Goal: Transaction & Acquisition: Purchase product/service

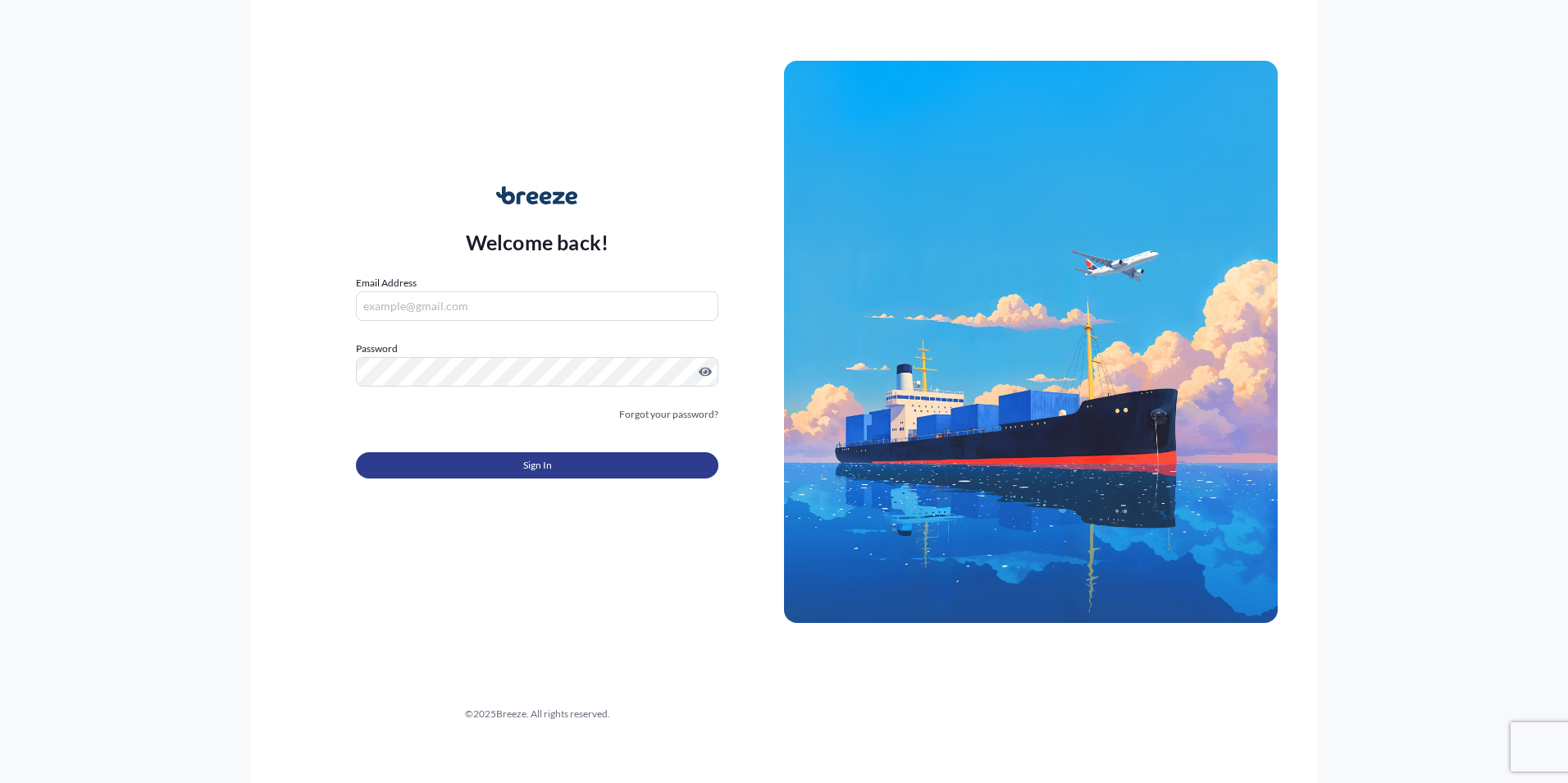
type input "[PERSON_NAME][EMAIL_ADDRESS][DOMAIN_NAME]"
click at [541, 457] on span "Sign In" at bounding box center [538, 465] width 29 height 17
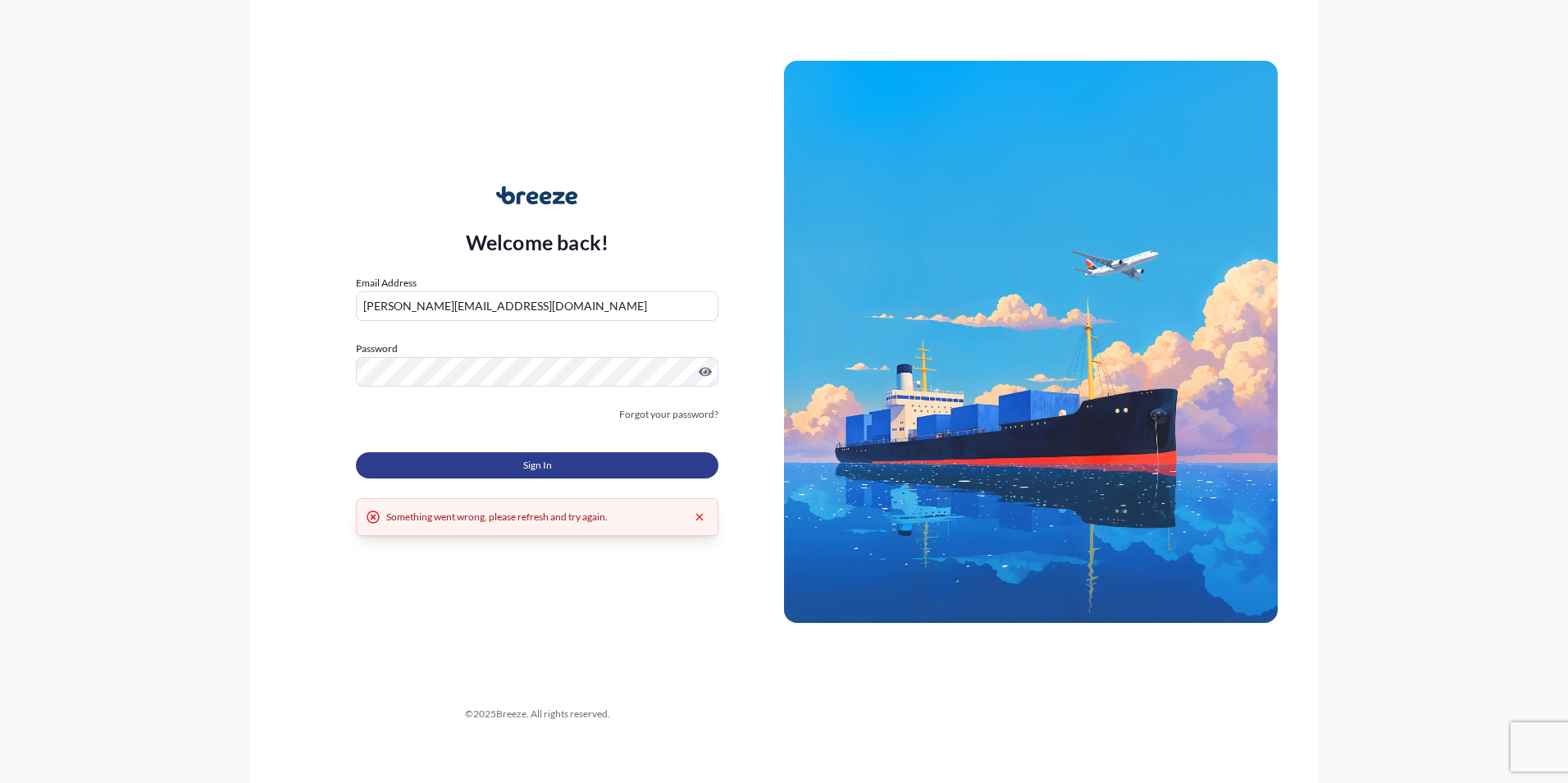
click at [426, 469] on button "Sign In" at bounding box center [537, 466] width 362 height 26
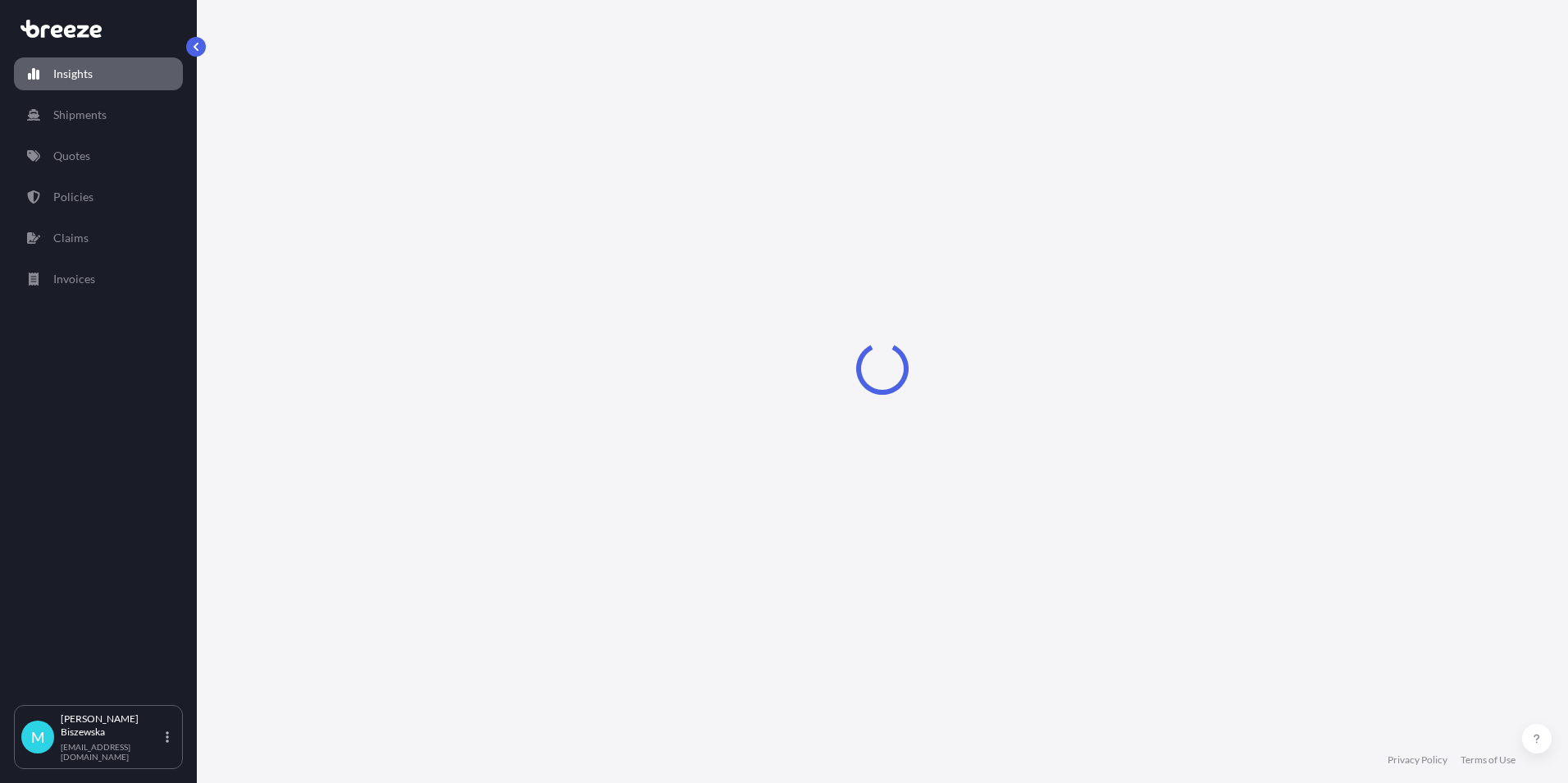
select select "2025"
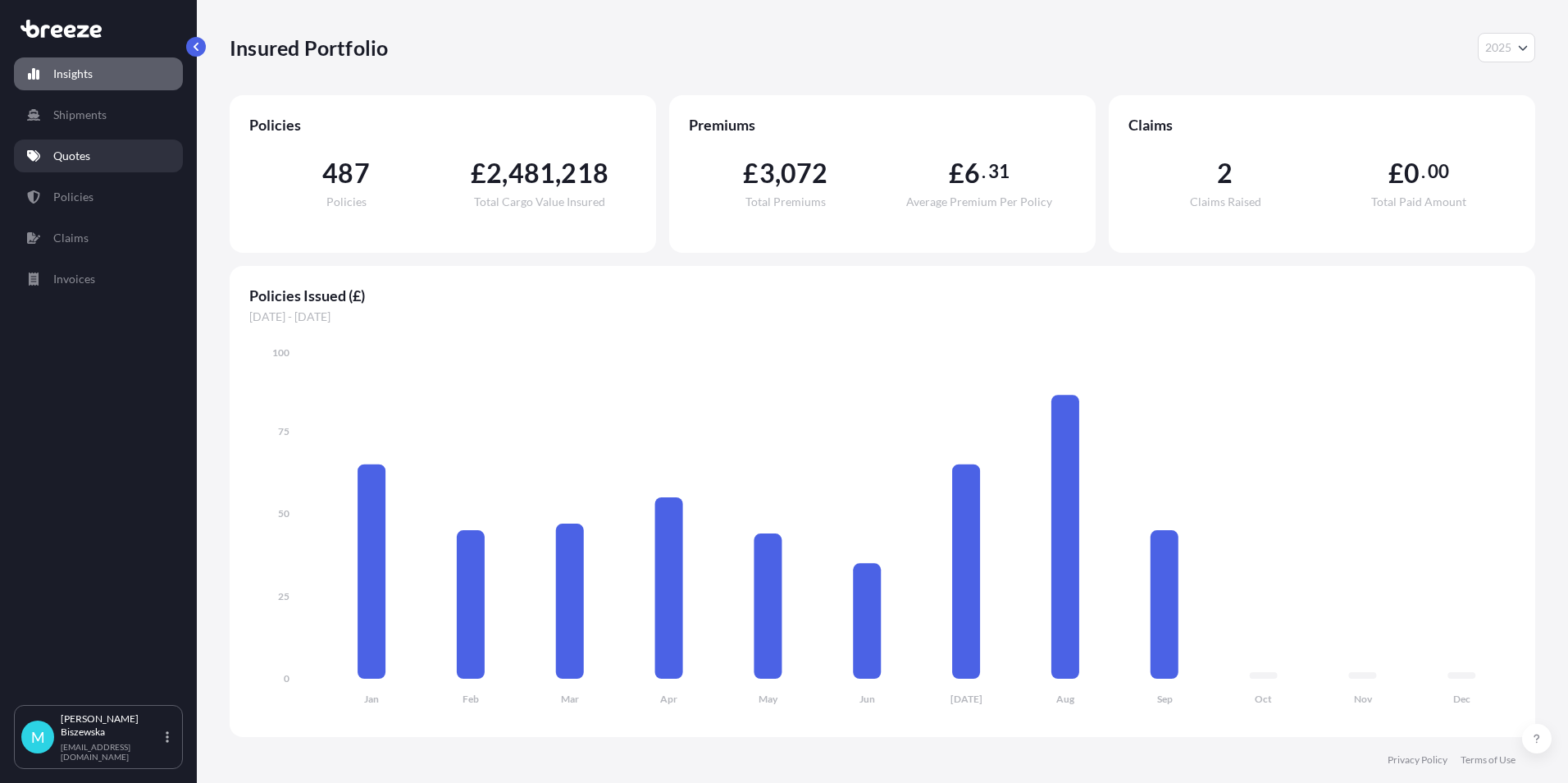
click at [85, 153] on p "Quotes" at bounding box center [71, 155] width 37 height 17
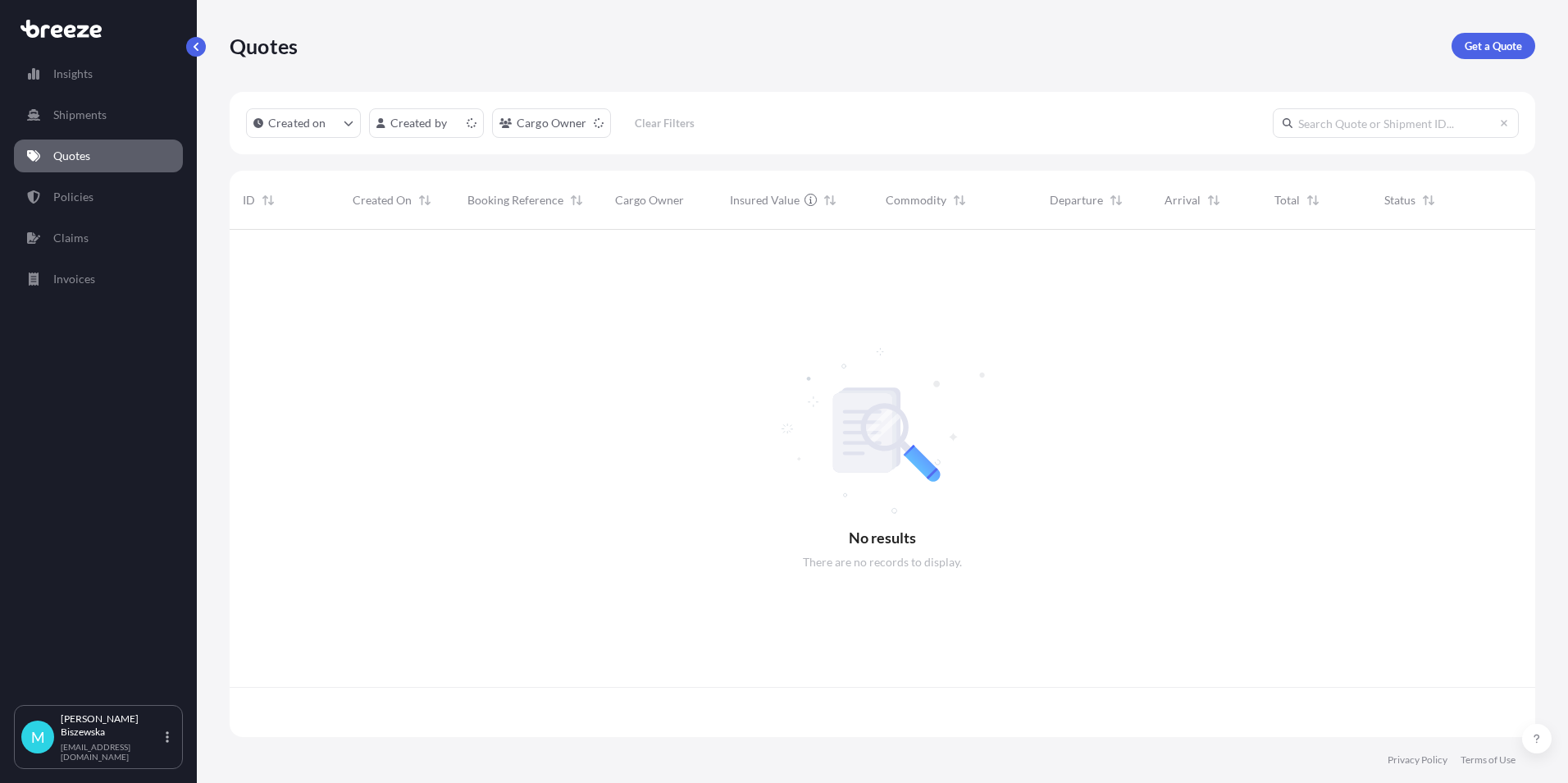
scroll to position [503, 1293]
click at [1482, 41] on p "Get a Quote" at bounding box center [1493, 46] width 57 height 17
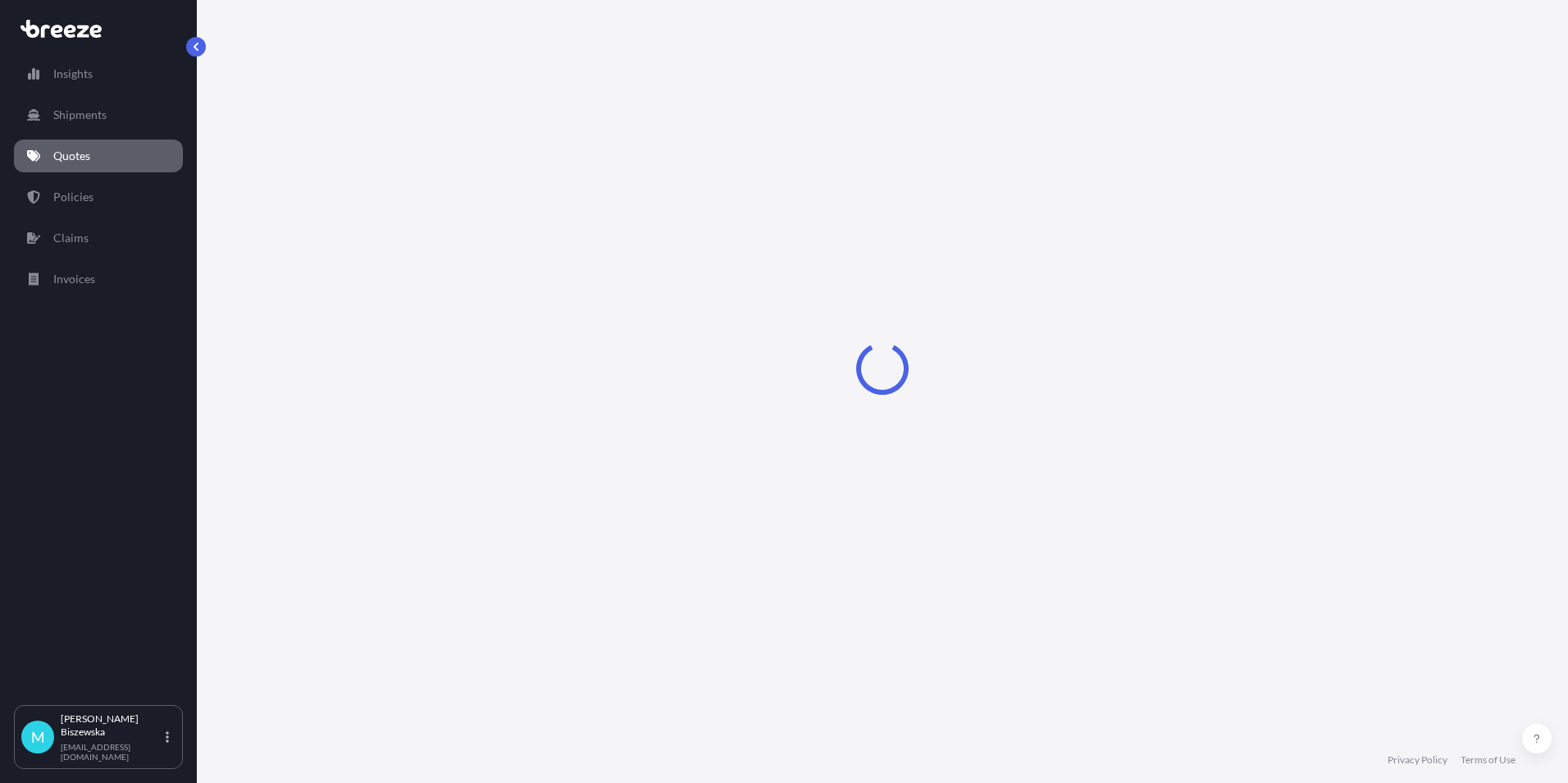
select select "Sea"
select select "1"
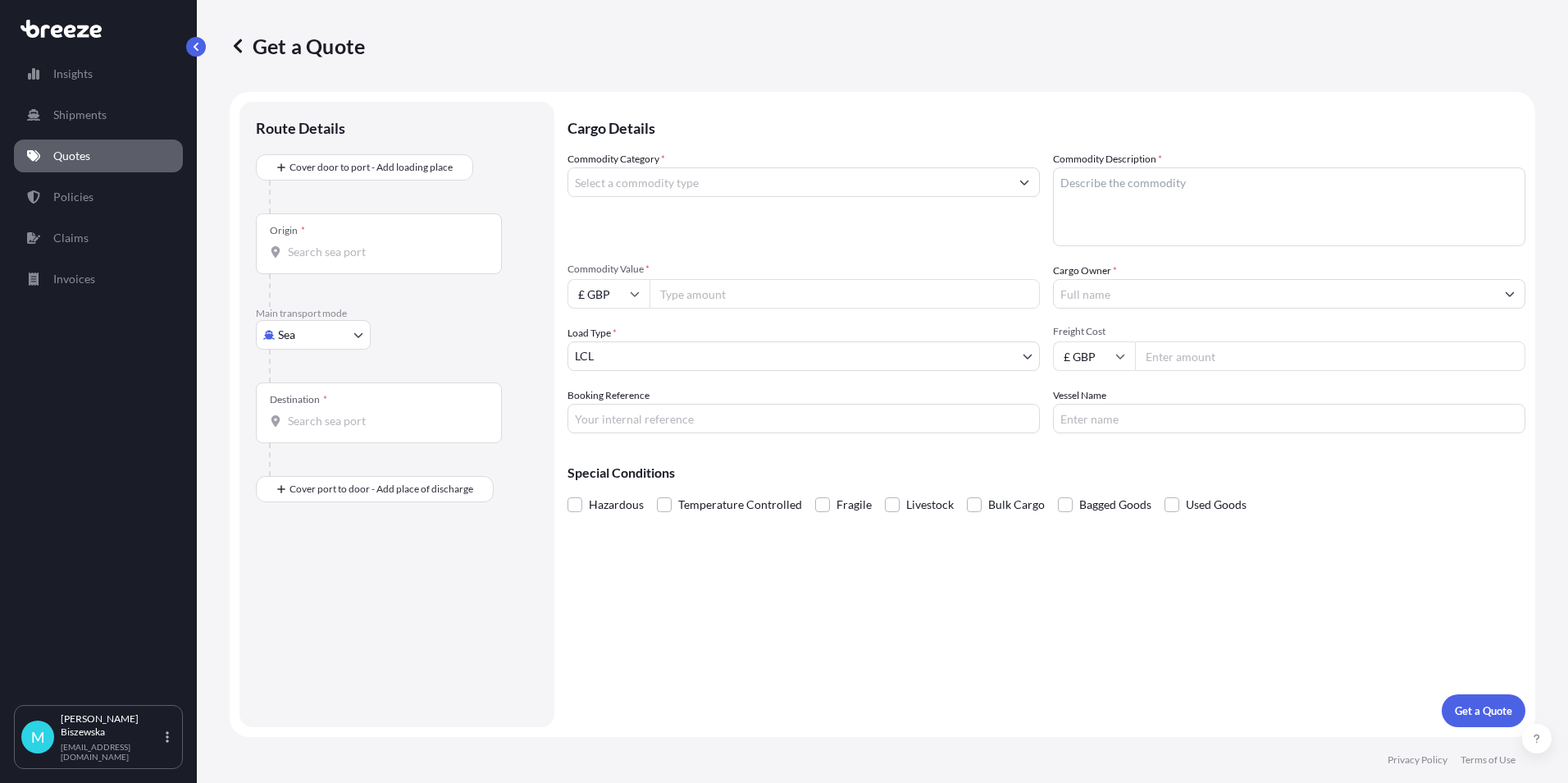
click at [309, 341] on body "Insights Shipments Quotes Policies Claims Invoices M [PERSON_NAME] [PERSON_NAME…" at bounding box center [784, 392] width 1568 height 783
click at [309, 435] on span "Road" at bounding box center [301, 436] width 26 height 17
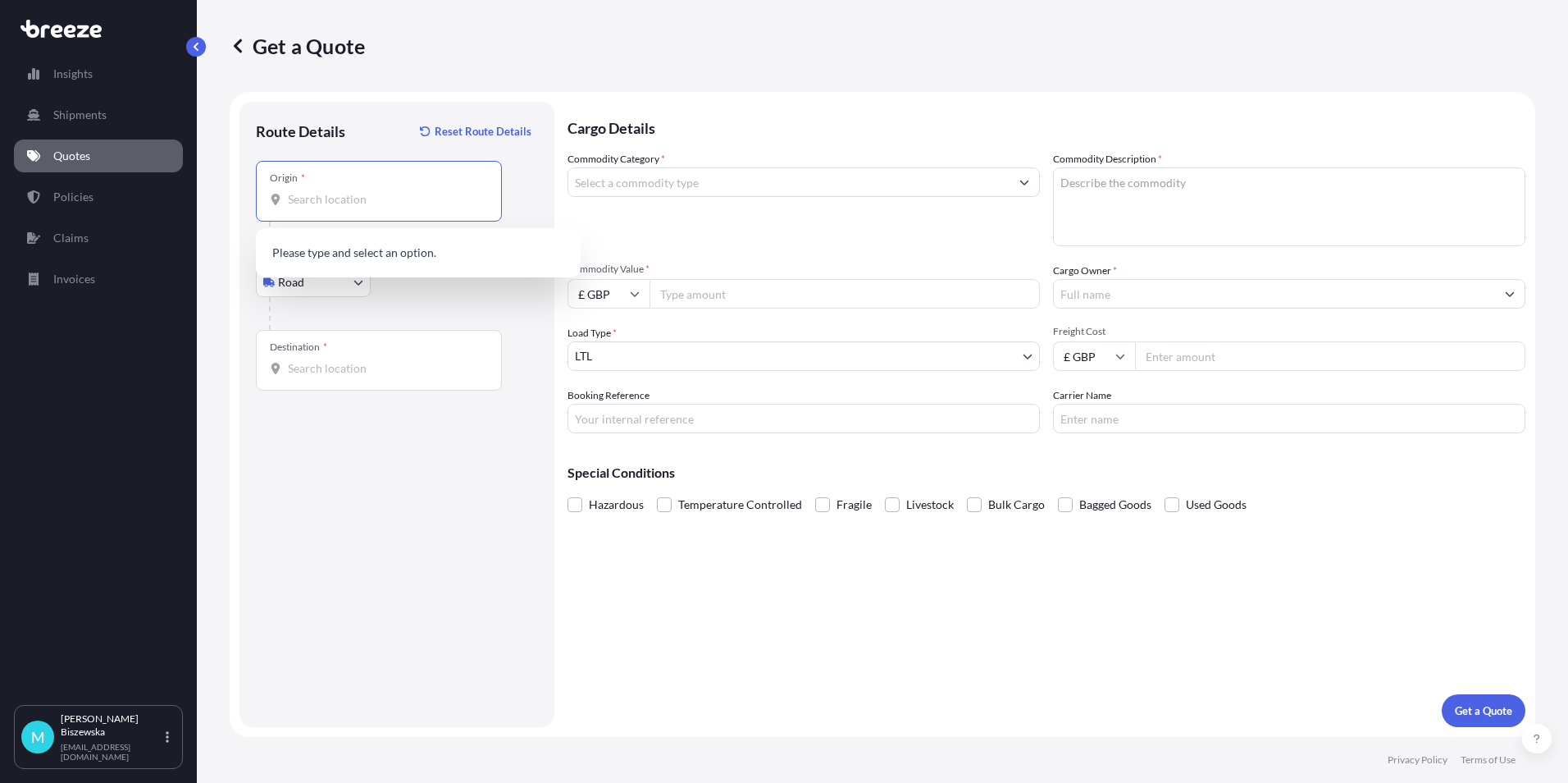
click at [308, 201] on input "Origin *" at bounding box center [385, 199] width 194 height 17
paste input "HP22 0AB"
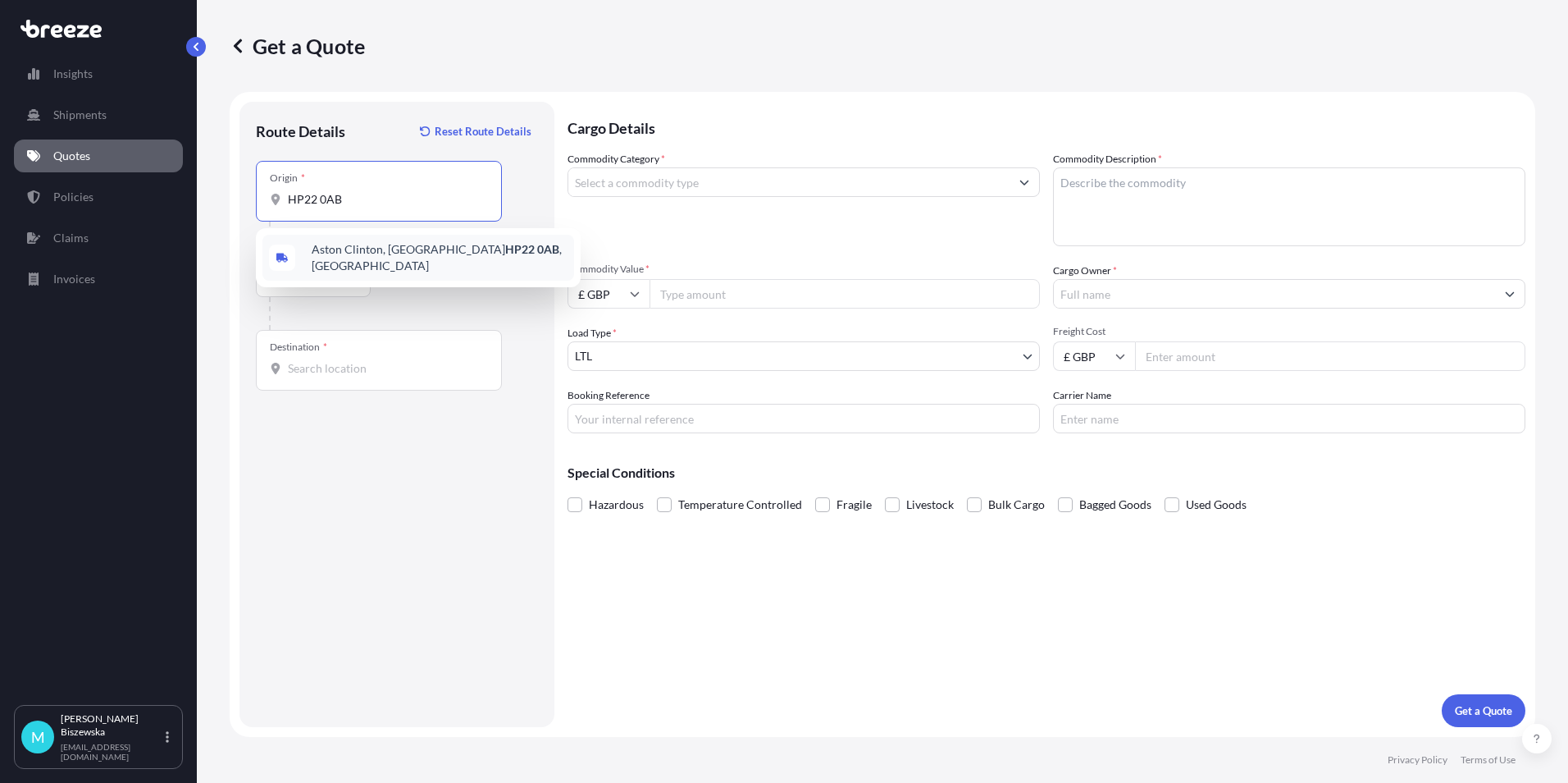
click at [408, 248] on span "Aston Clinton, Aylesbury HP22 0AB , [GEOGRAPHIC_DATA]" at bounding box center [440, 257] width 256 height 33
type input "Aston Clinton, Aylesbury HP22 0AB, [GEOGRAPHIC_DATA]"
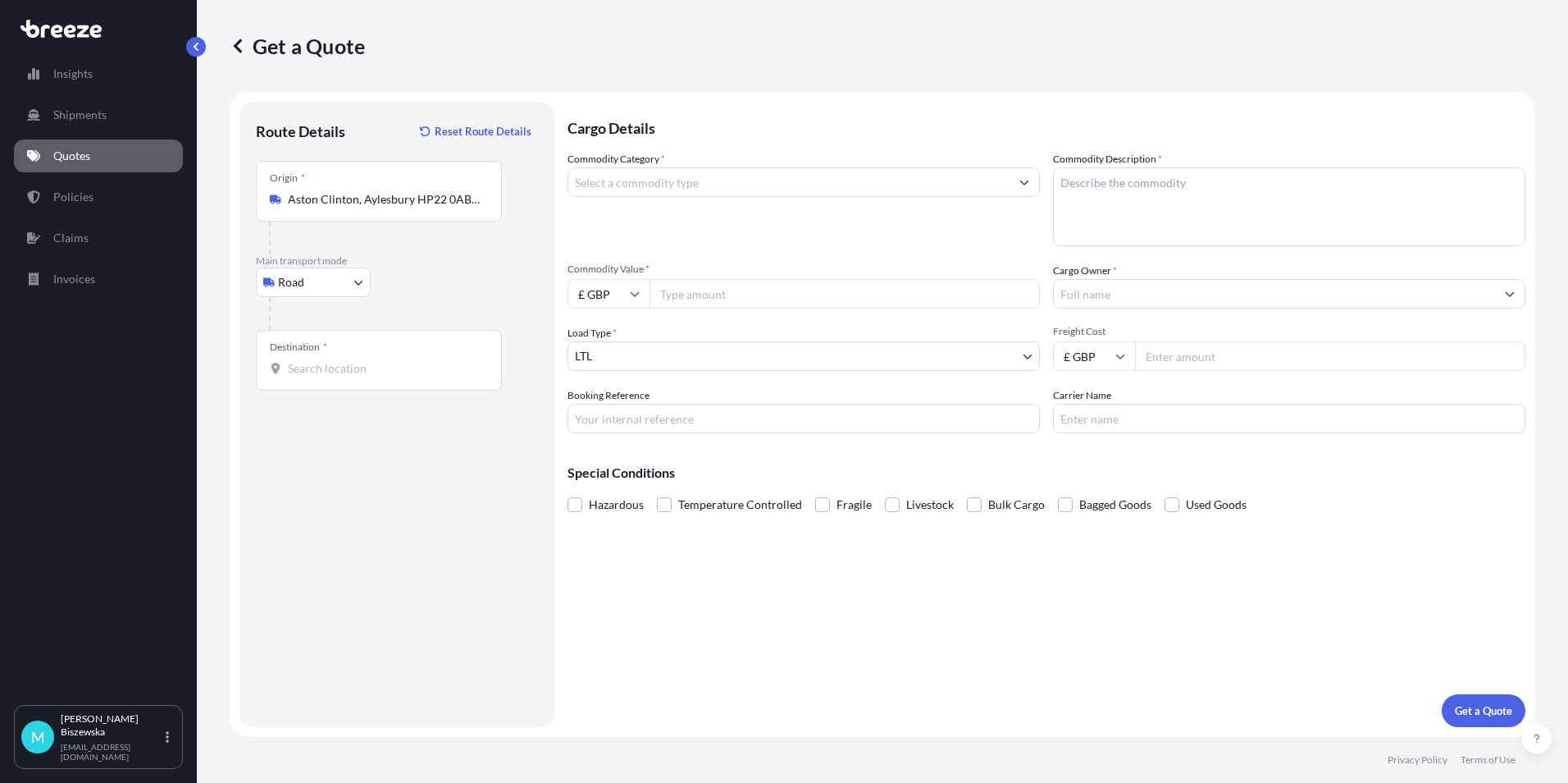
click at [428, 278] on div "Road Sea Air Road Rail" at bounding box center [397, 281] width 282 height 29
click at [328, 372] on input "Destination *" at bounding box center [385, 368] width 194 height 17
paste input "EC2R 7BP"
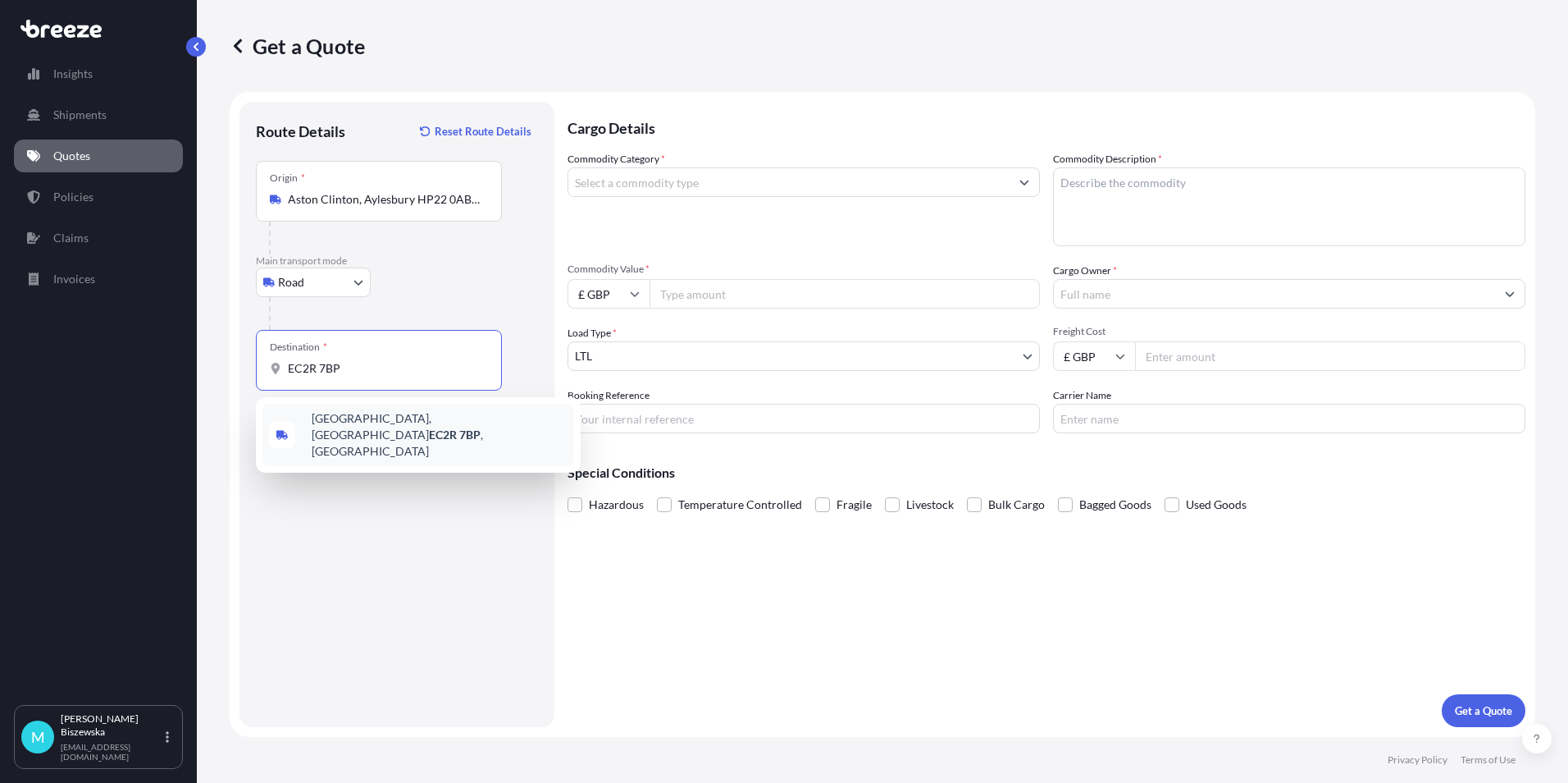
click at [383, 426] on span "[STREET_ADDRESS]" at bounding box center [440, 435] width 256 height 49
type input "[STREET_ADDRESS]"
click at [680, 594] on div "Cargo Details Commodity Category * Commodity Description * Commodity Value * £ …" at bounding box center [1046, 414] width 958 height 625
click at [665, 180] on input "Commodity Category *" at bounding box center [789, 182] width 442 height 29
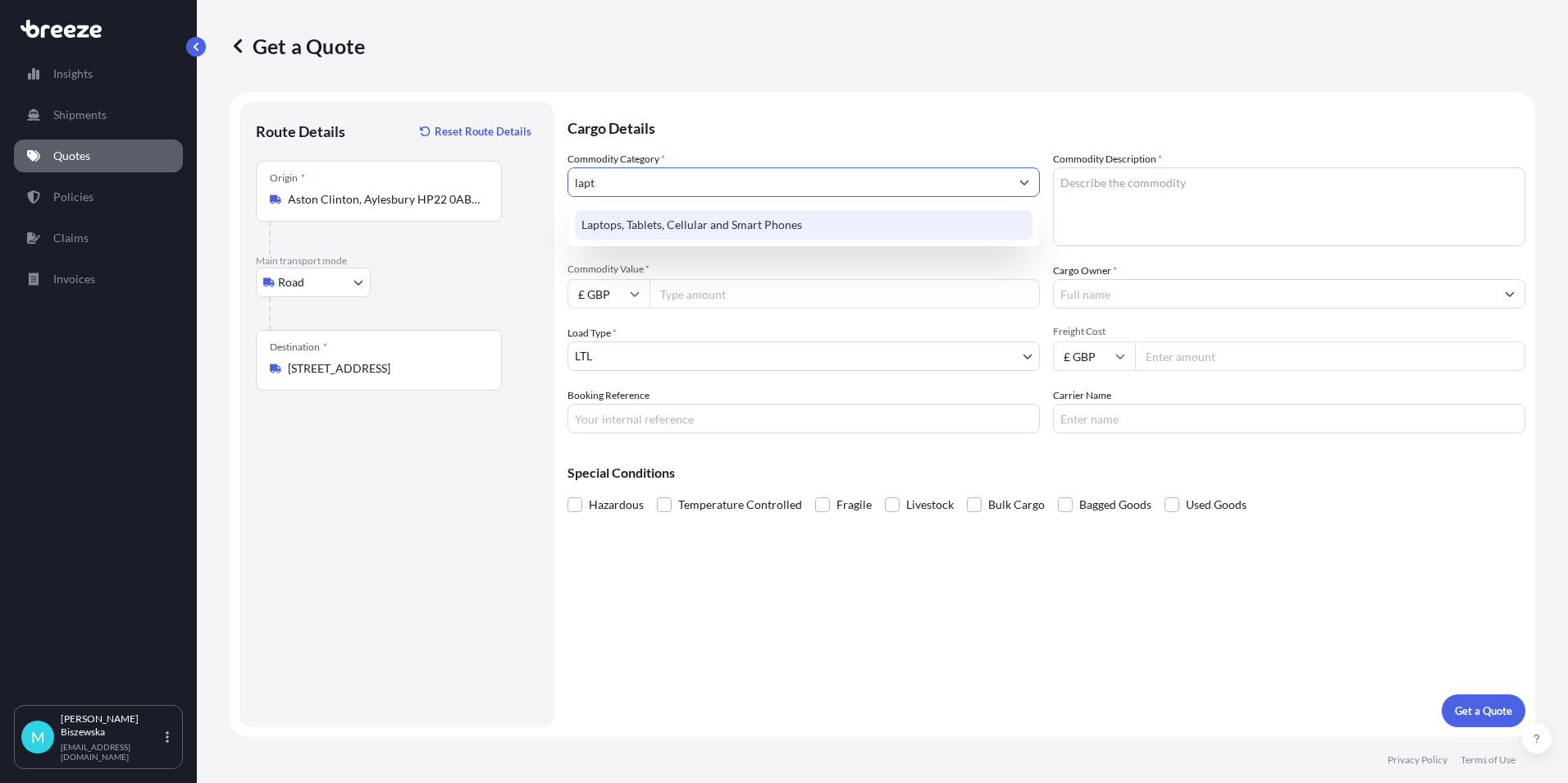
click at [666, 217] on div "Laptops, Tablets, Cellular and Smart Phones" at bounding box center [803, 224] width 457 height 29
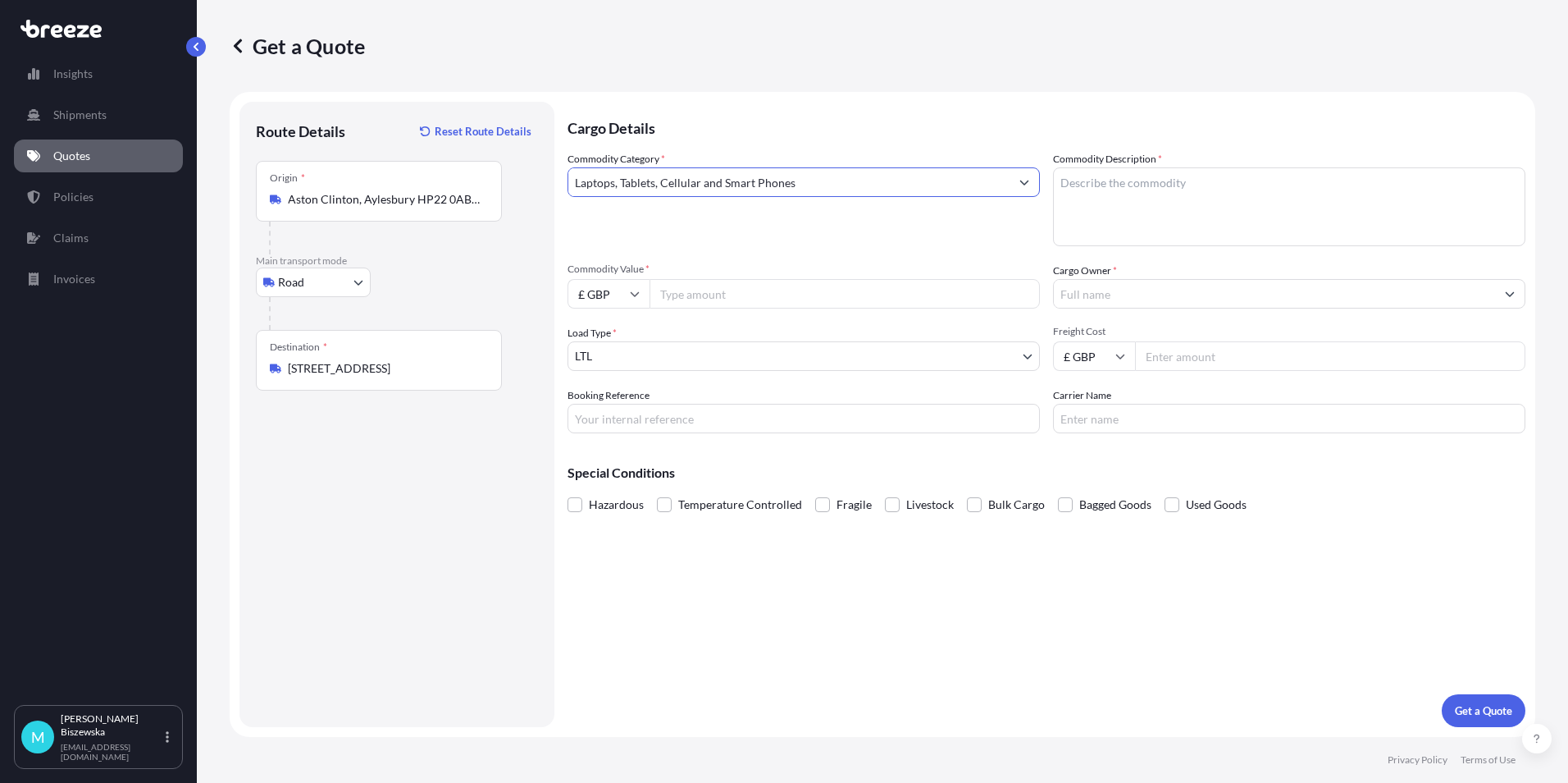
type input "Laptops, Tablets, Cellular and Smart Phones"
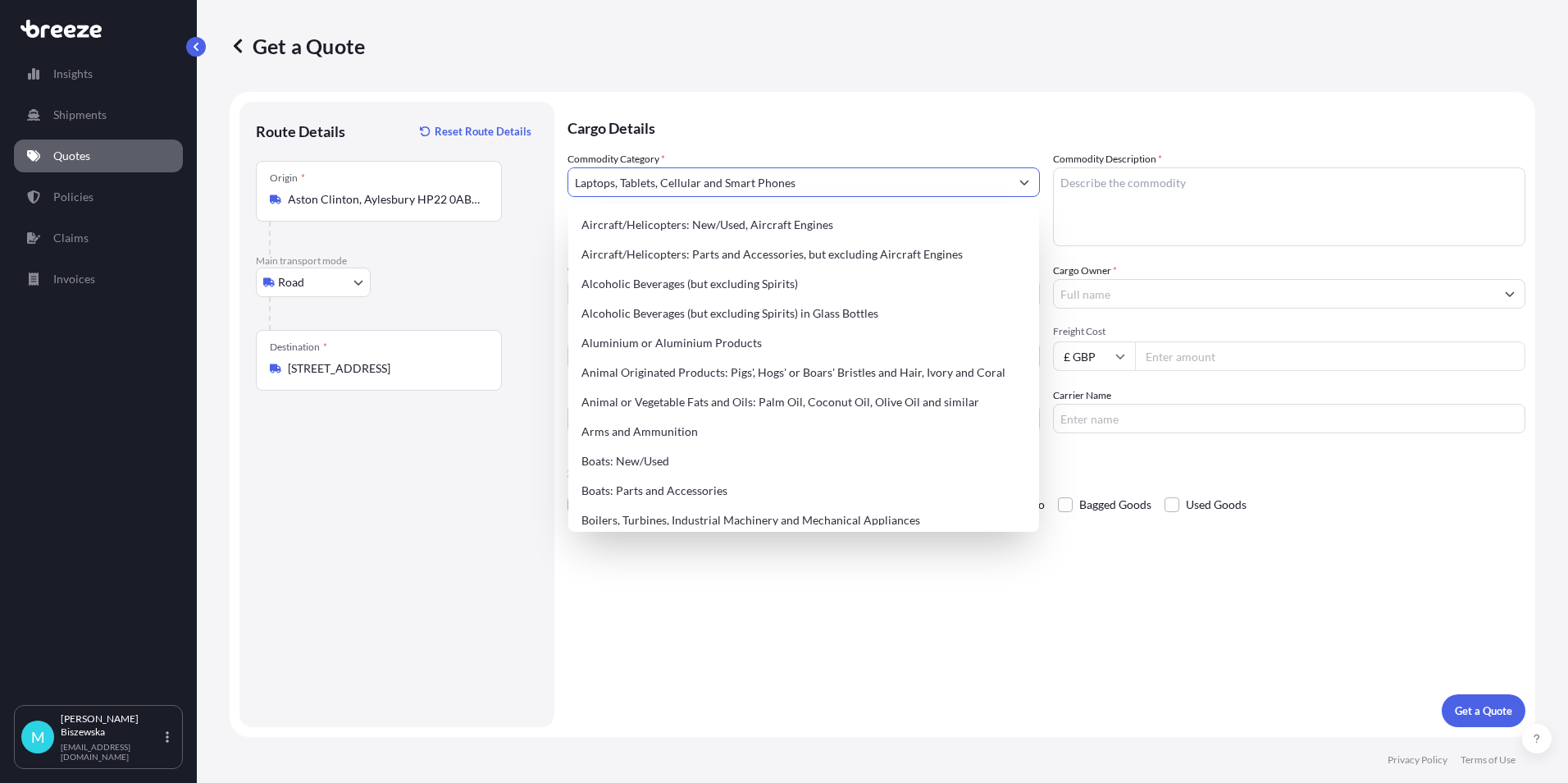
click at [798, 123] on p "Cargo Details" at bounding box center [1046, 126] width 958 height 49
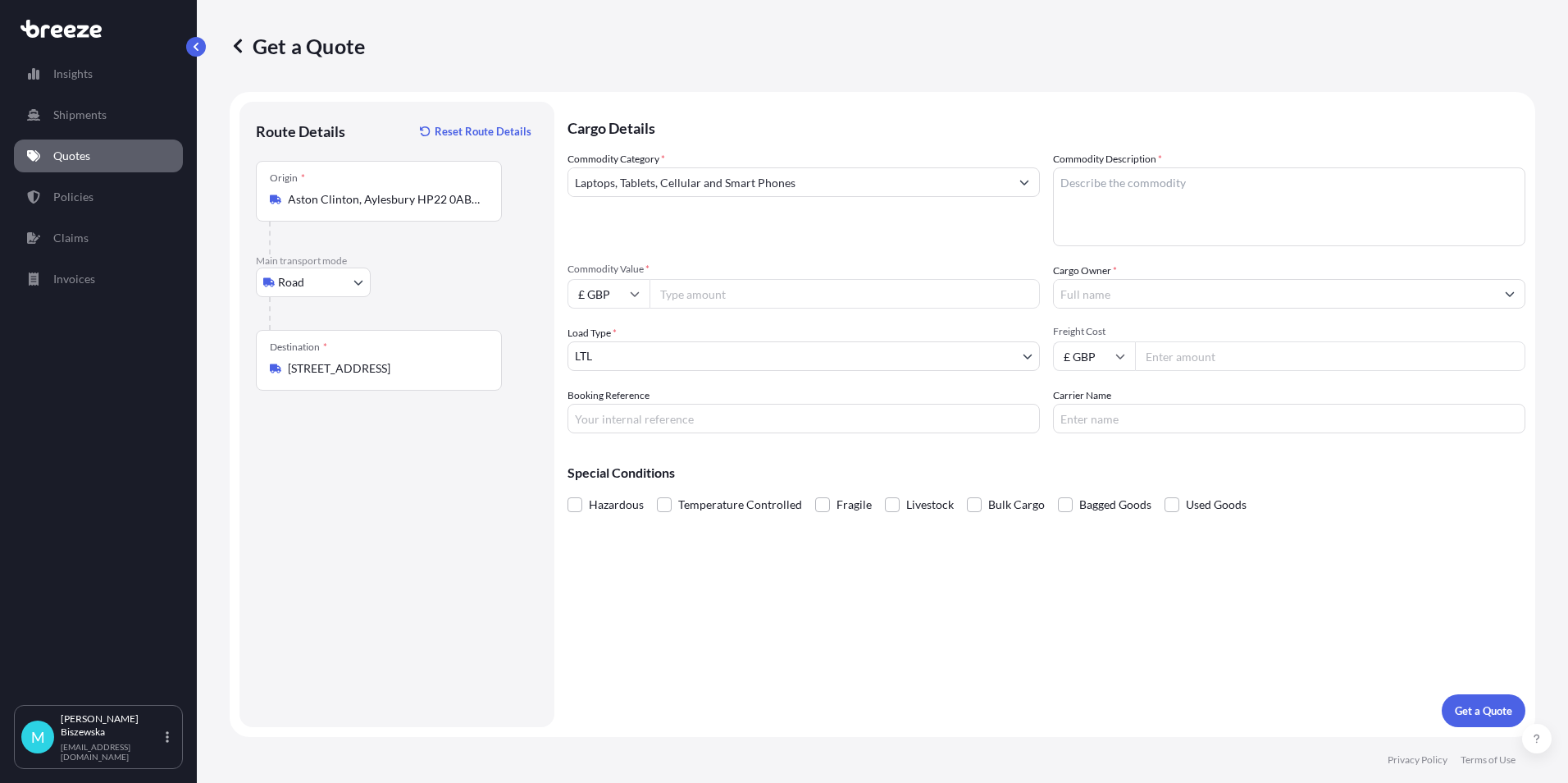
click at [740, 289] on input "Commodity Value *" at bounding box center [844, 293] width 390 height 29
type input "1100"
click at [754, 232] on div "Commodity Category * Laptops, Tablets, Cellular and Smart Phones" at bounding box center [804, 198] width 472 height 95
click at [608, 419] on input "Booking Reference" at bounding box center [804, 418] width 472 height 29
paste input "2214293"
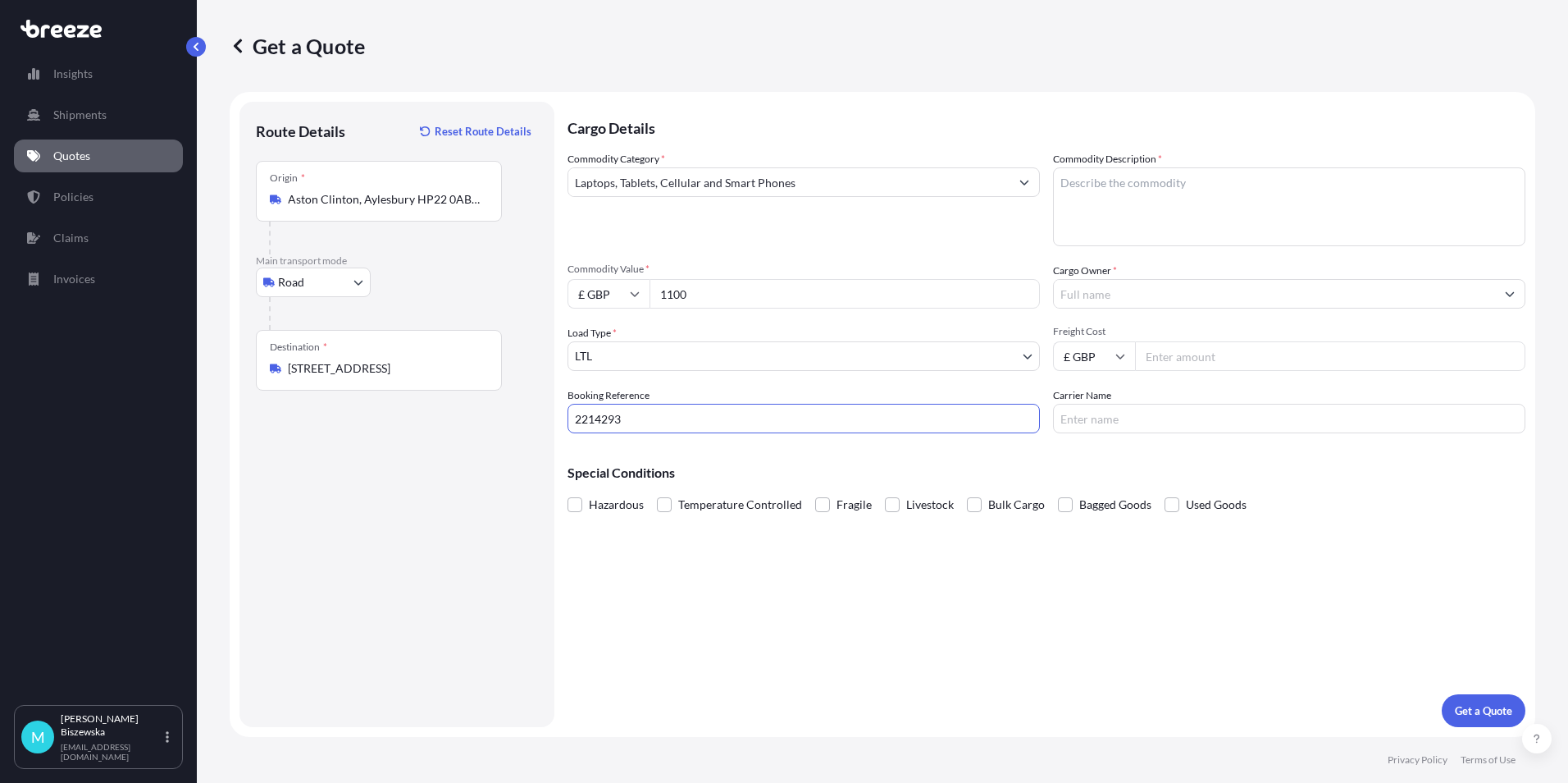
type input "2214293"
click at [658, 584] on div "Cargo Details Commodity Category * Laptops, Tablets, Cellular and Smart Phones …" at bounding box center [1046, 414] width 958 height 625
click at [1066, 190] on textarea "Commodity Description *" at bounding box center [1289, 206] width 472 height 78
paste textarea "LAPTOP AND MOBILE, MONITOR"
type textarea "LAPTOP AND MOBILE, MONITOR"
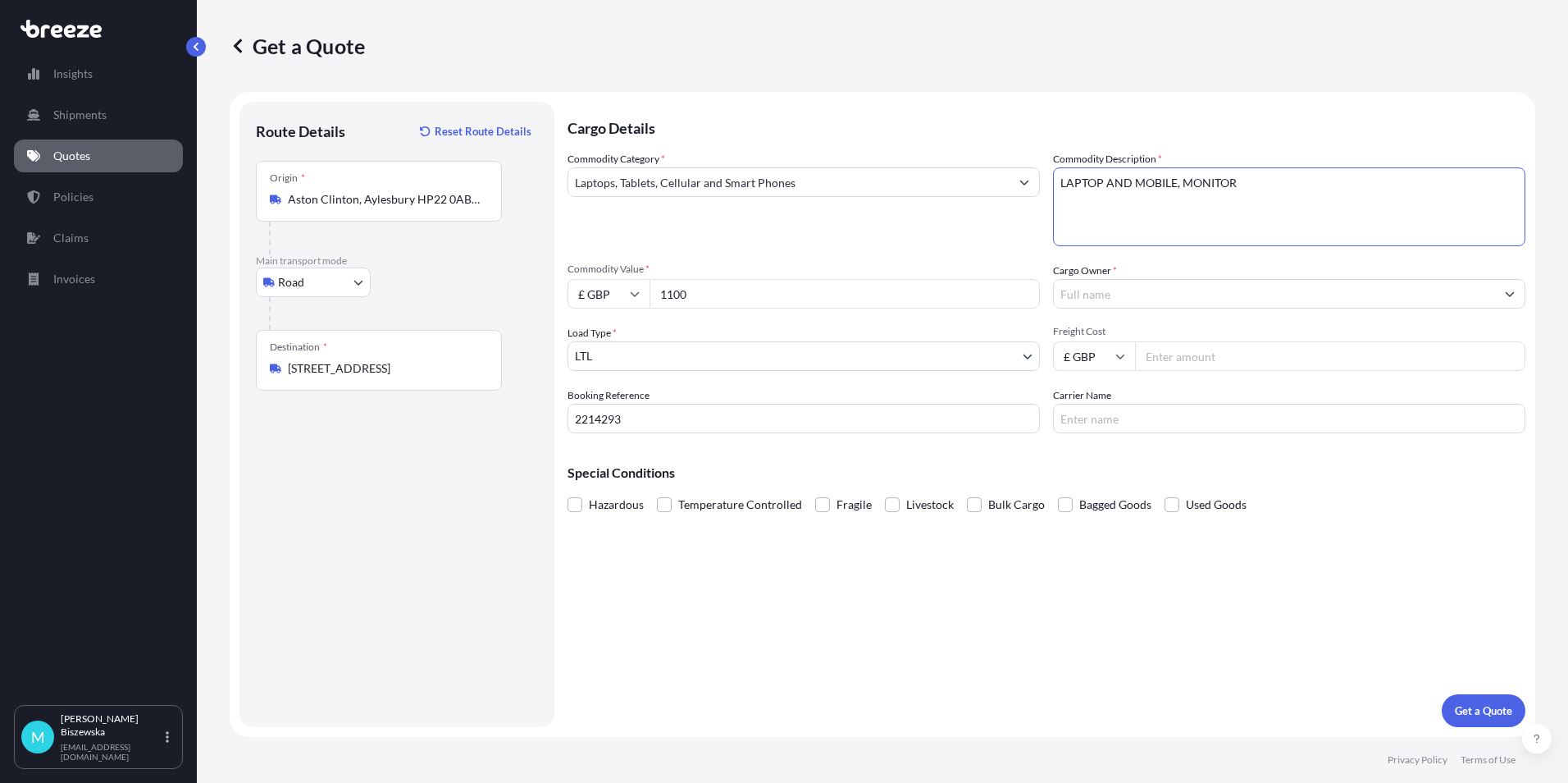
click at [994, 246] on div "Commodity Category * Laptops, Tablets, Cellular and Smart Phones Commodity Desc…" at bounding box center [1046, 292] width 958 height 282
click at [1081, 291] on input "Cargo Owner *" at bounding box center [1274, 293] width 442 height 29
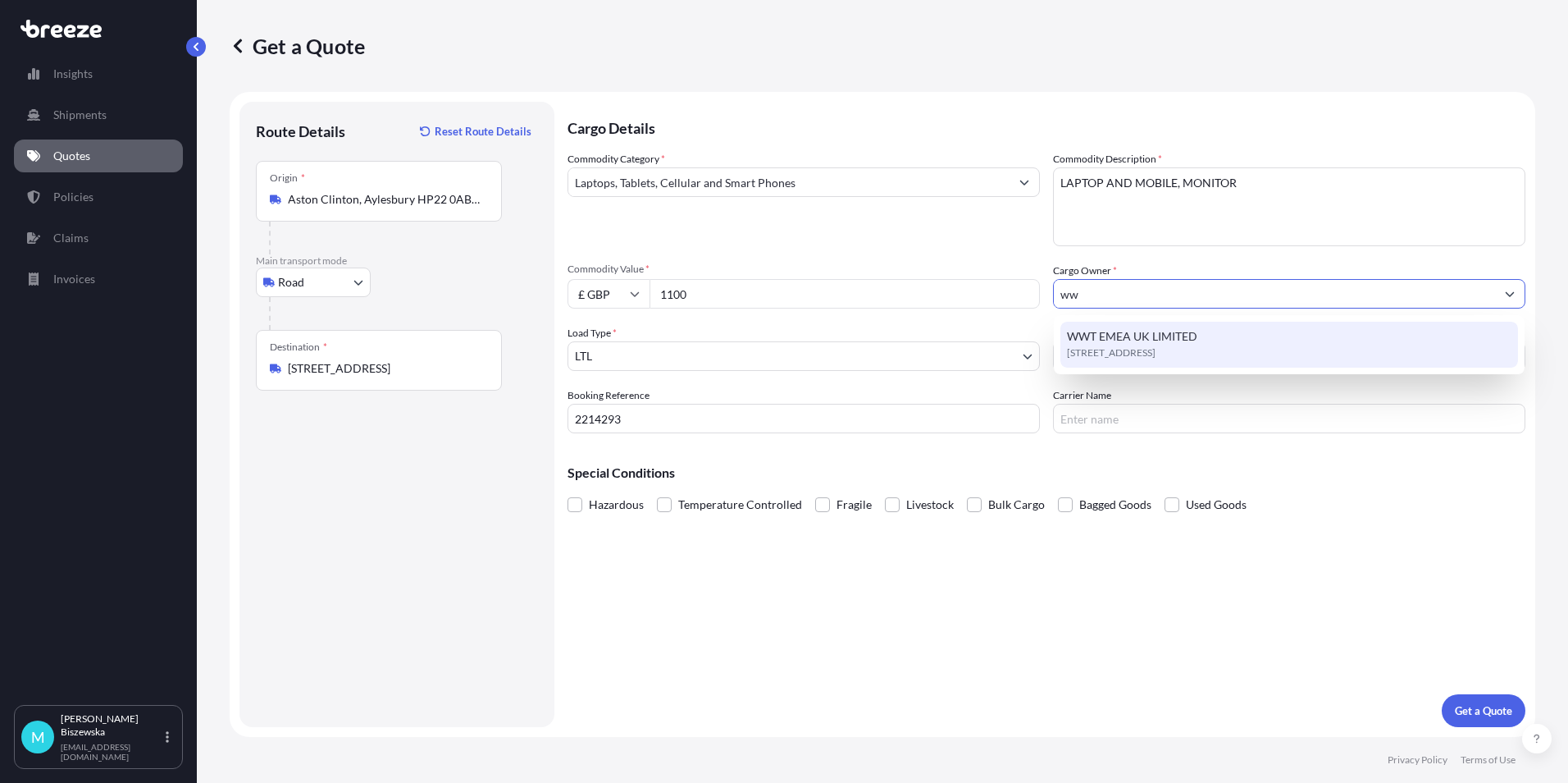
click at [1127, 337] on span "WWT EMEA UK LIMITED" at bounding box center [1133, 336] width 130 height 17
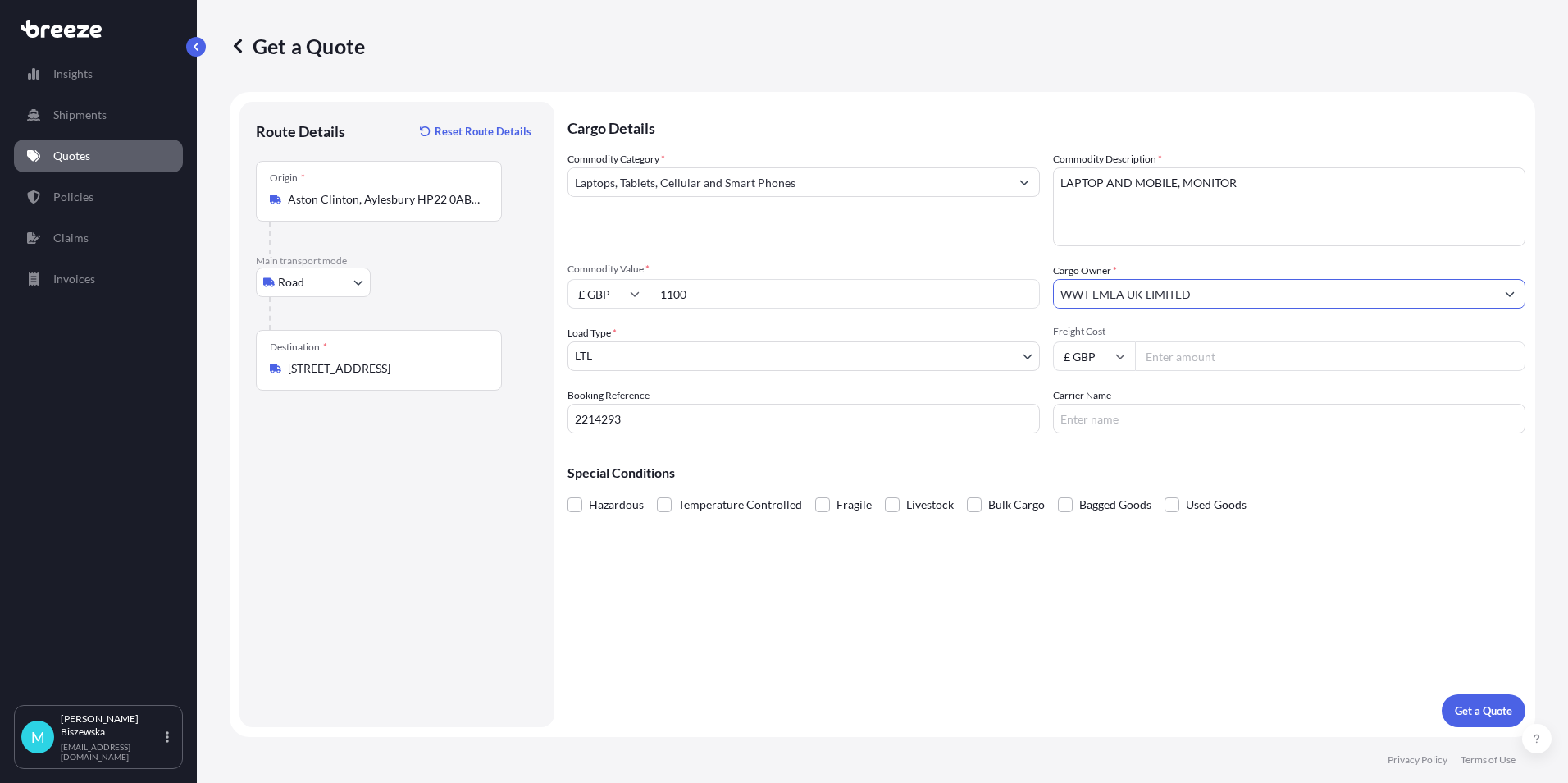
type input "WWT EMEA UK LIMITED"
click at [985, 250] on div "Commodity Category * Laptops, Tablets, Cellular and Smart Phones Commodity Desc…" at bounding box center [1046, 292] width 958 height 282
click at [1163, 359] on input "Freight Cost" at bounding box center [1330, 355] width 390 height 29
type input "49.72"
click at [1156, 439] on div "Cargo Details Commodity Category * Laptops, Tablets, Cellular and Smart Phones …" at bounding box center [1046, 414] width 958 height 625
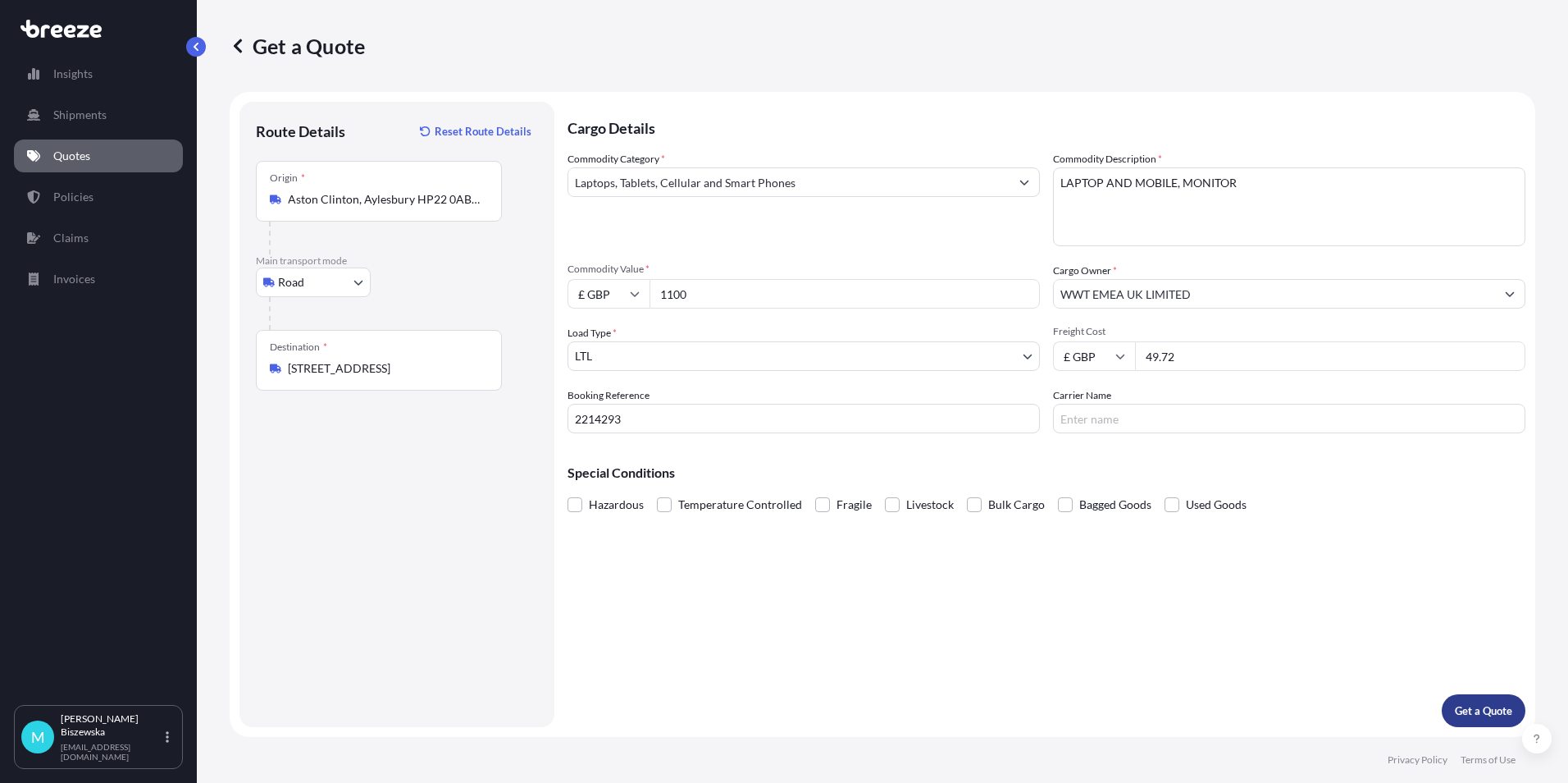
click at [1480, 710] on p "Get a Quote" at bounding box center [1483, 711] width 57 height 17
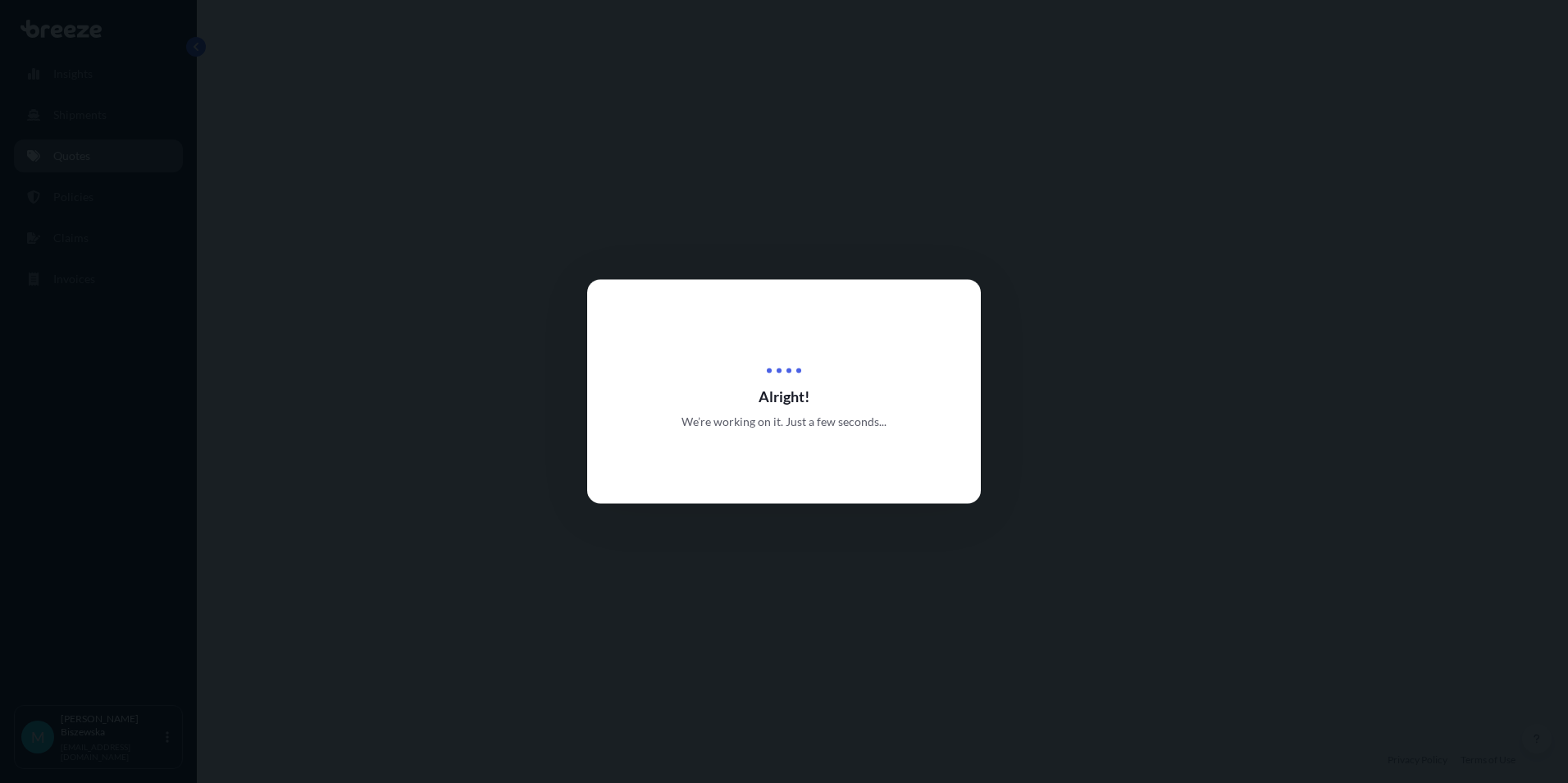
select select "Road"
select select "1"
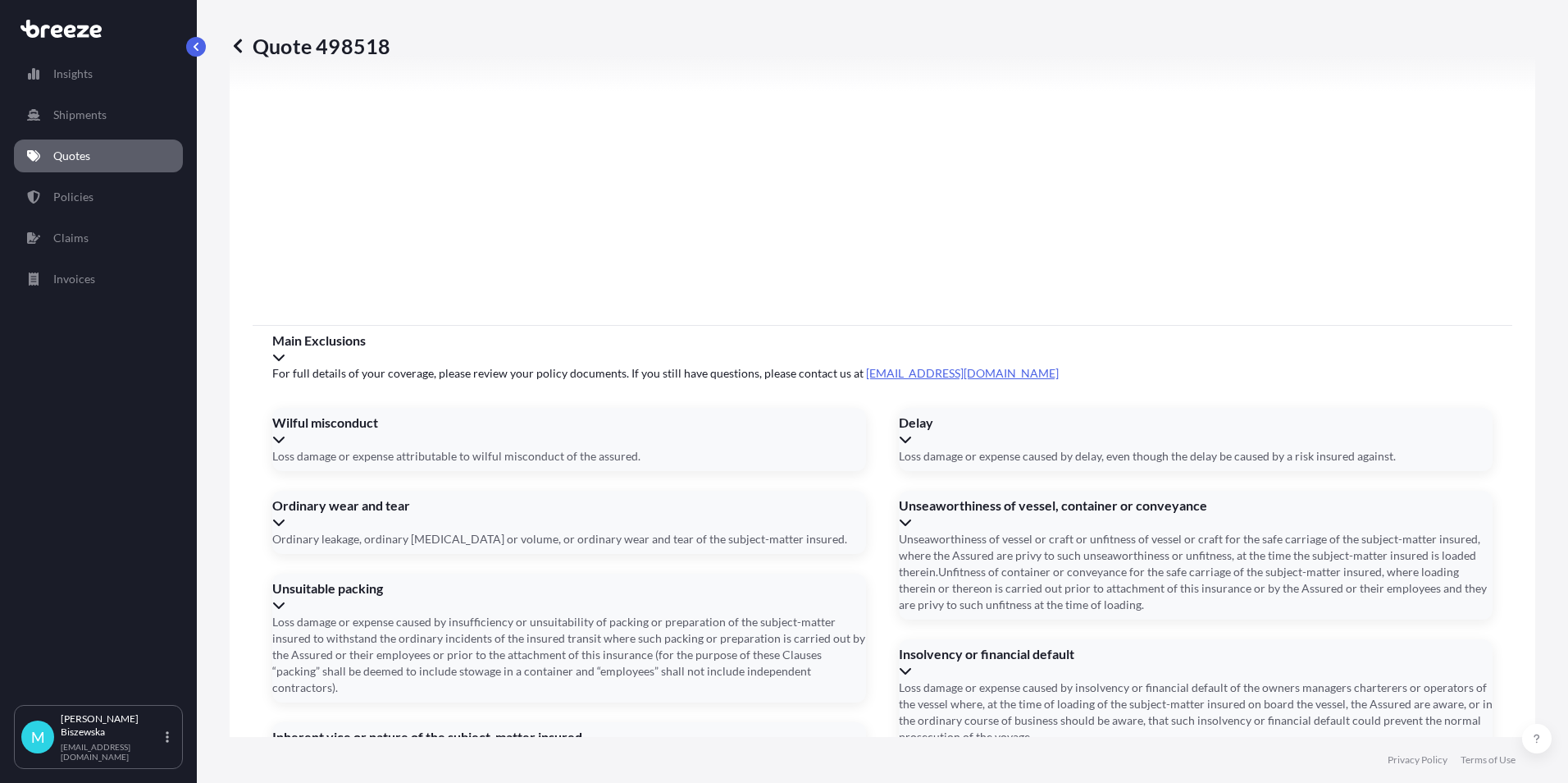
scroll to position [1822, 0]
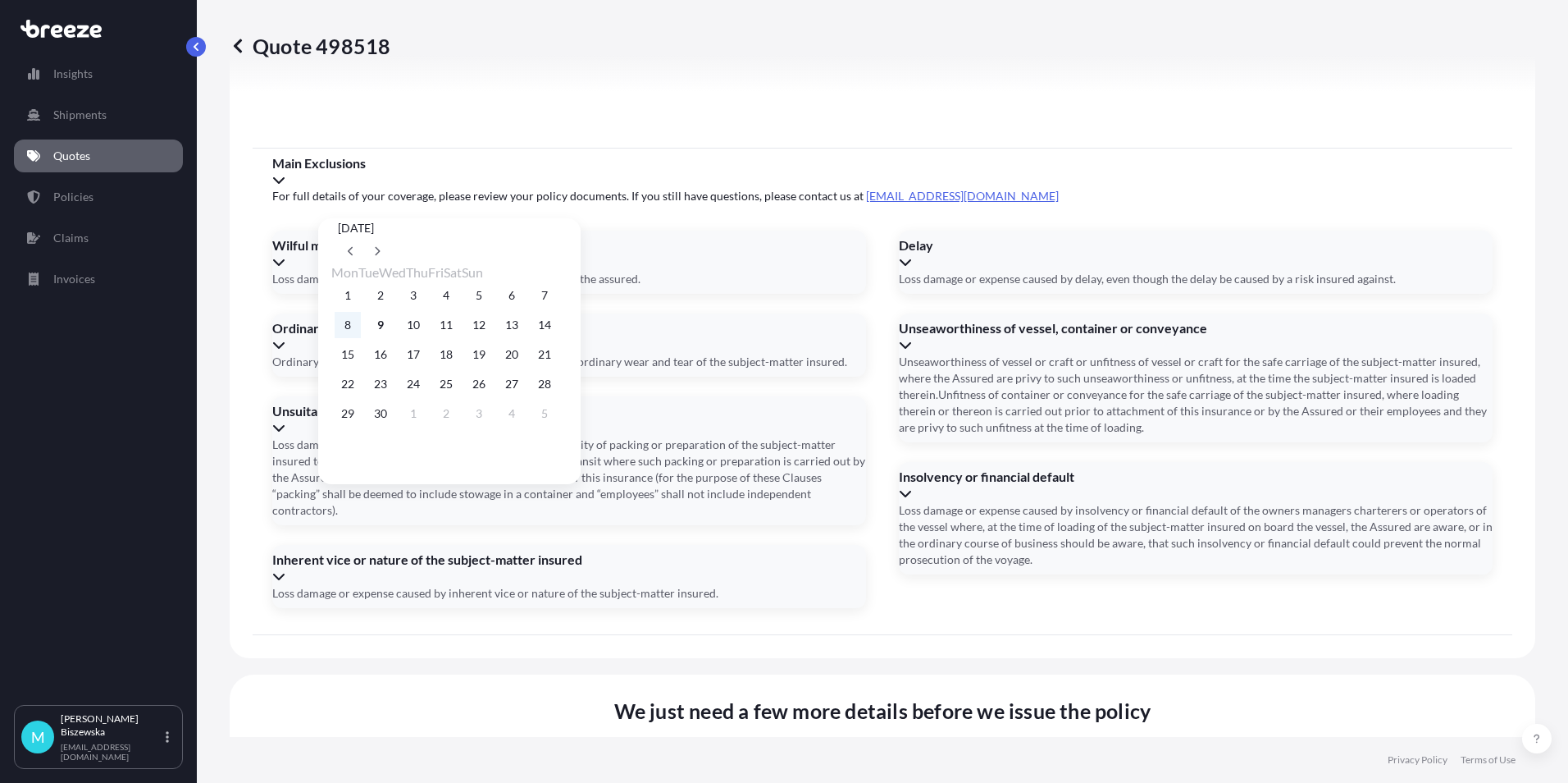
click at [349, 325] on button "8" at bounding box center [348, 325] width 26 height 26
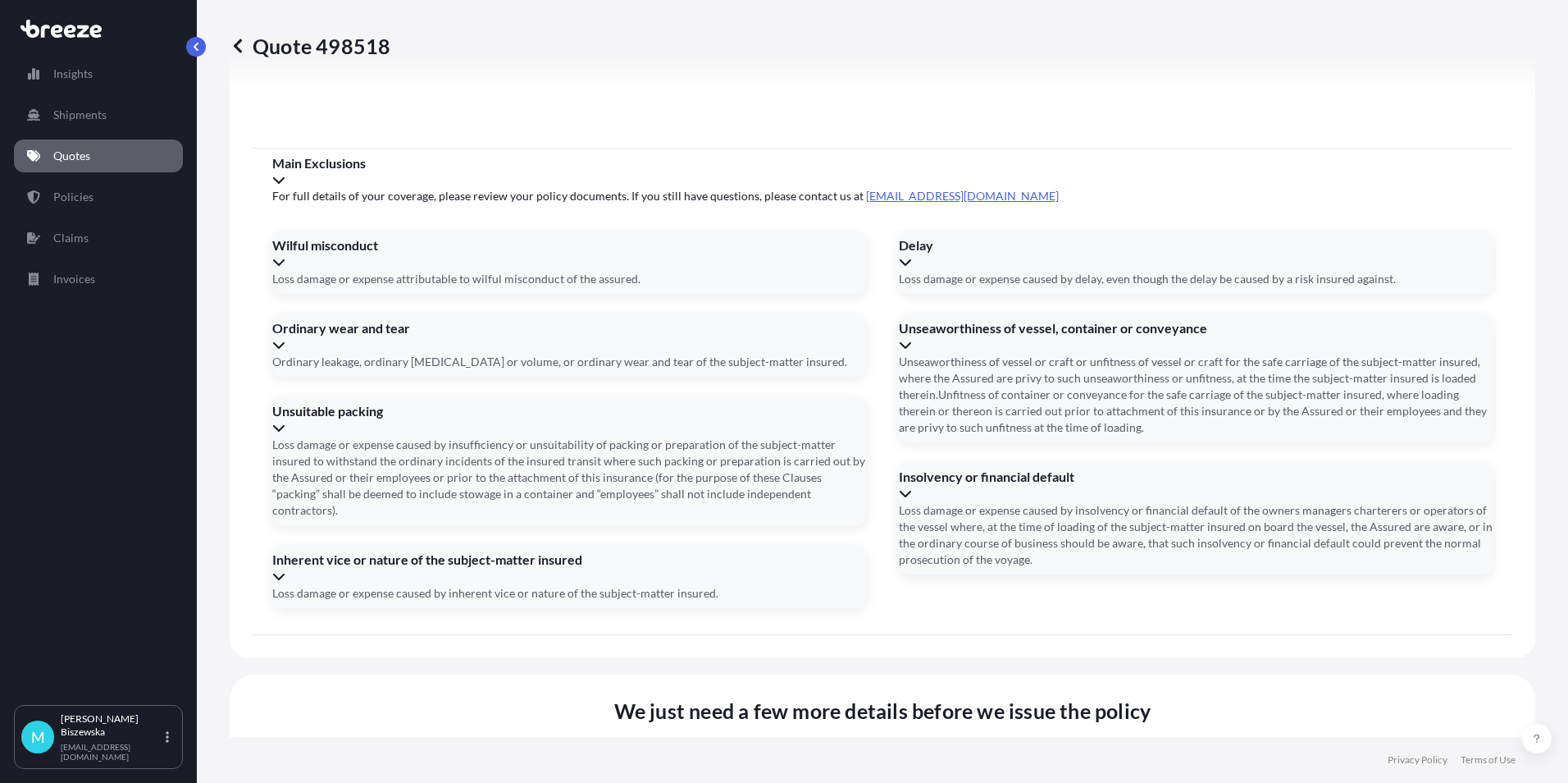
type input "[DATE]"
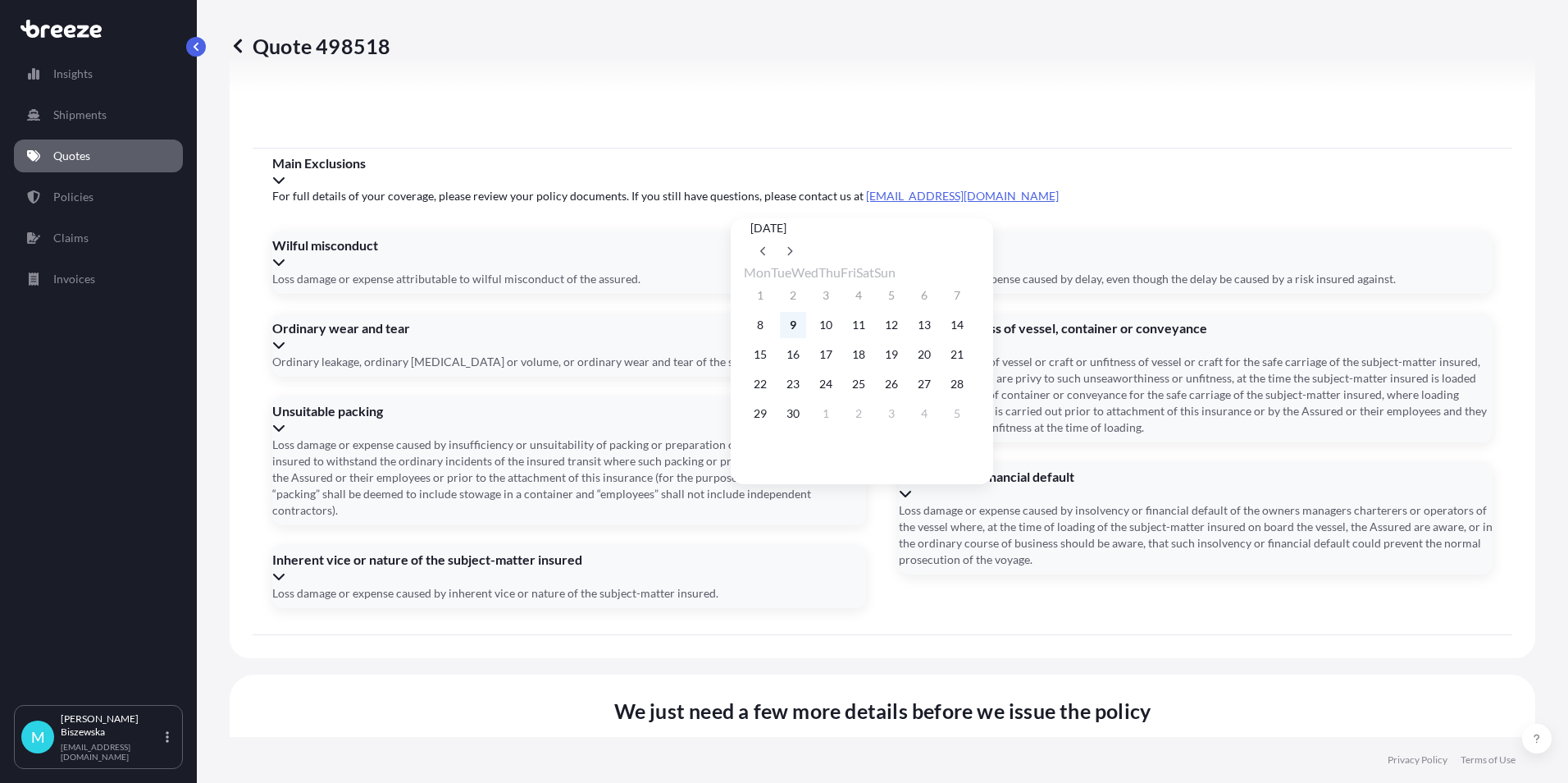
click at [796, 325] on button "9" at bounding box center [793, 325] width 26 height 26
type input "[DATE]"
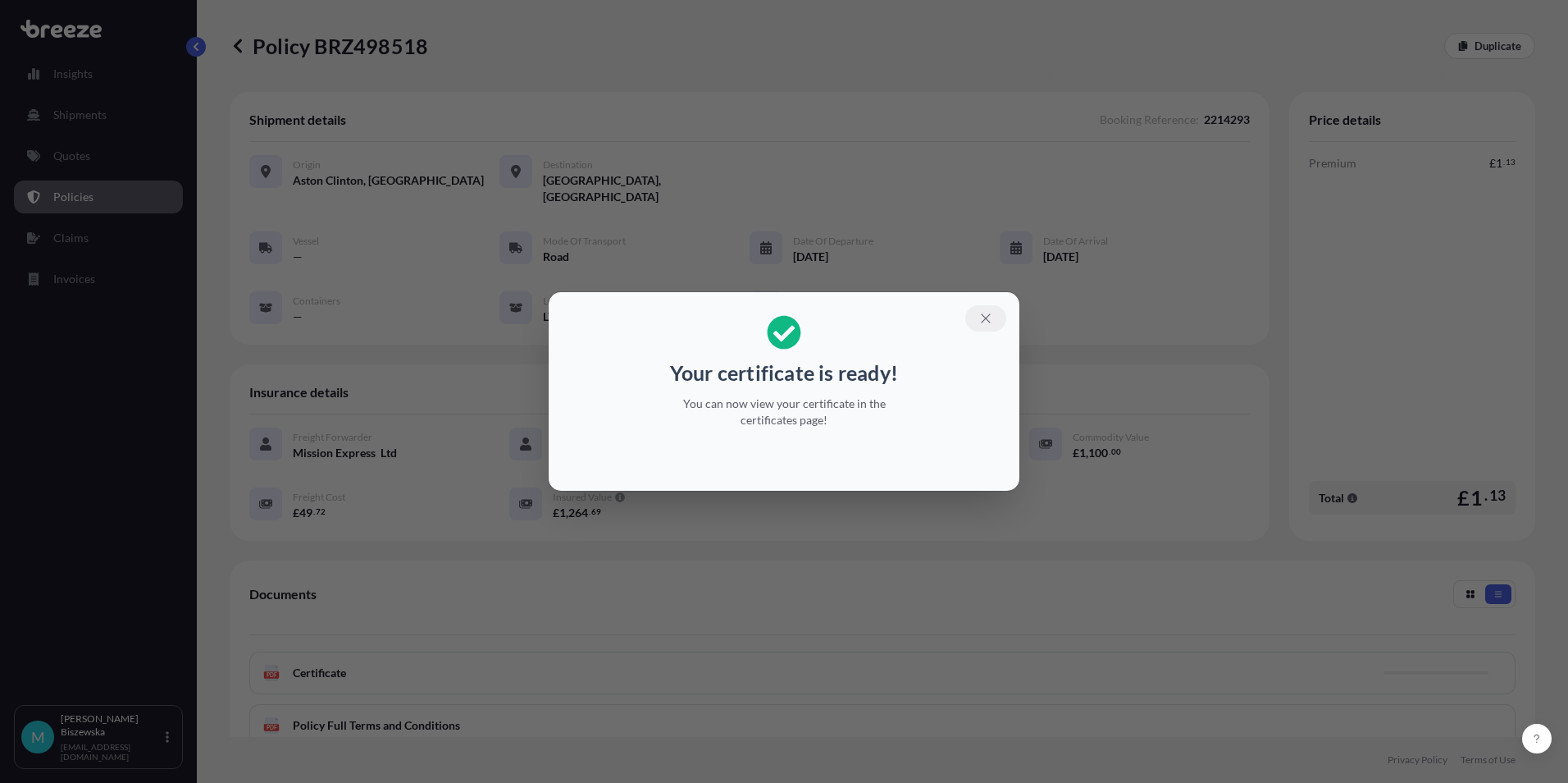
click at [984, 324] on button "button" at bounding box center [985, 318] width 41 height 26
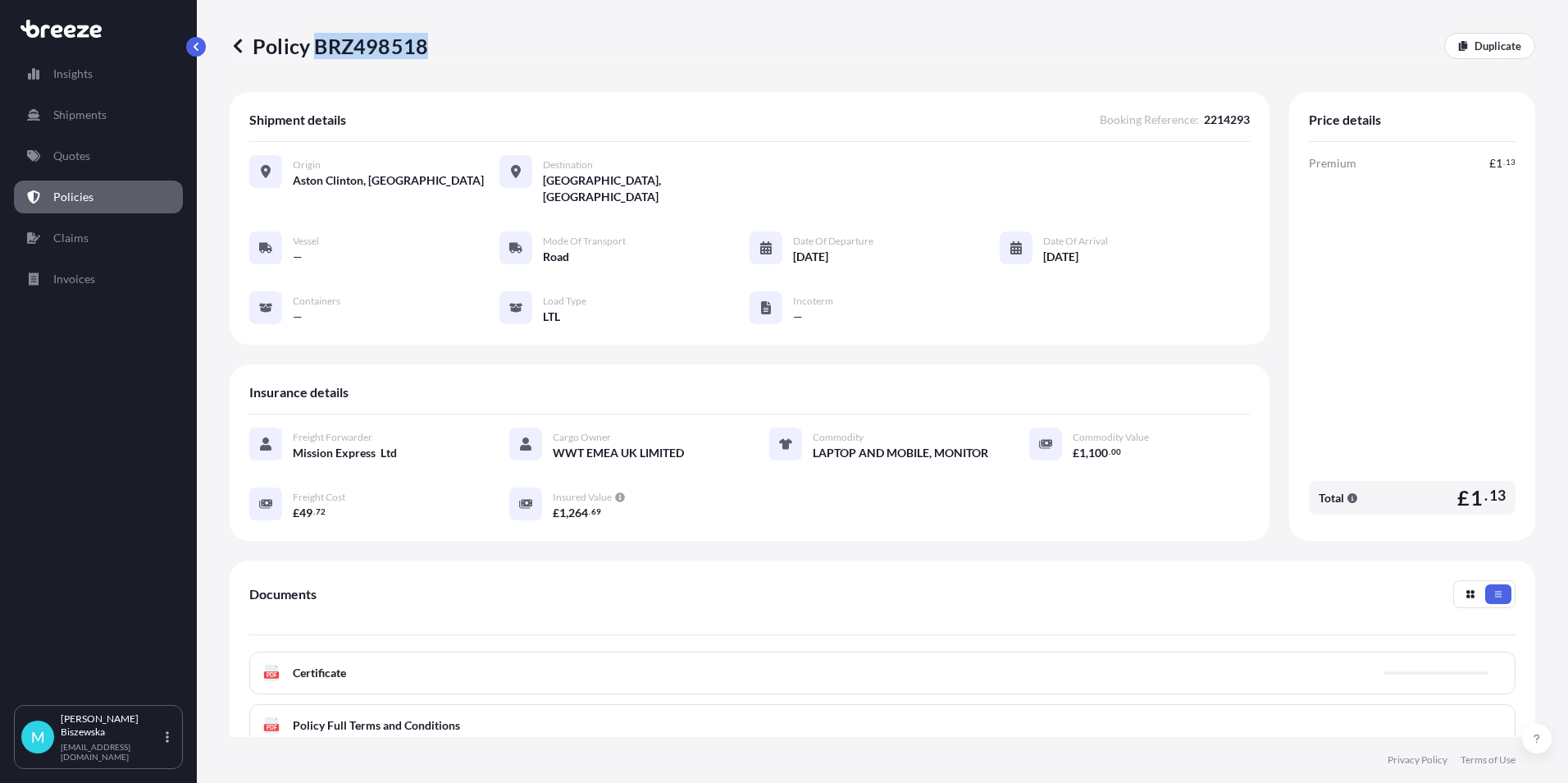
drag, startPoint x: 315, startPoint y: 46, endPoint x: 425, endPoint y: 45, distance: 110.0
click at [425, 45] on p "Policy BRZ498518" at bounding box center [329, 46] width 198 height 26
drag, startPoint x: 425, startPoint y: 45, endPoint x: 392, endPoint y: 41, distance: 33.2
copy p "BRZ498518"
click at [97, 145] on link "Quotes" at bounding box center [99, 155] width 169 height 33
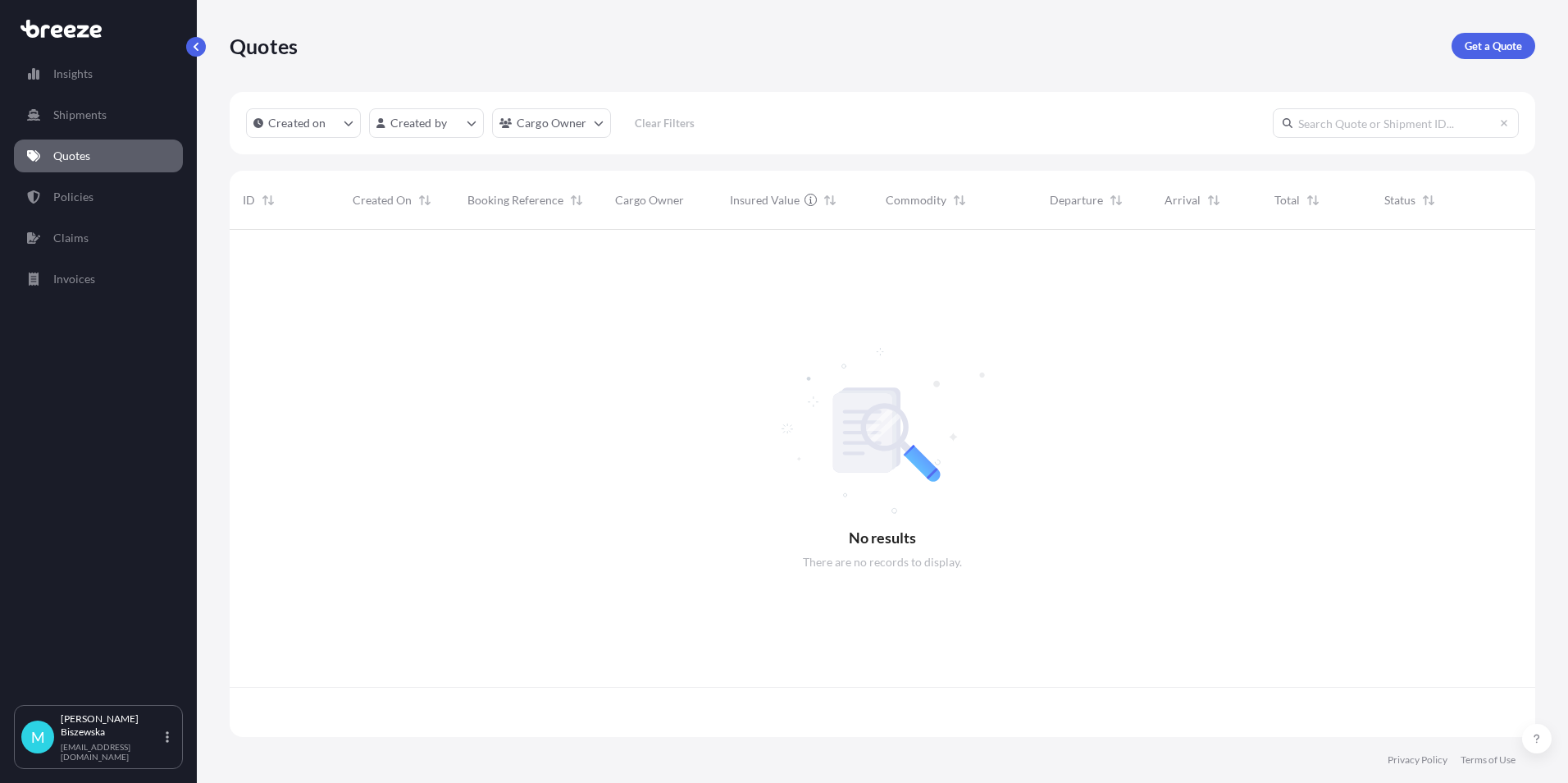
scroll to position [503, 1293]
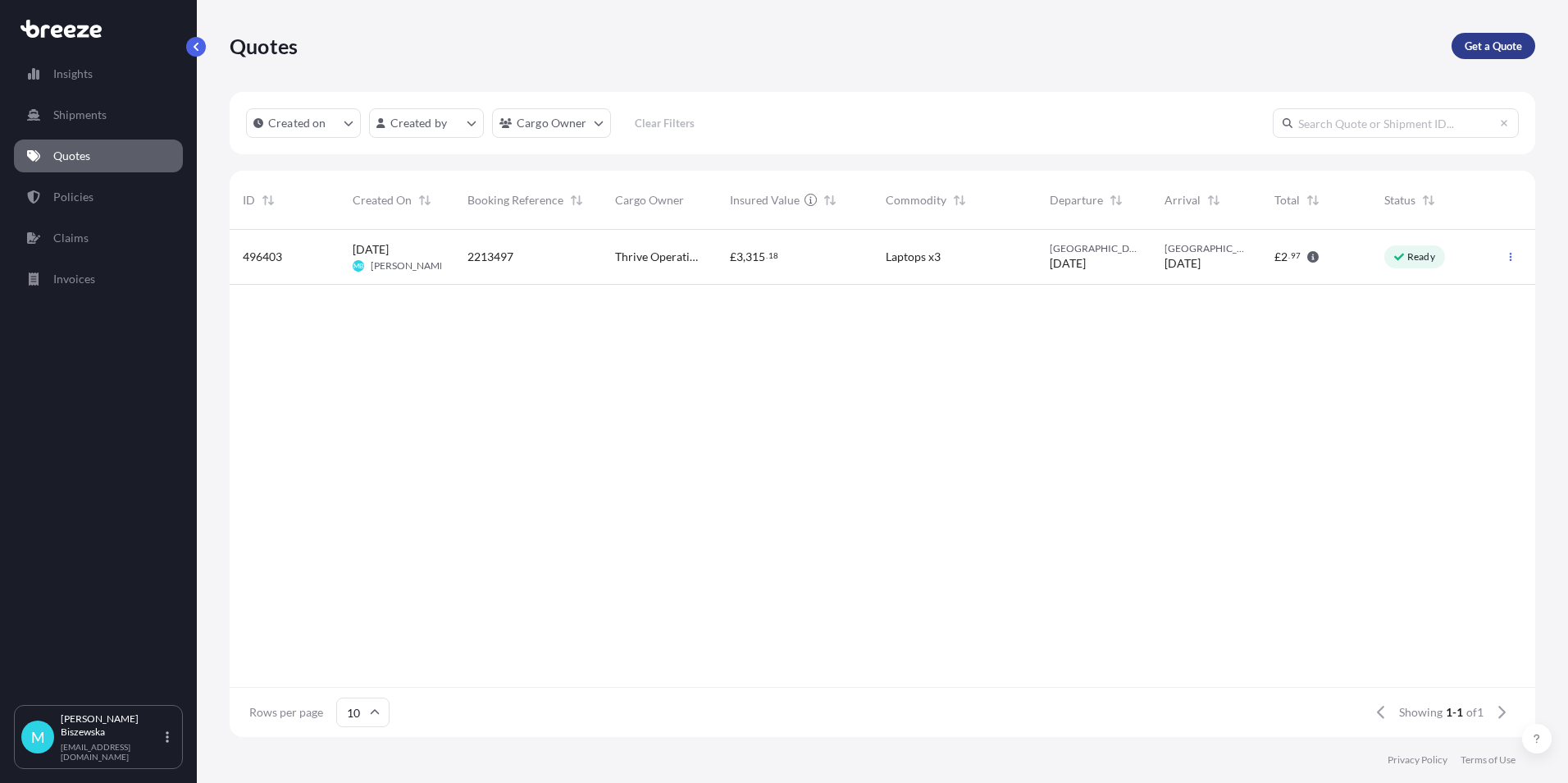
click at [1470, 47] on p "Get a Quote" at bounding box center [1493, 46] width 57 height 17
select select "Sea"
select select "1"
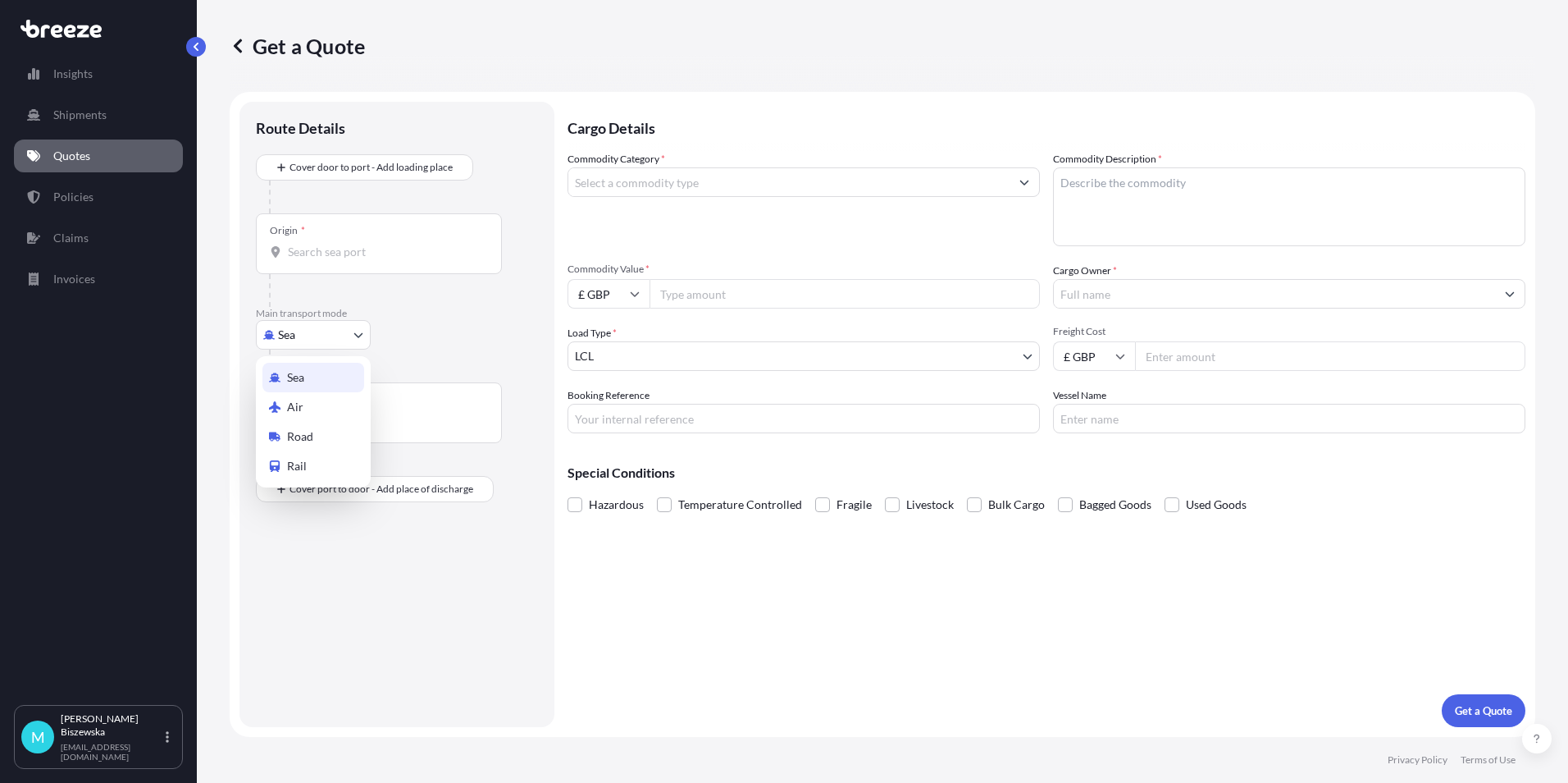
click at [316, 347] on body "Insights Shipments Quotes Policies Claims Invoices M [PERSON_NAME] [PERSON_NAME…" at bounding box center [784, 392] width 1568 height 783
click at [311, 436] on span "Road" at bounding box center [301, 436] width 26 height 17
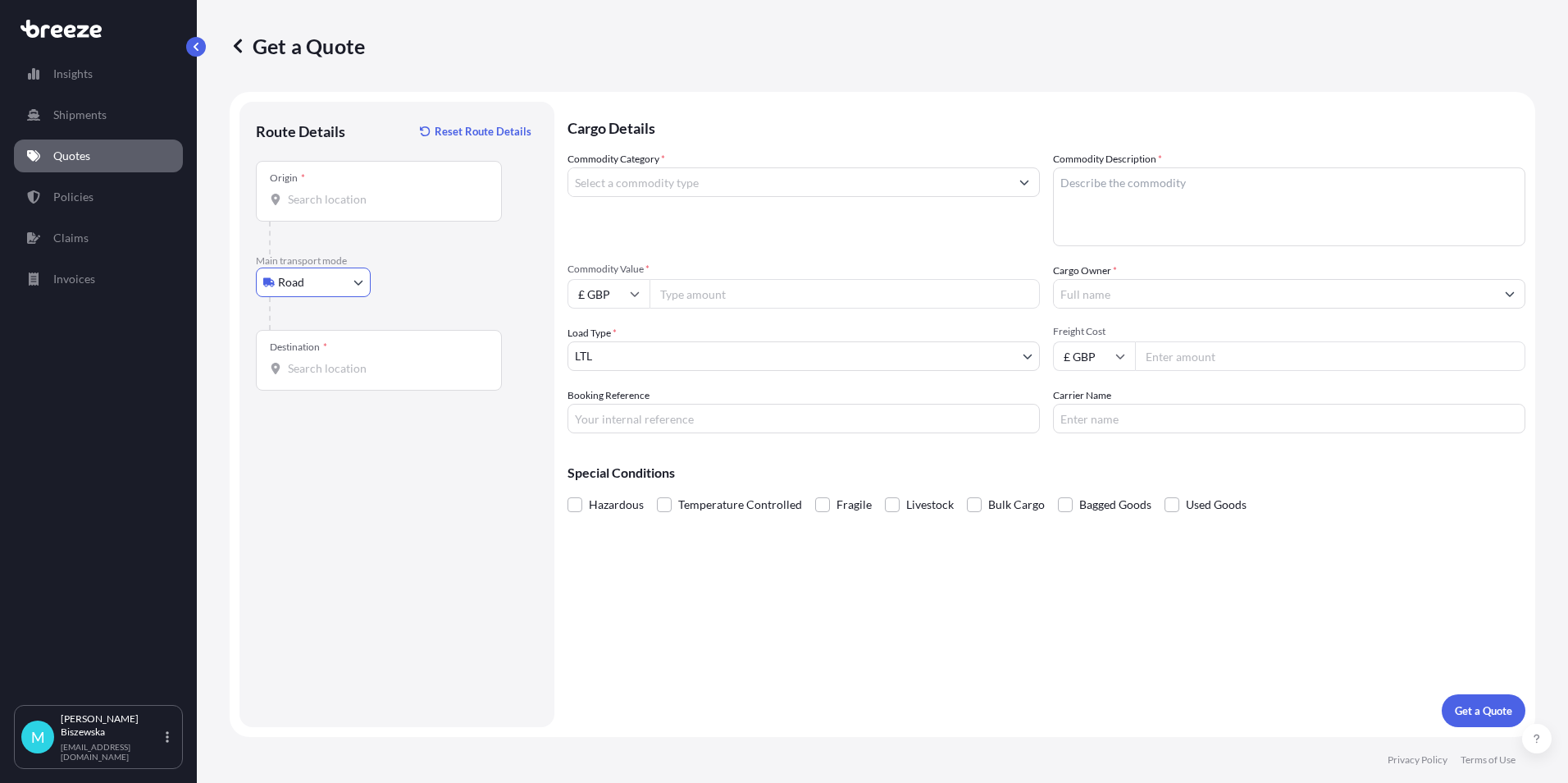
click at [313, 197] on input "Origin *" at bounding box center [385, 199] width 194 height 17
paste input "CV13 0HE"
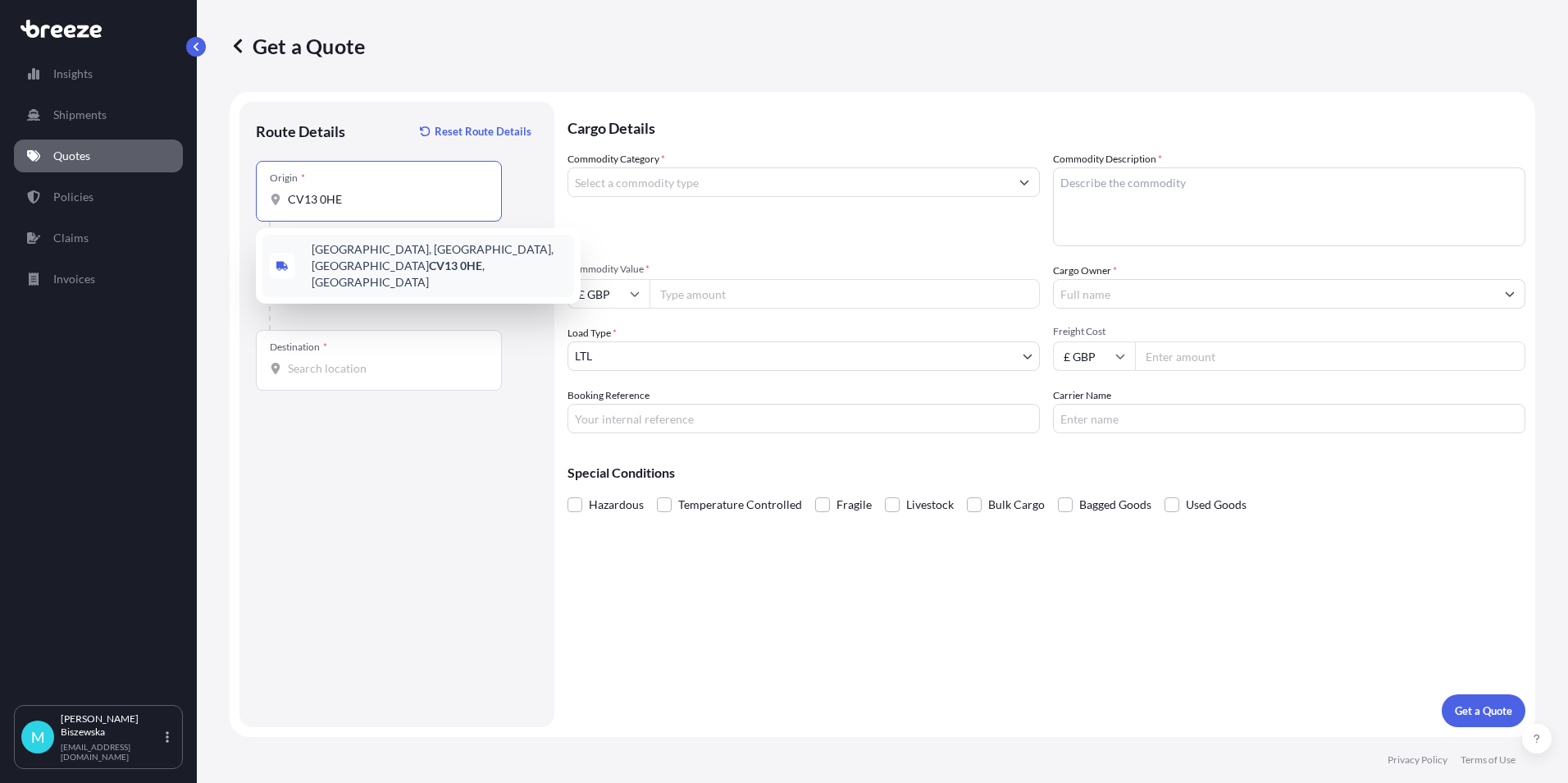
click at [424, 255] on span "[STREET_ADDRESS]" at bounding box center [440, 266] width 256 height 49
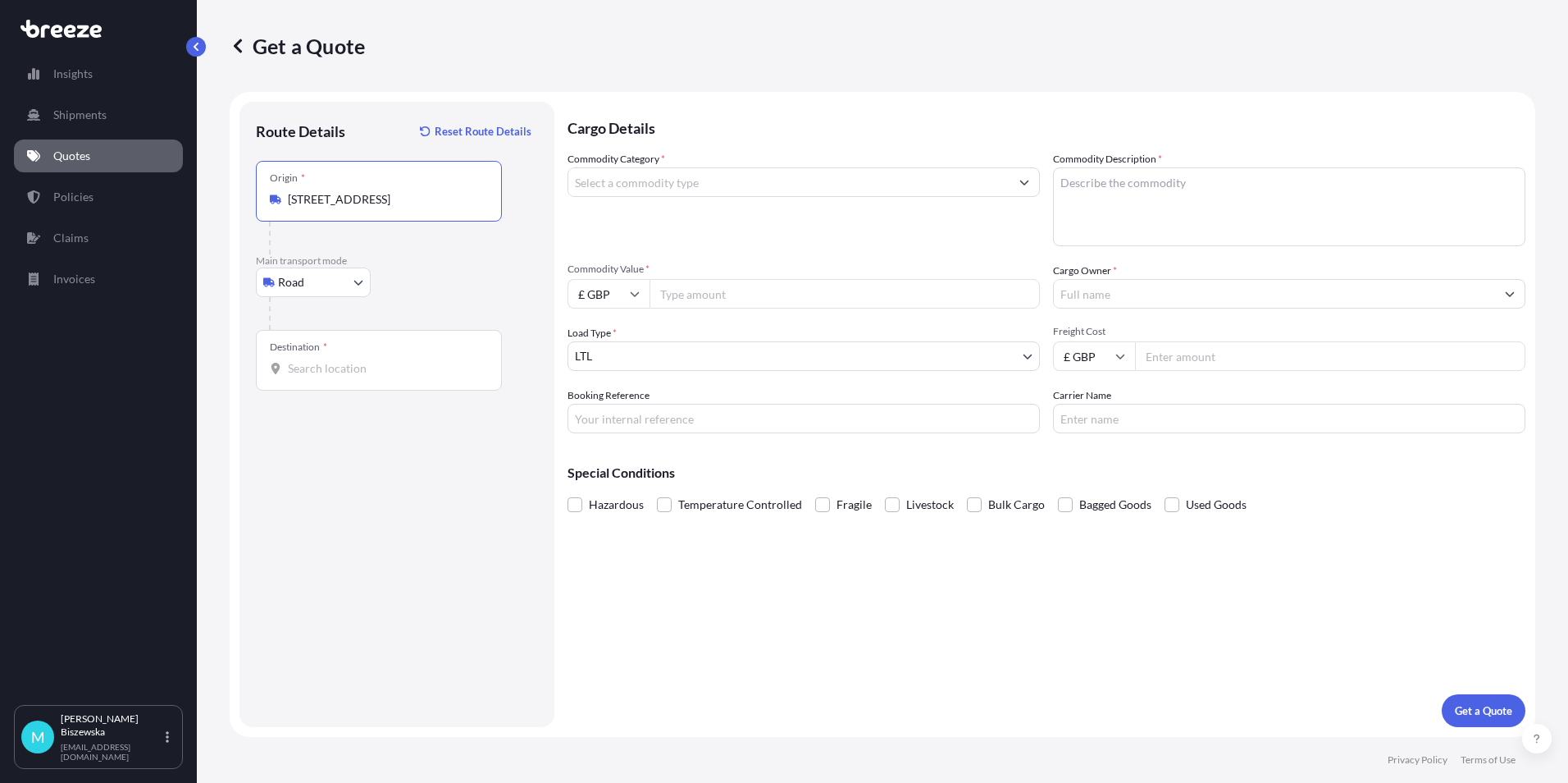
type input "[STREET_ADDRESS]"
click at [425, 264] on p "Main transport mode" at bounding box center [397, 260] width 282 height 13
click at [302, 361] on input "Destination *" at bounding box center [385, 368] width 194 height 17
paste input "NW1 7AW"
type input "London NW1 7AW, [GEOGRAPHIC_DATA]"
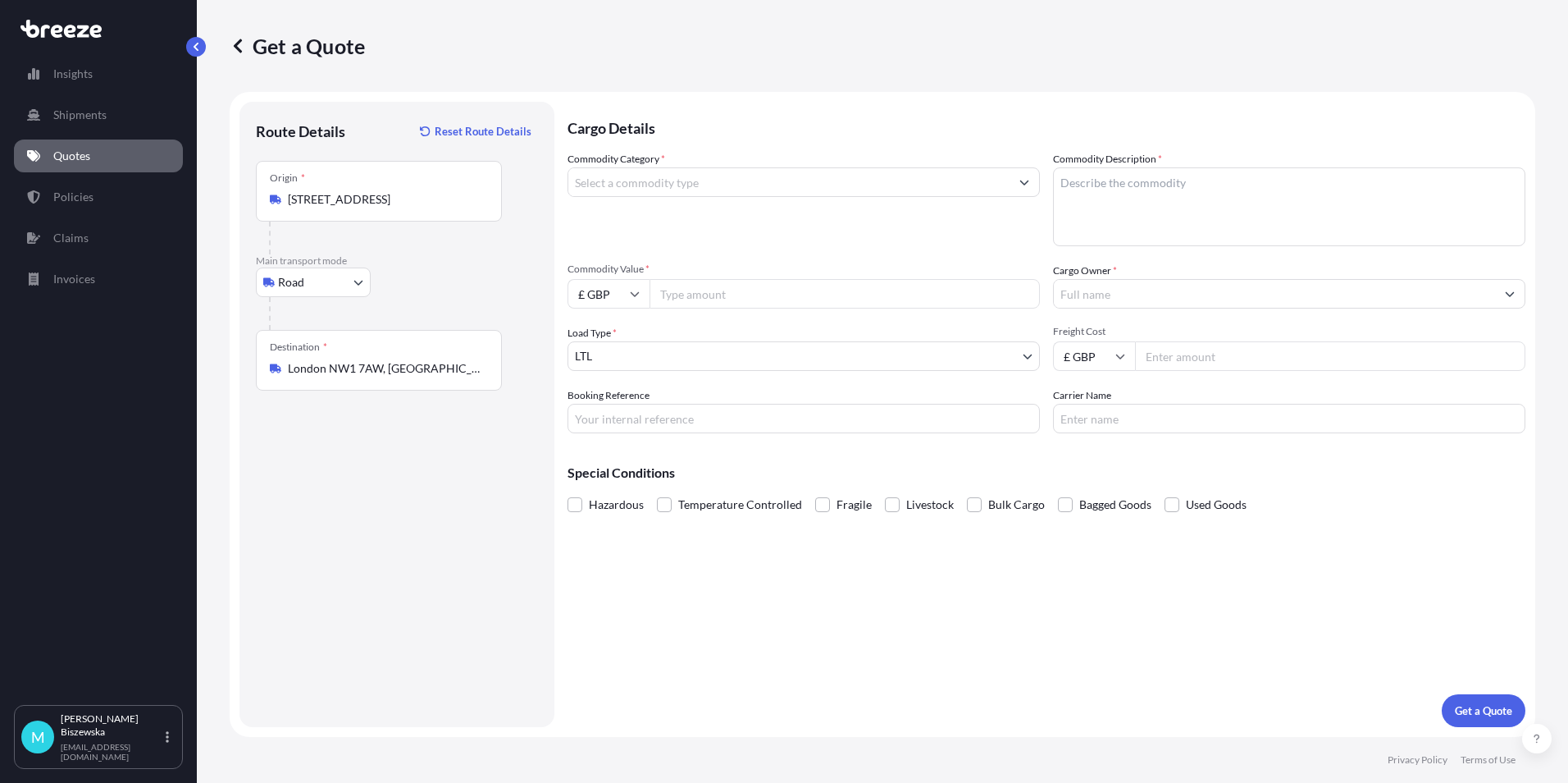
click at [685, 577] on div "Cargo Details Commodity Category * Commodity Description * Commodity Value * £ …" at bounding box center [1046, 414] width 958 height 625
click at [726, 183] on input "Commodity Category *" at bounding box center [789, 182] width 442 height 29
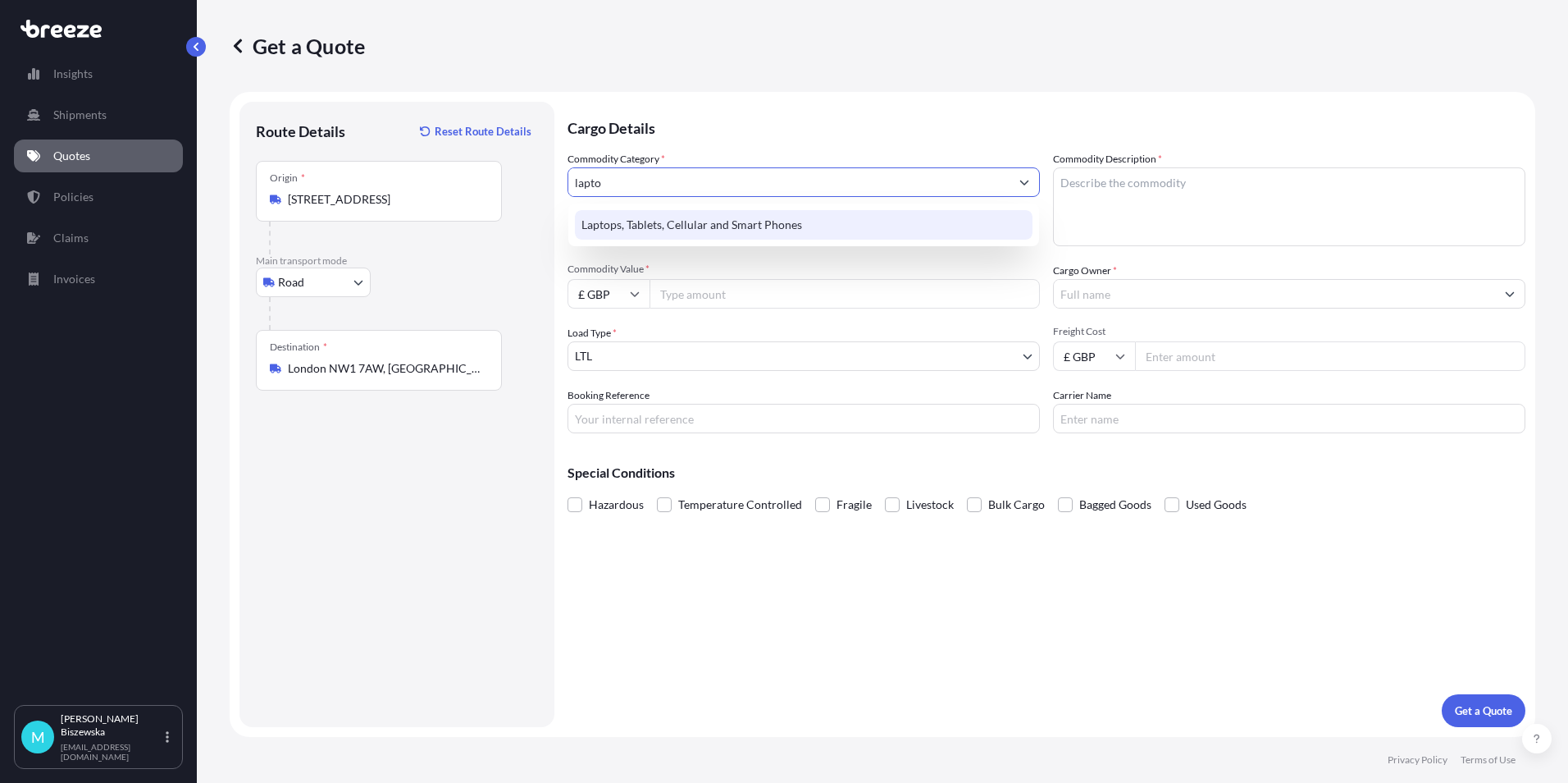
click at [718, 217] on div "Laptops, Tablets, Cellular and Smart Phones" at bounding box center [803, 224] width 457 height 29
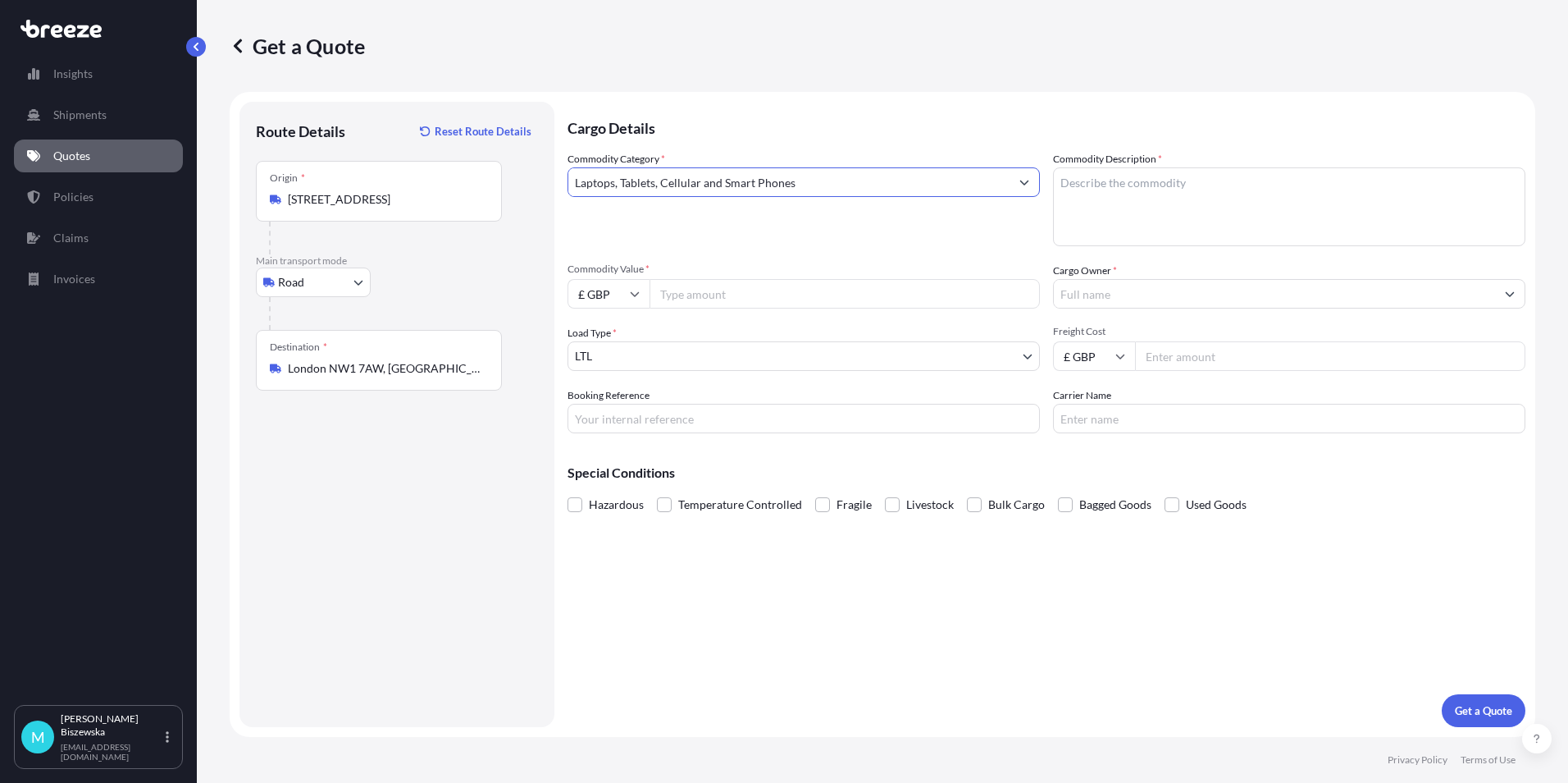
type input "Laptops, Tablets, Cellular and Smart Phones"
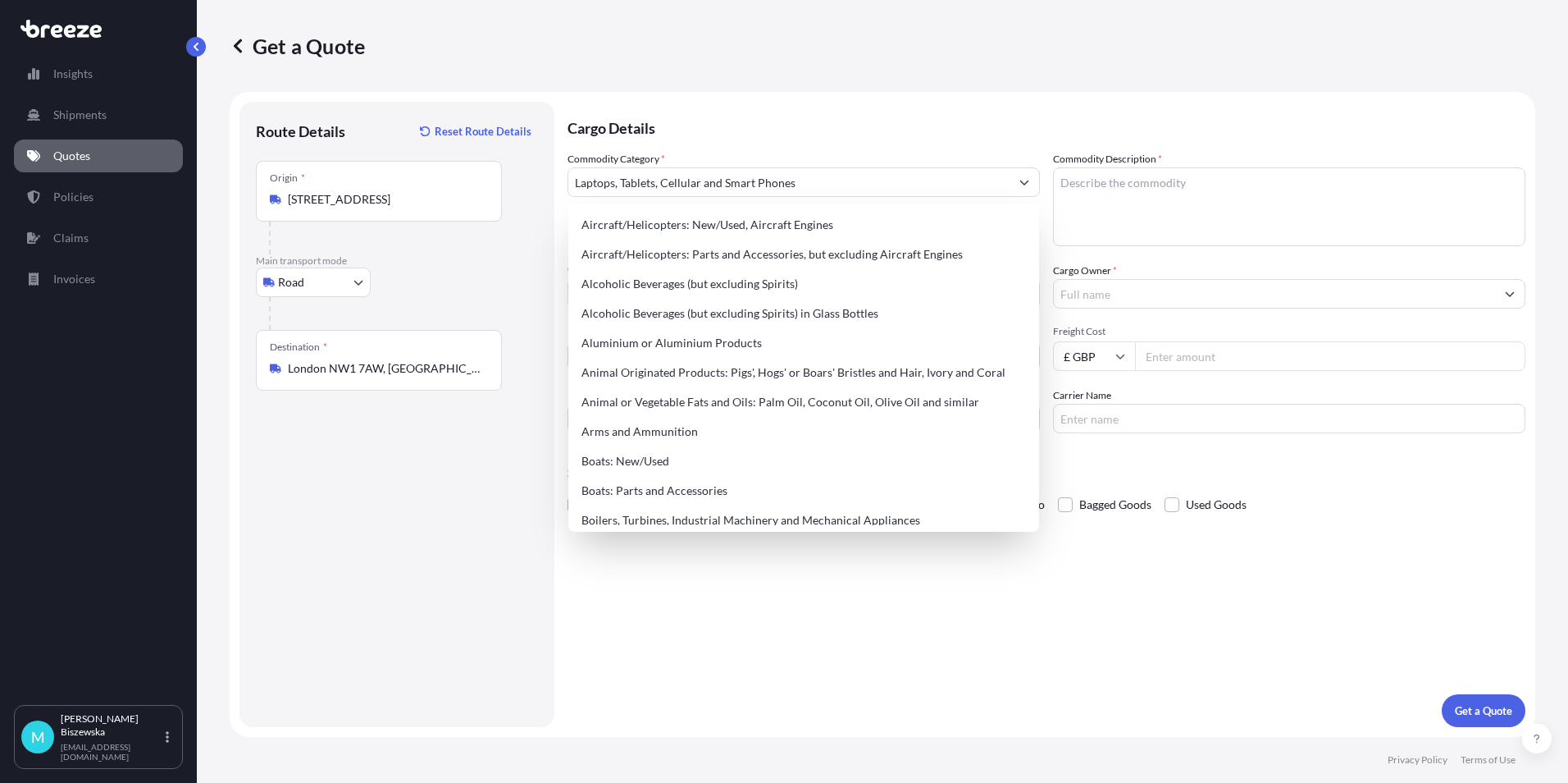
click at [719, 129] on p "Cargo Details" at bounding box center [1046, 126] width 958 height 49
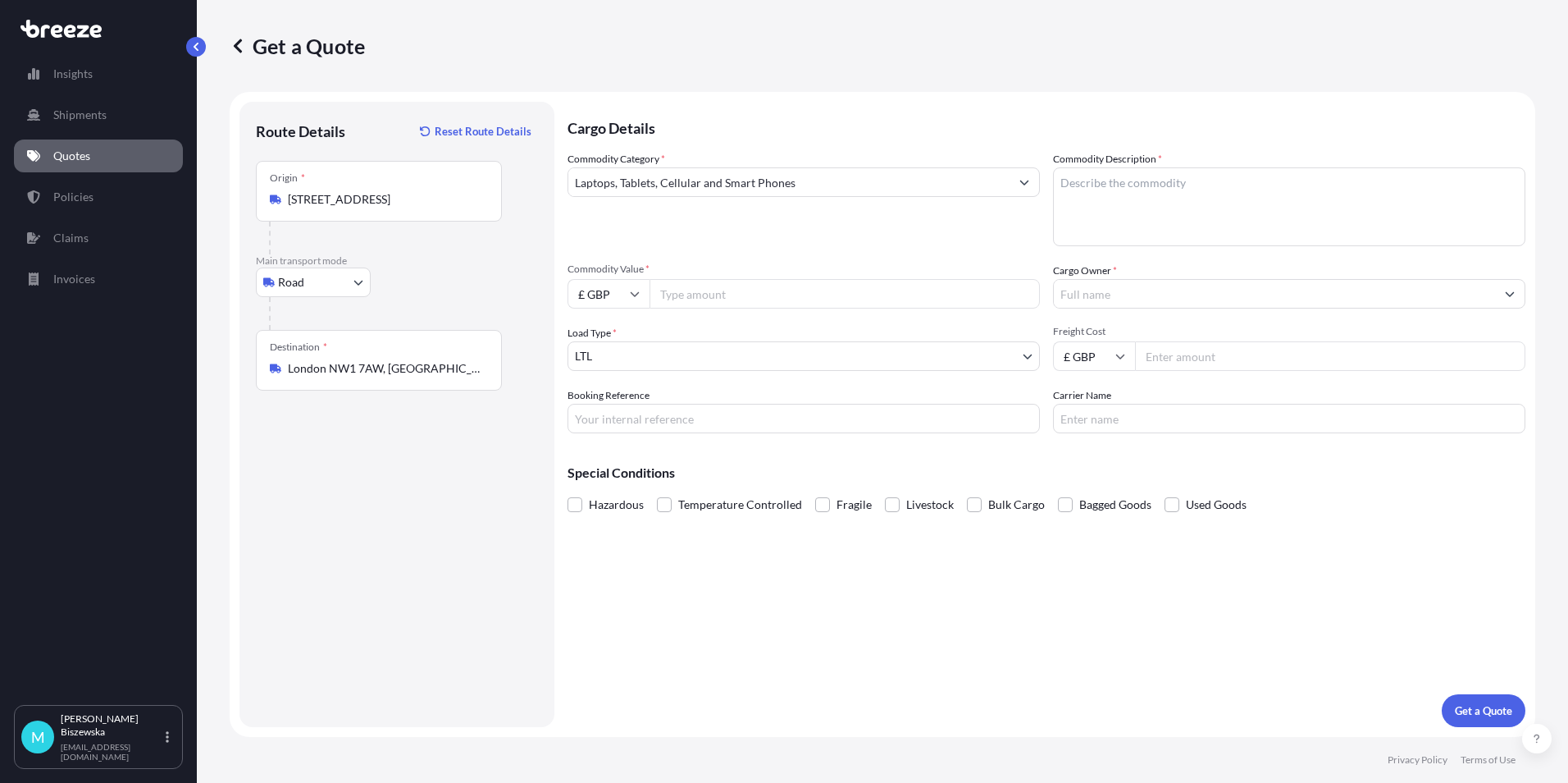
click at [735, 294] on input "Commodity Value *" at bounding box center [844, 293] width 390 height 29
type input "450"
click at [753, 263] on span "Commodity Value *" at bounding box center [804, 269] width 472 height 13
click at [753, 279] on input "450" at bounding box center [844, 293] width 390 height 29
click at [623, 416] on input "Booking Reference" at bounding box center [804, 418] width 472 height 29
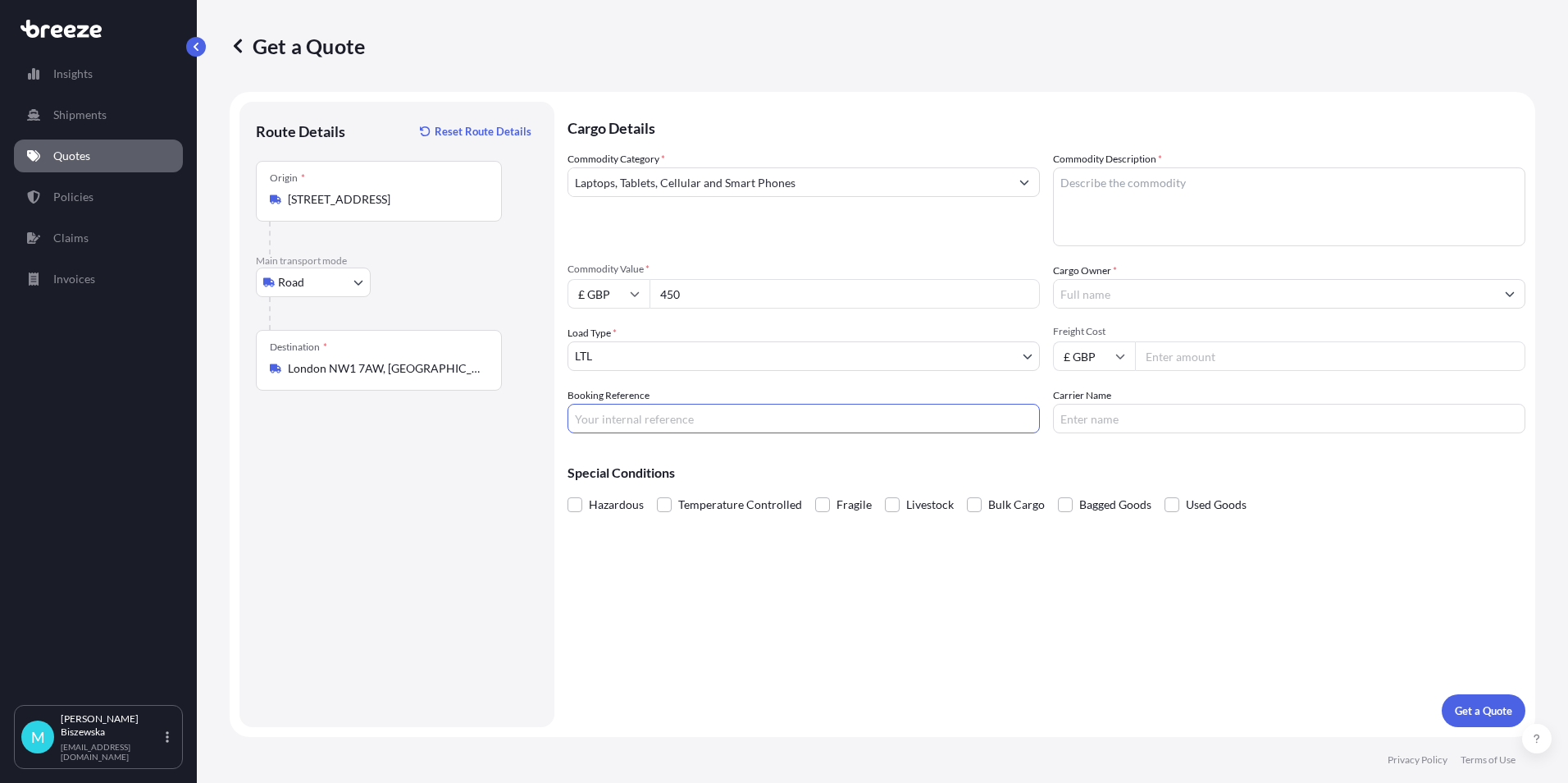
paste input "2217246"
type input "2217246"
click at [742, 587] on div "Cargo Details Commodity Category * Laptops, Tablets, Cellular and Smart Phones …" at bounding box center [1046, 414] width 958 height 625
click at [1094, 183] on textarea "Commodity Description *" at bounding box center [1289, 206] width 472 height 78
paste textarea "LAPTOP& PHONE"
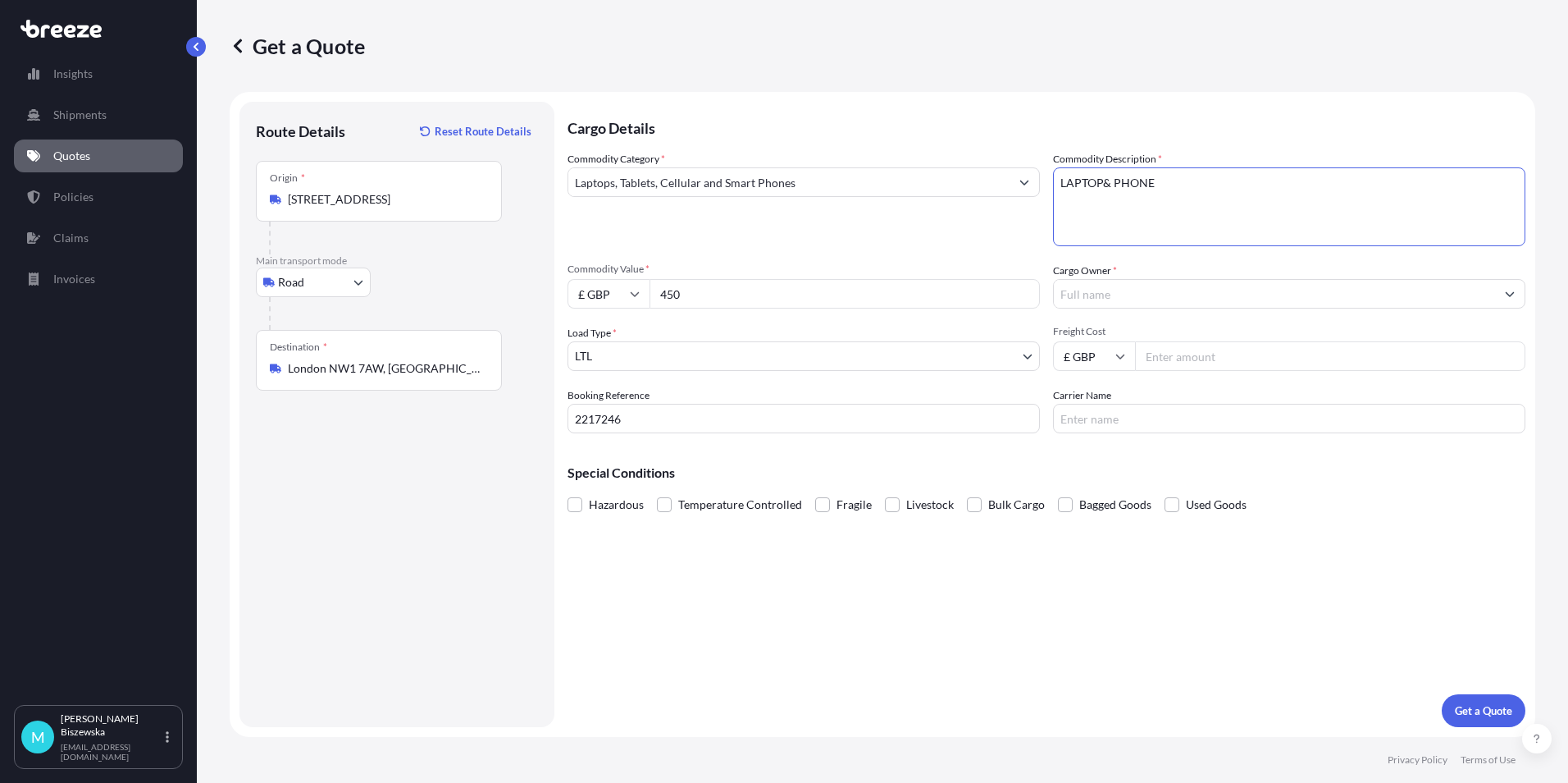
type textarea "LAPTOP& PHONE"
click at [975, 238] on div "Commodity Category * Laptops, Tablets, Cellular and Smart Phones" at bounding box center [804, 198] width 472 height 95
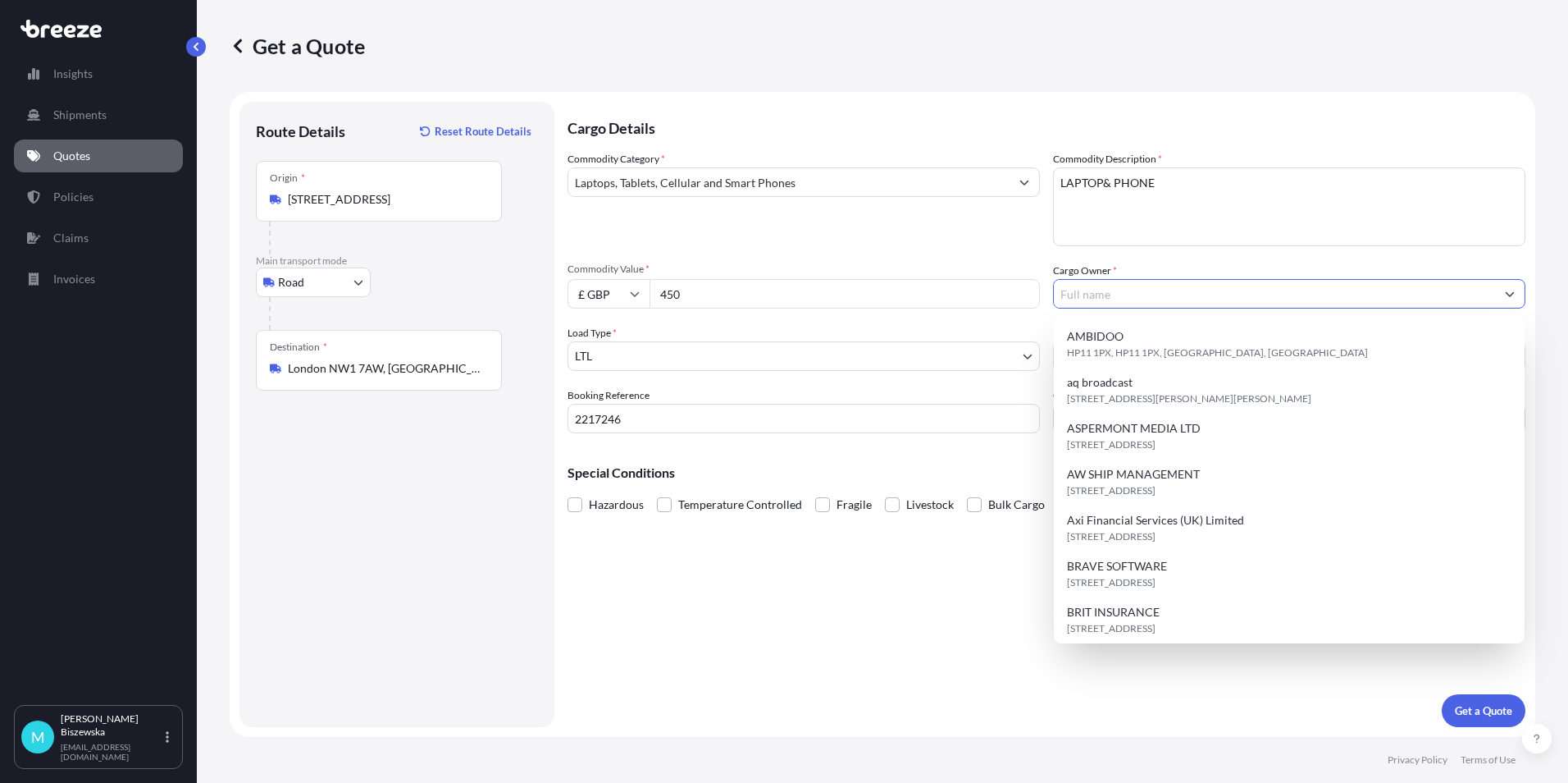
click at [1076, 287] on input "Cargo Owner *" at bounding box center [1274, 293] width 442 height 29
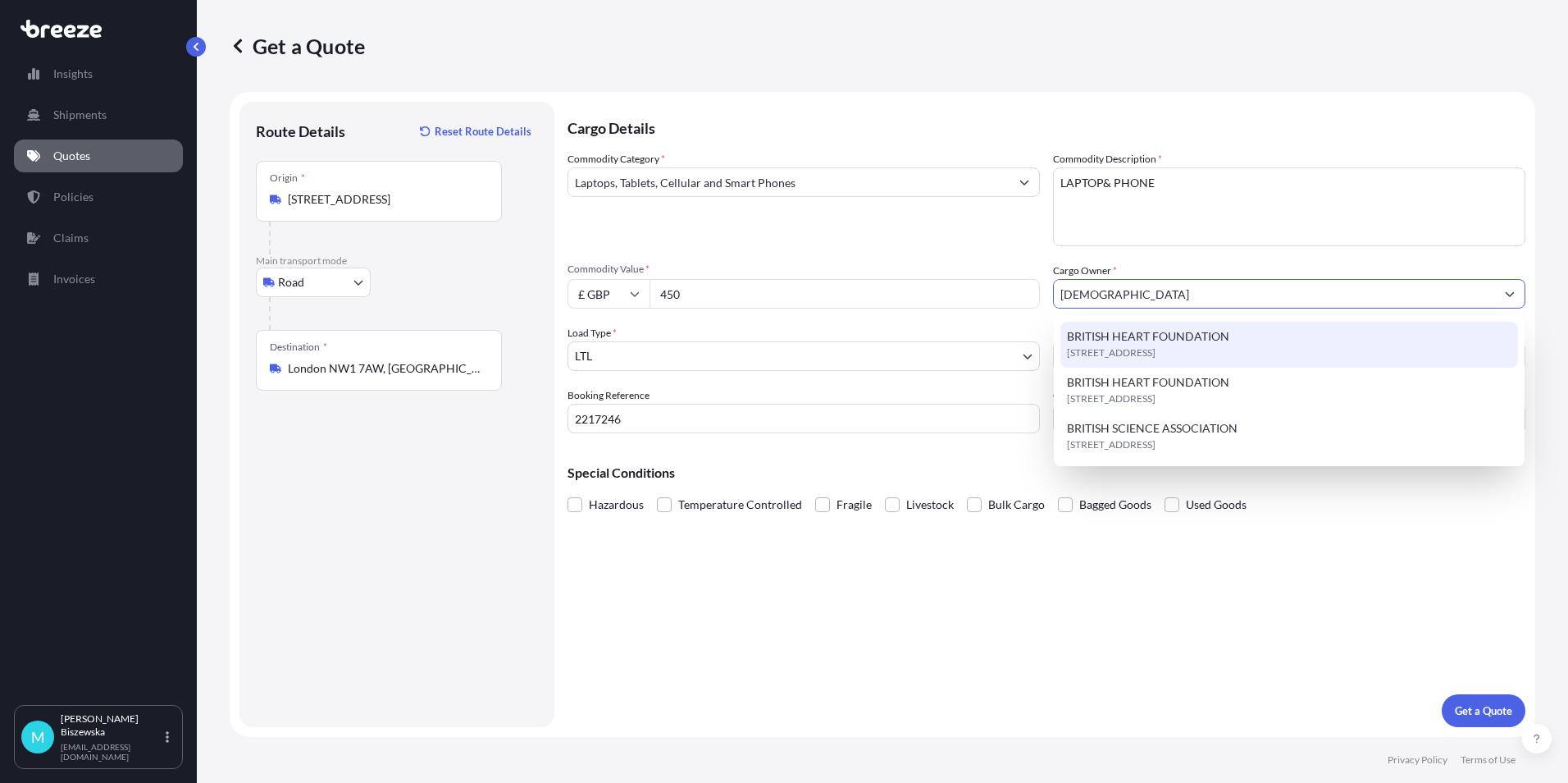
click at [1124, 340] on span "BRITISH HEART FOUNDATION" at bounding box center [1148, 336] width 162 height 17
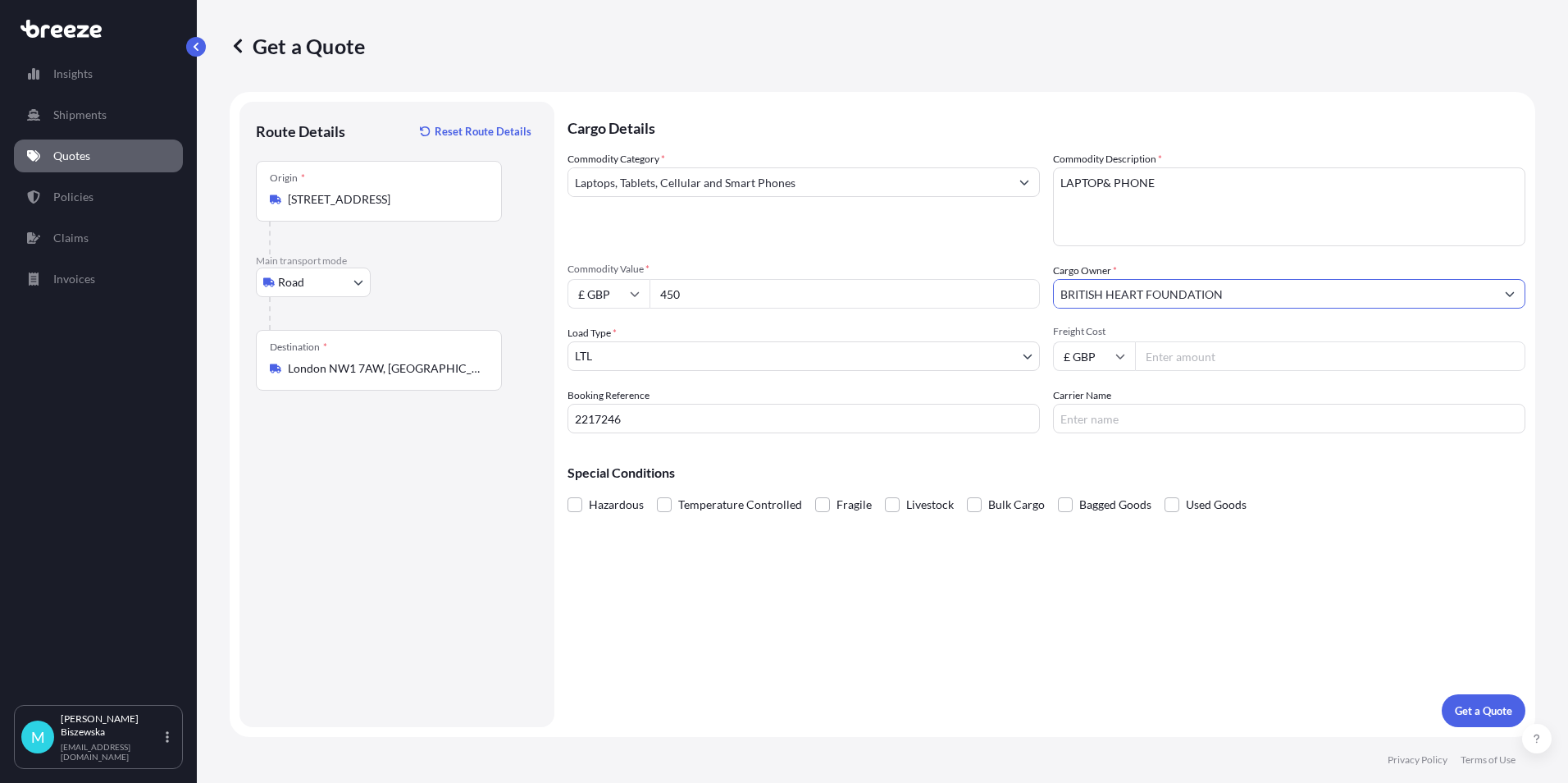
type input "BRITISH HEART FOUNDATION"
click at [1009, 249] on div "Commodity Category * Laptops, Tablets, Cellular and Smart Phones Commodity Desc…" at bounding box center [1046, 292] width 958 height 282
click at [1188, 357] on input "Freight Cost" at bounding box center [1330, 355] width 390 height 29
type input "30.80"
drag, startPoint x: 1216, startPoint y: 462, endPoint x: 1434, endPoint y: 585, distance: 250.3
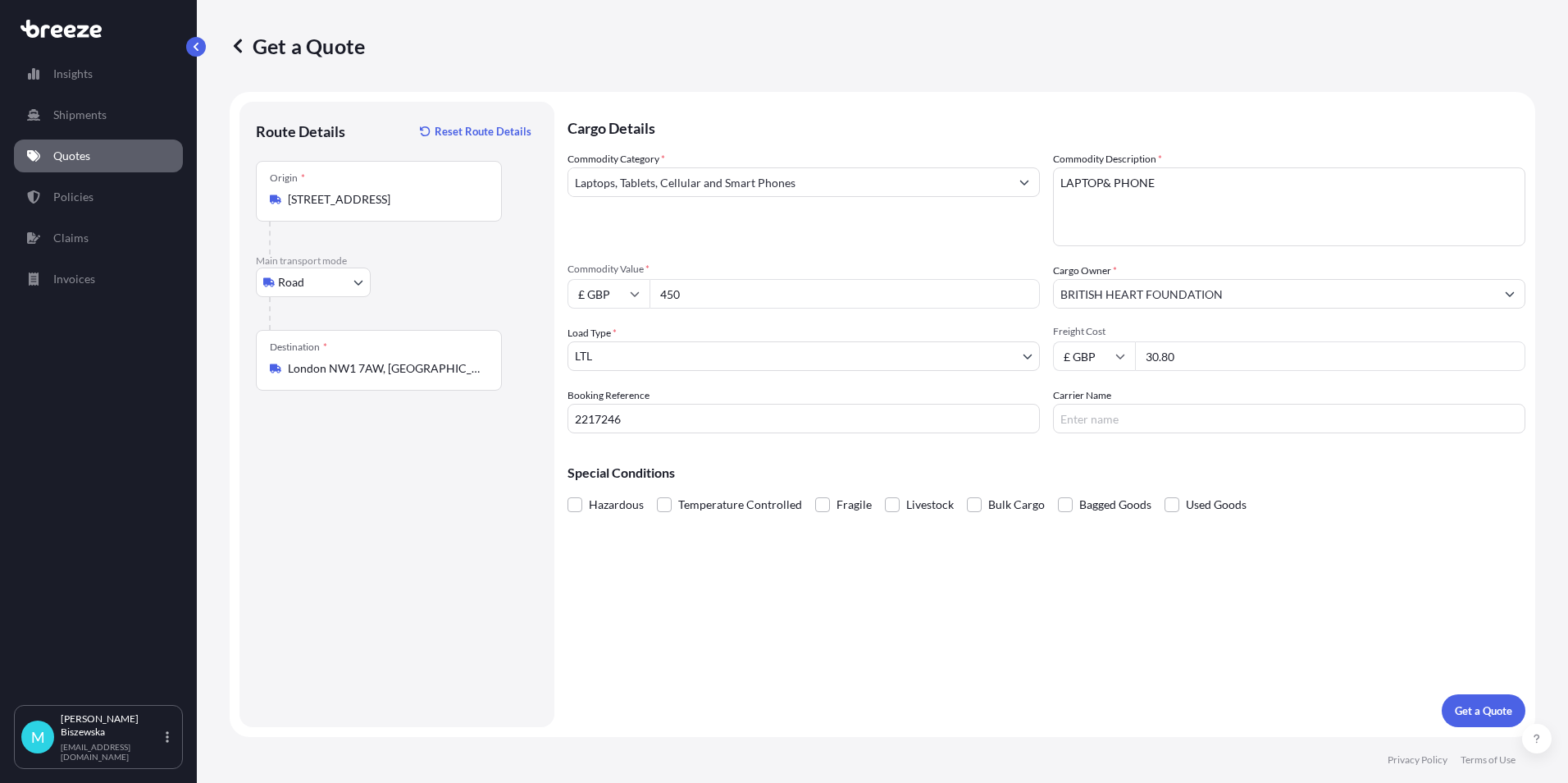
click at [1219, 464] on div "Special Conditions Hazardous Temperature Controlled Fragile Livestock Bulk Carg…" at bounding box center [1046, 481] width 958 height 71
click at [1465, 717] on p "Get a Quote" at bounding box center [1483, 711] width 57 height 17
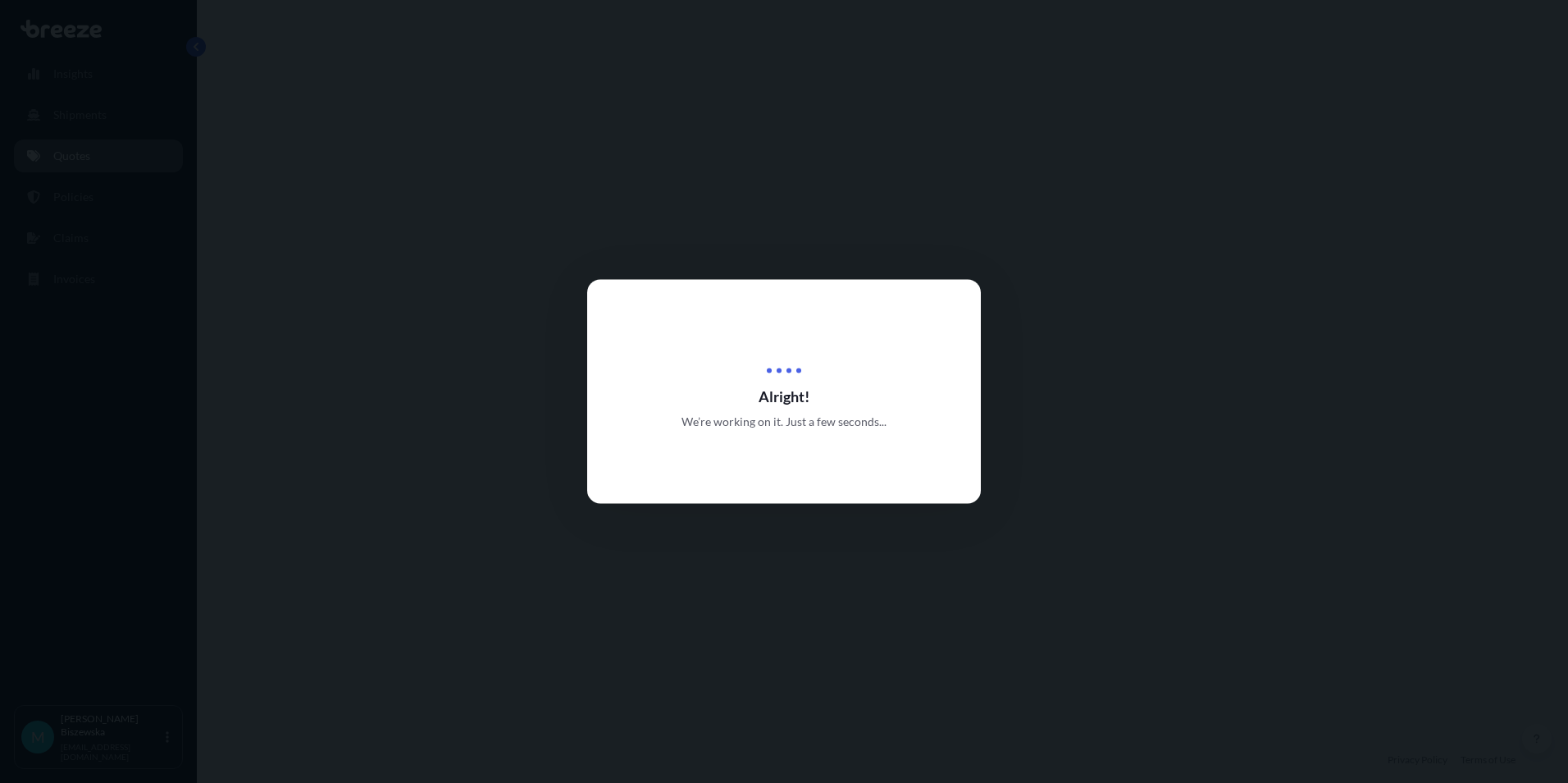
select select "Road"
select select "1"
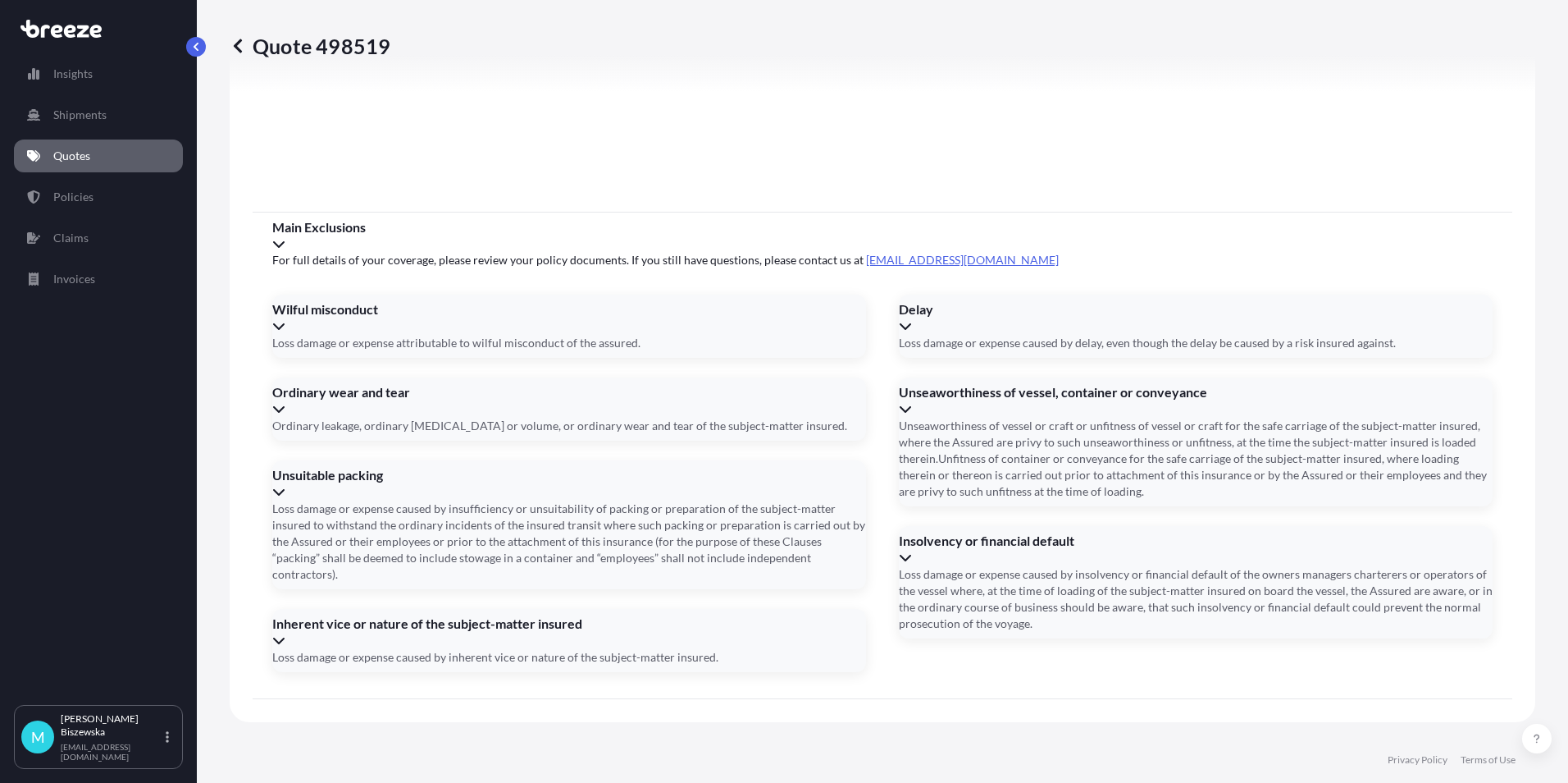
scroll to position [1822, 0]
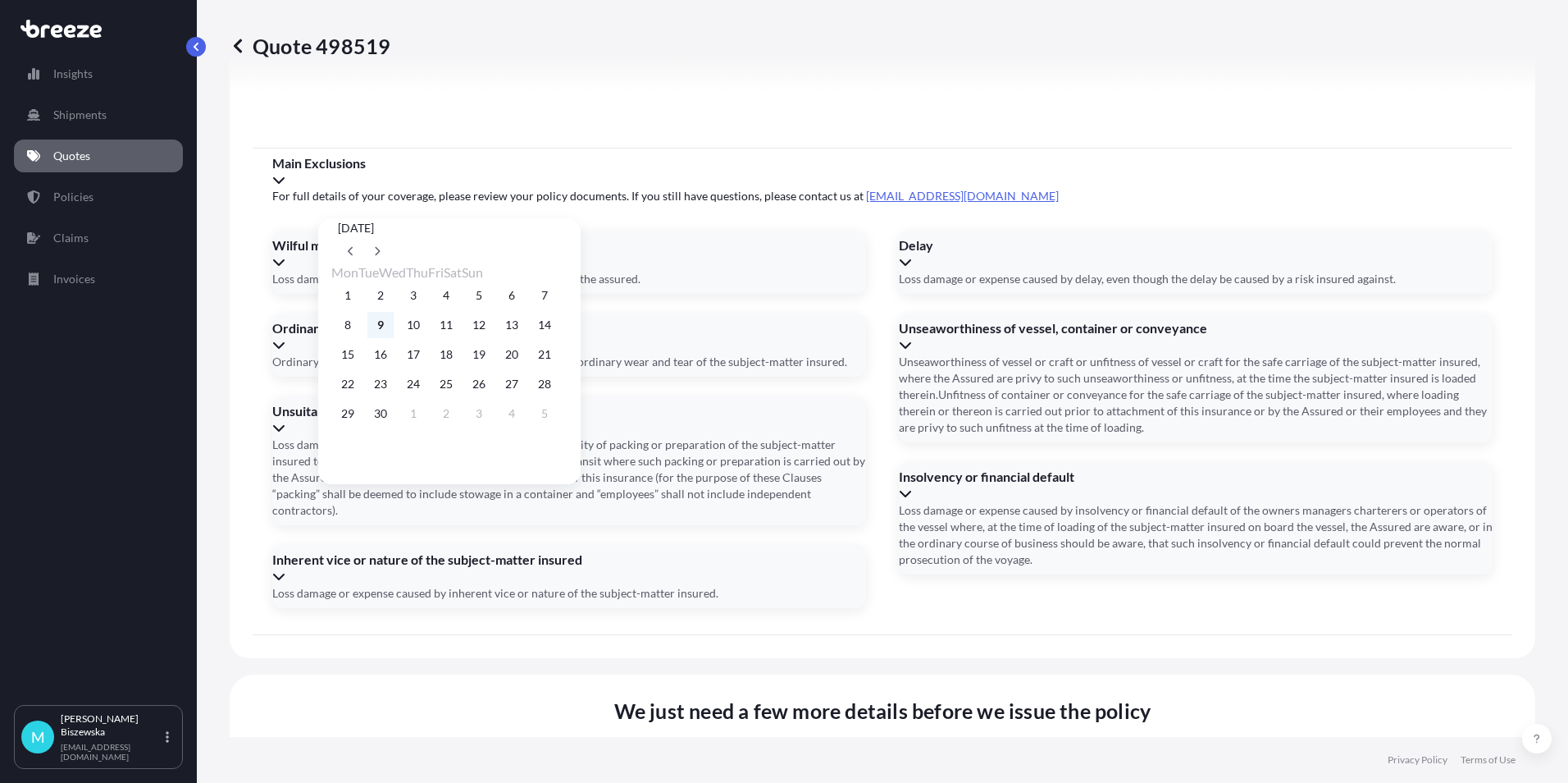
click at [389, 327] on button "9" at bounding box center [381, 325] width 26 height 26
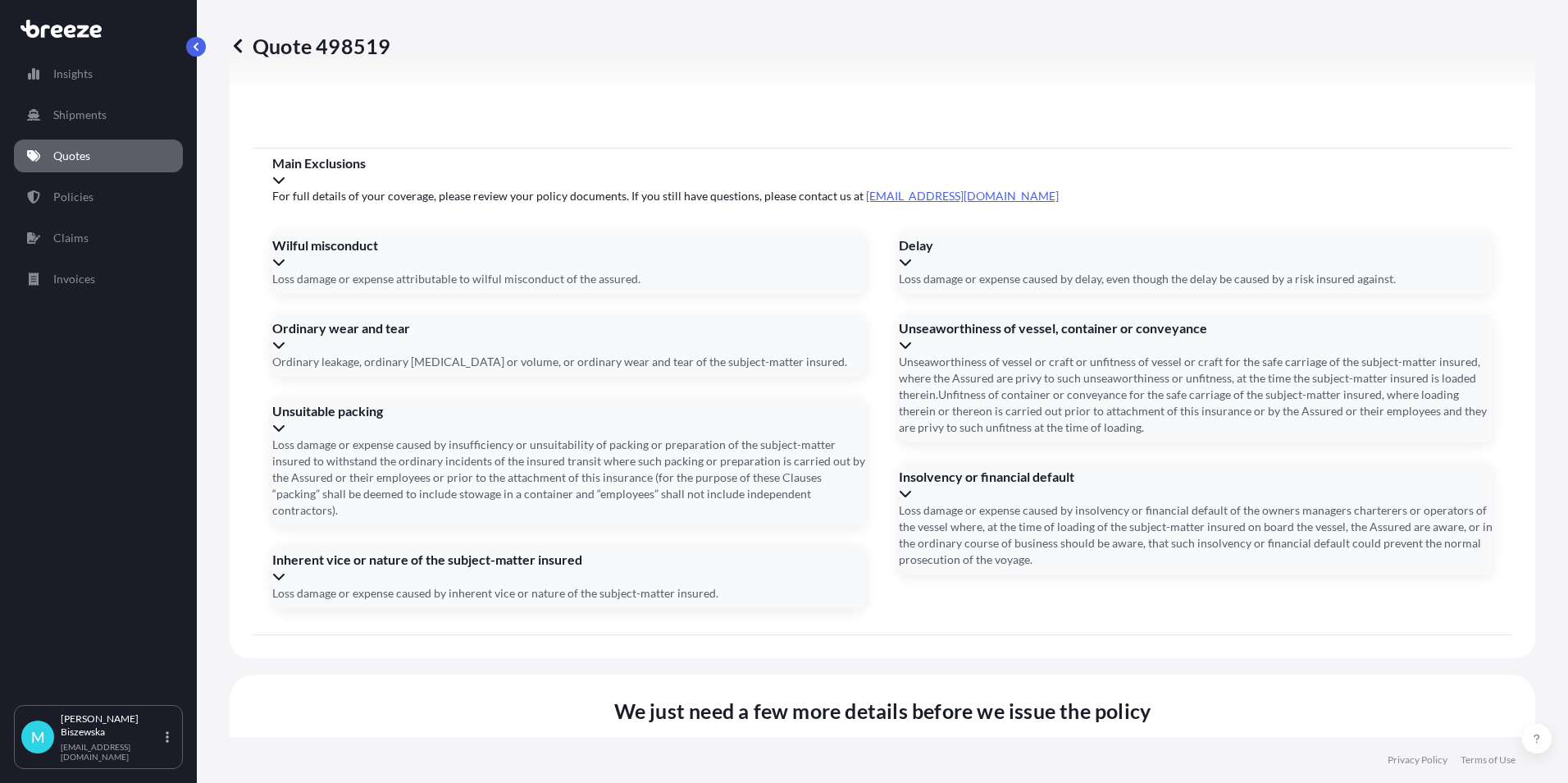
type input "[DATE]"
drag, startPoint x: 1059, startPoint y: 507, endPoint x: 1030, endPoint y: 497, distance: 30.7
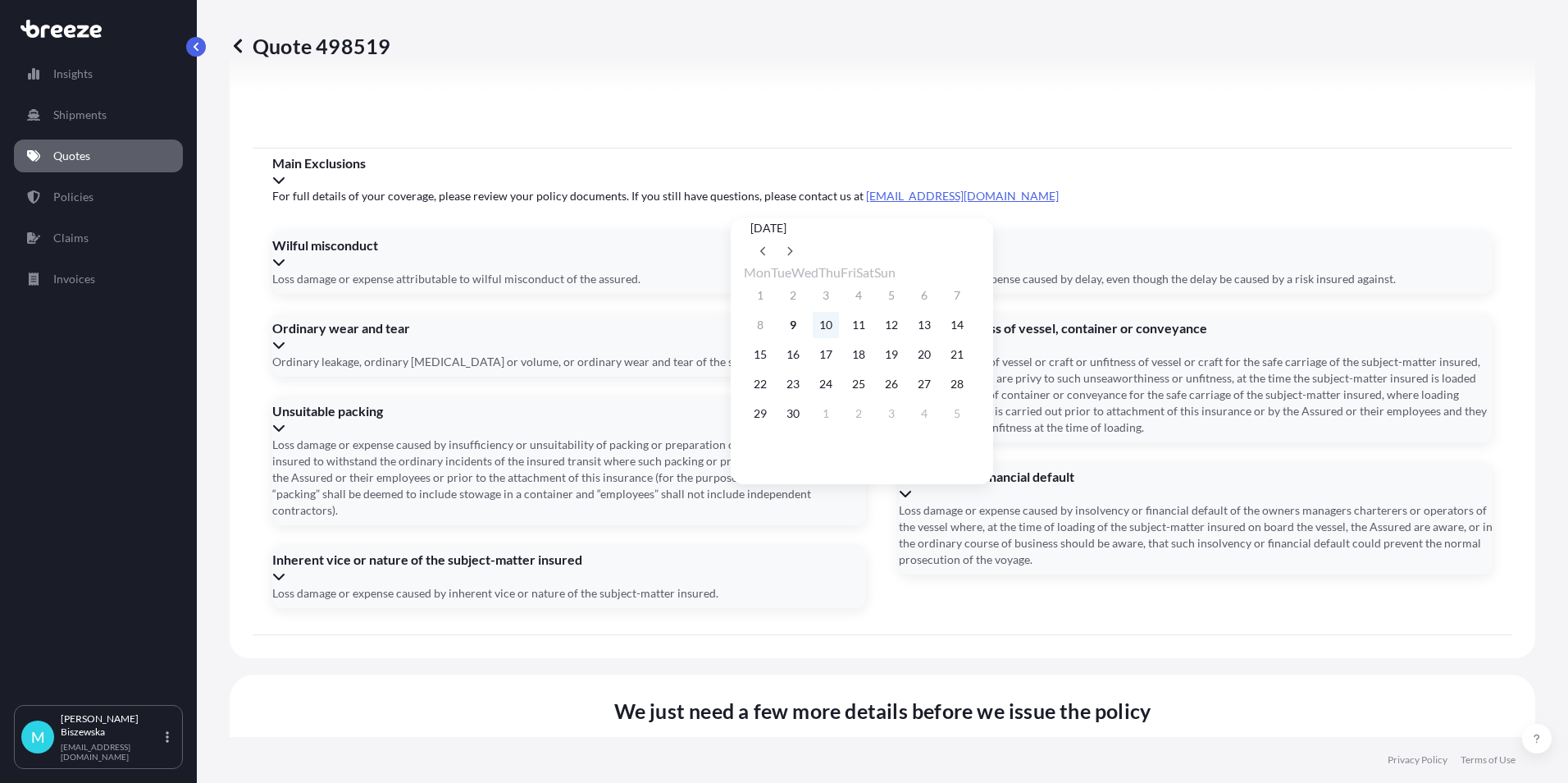
click at [839, 329] on button "10" at bounding box center [826, 325] width 26 height 26
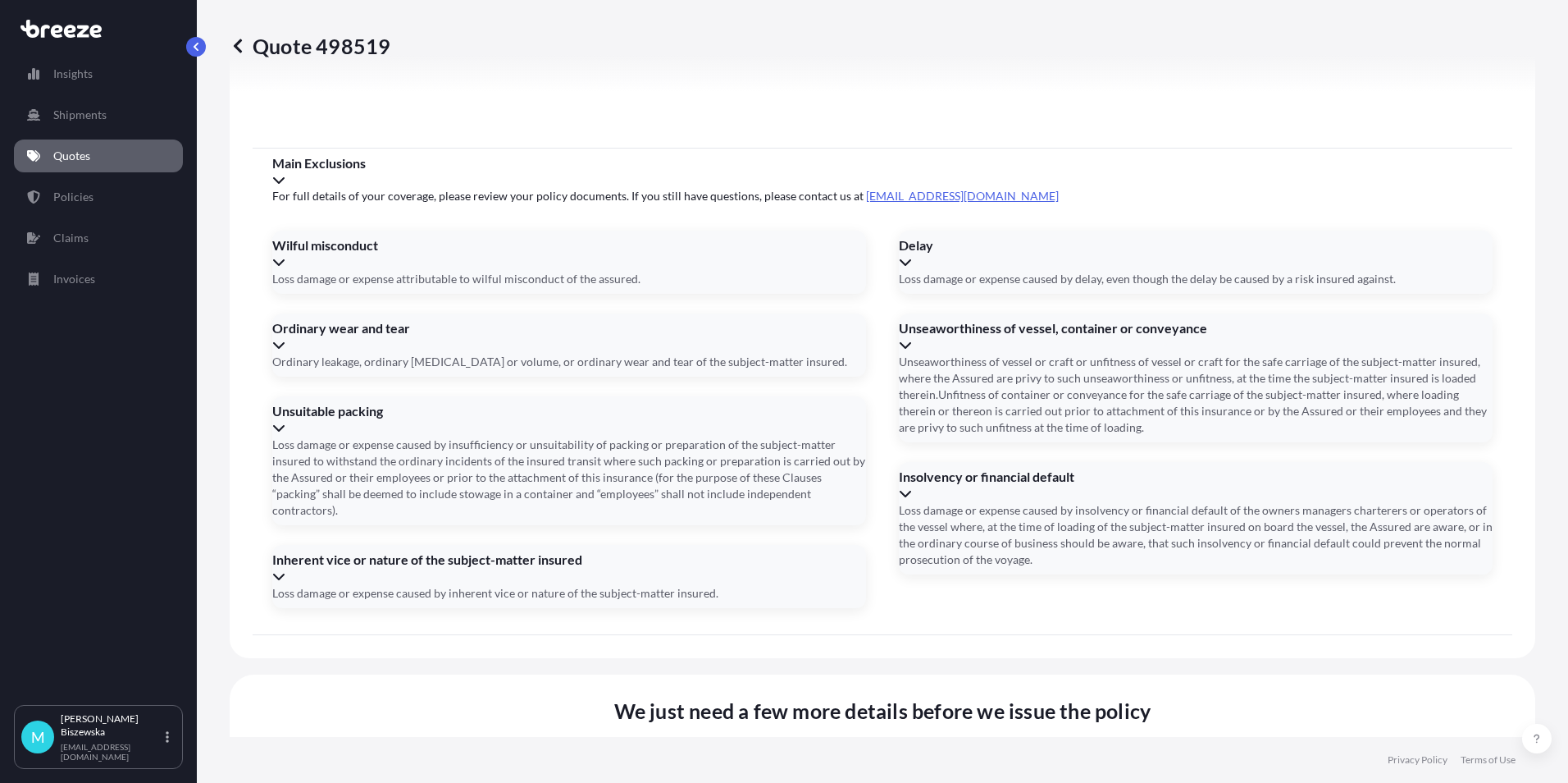
type input "[DATE]"
drag, startPoint x: 867, startPoint y: 667, endPoint x: 973, endPoint y: 680, distance: 106.8
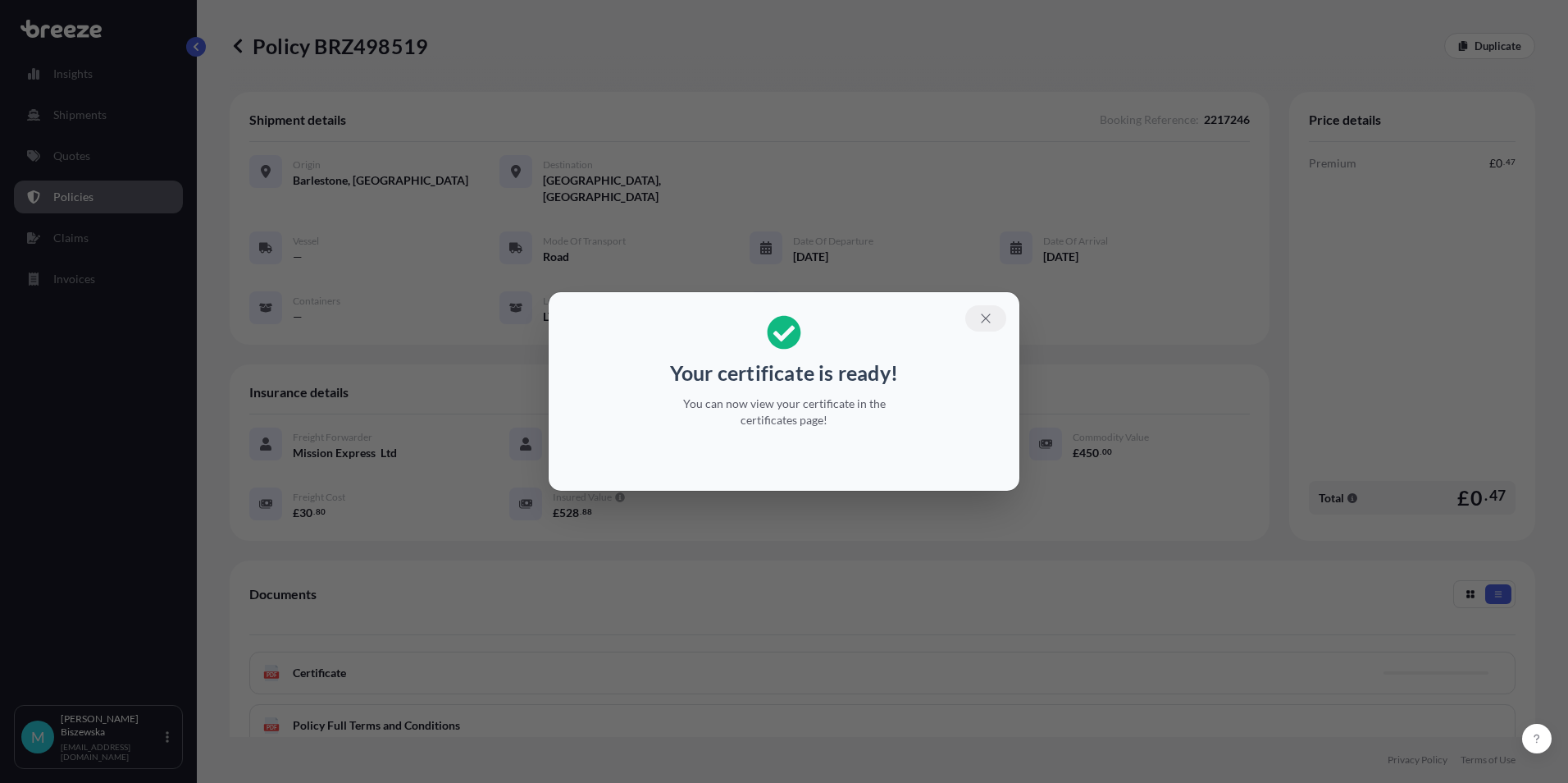
click at [980, 313] on icon "button" at bounding box center [985, 318] width 15 height 15
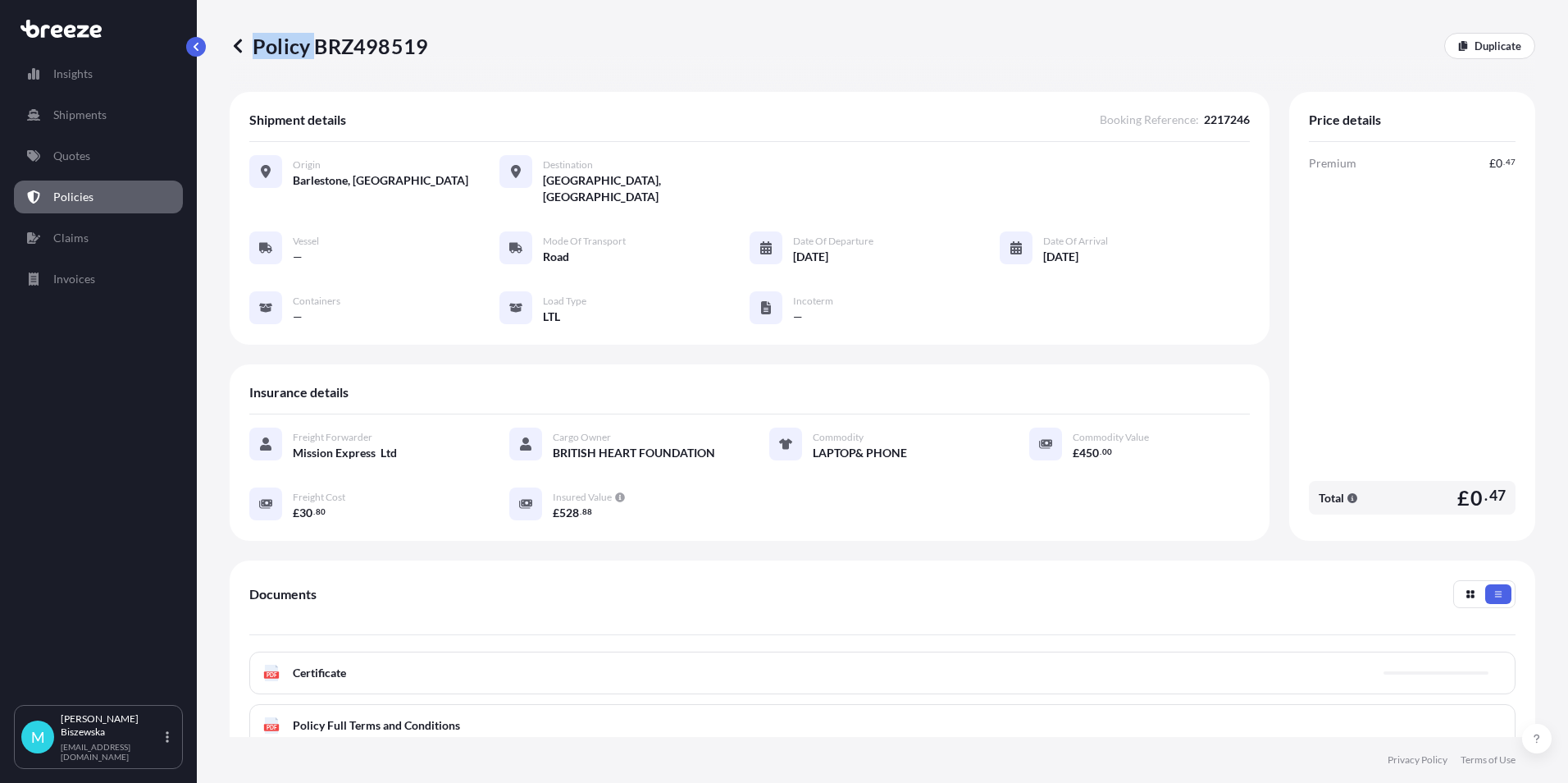
drag, startPoint x: 316, startPoint y: 49, endPoint x: 429, endPoint y: 50, distance: 113.0
click at [429, 50] on div "Policy BRZ498519 Duplicate" at bounding box center [882, 46] width 1305 height 26
drag, startPoint x: 429, startPoint y: 50, endPoint x: 332, endPoint y: 56, distance: 97.2
click at [332, 56] on p "Policy BRZ498519" at bounding box center [329, 46] width 198 height 26
drag, startPoint x: 332, startPoint y: 56, endPoint x: 420, endPoint y: 44, distance: 88.8
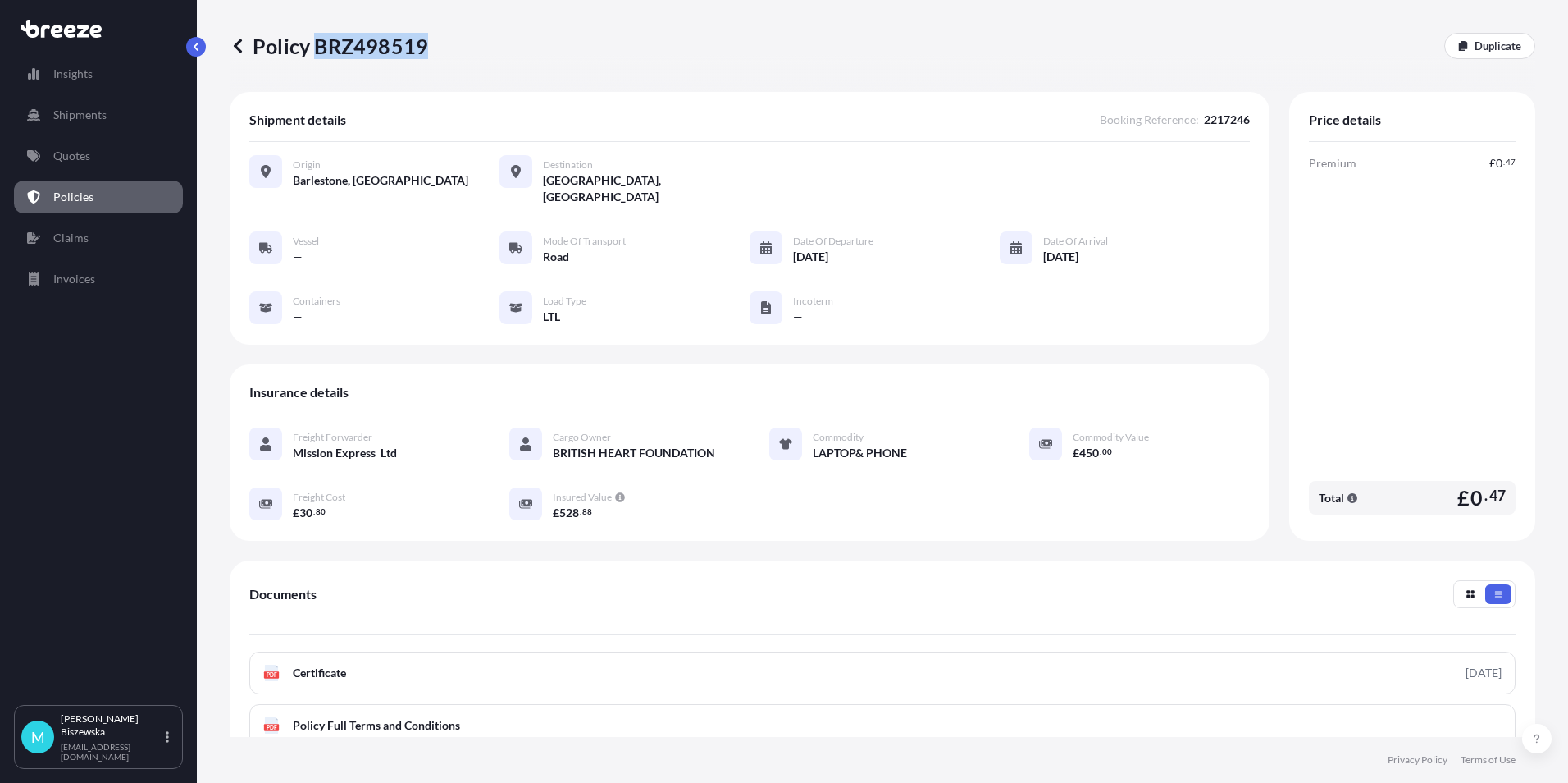
click at [420, 44] on p "Policy BRZ498519" at bounding box center [329, 46] width 198 height 26
drag, startPoint x: 420, startPoint y: 44, endPoint x: 393, endPoint y: 44, distance: 27.0
copy p "BRZ498519"
click at [99, 153] on link "Quotes" at bounding box center [99, 155] width 169 height 33
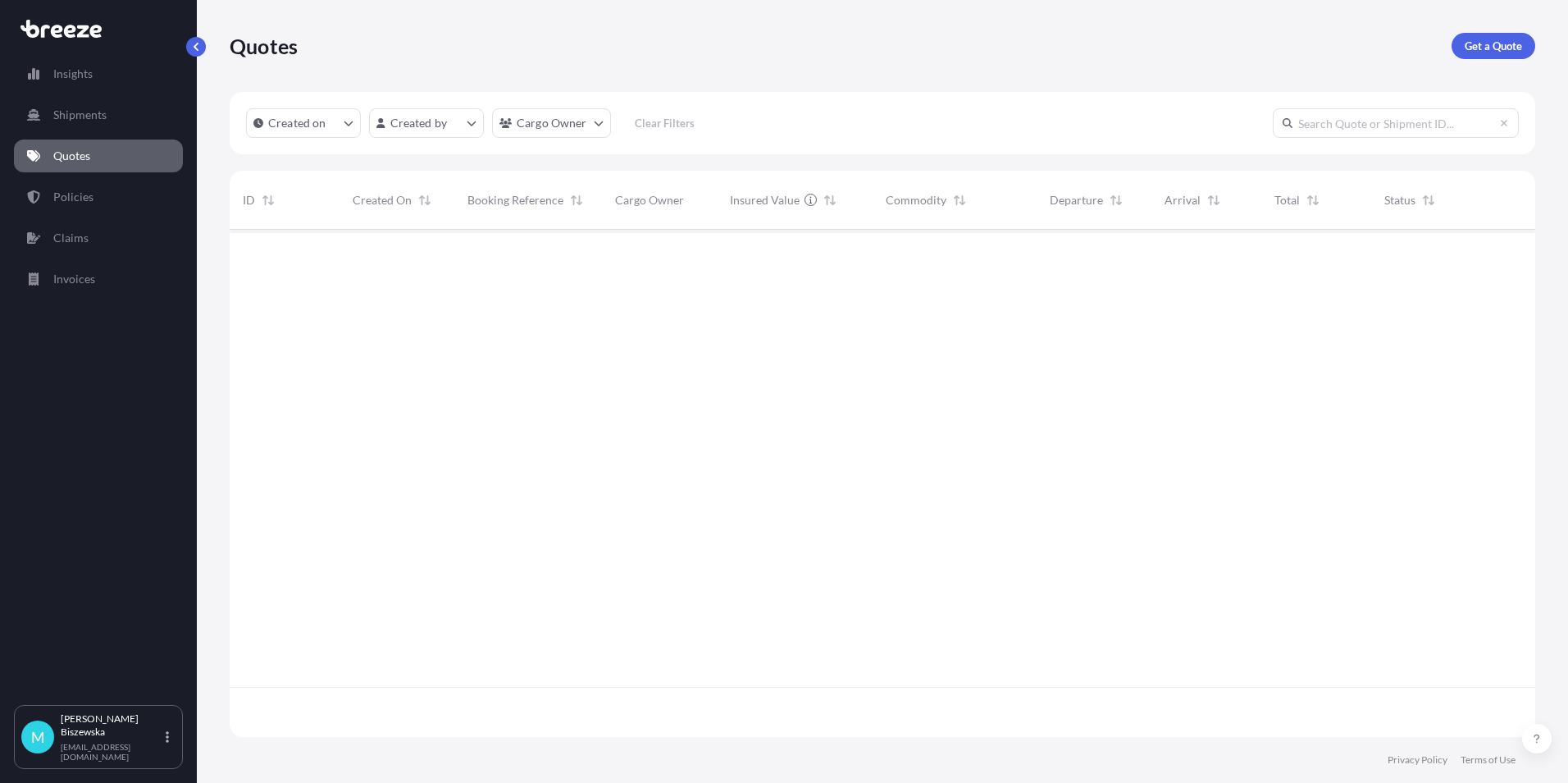
scroll to position [503, 1293]
click at [1489, 44] on p "Get a Quote" at bounding box center [1493, 46] width 57 height 17
select select "Sea"
select select "1"
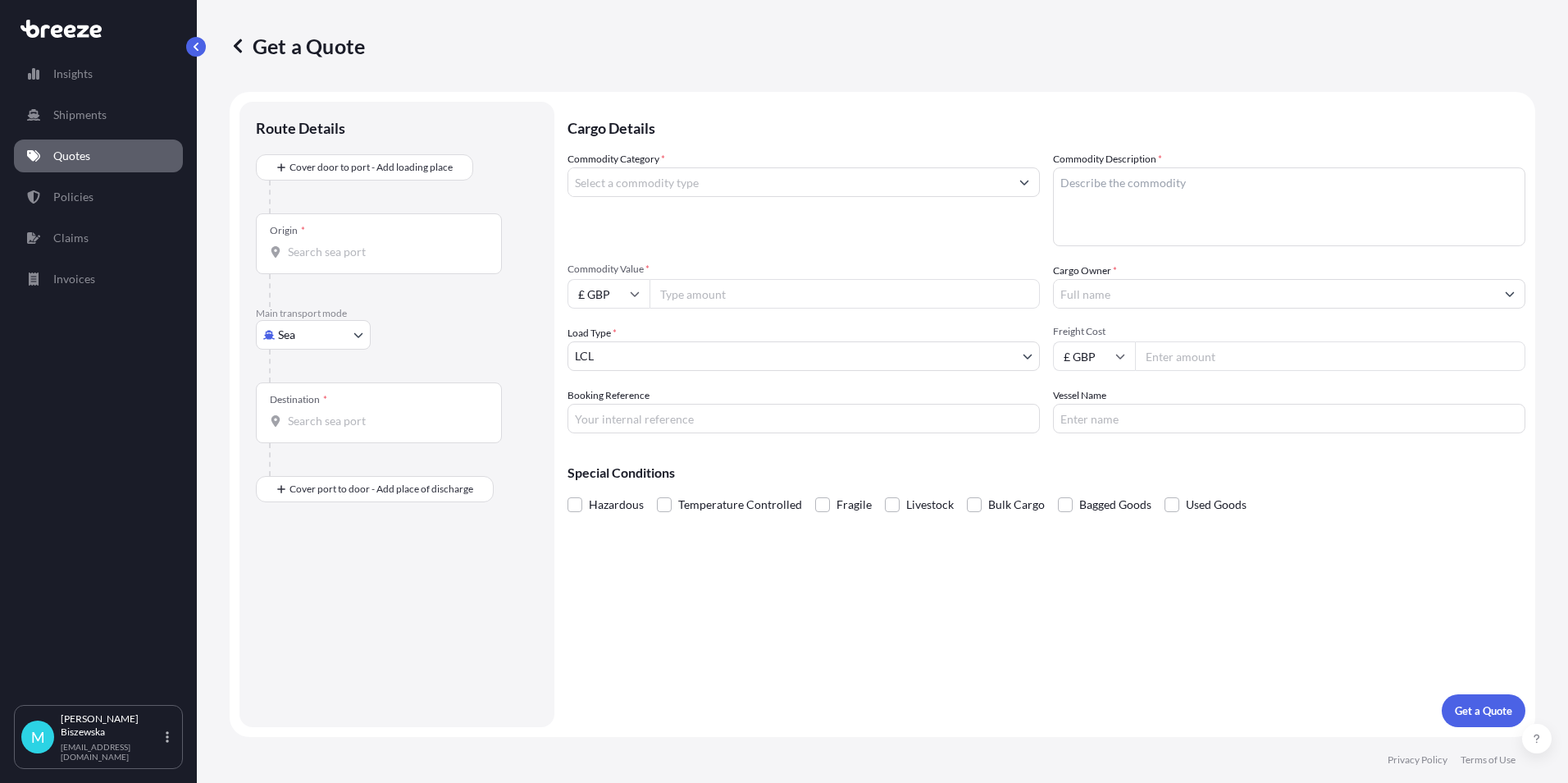
click at [326, 337] on body "Insights Shipments Quotes Policies Claims Invoices M [PERSON_NAME] [PERSON_NAME…" at bounding box center [784, 392] width 1568 height 783
click at [325, 433] on div "Road" at bounding box center [313, 436] width 101 height 29
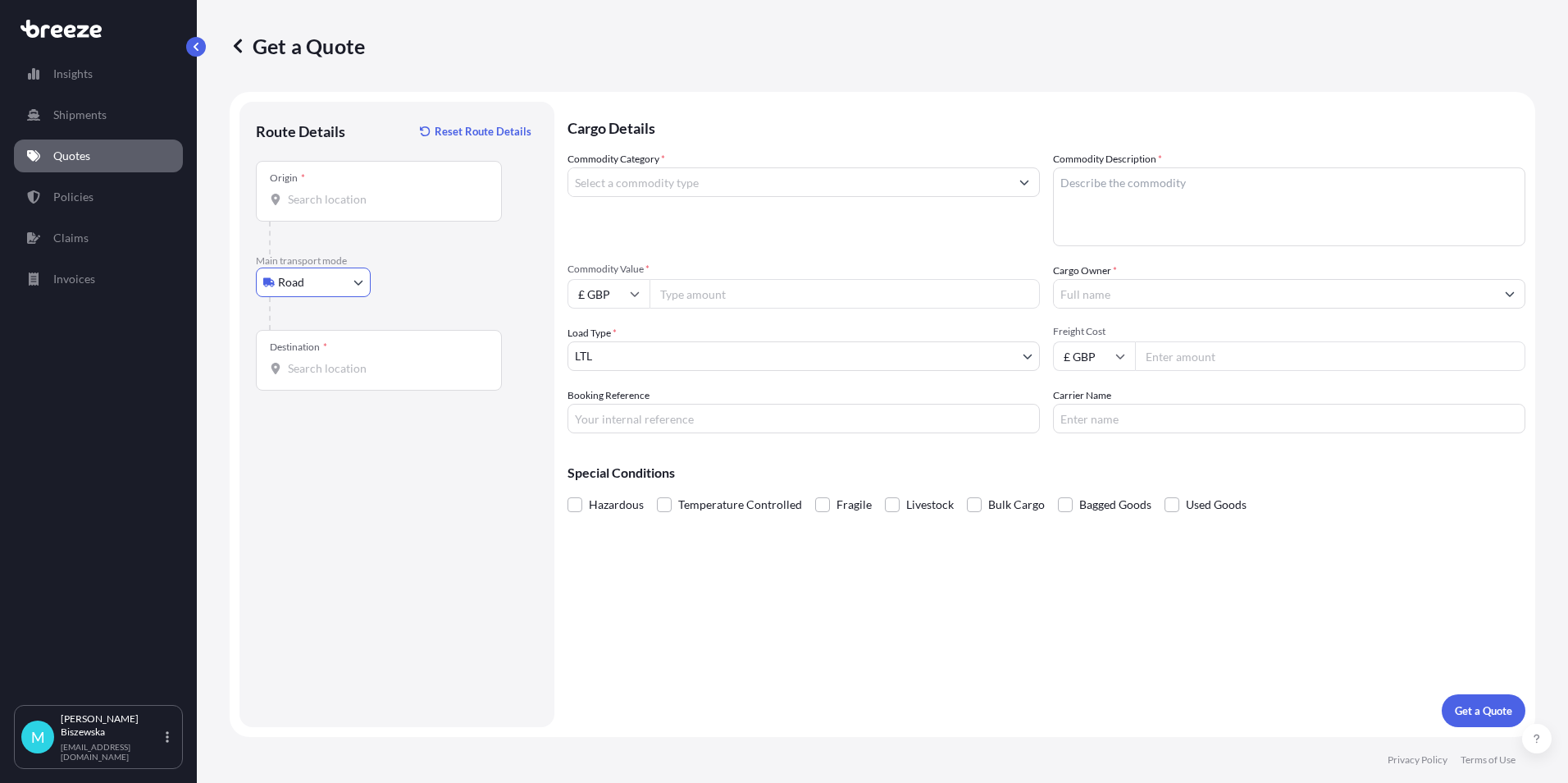
click at [426, 322] on div at bounding box center [403, 313] width 269 height 33
click at [323, 205] on input "Origin *" at bounding box center [385, 199] width 194 height 17
paste input "LS12 1SL"
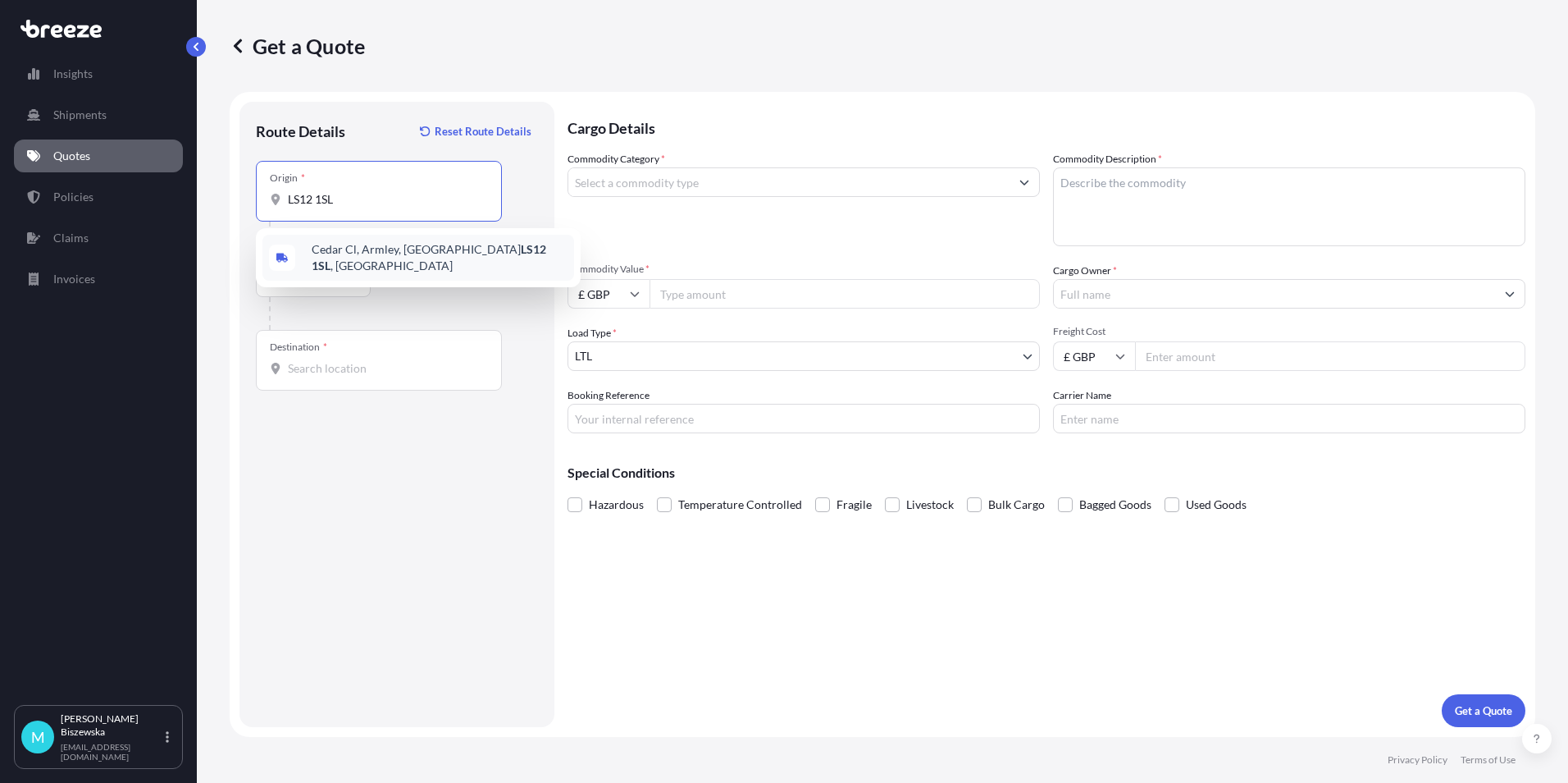
click at [415, 265] on div "[STREET_ADDRESS]" at bounding box center [419, 257] width 312 height 46
type input "[STREET_ADDRESS]"
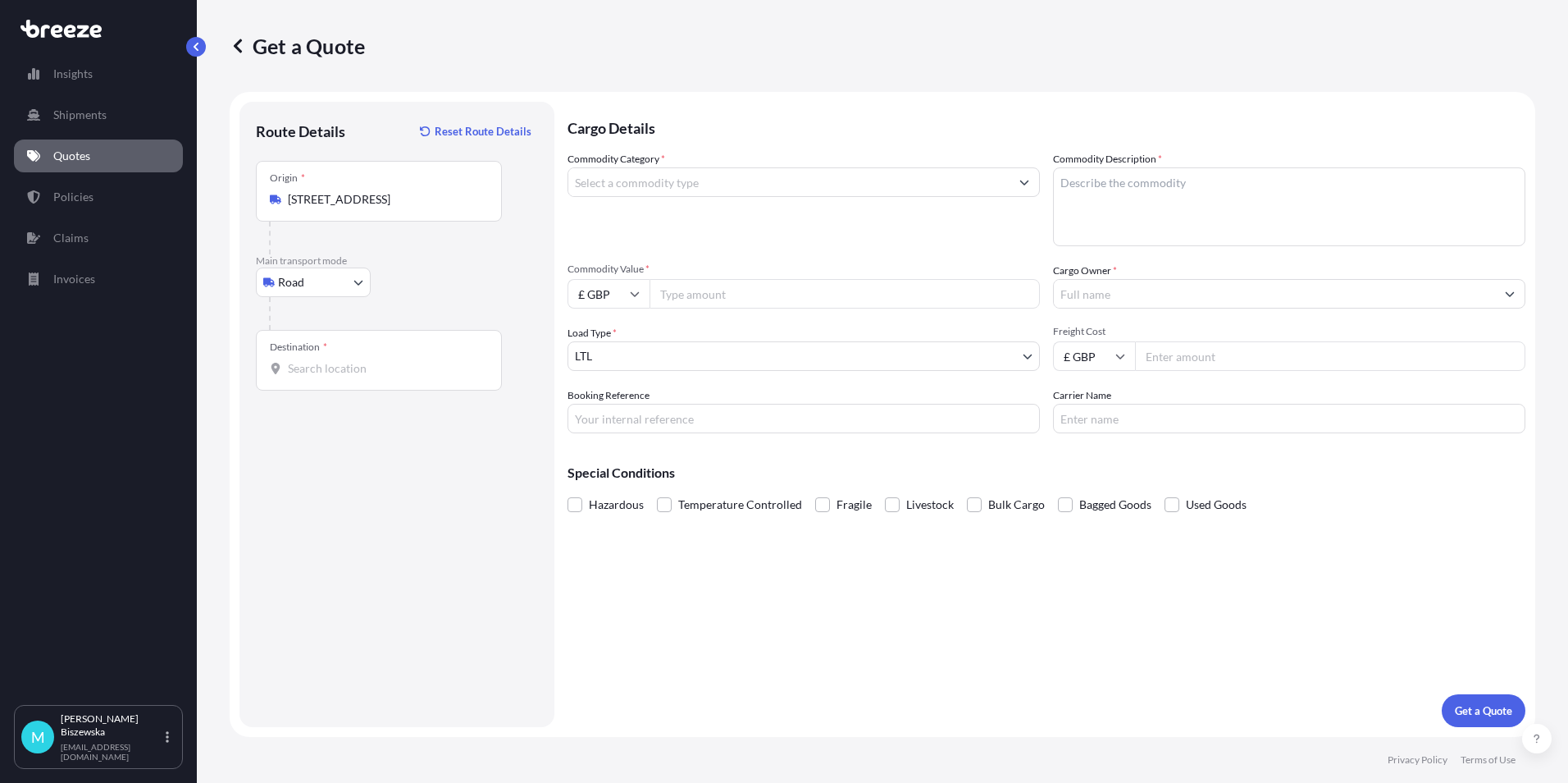
click at [421, 287] on div "Road Sea Air Road Rail" at bounding box center [397, 281] width 282 height 29
click at [303, 372] on input "Destination *" at bounding box center [385, 368] width 194 height 17
paste input "NW1 7AW"
click at [378, 431] on span "London NW1 7AW , [GEOGRAPHIC_DATA]" at bounding box center [440, 426] width 256 height 33
type input "London NW1 7AW, [GEOGRAPHIC_DATA]"
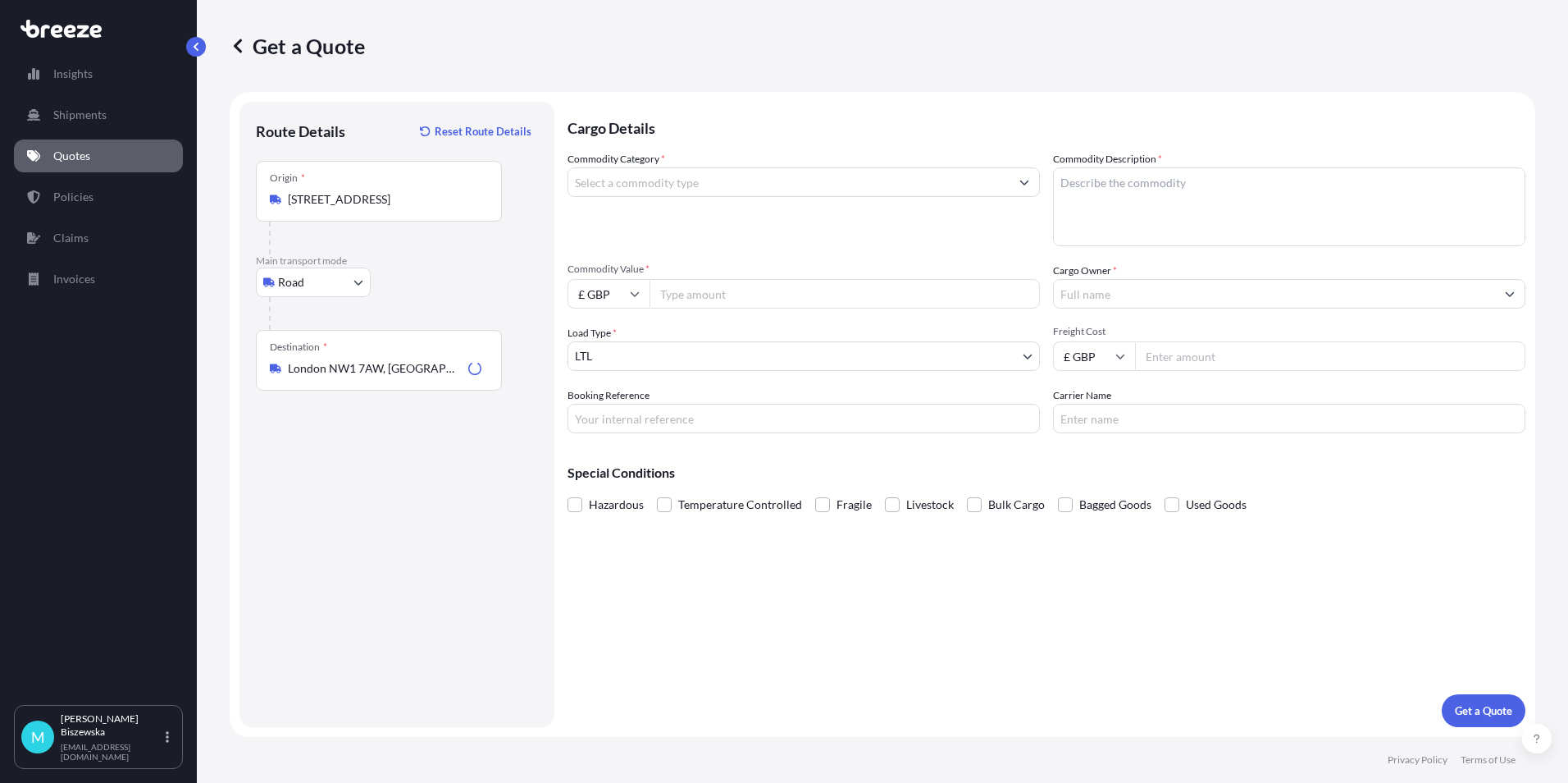
drag, startPoint x: 680, startPoint y: 230, endPoint x: 695, endPoint y: 167, distance: 64.8
click at [682, 228] on div "Commodity Category *" at bounding box center [804, 198] width 472 height 95
click at [689, 183] on input "Commodity Category *" at bounding box center [789, 182] width 442 height 29
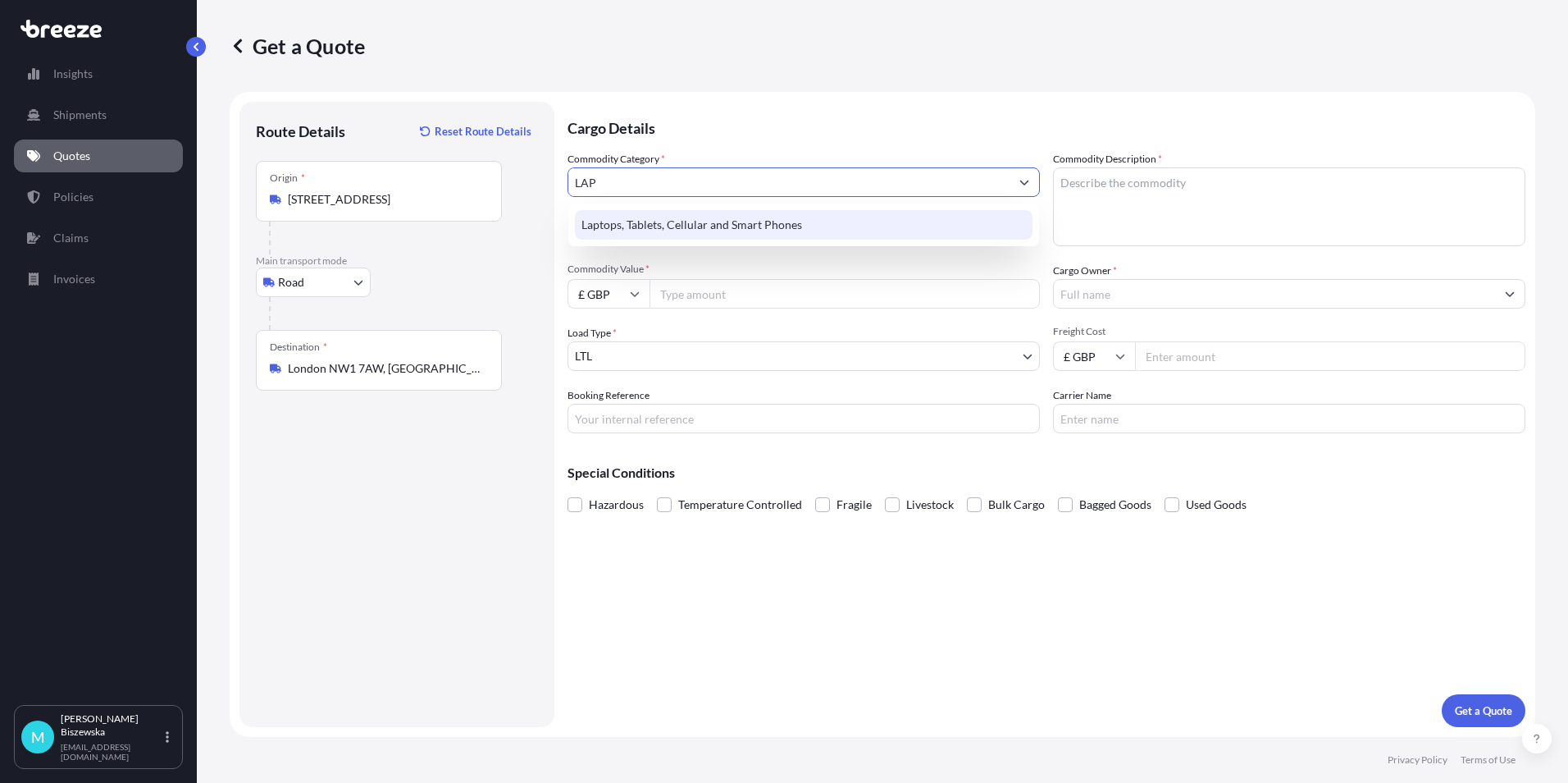
click at [671, 229] on div "Laptops, Tablets, Cellular and Smart Phones" at bounding box center [803, 224] width 457 height 29
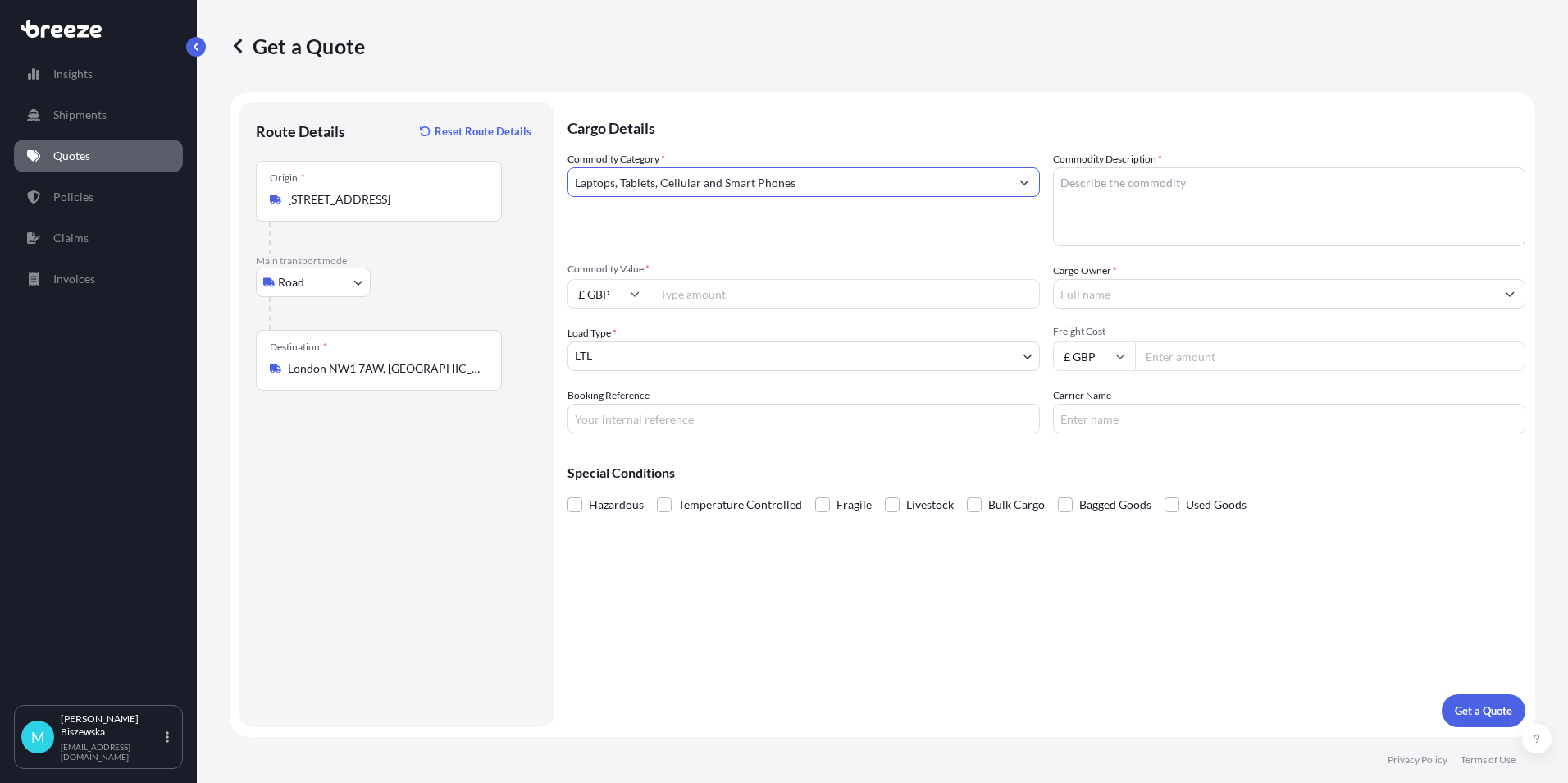
type input "Laptops, Tablets, Cellular and Smart Phones"
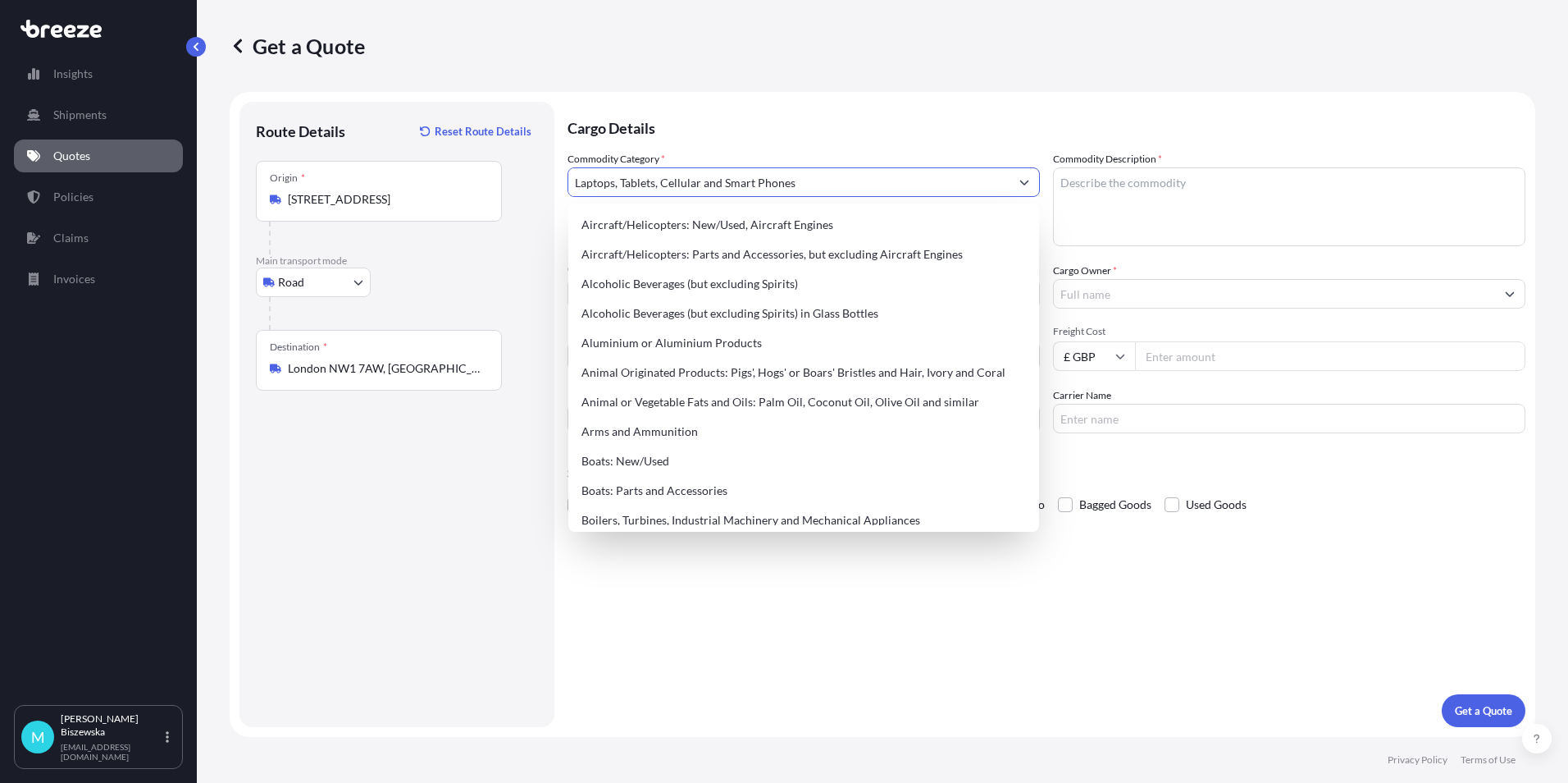
click at [741, 119] on p "Cargo Details" at bounding box center [1046, 126] width 958 height 49
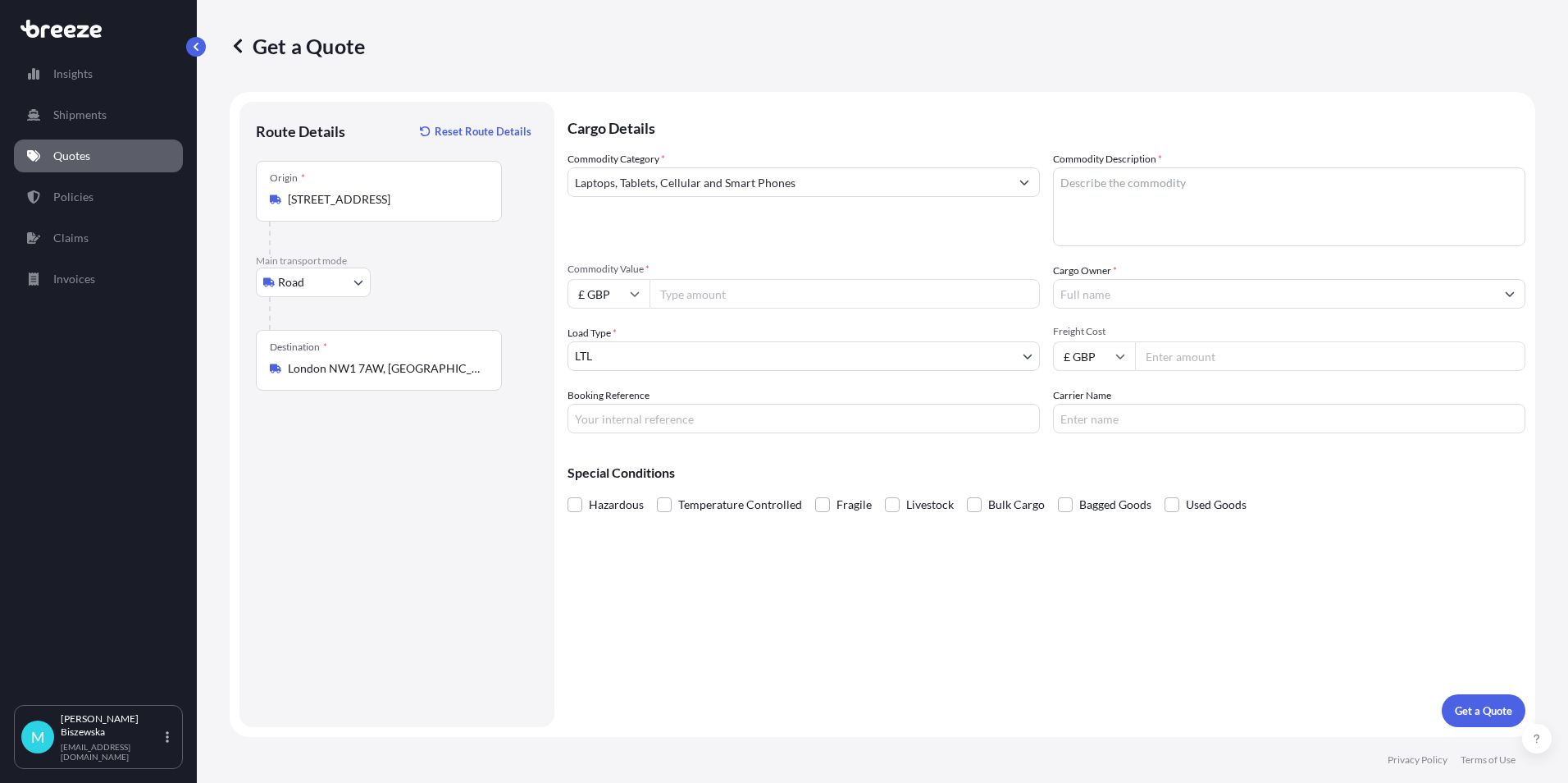
click at [691, 295] on input "Commodity Value *" at bounding box center [844, 293] width 390 height 29
type input "850"
click at [714, 244] on div "Commodity Category * Laptops, Tablets, Cellular and Smart Phones" at bounding box center [804, 198] width 472 height 95
click at [608, 421] on input "Booking Reference" at bounding box center [804, 418] width 472 height 29
paste input "2217801"
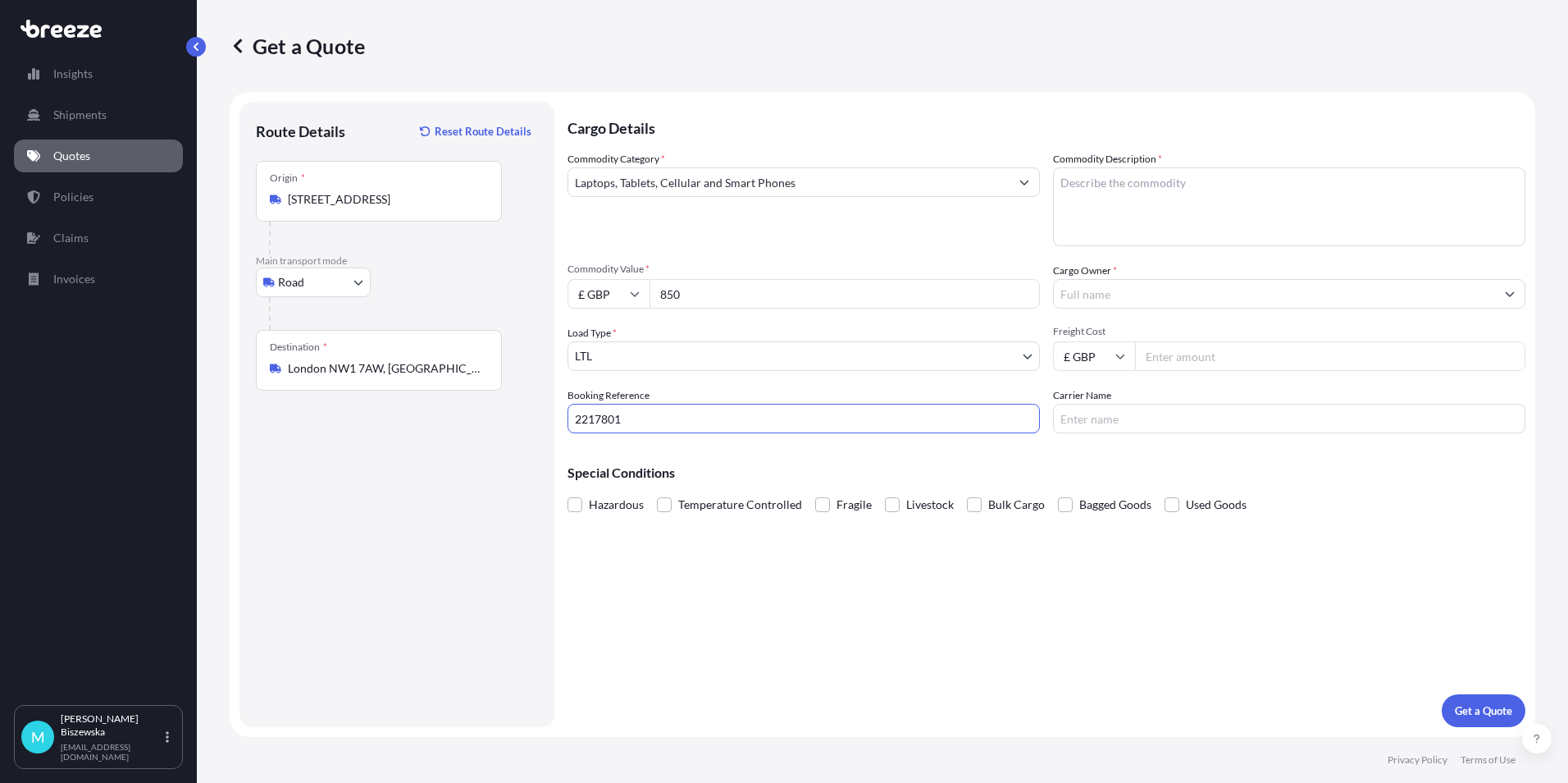
type input "2217801"
click at [646, 572] on div "Cargo Details Commodity Category * Laptops, Tablets, Cellular and Smart Phones …" at bounding box center [1046, 414] width 958 height 625
click at [1096, 191] on textarea "Commodity Description *" at bounding box center [1289, 206] width 472 height 78
paste textarea "1 x Laptop and charger 1 x Headset"
type textarea "1 x Laptop and charger 1 x Headset"
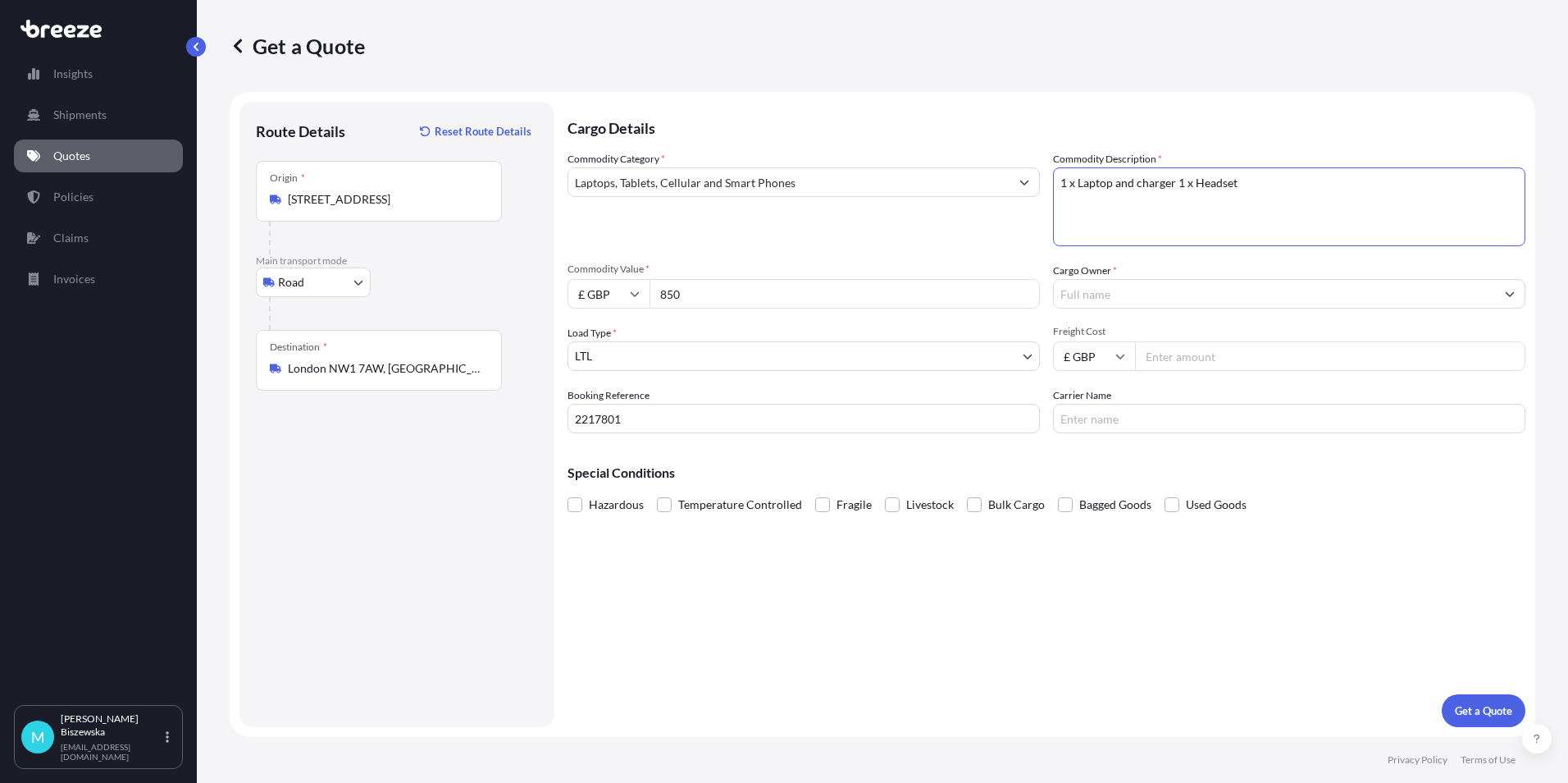
click at [992, 246] on div "Commodity Category * Laptops, Tablets, Cellular and Smart Phones Commodity Desc…" at bounding box center [1046, 292] width 958 height 282
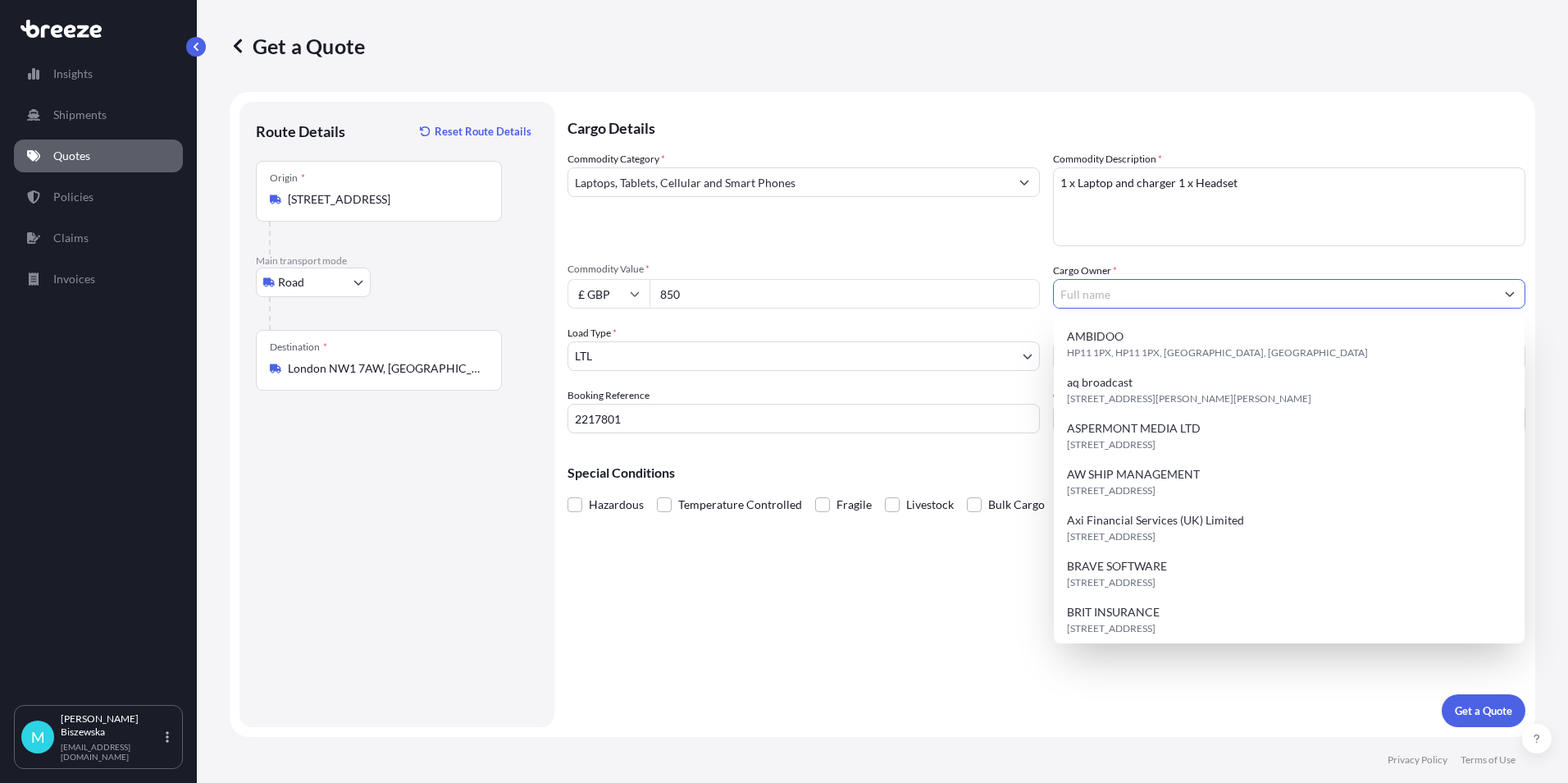
click at [1085, 288] on input "Cargo Owner *" at bounding box center [1274, 293] width 442 height 29
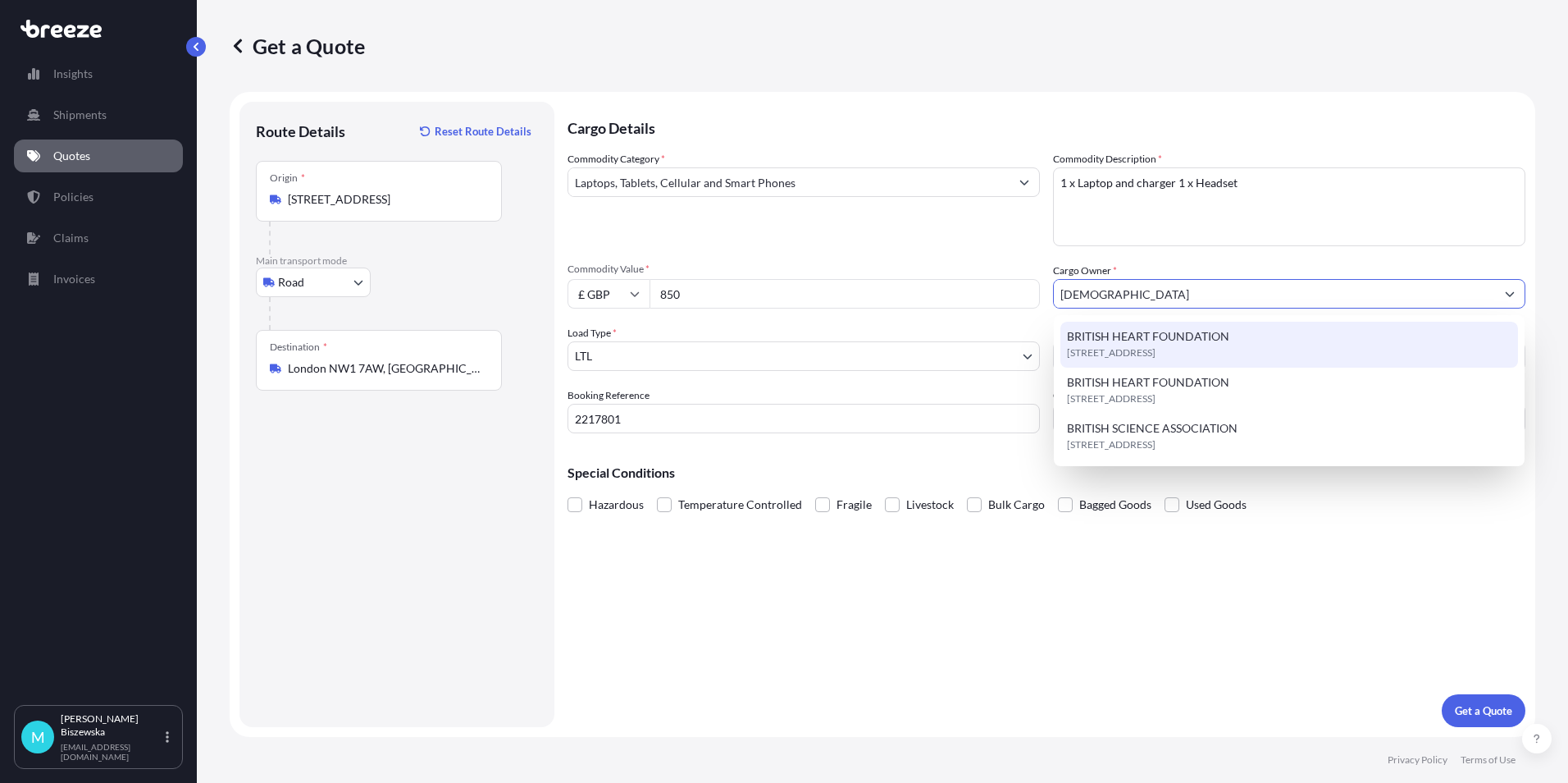
click at [1125, 334] on span "BRITISH HEART FOUNDATION" at bounding box center [1148, 336] width 162 height 17
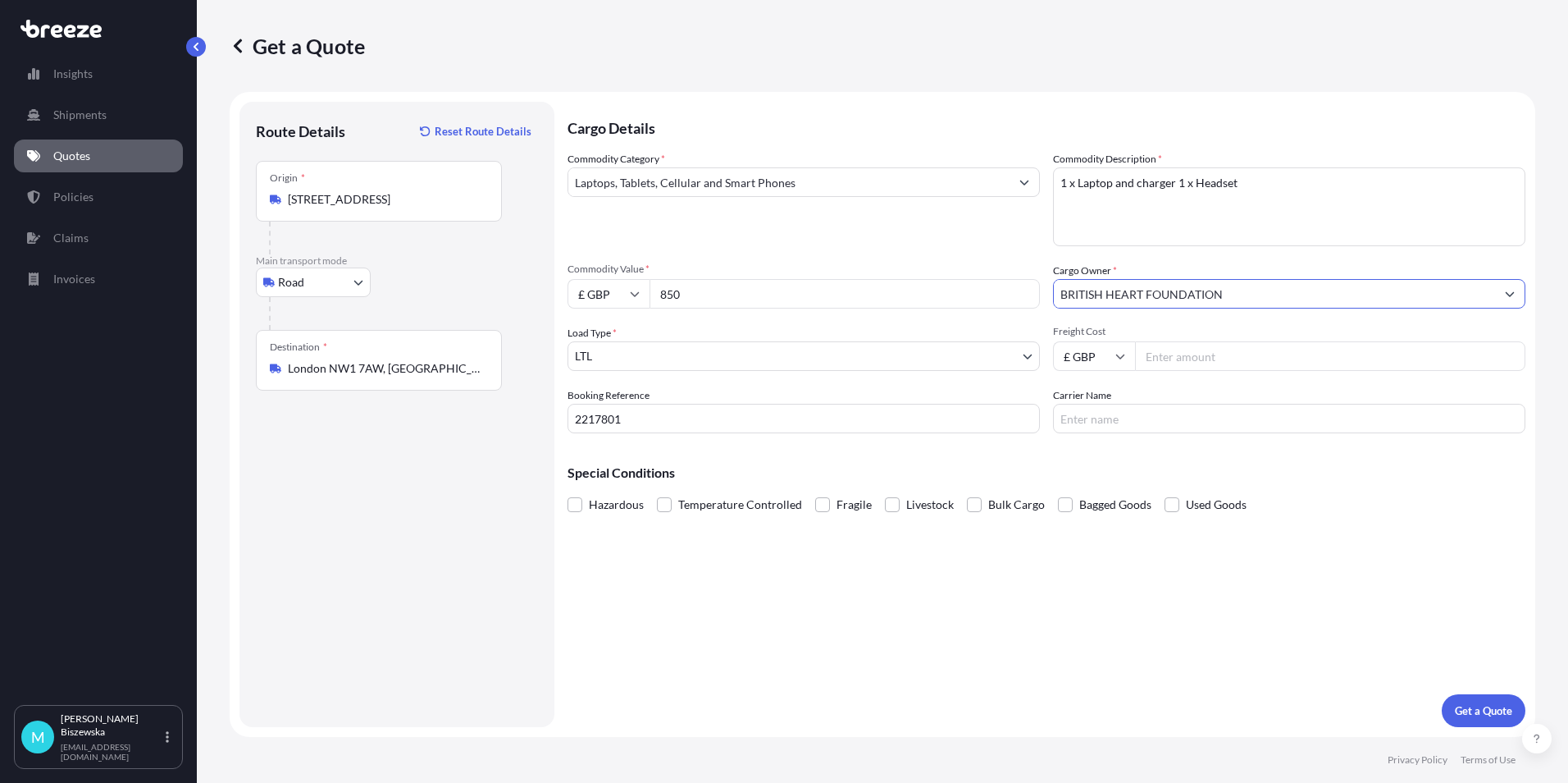
type input "BRITISH HEART FOUNDATION"
click at [1010, 242] on div "Commodity Category * Laptops, Tablets, Cellular and Smart Phones" at bounding box center [804, 198] width 472 height 95
click at [1157, 356] on input "Freight Cost" at bounding box center [1330, 355] width 390 height 29
type input "30.80"
click at [1130, 456] on div "Special Conditions Hazardous Temperature Controlled Fragile Livestock Bulk Carg…" at bounding box center [1046, 481] width 958 height 71
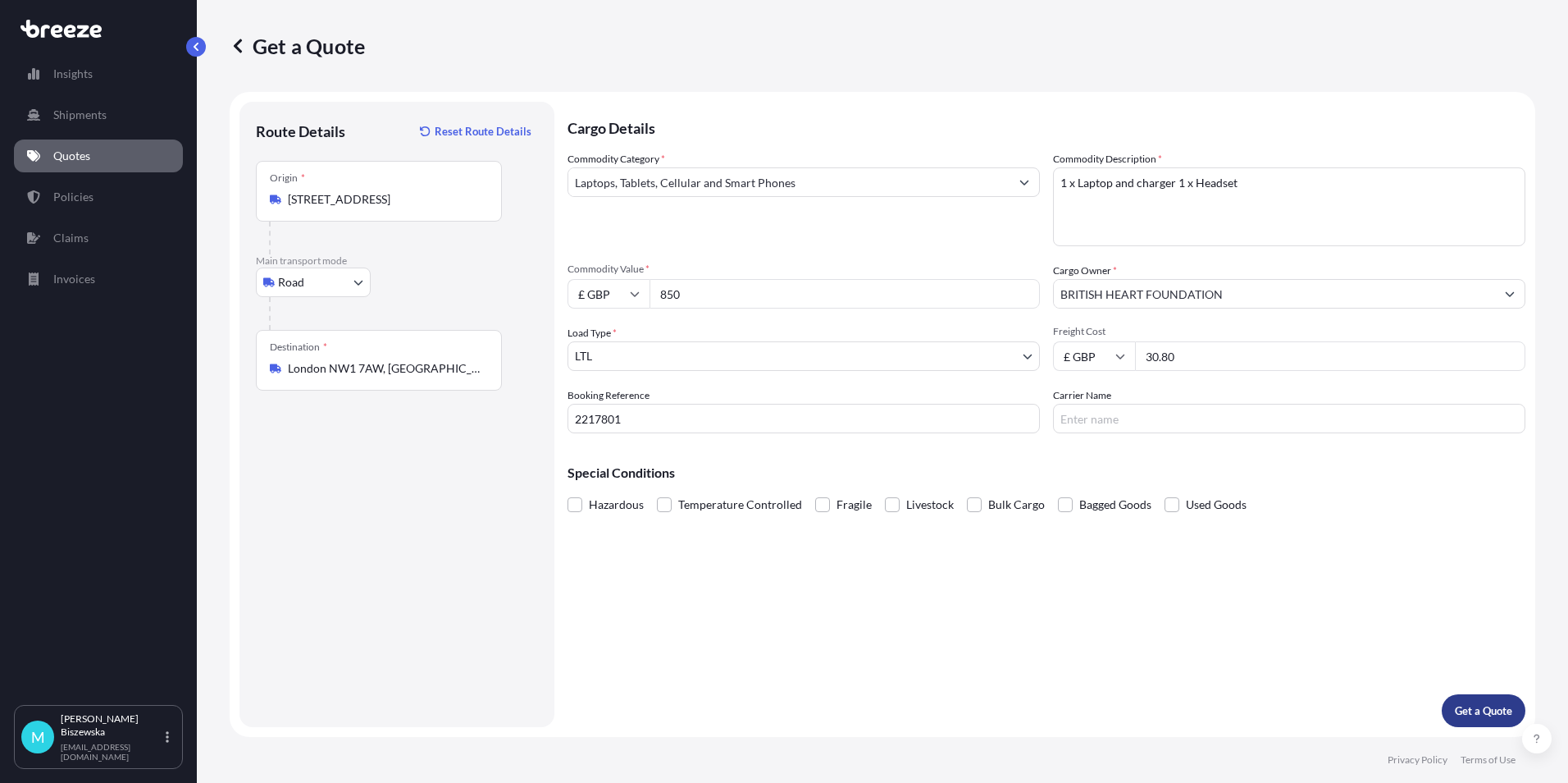
click at [1473, 705] on p "Get a Quote" at bounding box center [1483, 711] width 57 height 17
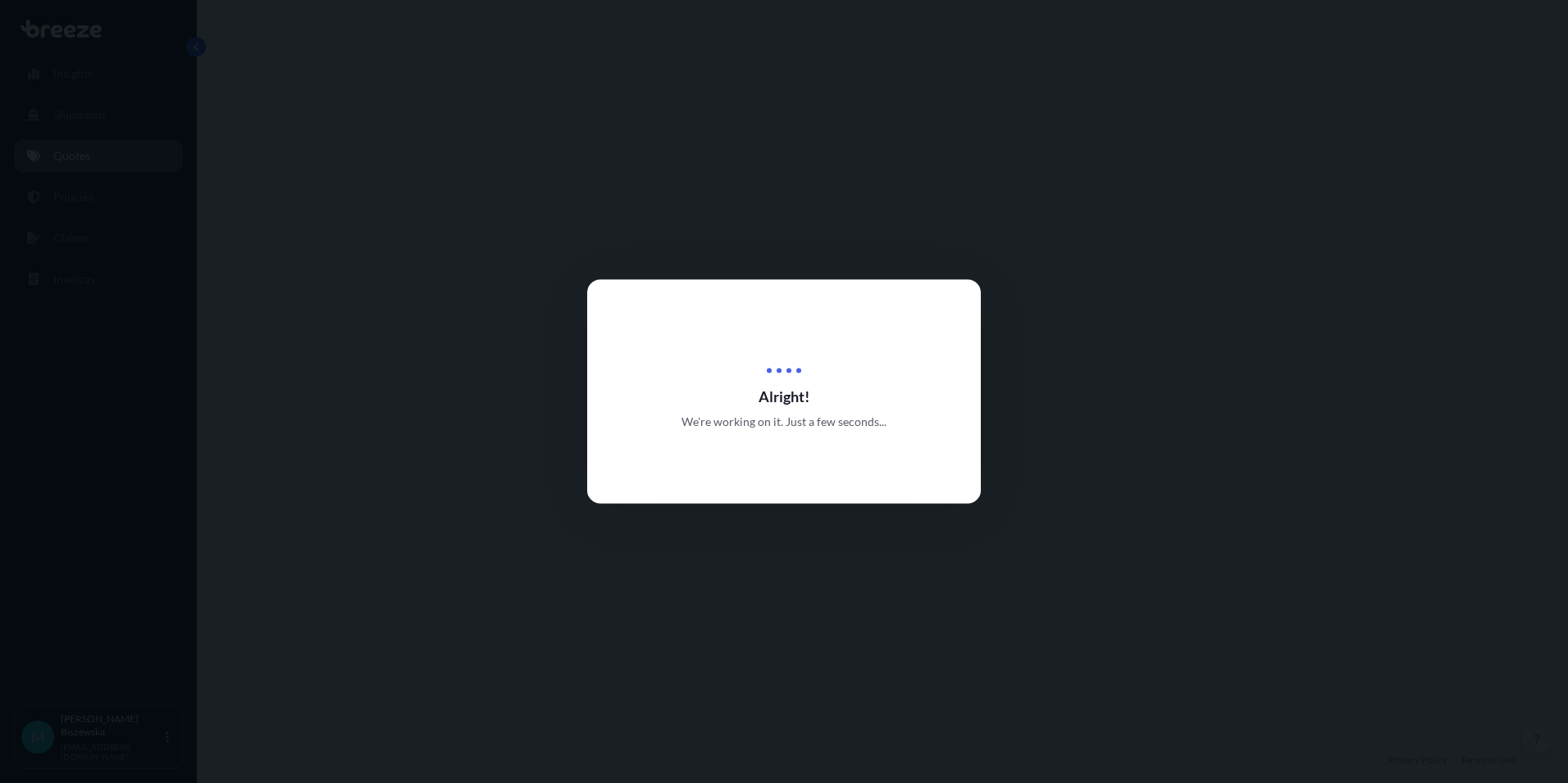
select select "Road"
select select "1"
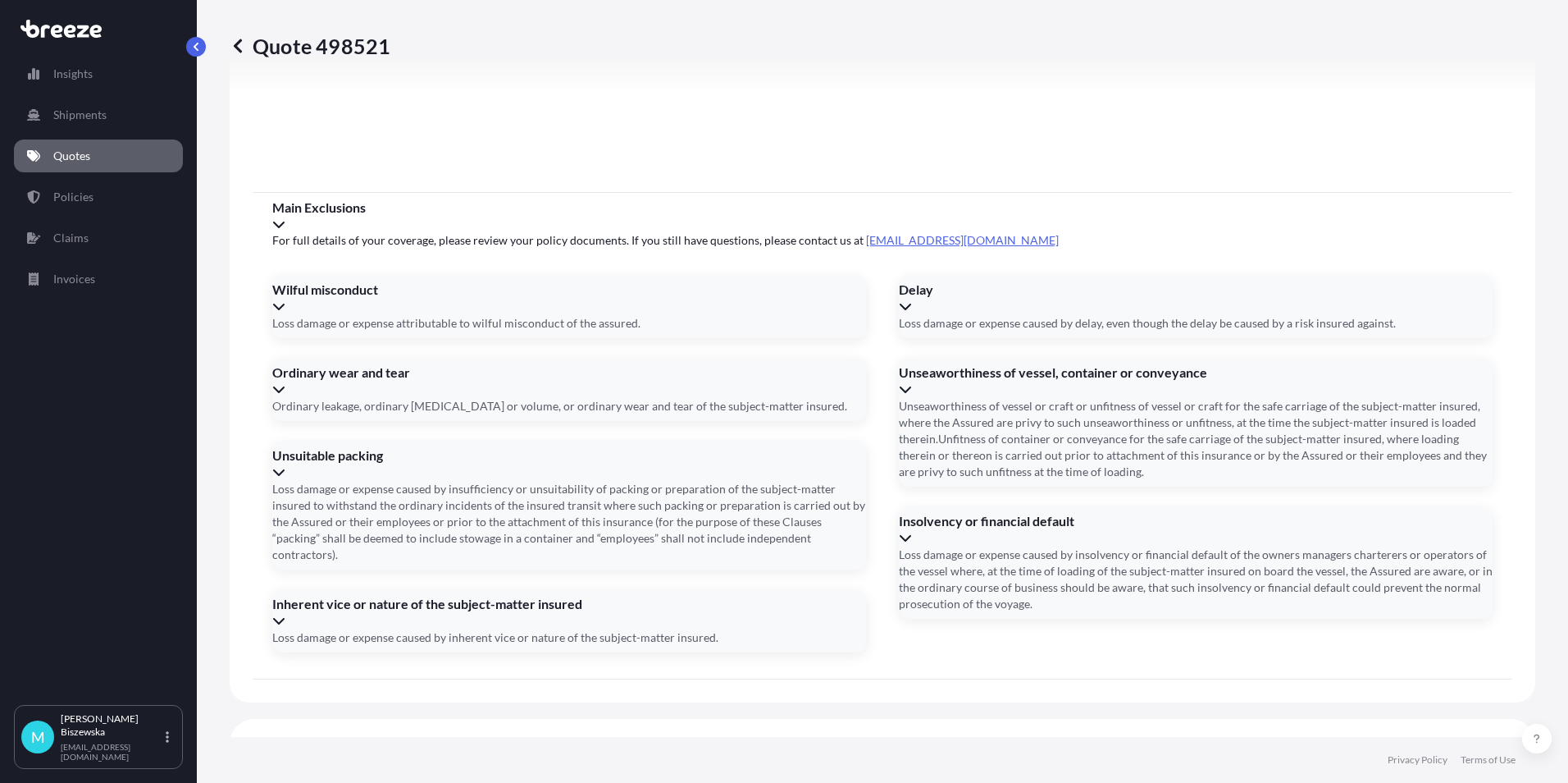
scroll to position [1822, 0]
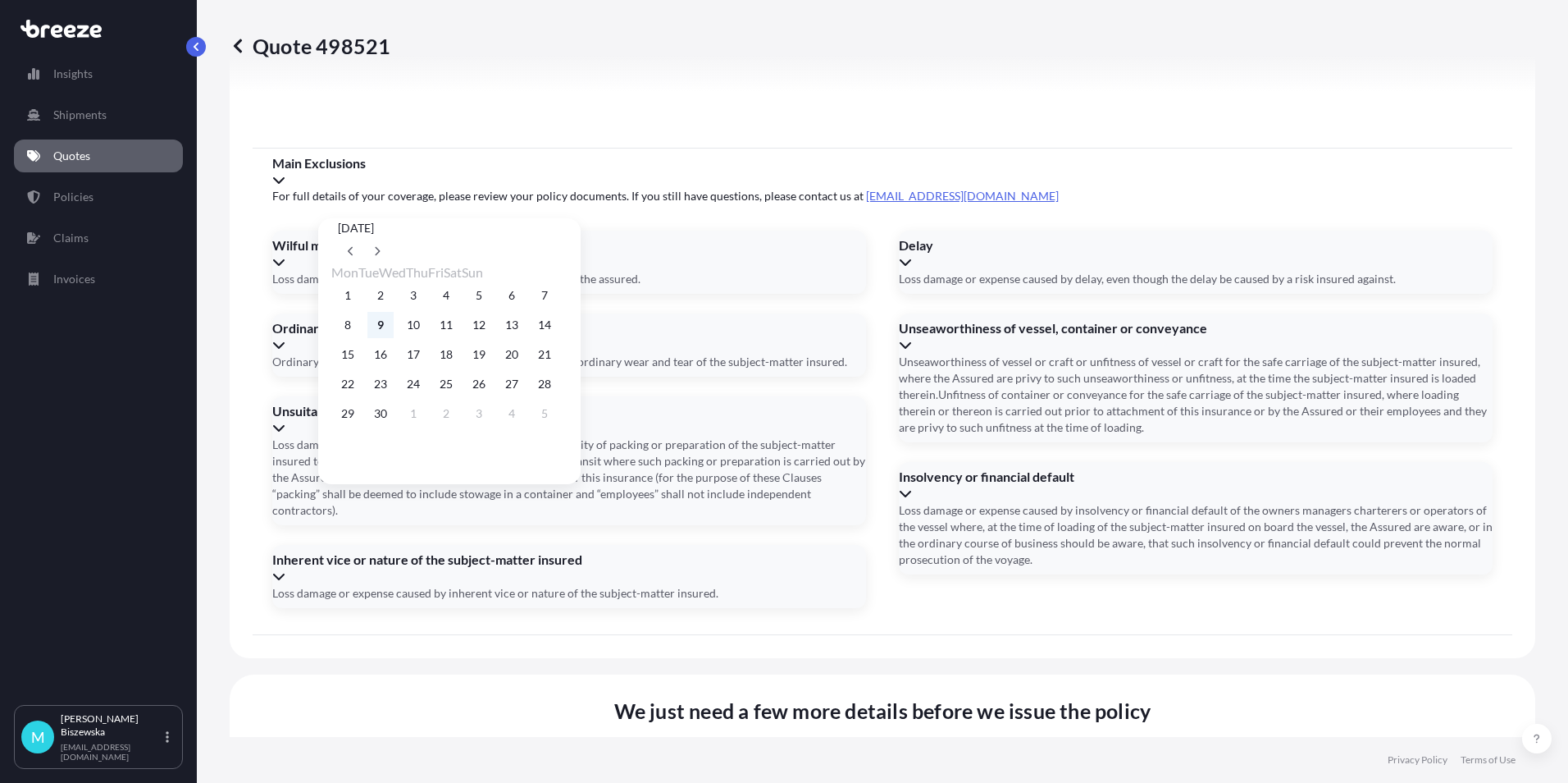
click at [386, 324] on button "9" at bounding box center [381, 325] width 26 height 26
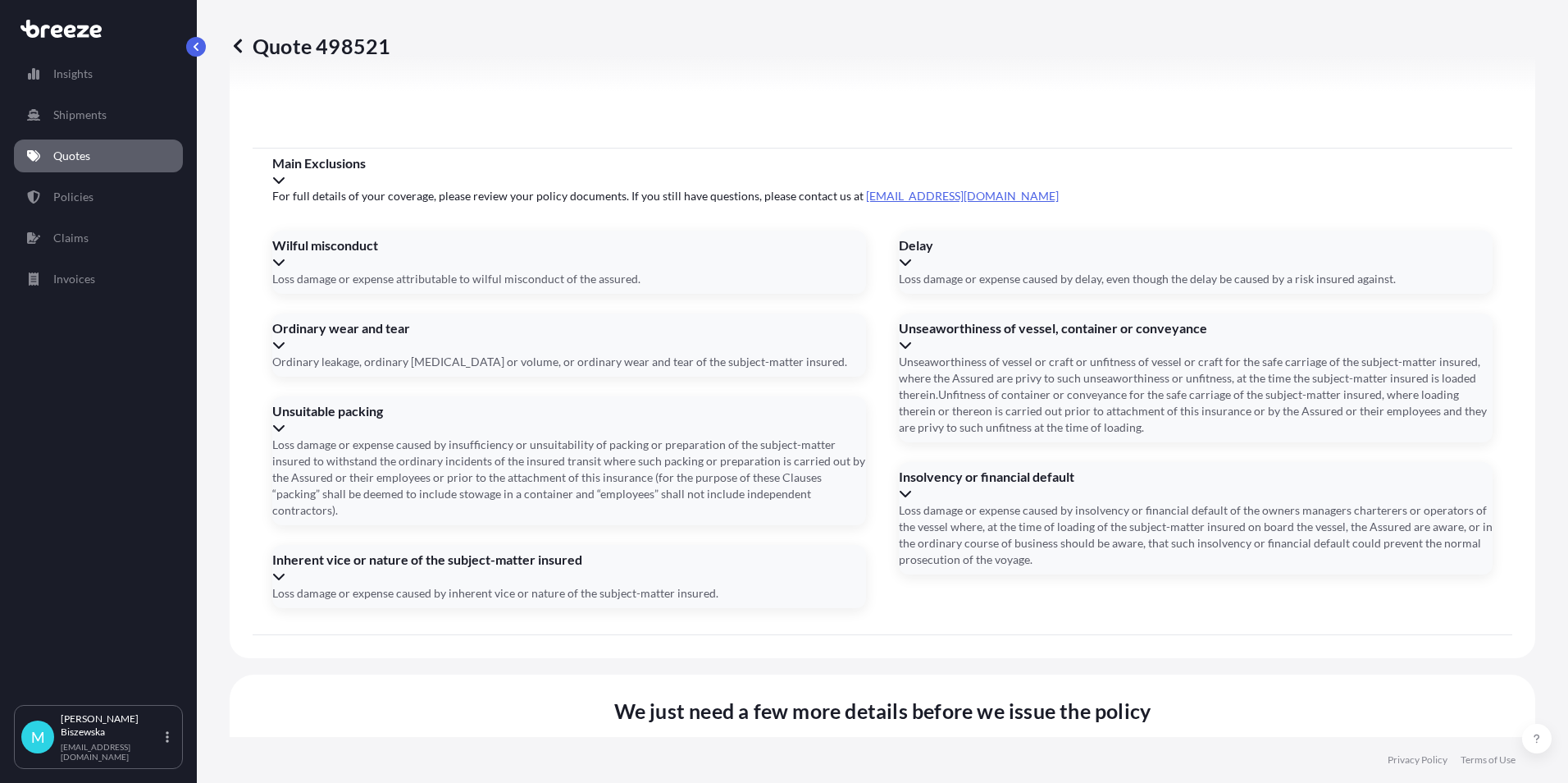
type input "[DATE]"
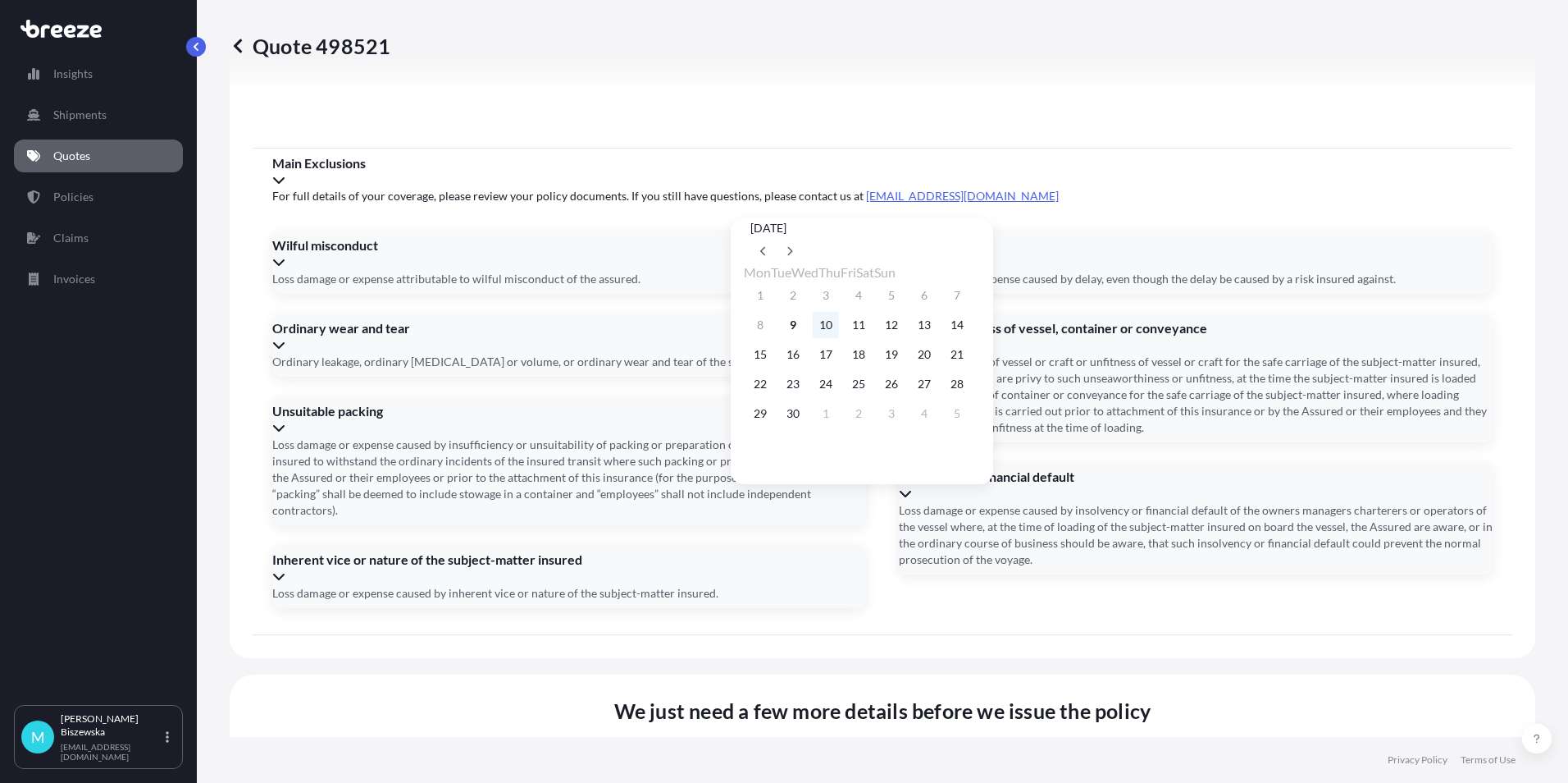
click at [839, 324] on button "10" at bounding box center [826, 325] width 26 height 26
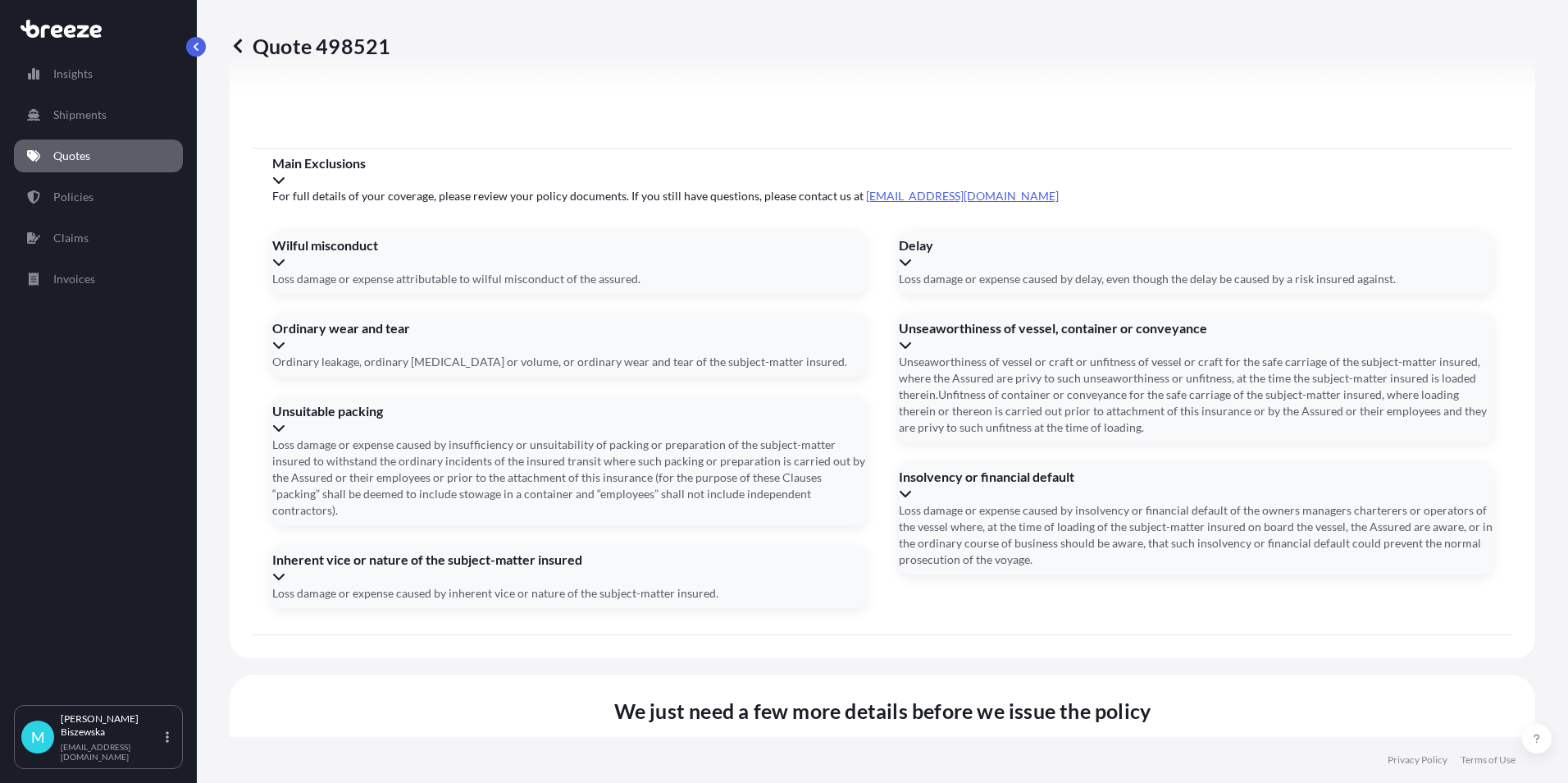
type input "[DATE]"
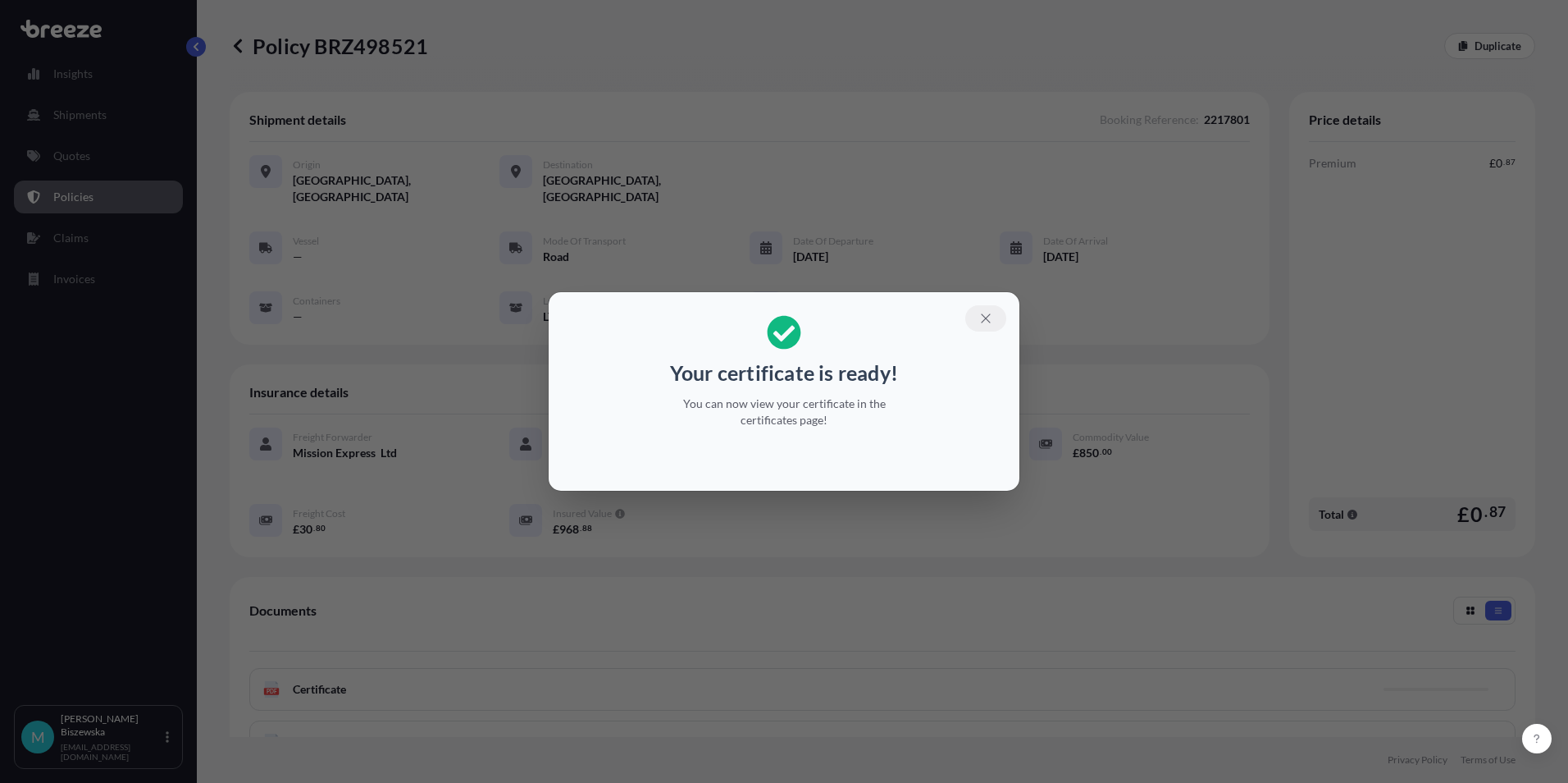
click at [985, 318] on icon "button" at bounding box center [985, 317] width 9 height 9
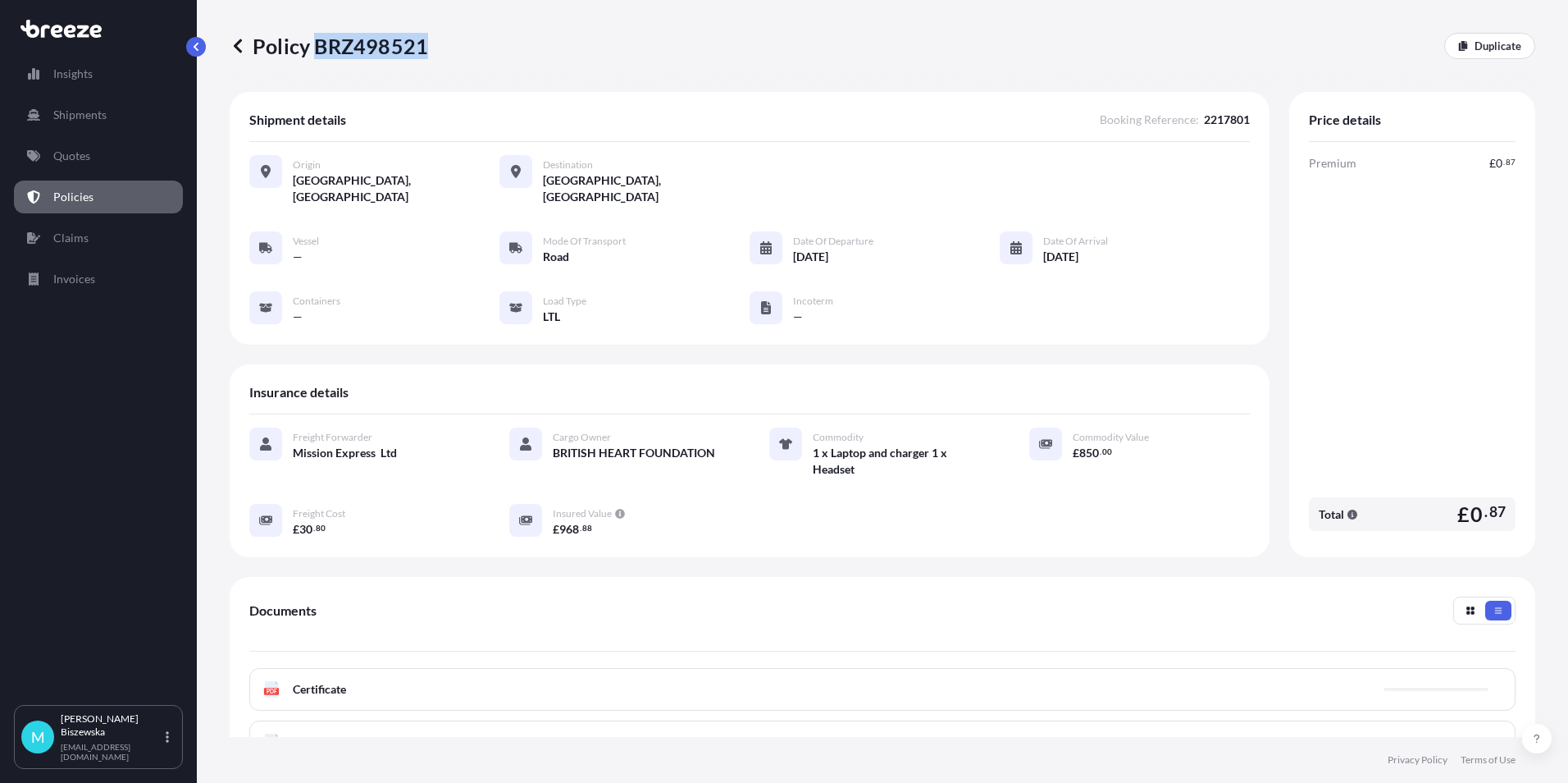
drag, startPoint x: 315, startPoint y: 44, endPoint x: 423, endPoint y: 41, distance: 108.0
click at [423, 41] on p "Policy BRZ498521" at bounding box center [329, 46] width 198 height 26
drag, startPoint x: 423, startPoint y: 41, endPoint x: 400, endPoint y: 41, distance: 23.0
copy p "BRZ498521"
click at [88, 155] on p "Quotes" at bounding box center [71, 155] width 37 height 17
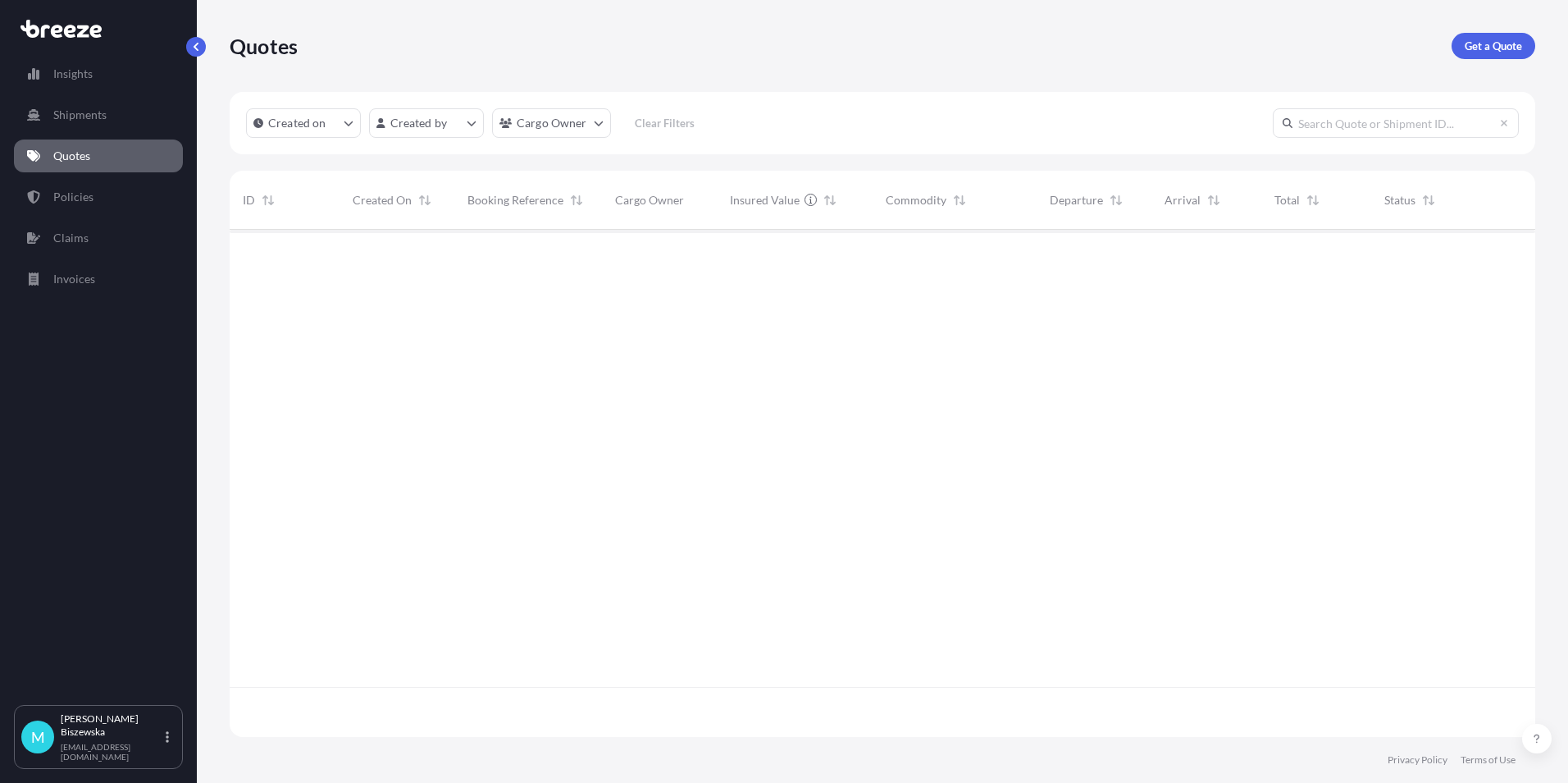
scroll to position [503, 1293]
click at [1502, 48] on p "Get a Quote" at bounding box center [1493, 46] width 57 height 17
select select "Sea"
select select "1"
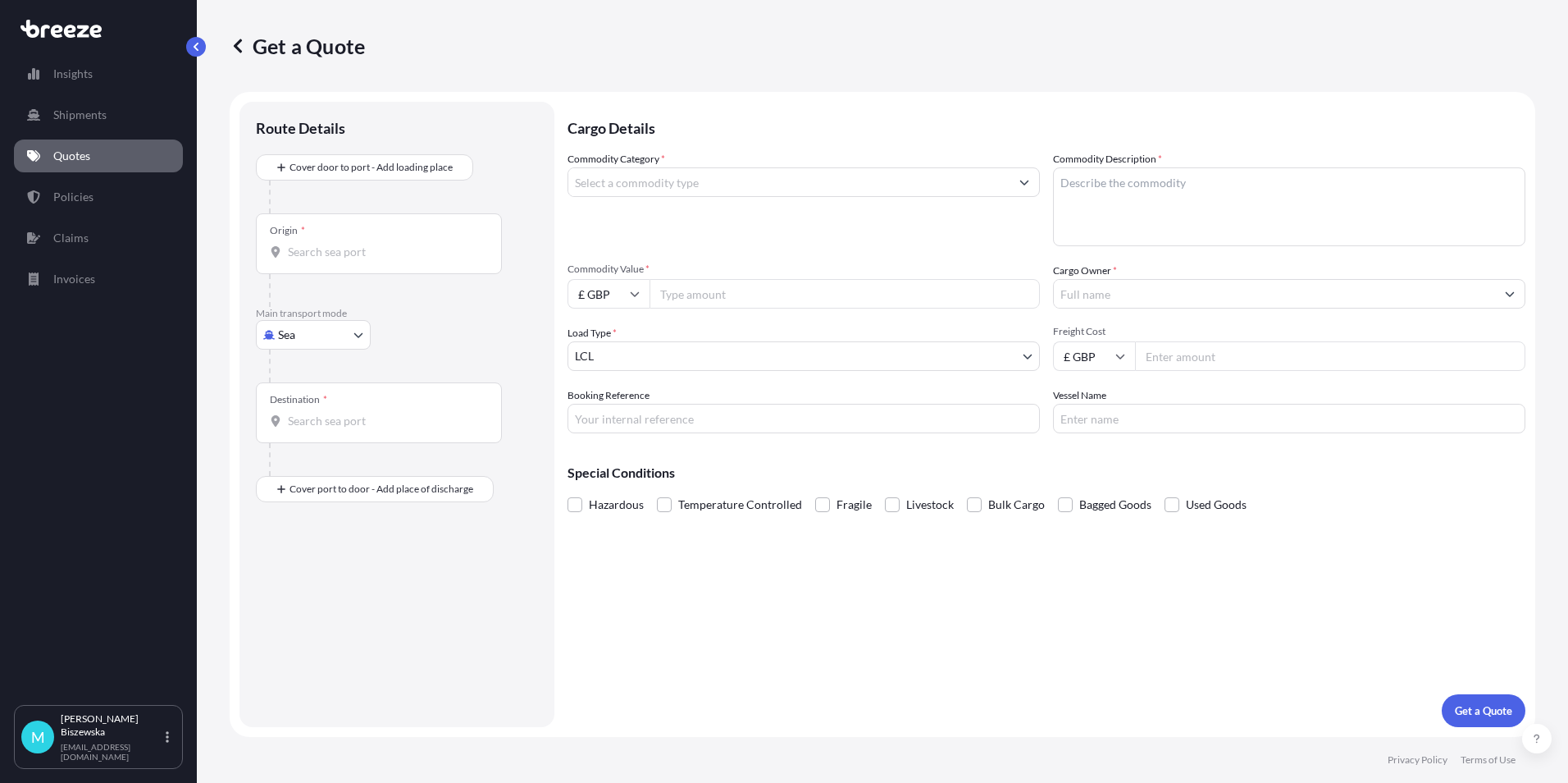
click at [337, 324] on body "Insights Shipments Quotes Policies Claims Invoices M [PERSON_NAME] [PERSON_NAME…" at bounding box center [784, 392] width 1568 height 783
click at [323, 435] on div "Road" at bounding box center [313, 436] width 101 height 29
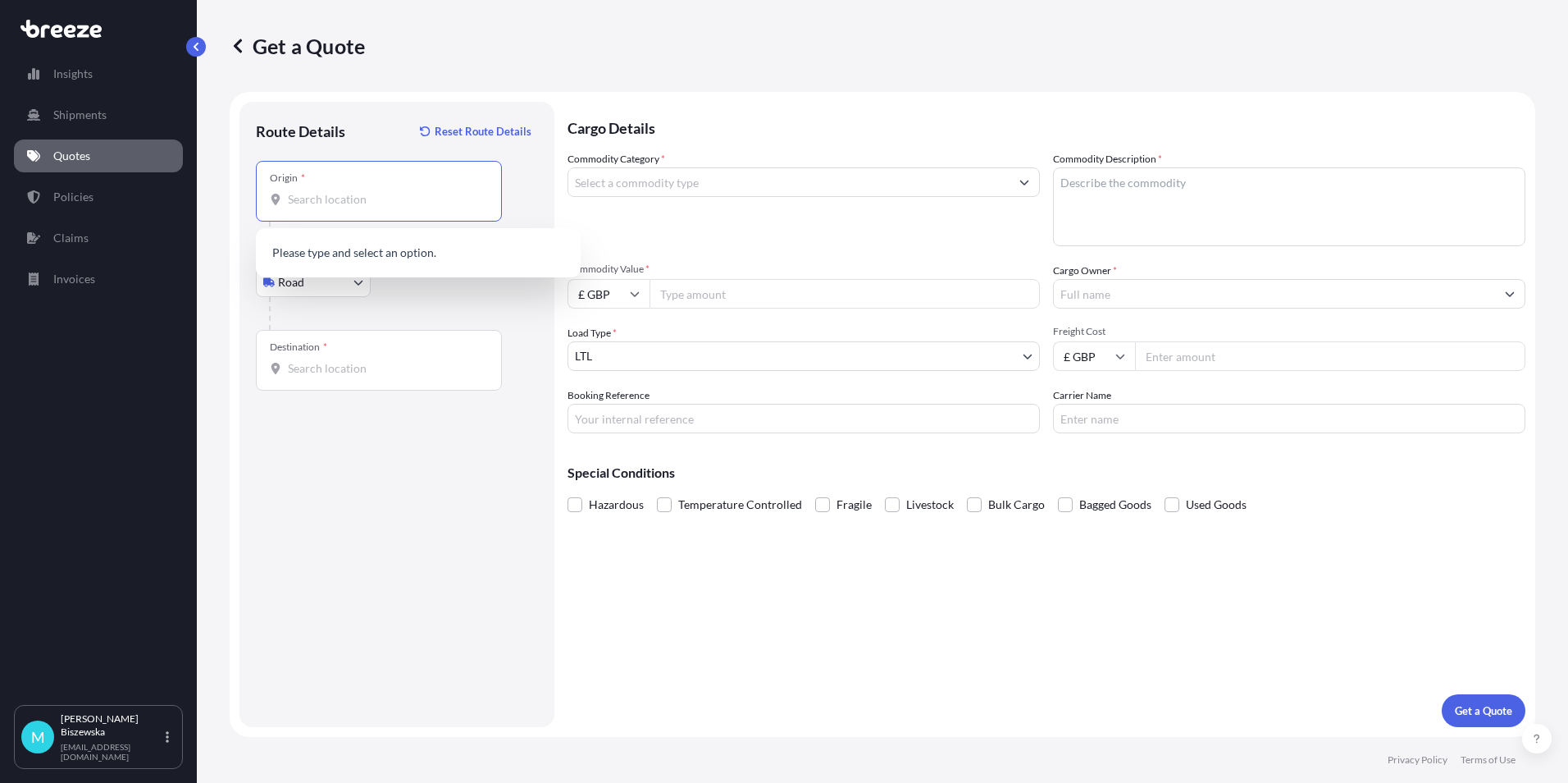
click at [331, 206] on input "Origin *" at bounding box center [385, 199] width 194 height 17
paste input "NW1 7AW"
click at [427, 255] on span "London NW1 7AW , [GEOGRAPHIC_DATA]" at bounding box center [440, 257] width 256 height 33
type input "London NW1 7AW, [GEOGRAPHIC_DATA]"
click at [457, 300] on div at bounding box center [403, 313] width 269 height 33
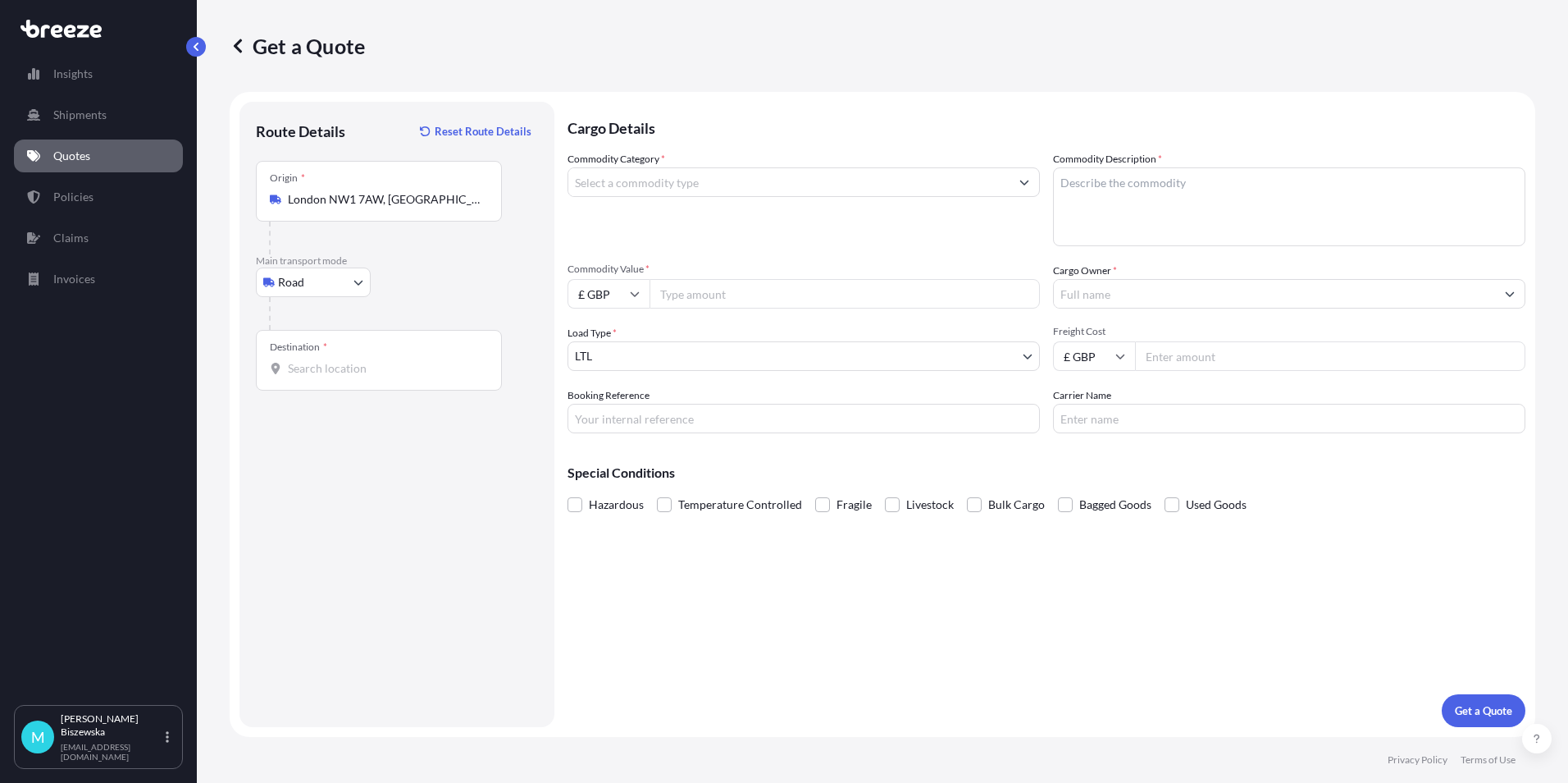
click at [301, 369] on input "Destination *" at bounding box center [385, 368] width 194 height 17
paste input "NP11 3BH"
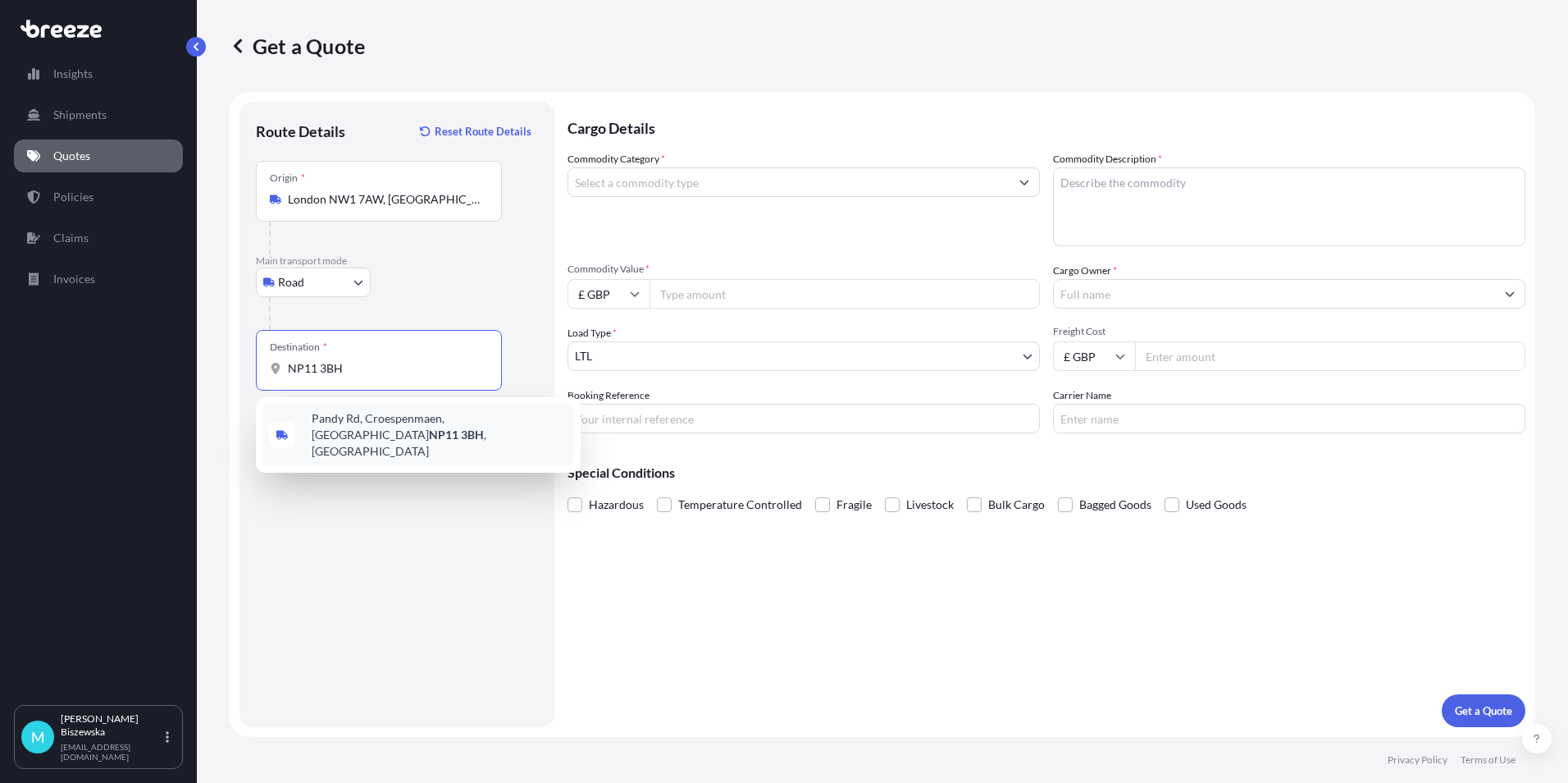
click at [381, 426] on span "[STREET_ADDRESS]" at bounding box center [440, 435] width 256 height 49
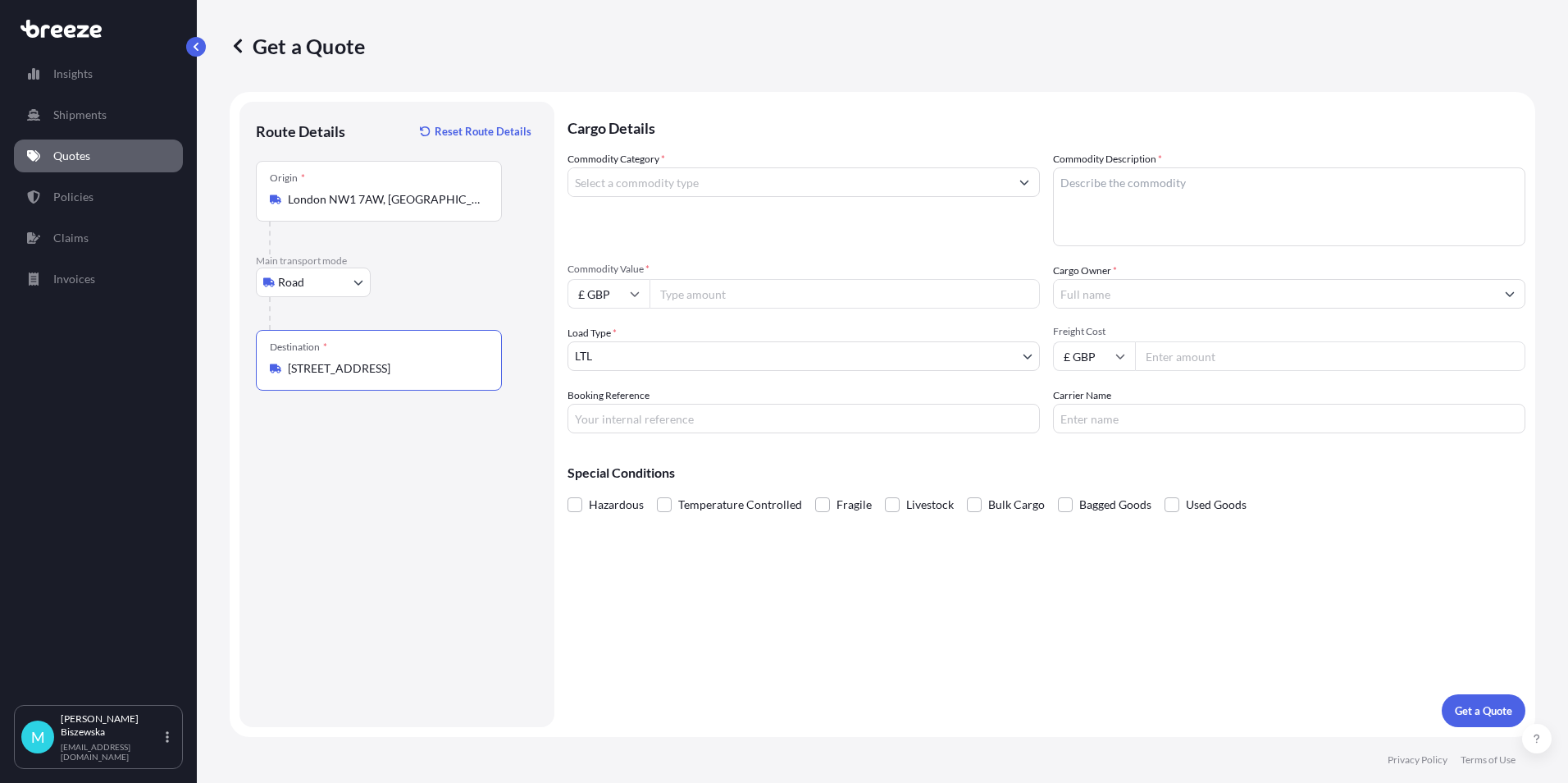
type input "[STREET_ADDRESS]"
click at [635, 585] on div "Cargo Details Commodity Category * Commodity Description * Commodity Value * £ …" at bounding box center [1046, 414] width 958 height 625
click at [678, 184] on input "Commodity Category *" at bounding box center [789, 182] width 442 height 29
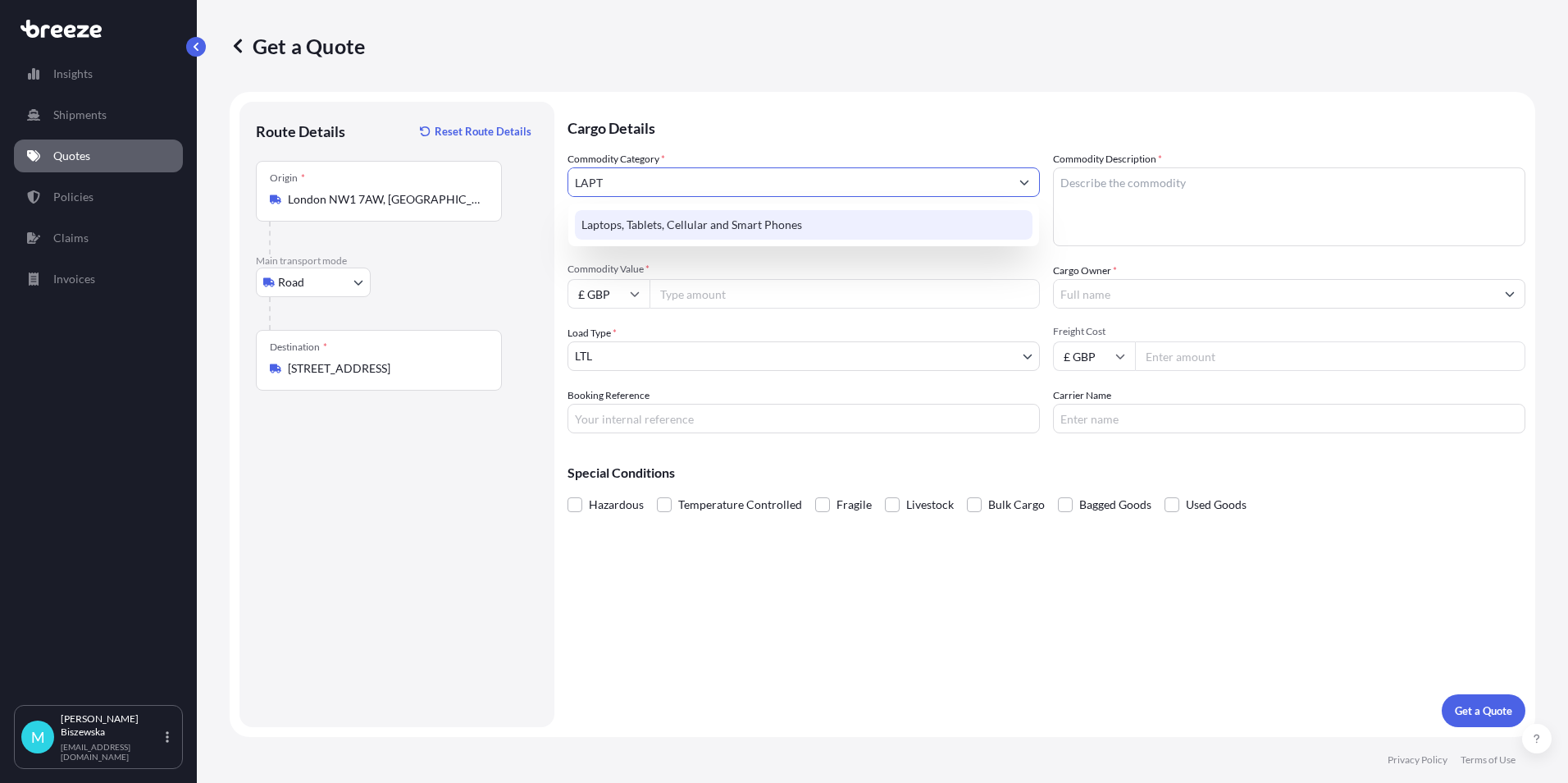
click at [691, 219] on div "Laptops, Tablets, Cellular and Smart Phones" at bounding box center [803, 224] width 457 height 29
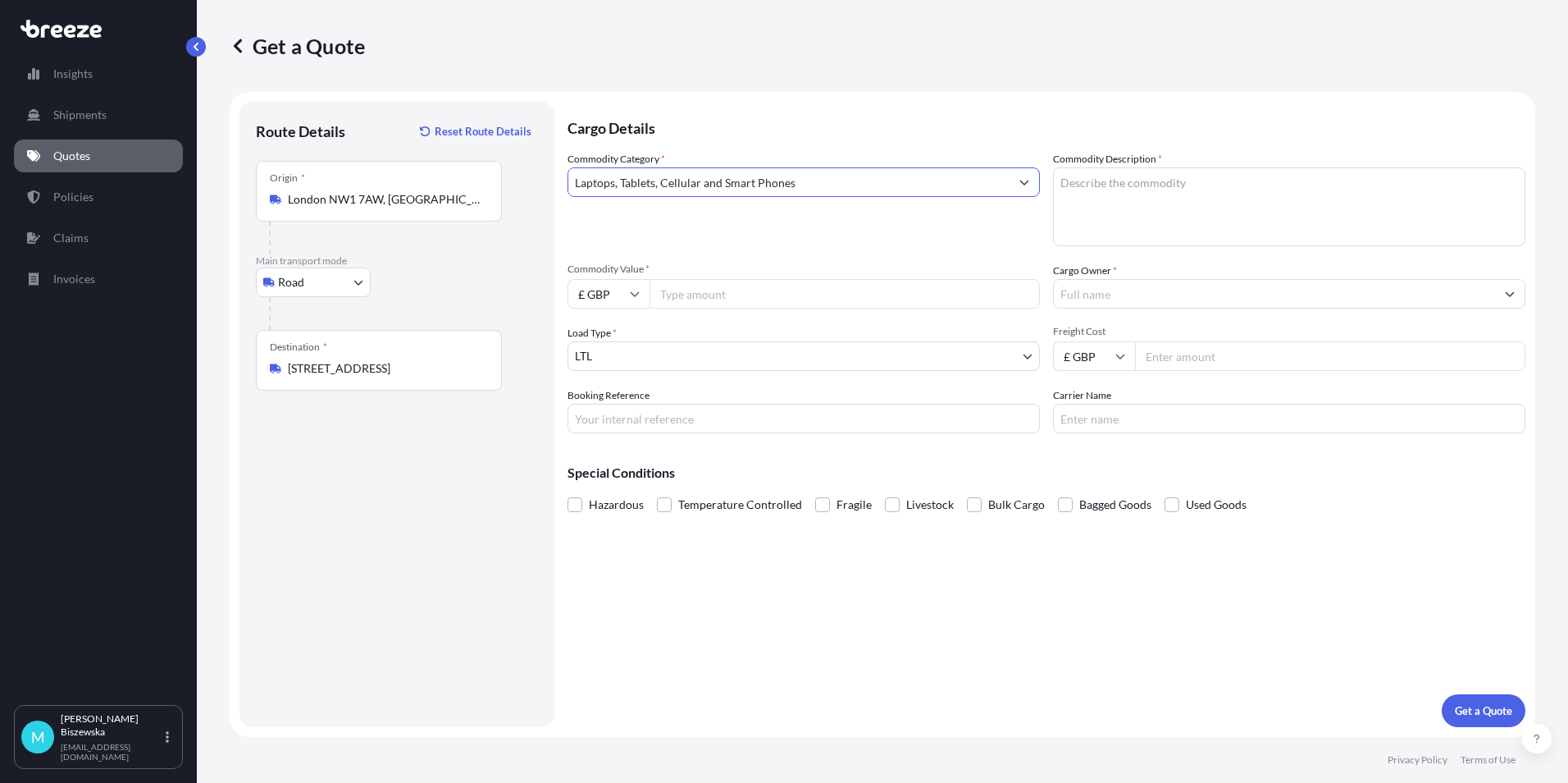
type input "Laptops, Tablets, Cellular and Smart Phones"
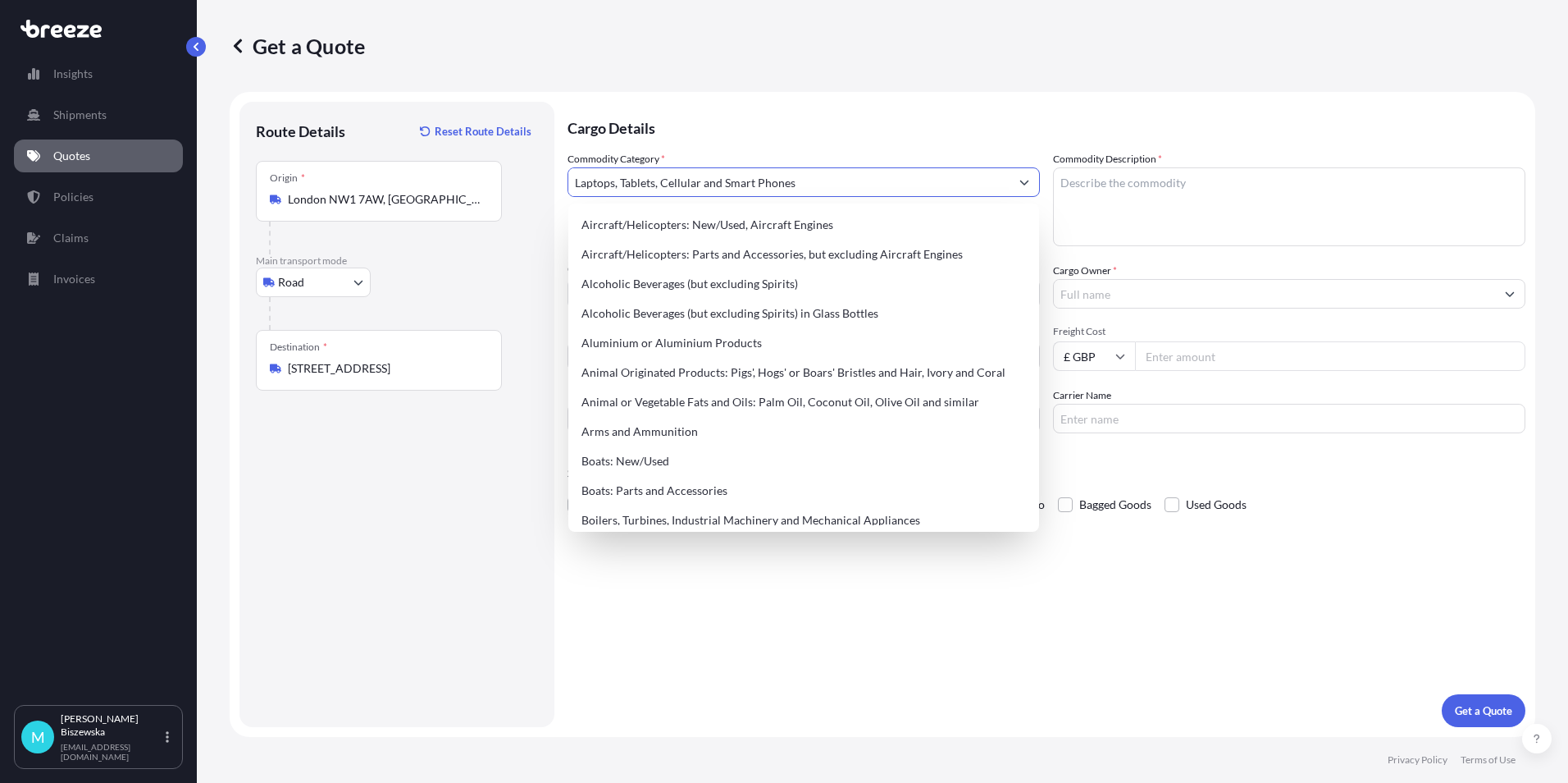
click at [717, 124] on p "Cargo Details" at bounding box center [1046, 126] width 958 height 49
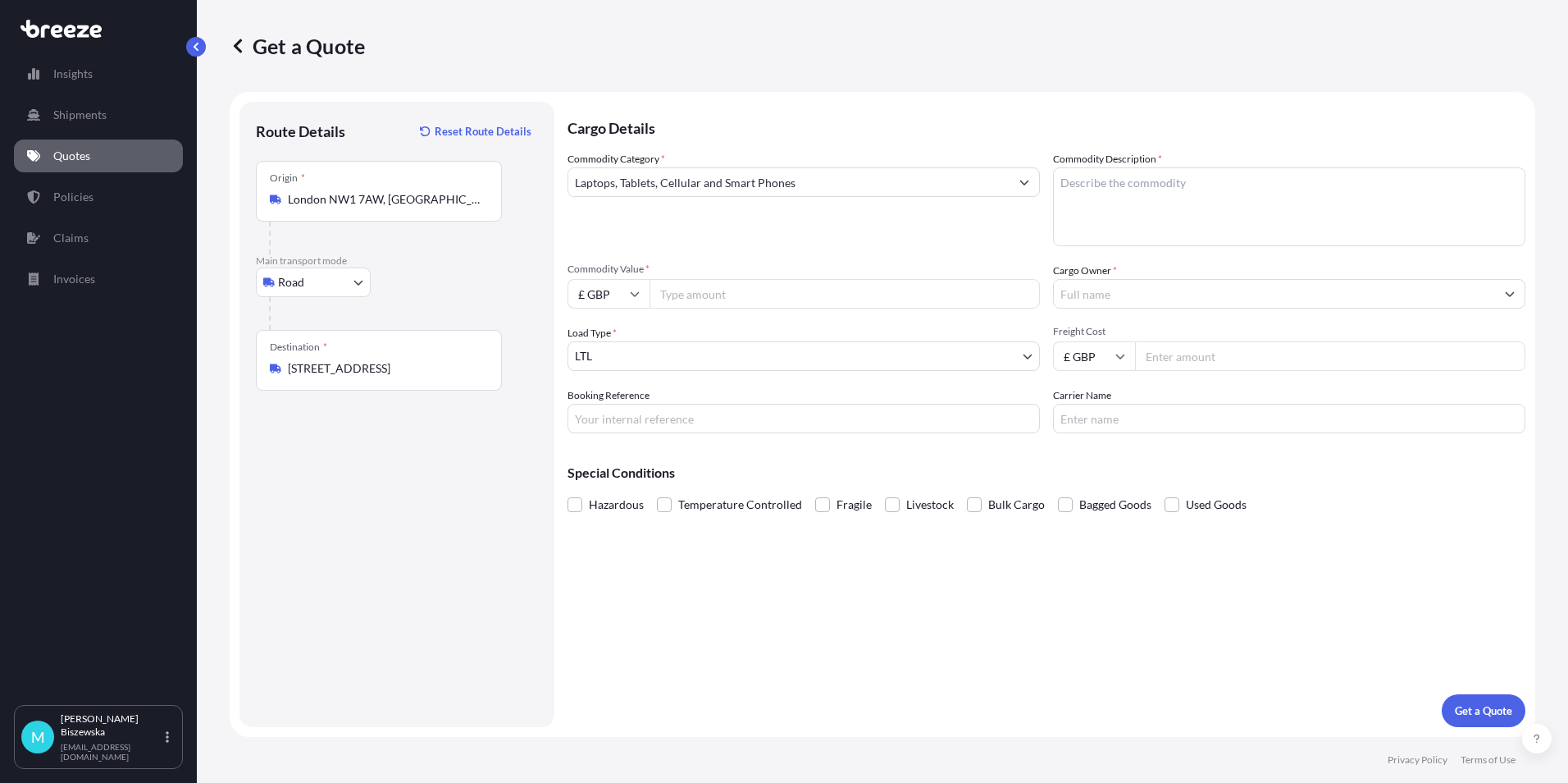
click at [714, 287] on input "Commodity Value *" at bounding box center [844, 293] width 390 height 29
type input "1200"
click at [723, 225] on div "Commodity Category * Laptops, Tablets, Cellular and Smart Phones" at bounding box center [804, 198] width 472 height 95
click at [617, 410] on input "Booking Reference" at bounding box center [804, 418] width 472 height 29
paste input "2218652"
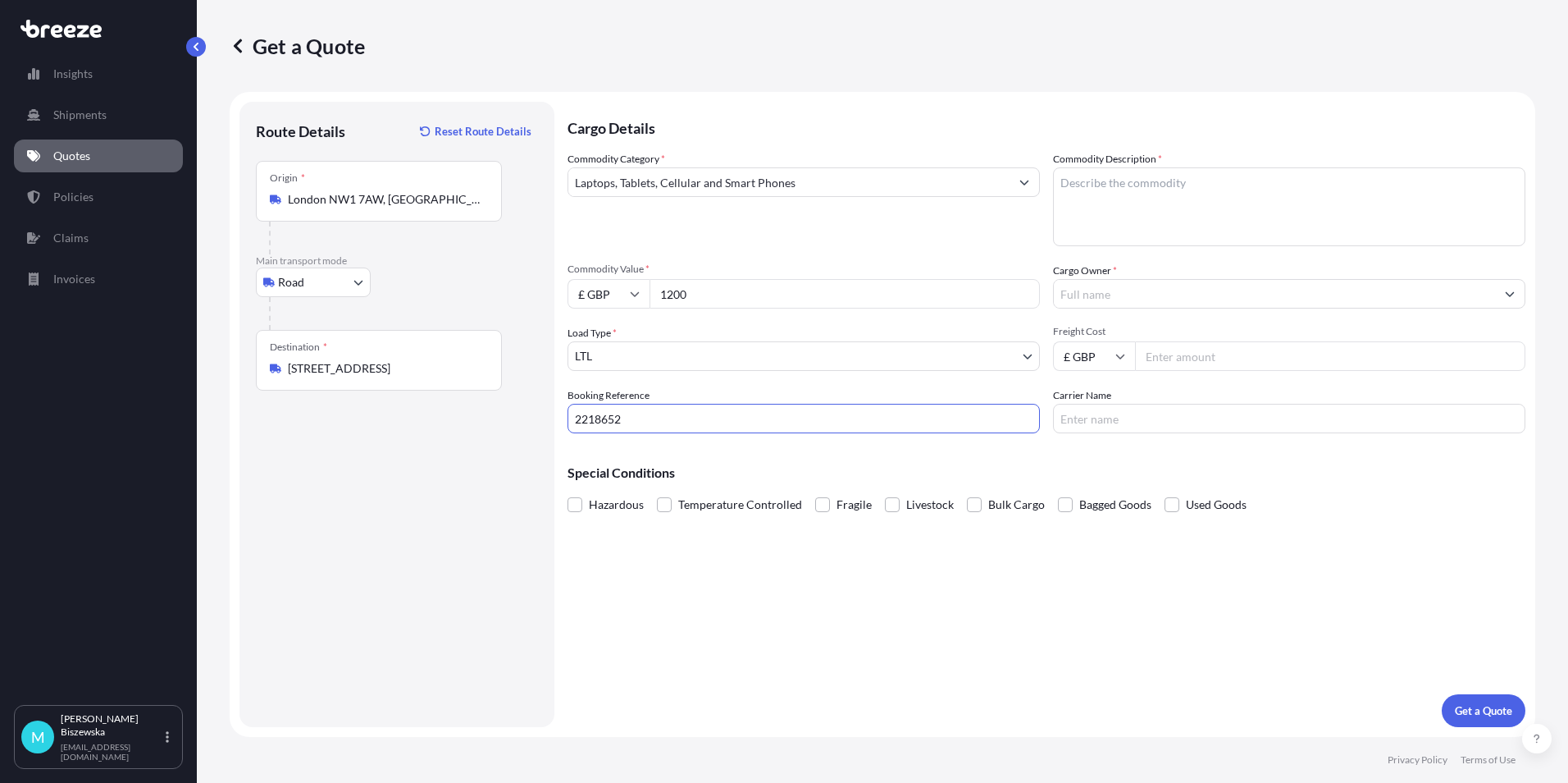
type input "2218652"
drag, startPoint x: 679, startPoint y: 608, endPoint x: 581, endPoint y: 194, distance: 425.4
click at [680, 608] on div "Cargo Details Commodity Category * Laptops, Tablets, Cellular and Smart Phones …" at bounding box center [1046, 414] width 958 height 625
click at [1112, 178] on textarea "Commodity Description *" at bounding box center [1289, 206] width 472 height 78
paste textarea "1x laptop"
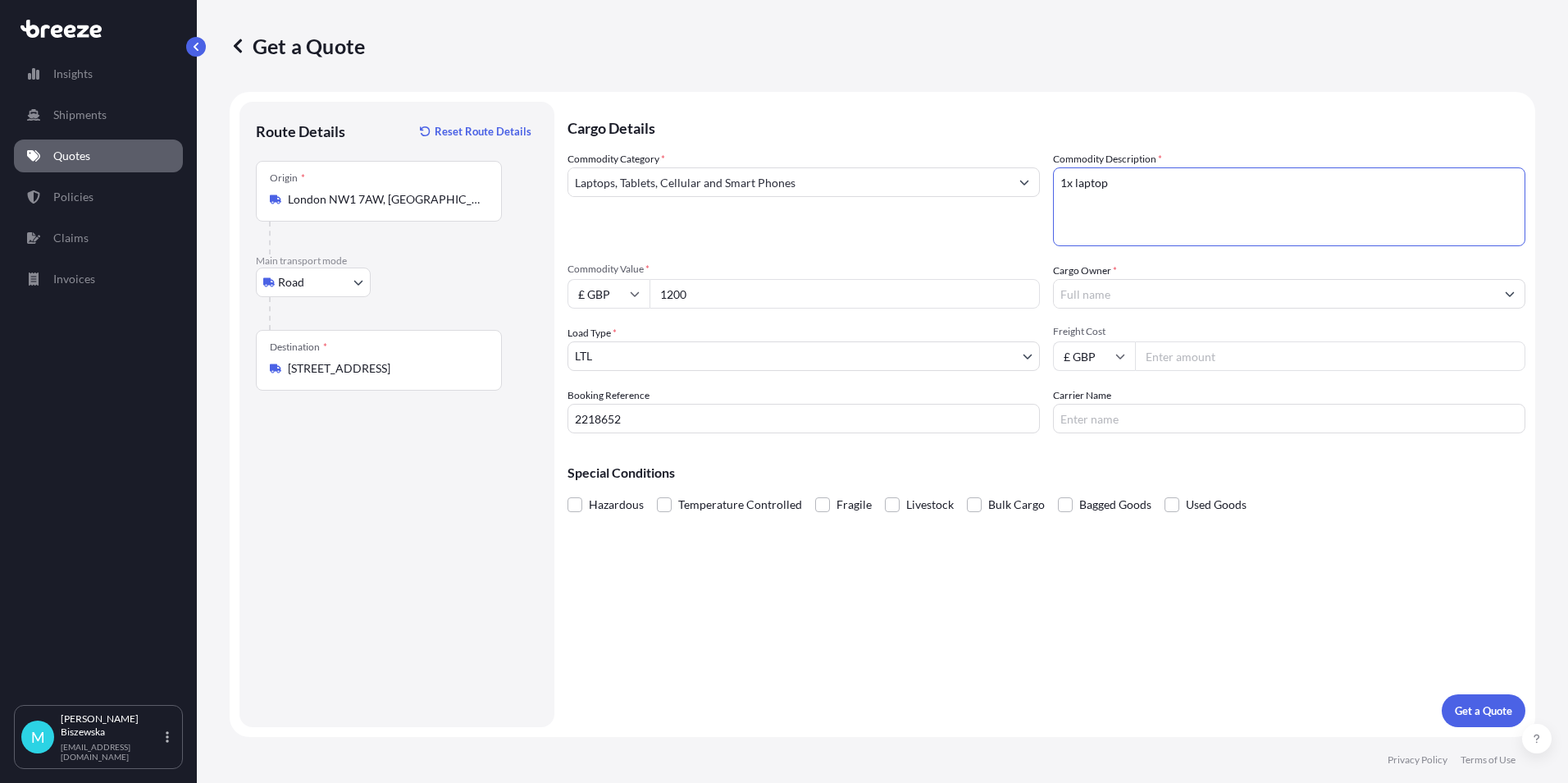
type textarea "1x laptop"
click at [1006, 260] on div "Commodity Category * Laptops, Tablets, Cellular and Smart Phones Commodity Desc…" at bounding box center [1046, 292] width 958 height 282
click at [1124, 299] on input "Cargo Owner *" at bounding box center [1274, 293] width 442 height 29
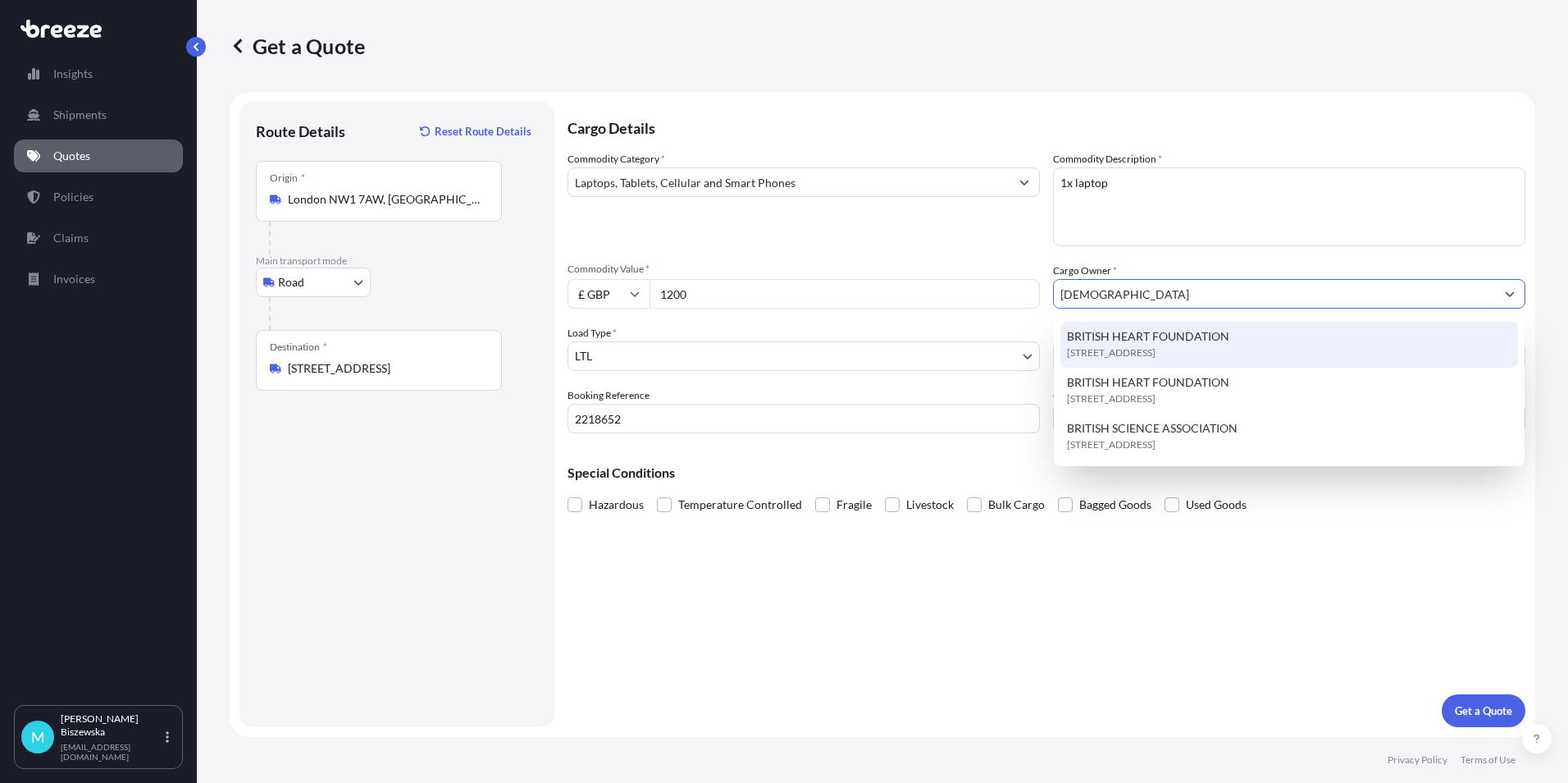
click at [1131, 342] on span "BRITISH HEART FOUNDATION" at bounding box center [1148, 336] width 162 height 17
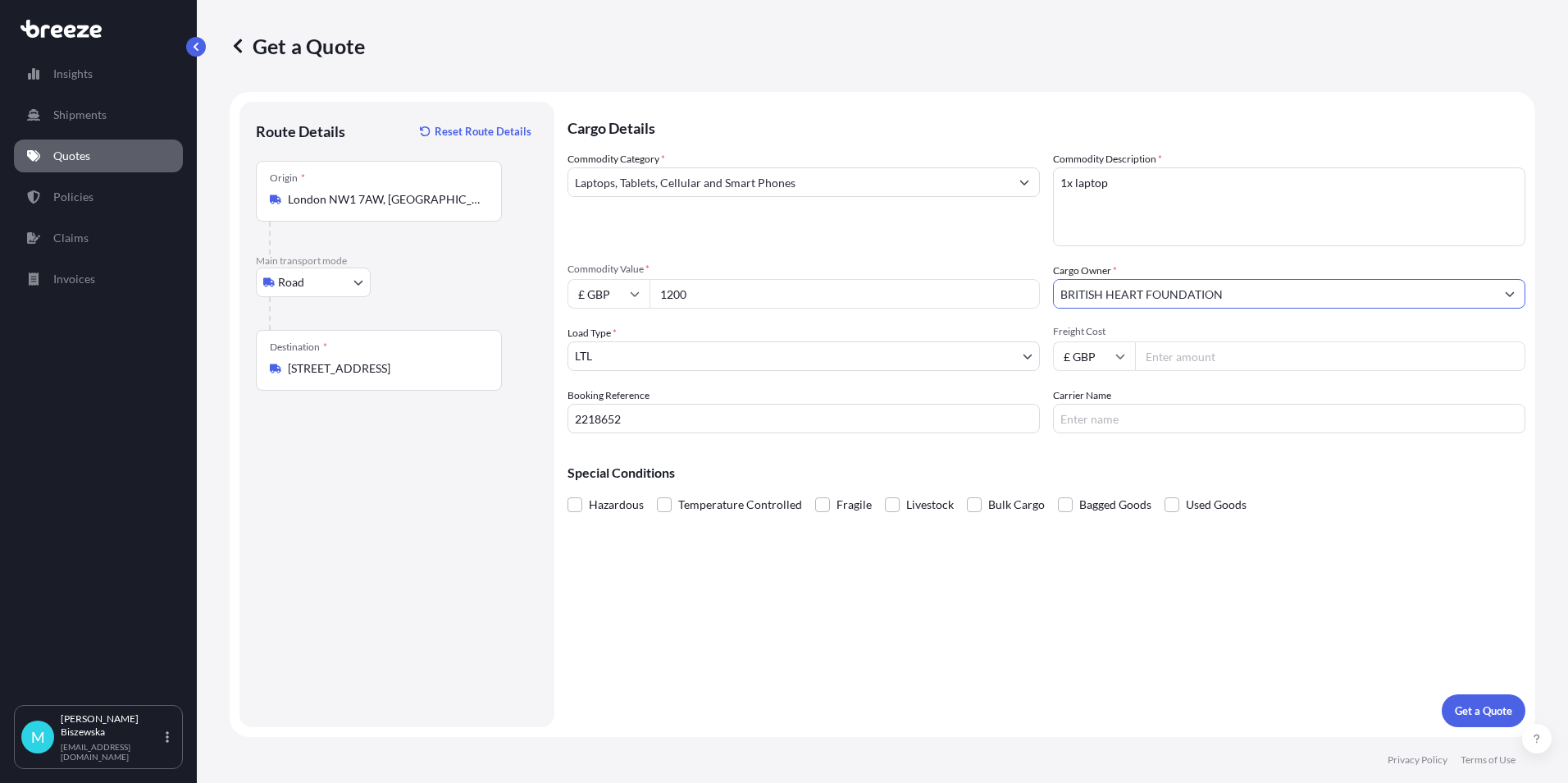
type input "BRITISH HEART FOUNDATION"
click at [1001, 230] on div "Commodity Category * Laptops, Tablets, Cellular and Smart Phones" at bounding box center [804, 198] width 472 height 95
click at [1231, 352] on input "Freight Cost" at bounding box center [1330, 355] width 390 height 29
type input "15.43"
click at [1221, 459] on div "Special Conditions Hazardous Temperature Controlled Fragile Livestock Bulk Carg…" at bounding box center [1046, 481] width 958 height 71
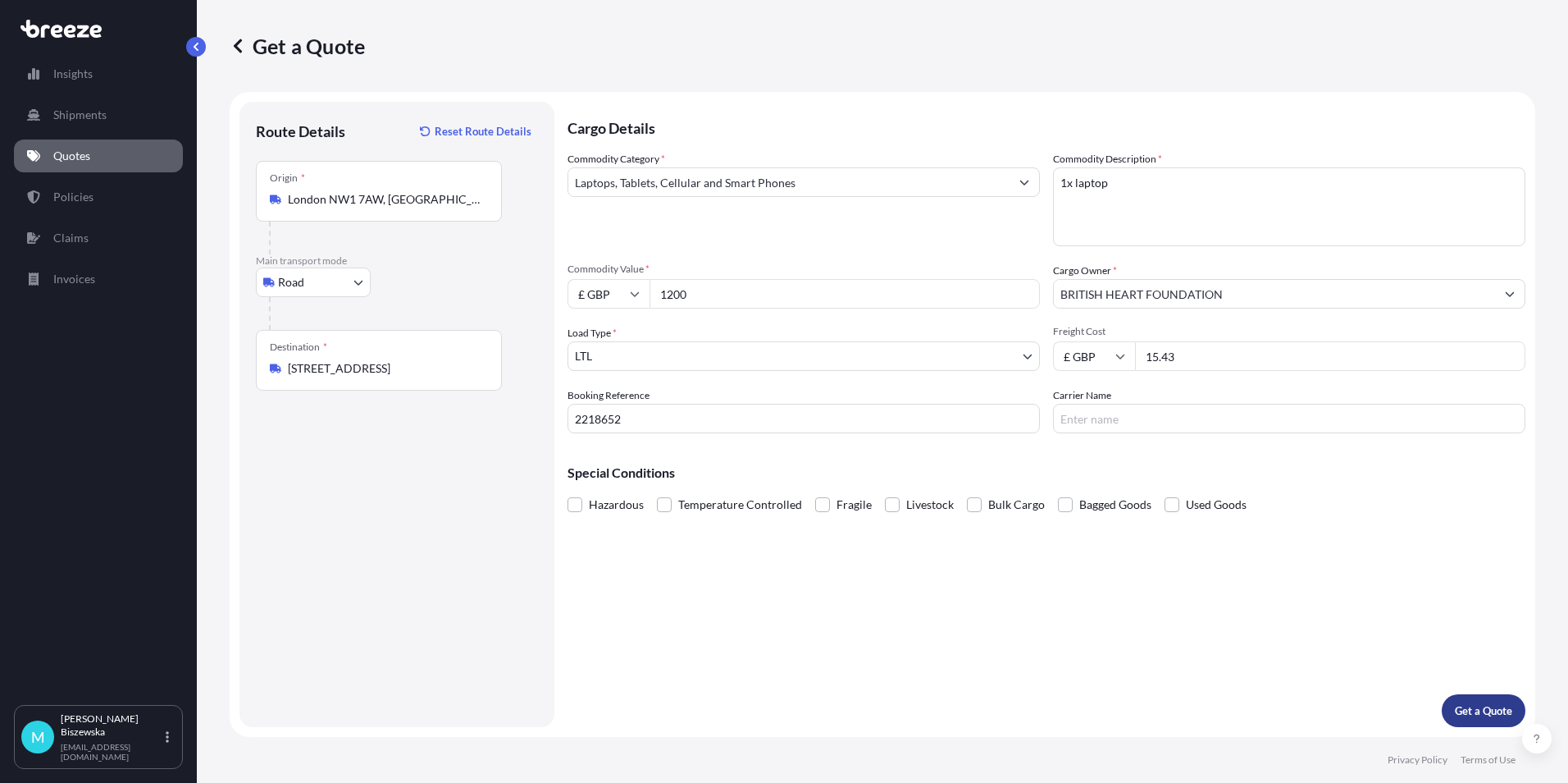
click at [1482, 700] on button "Get a Quote" at bounding box center [1483, 710] width 84 height 33
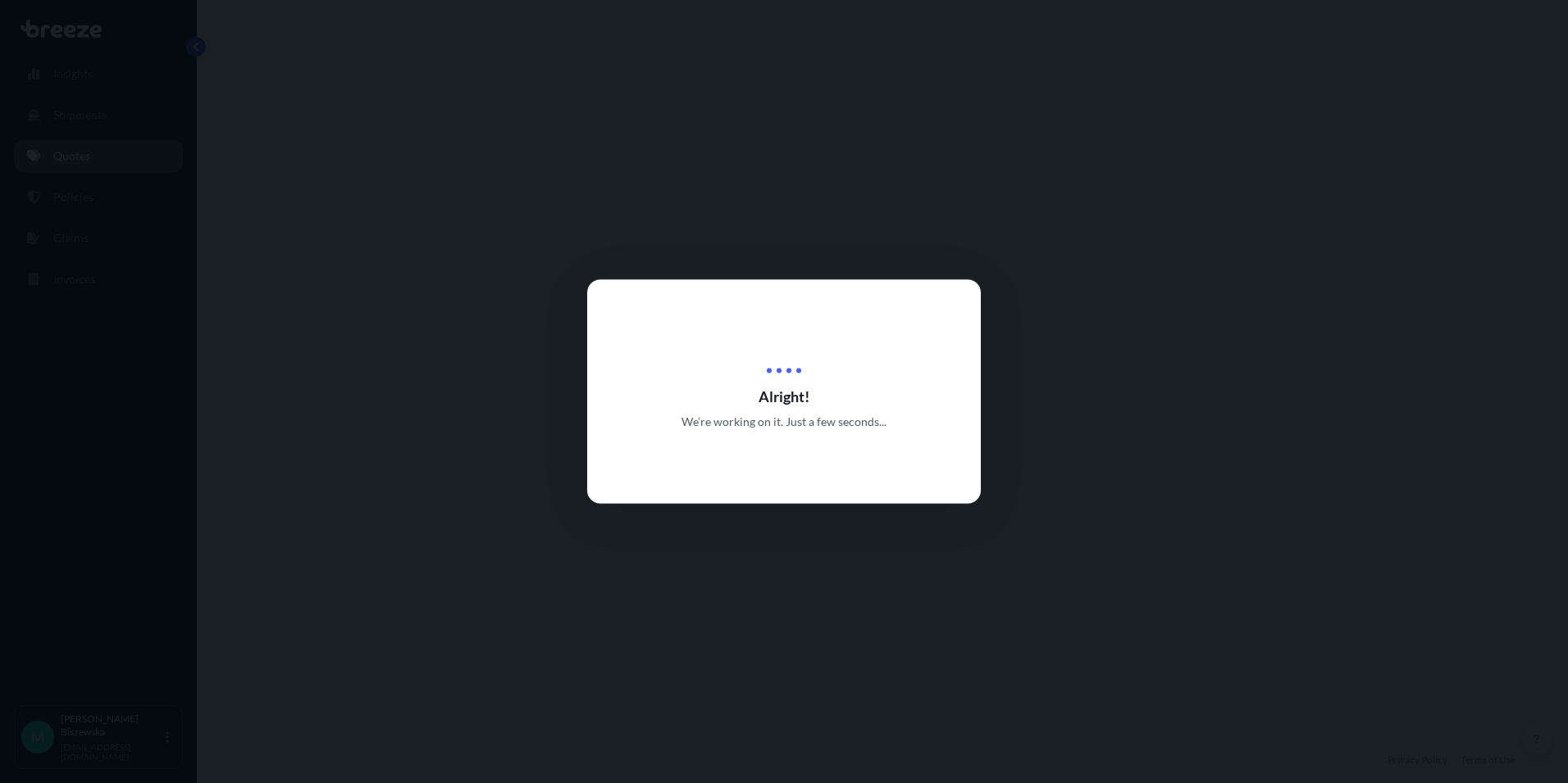
select select "Road"
select select "1"
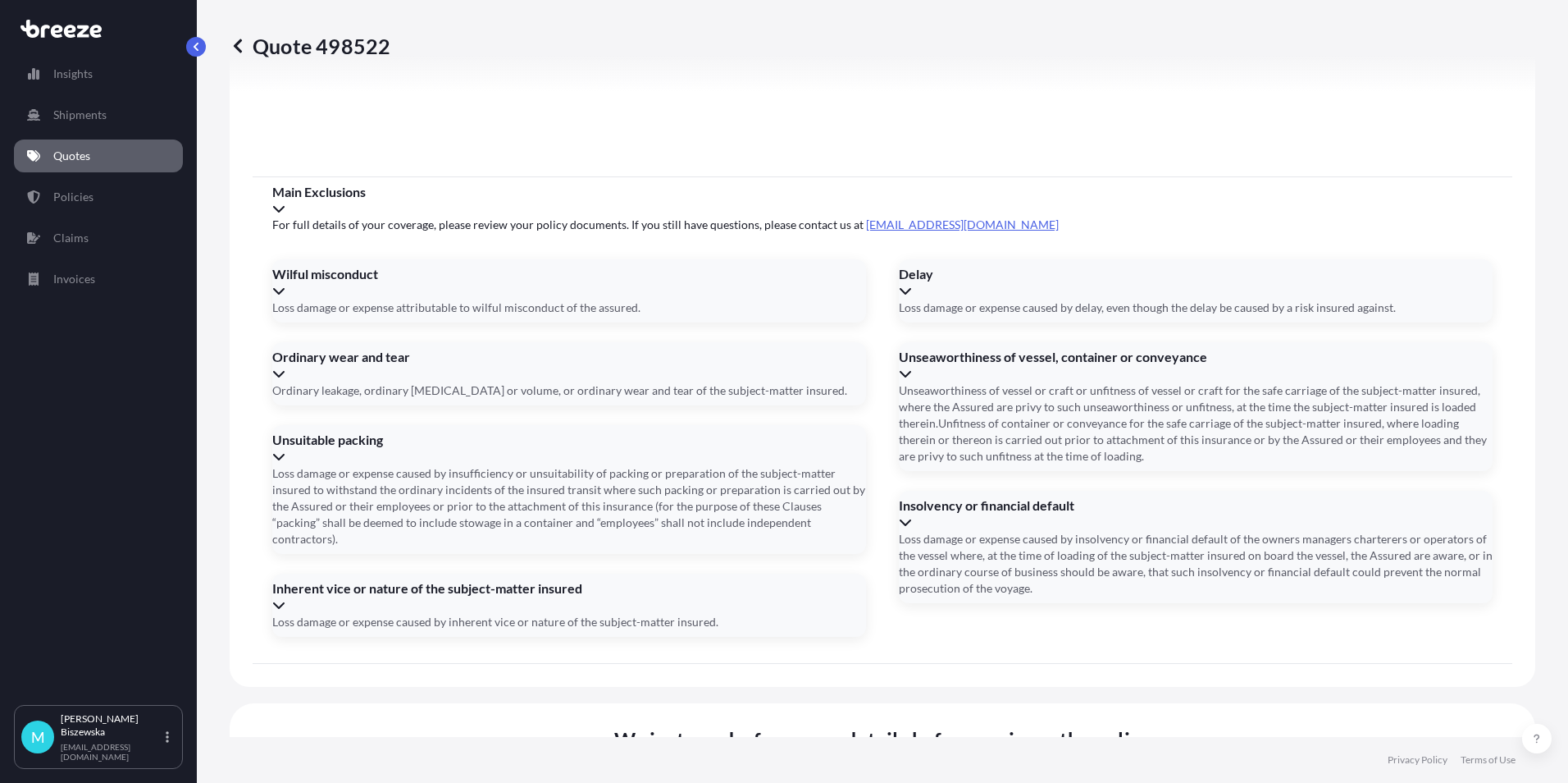
scroll to position [1822, 0]
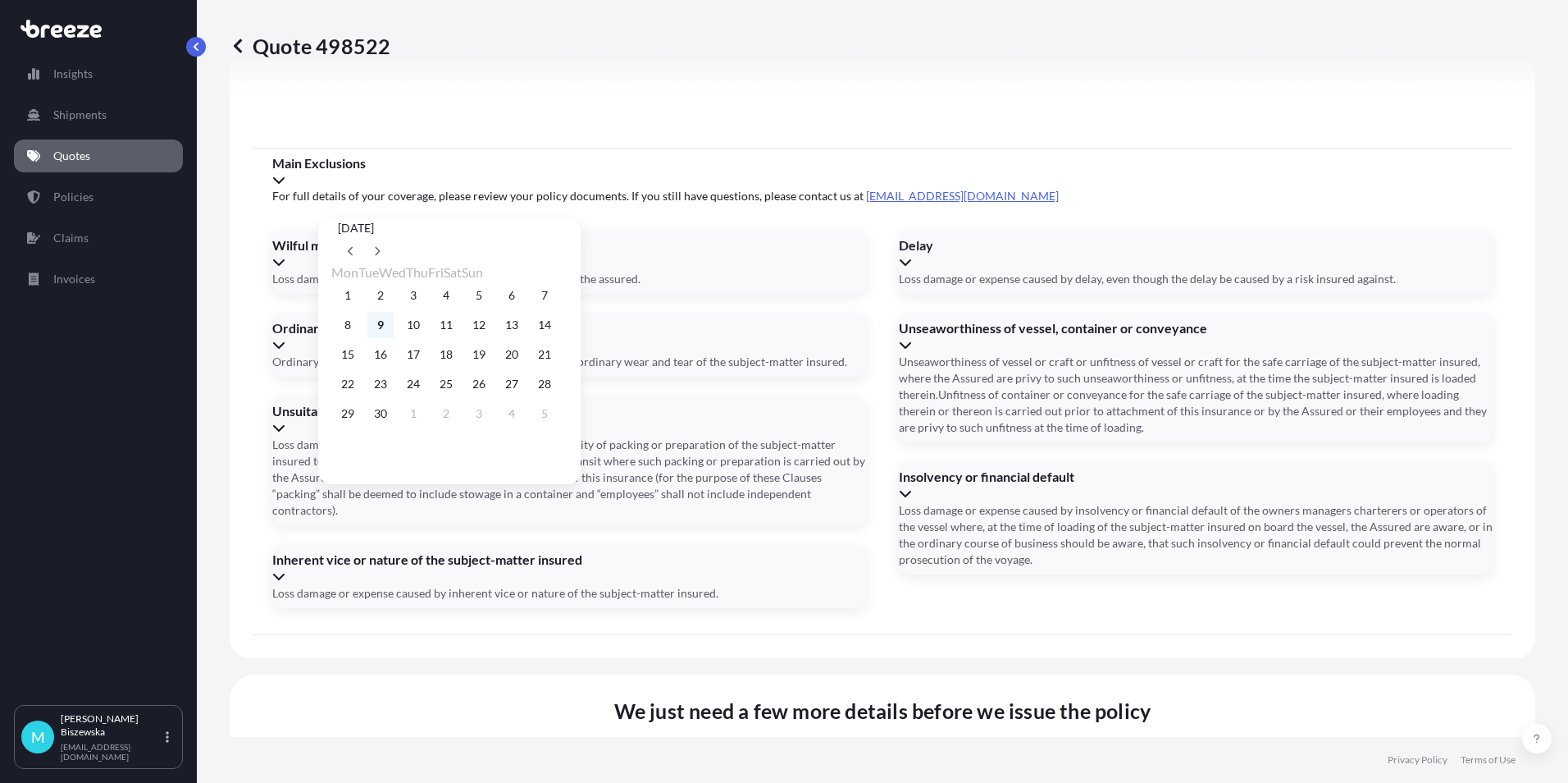
click at [381, 323] on button "9" at bounding box center [381, 325] width 26 height 26
type input "[DATE]"
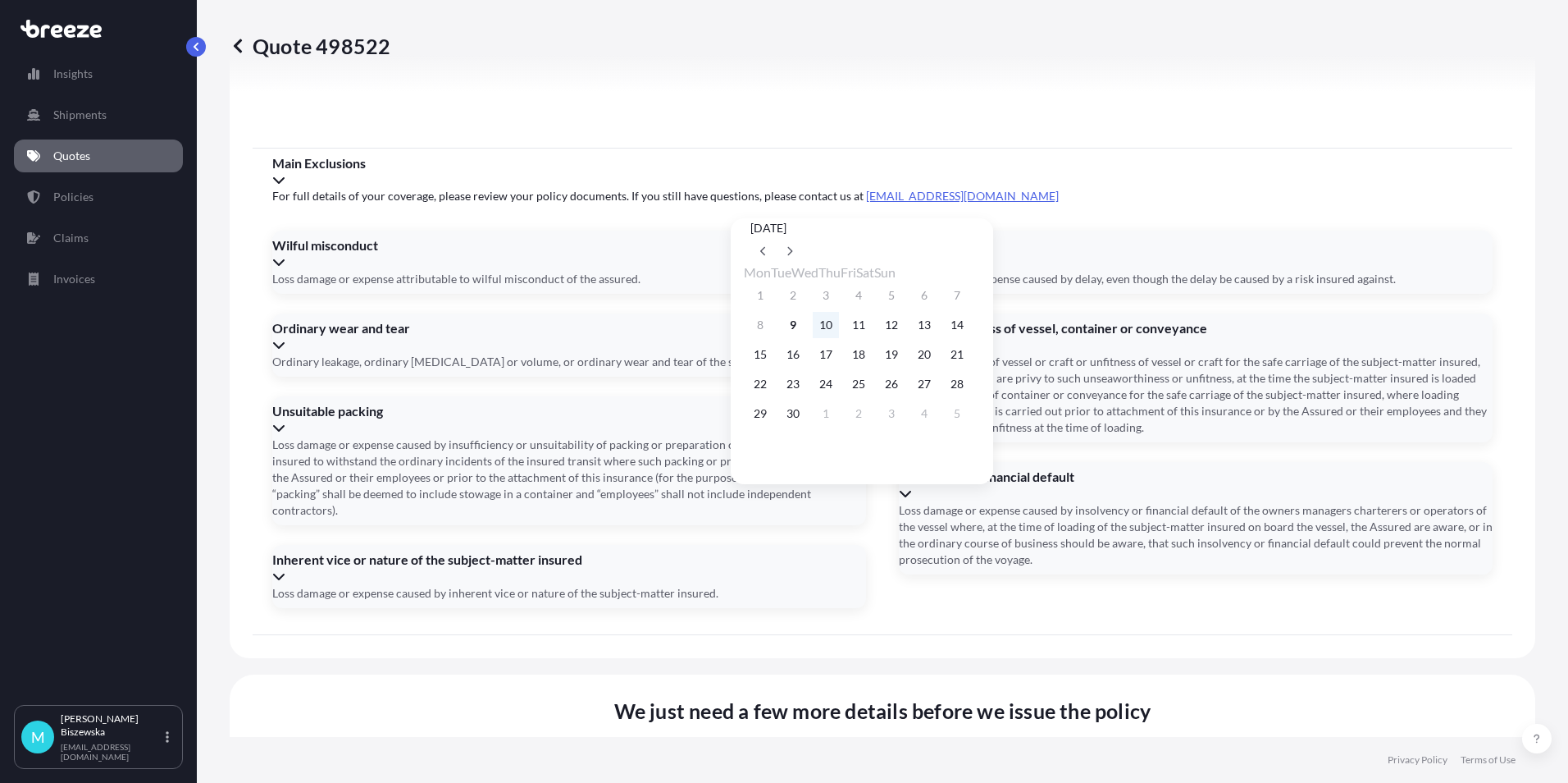
click at [836, 326] on button "10" at bounding box center [826, 325] width 26 height 26
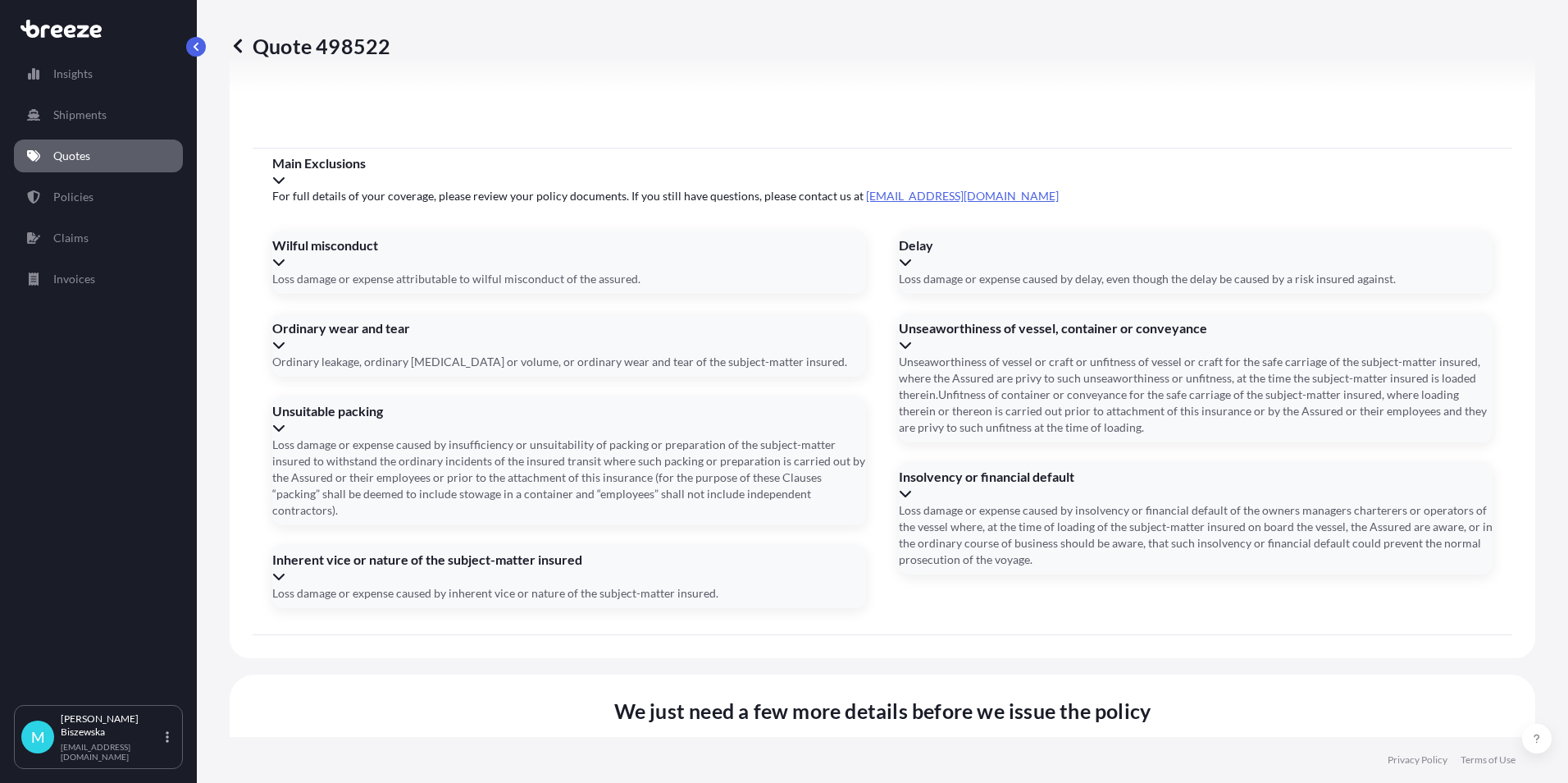
type input "[DATE]"
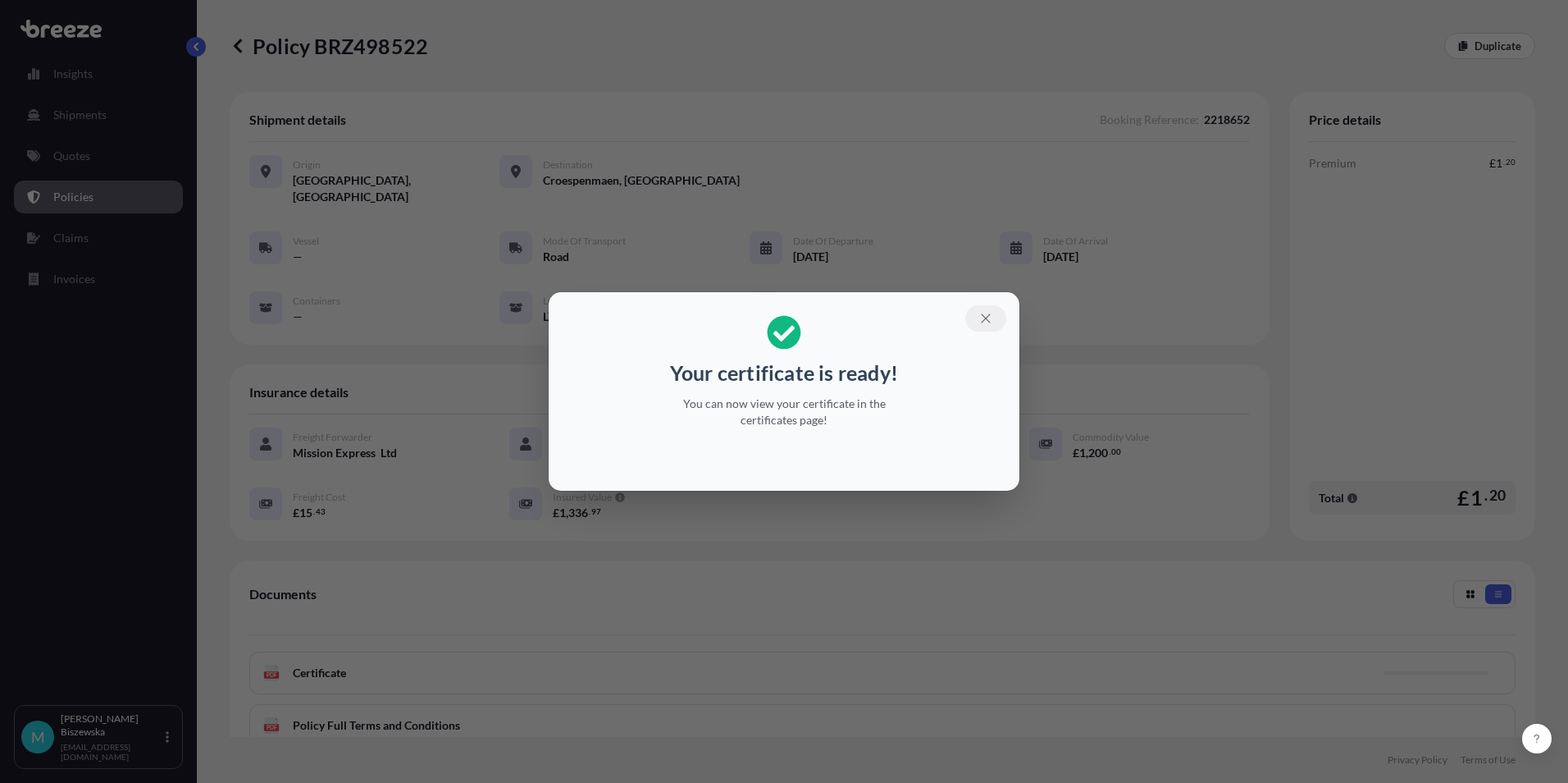
click at [986, 312] on icon "button" at bounding box center [985, 318] width 15 height 15
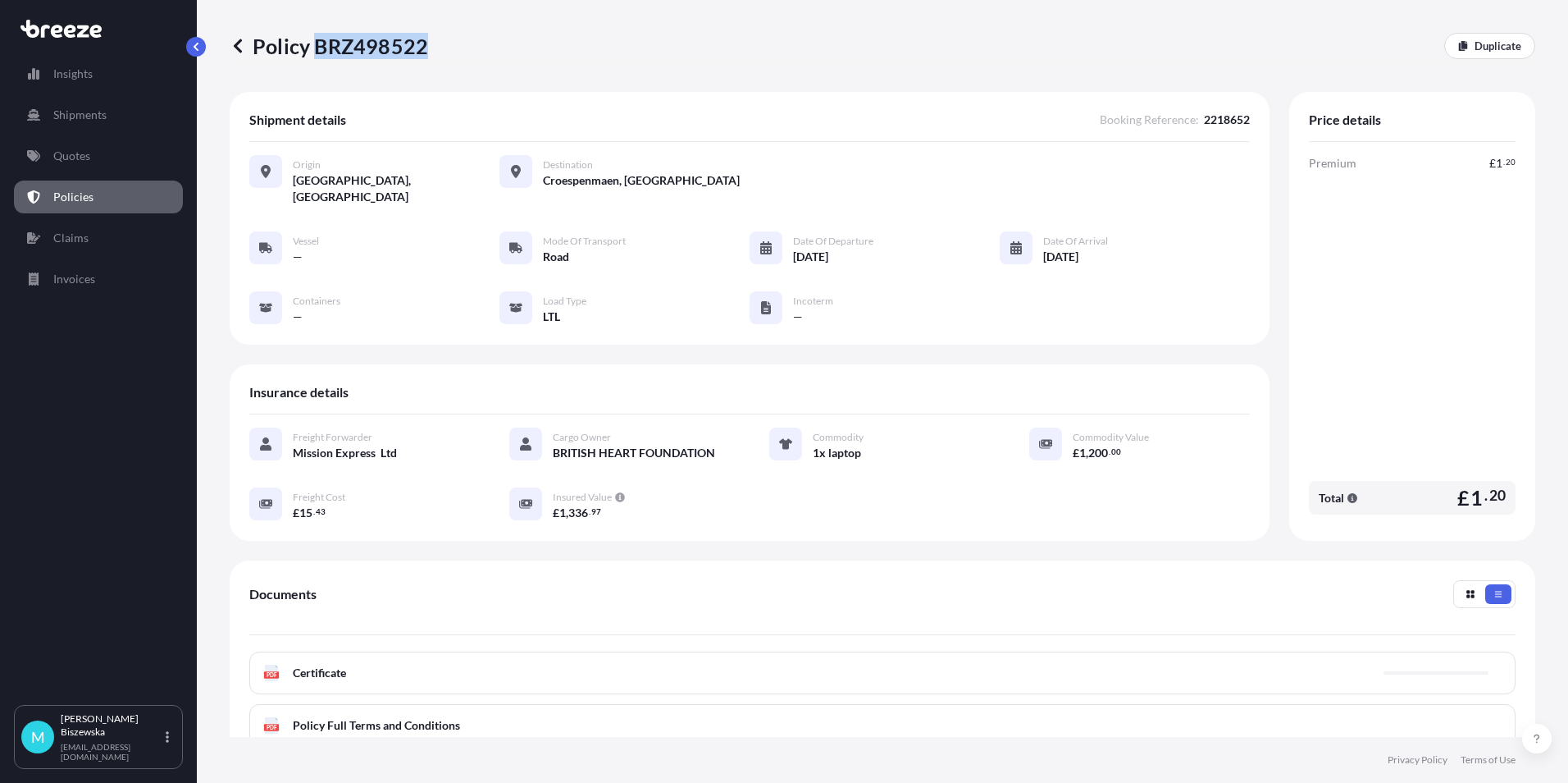
drag, startPoint x: 317, startPoint y: 47, endPoint x: 422, endPoint y: 49, distance: 105.0
click at [422, 49] on p "Policy BRZ498522" at bounding box center [329, 46] width 198 height 26
drag, startPoint x: 422, startPoint y: 49, endPoint x: 405, endPoint y: 45, distance: 17.5
copy p "BRZ498522"
click at [74, 161] on p "Quotes" at bounding box center [71, 155] width 37 height 17
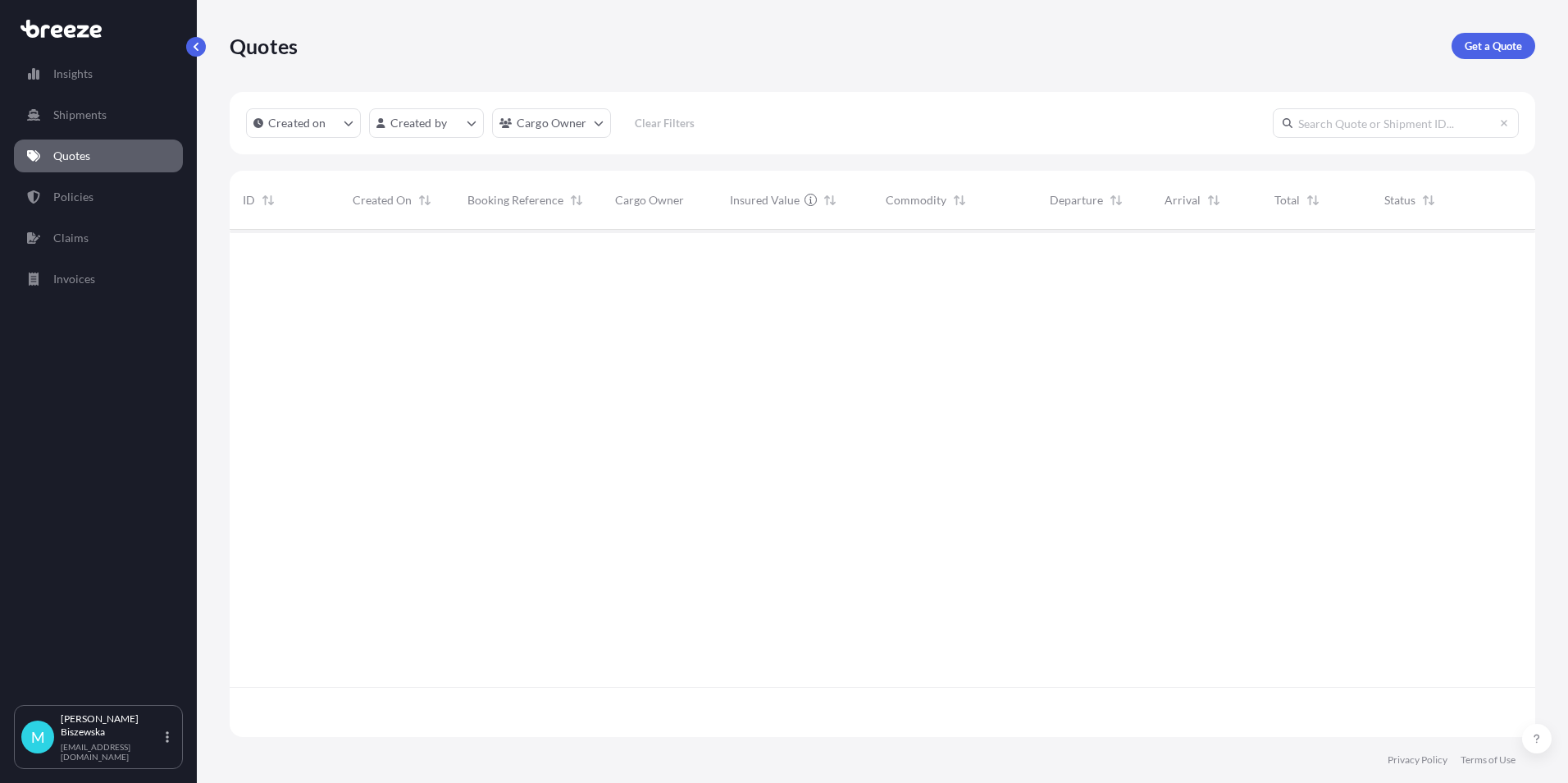
scroll to position [503, 1293]
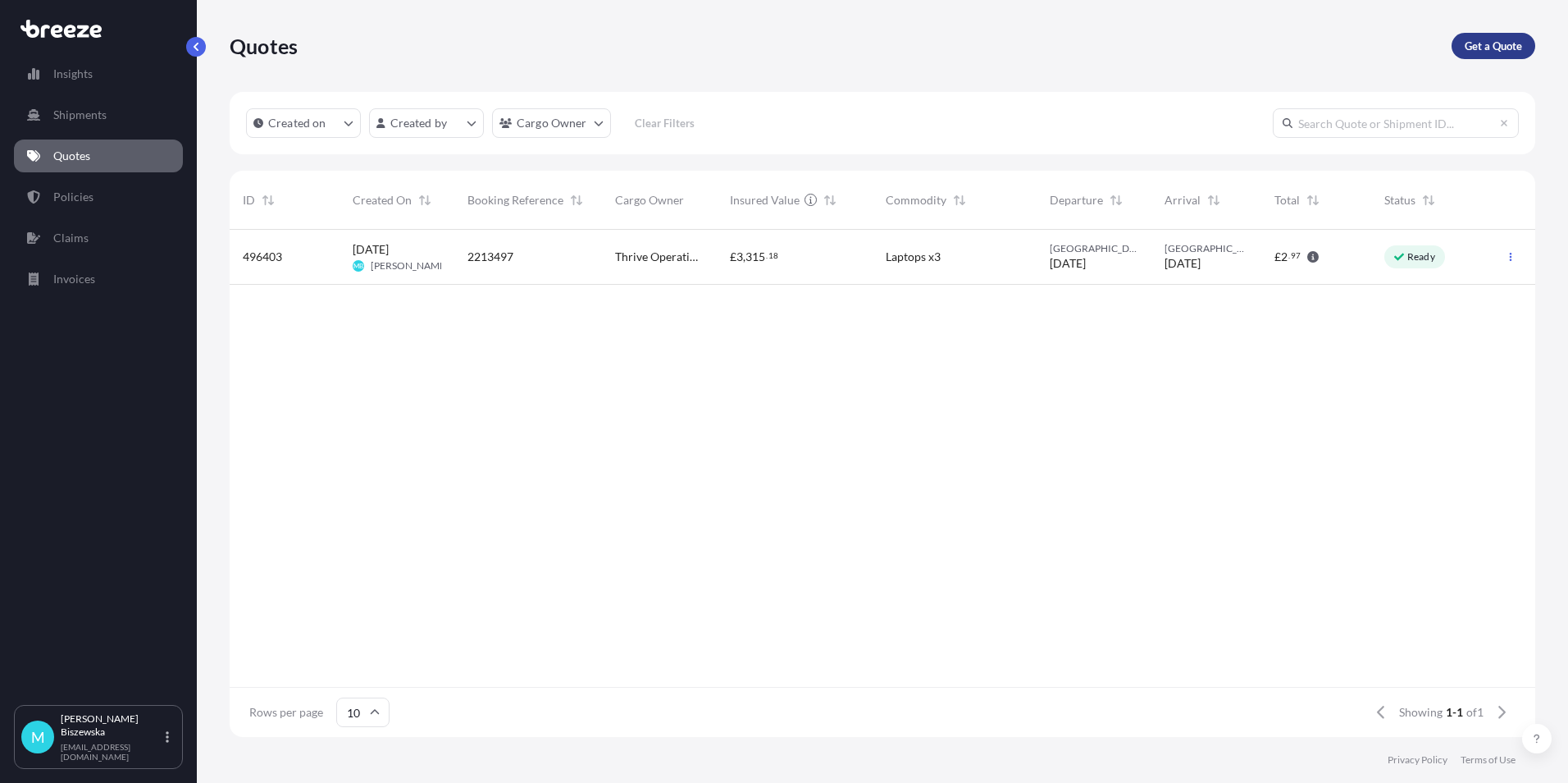
click at [1505, 42] on p "Get a Quote" at bounding box center [1493, 46] width 57 height 17
select select "Sea"
select select "1"
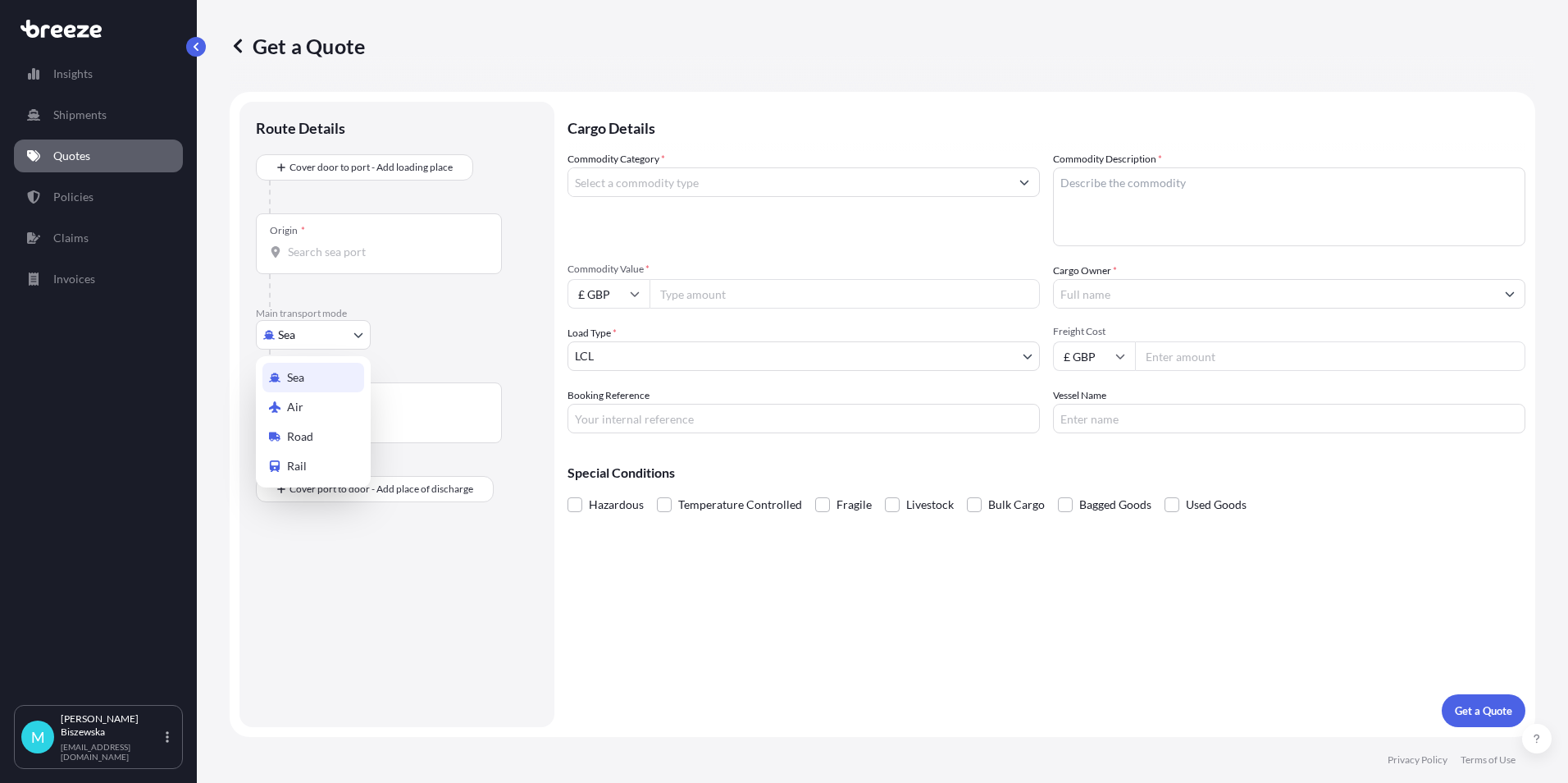
click at [322, 332] on body "Insights Shipments Quotes Policies Claims Invoices M [PERSON_NAME] [PERSON_NAME…" at bounding box center [784, 392] width 1568 height 783
click at [313, 428] on div "Road" at bounding box center [313, 436] width 101 height 29
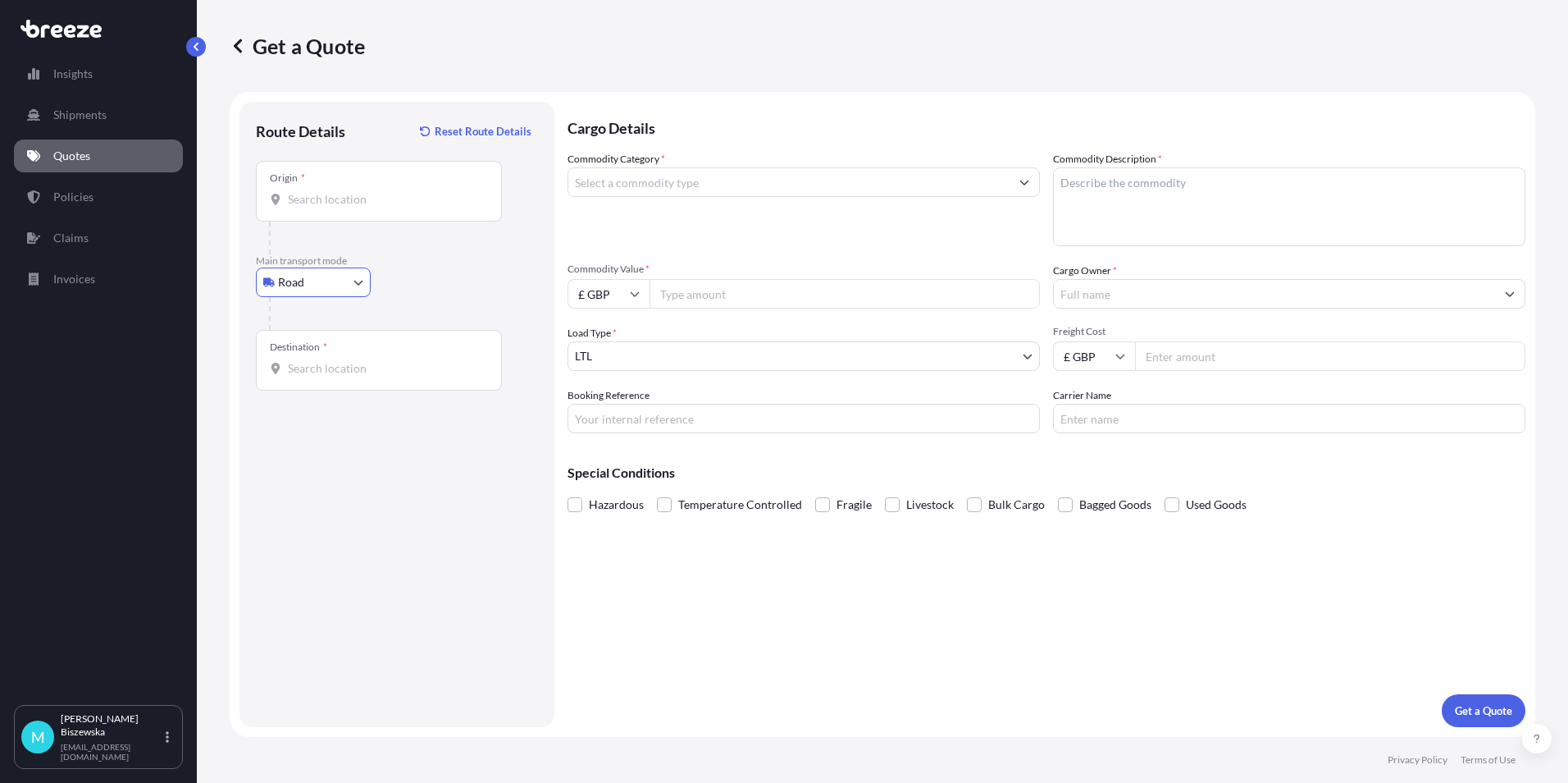
click at [331, 200] on input "Origin *" at bounding box center [385, 199] width 194 height 17
paste input "NW1 7AW"
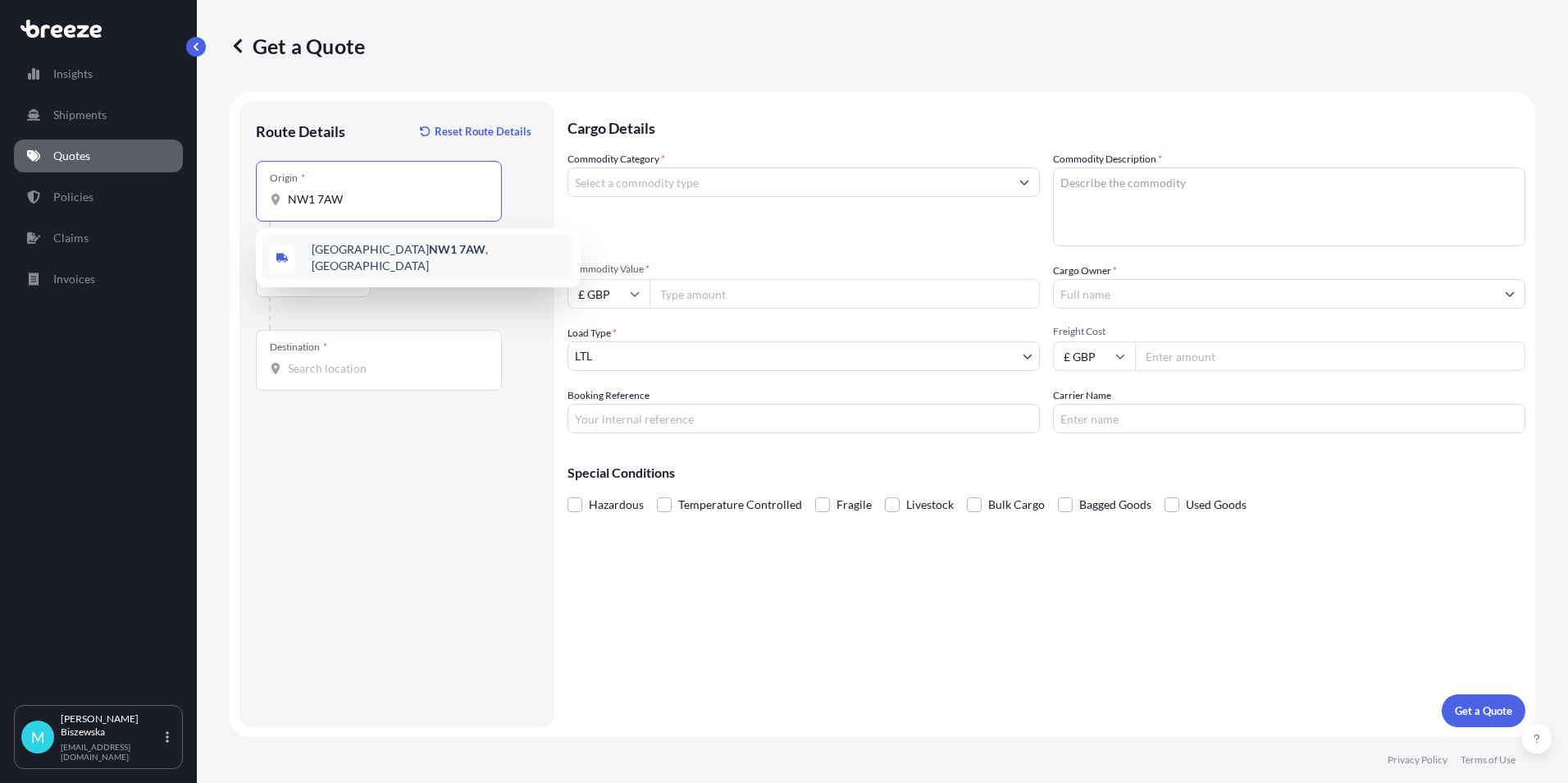
click at [422, 260] on span "London NW1 7AW , [GEOGRAPHIC_DATA]" at bounding box center [440, 257] width 256 height 33
type input "London NW1 7AW, [GEOGRAPHIC_DATA]"
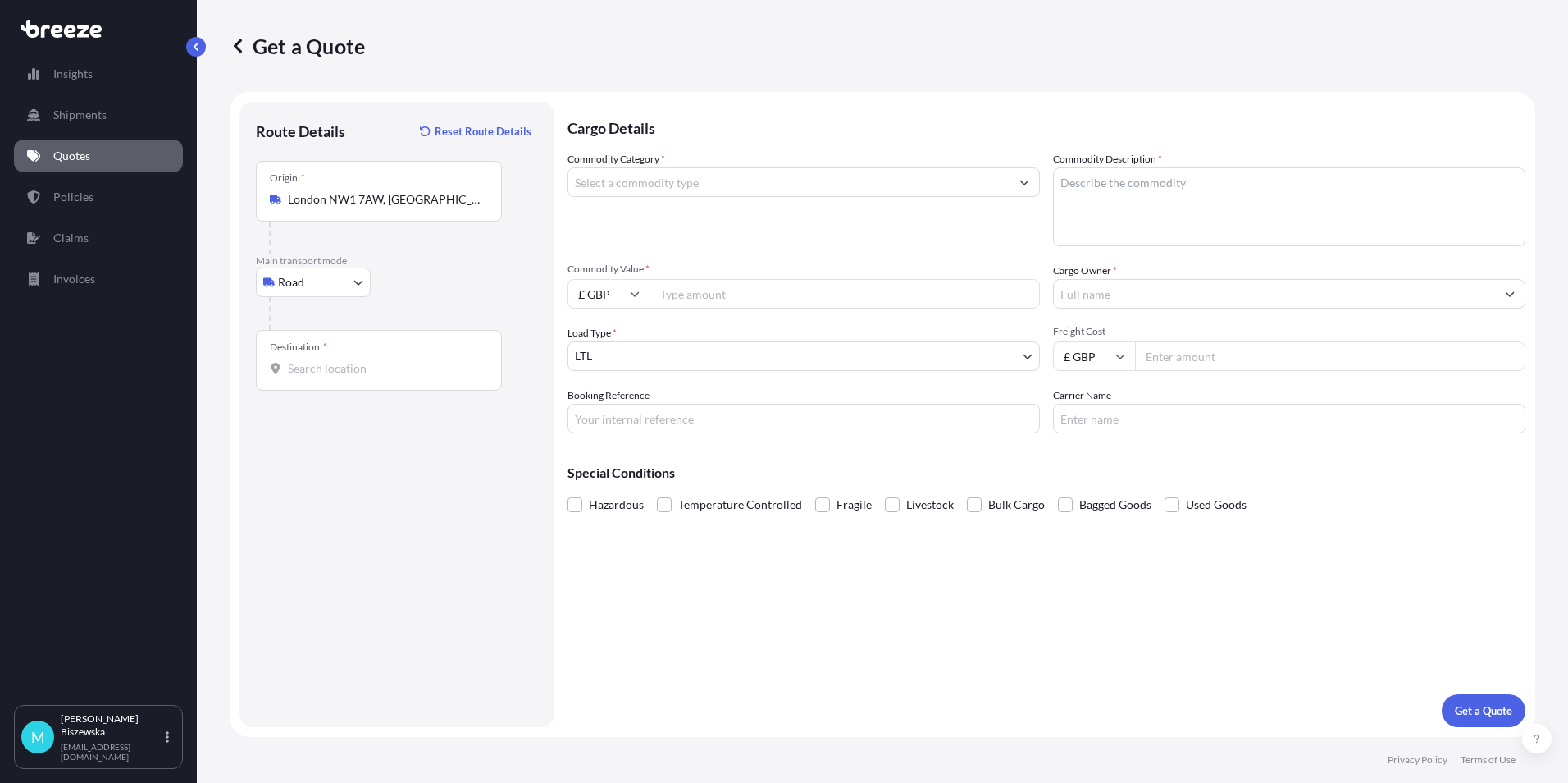
click at [442, 309] on div at bounding box center [403, 313] width 269 height 33
click at [311, 366] on input "Destination *" at bounding box center [385, 368] width 194 height 17
paste input "PL26 7HB"
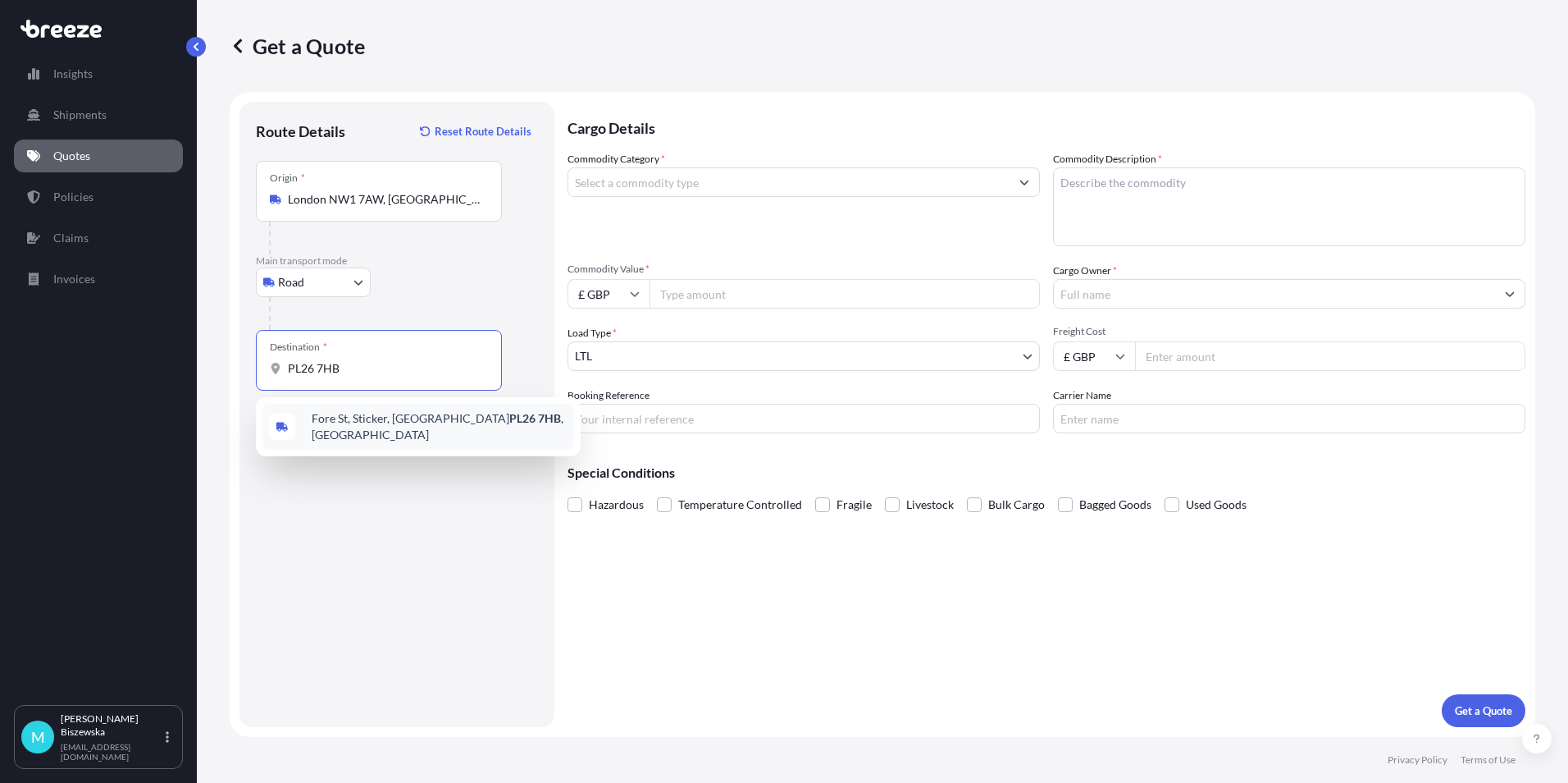
click at [359, 429] on span "[STREET_ADDRESS]" at bounding box center [440, 426] width 256 height 33
type input "[STREET_ADDRESS]"
click at [706, 614] on div "Cargo Details Commodity Category * Commodity Description * Commodity Value * £ …" at bounding box center [1046, 414] width 958 height 625
drag, startPoint x: 702, startPoint y: 181, endPoint x: 799, endPoint y: 110, distance: 120.2
click at [728, 156] on div "Commodity Category *" at bounding box center [804, 198] width 472 height 95
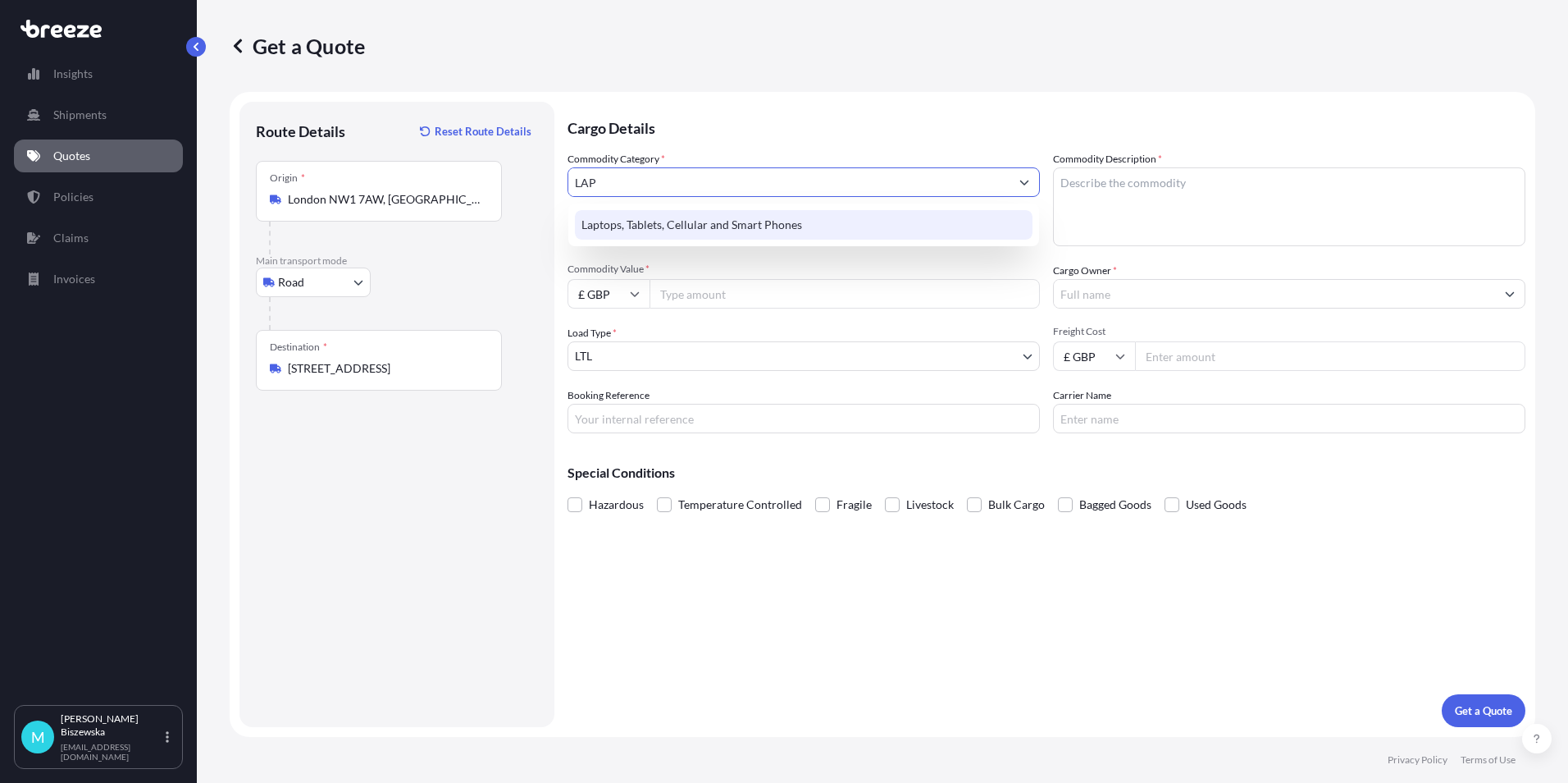
click at [799, 226] on div "Laptops, Tablets, Cellular and Smart Phones" at bounding box center [803, 224] width 457 height 29
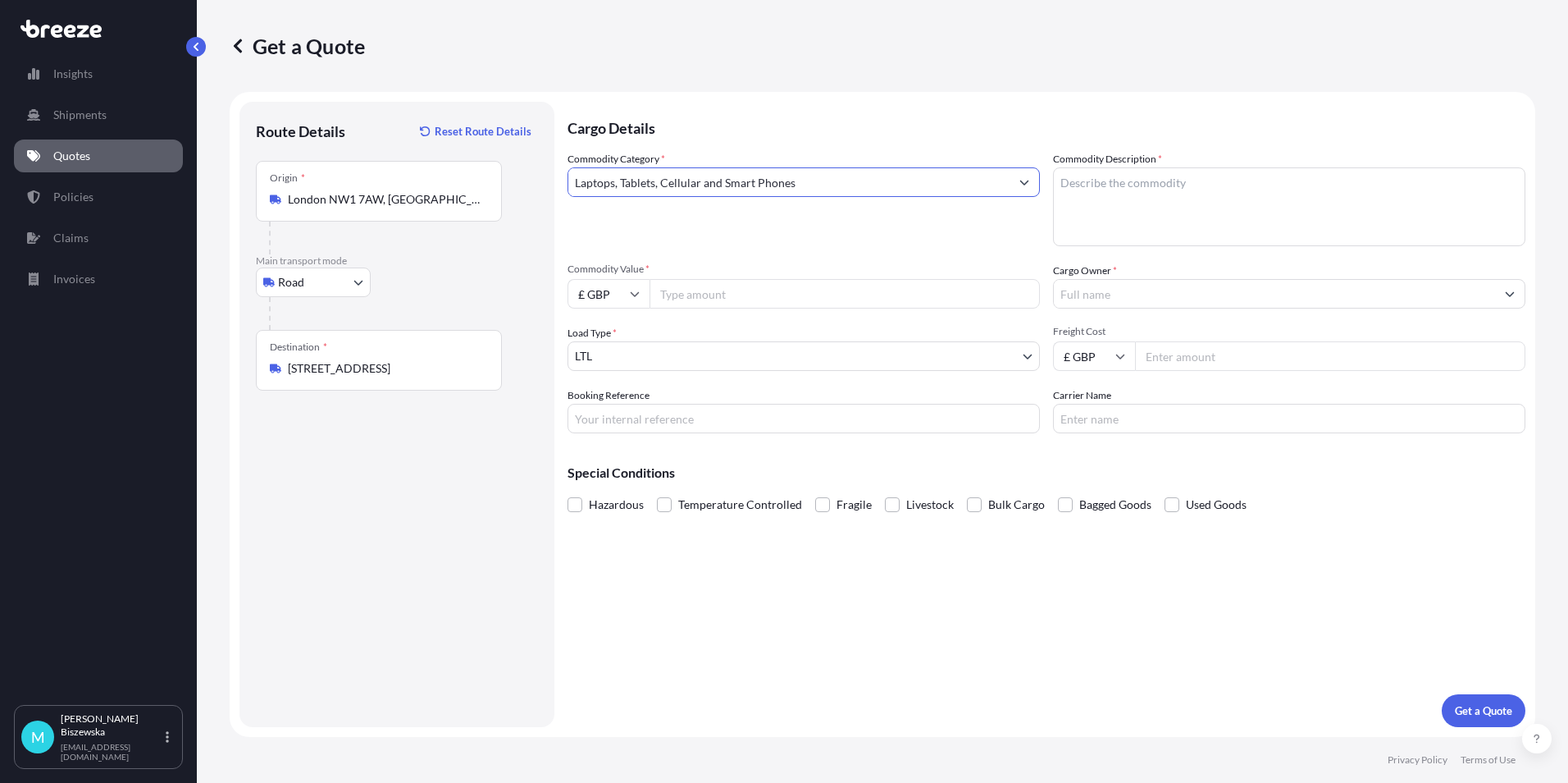
type input "Laptops, Tablets, Cellular and Smart Phones"
click at [775, 135] on p "Cargo Details" at bounding box center [1046, 126] width 958 height 49
click at [785, 138] on p "Cargo Details" at bounding box center [1046, 126] width 958 height 49
click at [699, 297] on input "Commodity Value *" at bounding box center [844, 293] width 390 height 29
type input "1200"
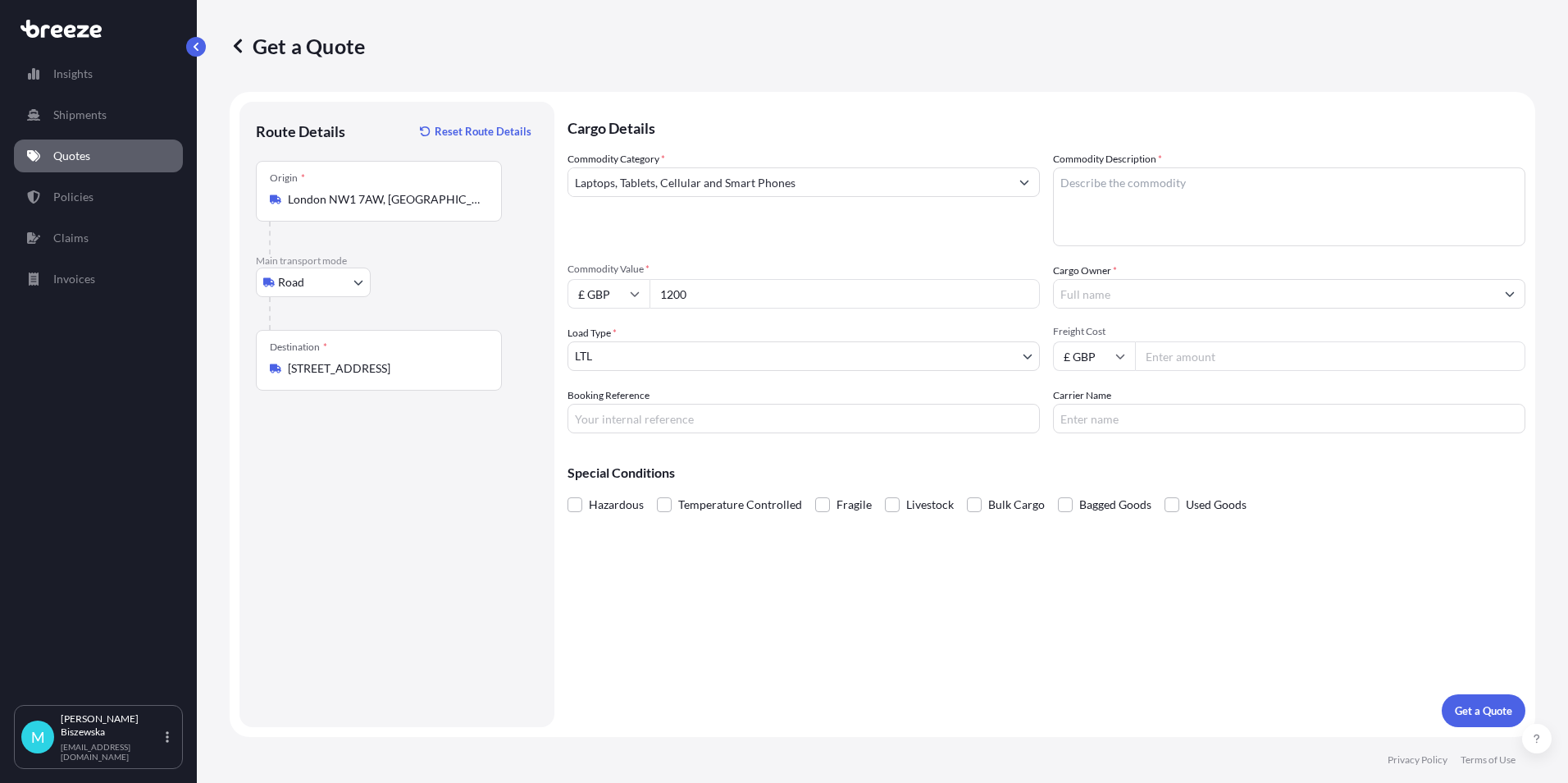
click at [706, 230] on div "Commodity Category * Laptops, Tablets, Cellular and Smart Phones" at bounding box center [804, 198] width 472 height 95
click at [607, 418] on input "Booking Reference" at bounding box center [804, 418] width 472 height 29
paste input "2218653"
type input "2218653"
click at [650, 609] on div "Cargo Details Commodity Category * Laptops, Tablets, Cellular and Smart Phones …" at bounding box center [1046, 414] width 958 height 625
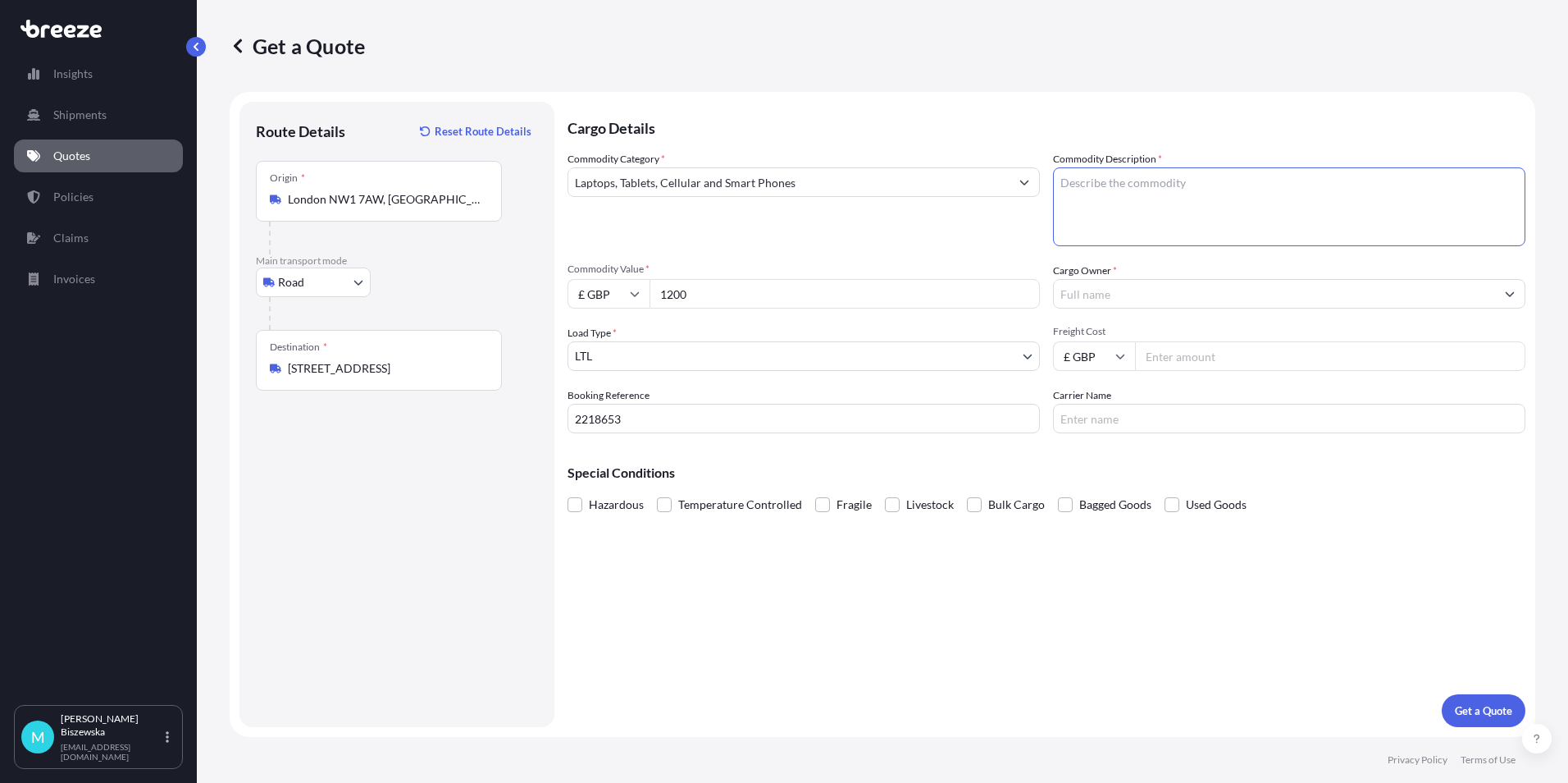
click at [1098, 182] on textarea "Commodity Description *" at bounding box center [1289, 206] width 472 height 78
paste textarea "LAPTOP"
type textarea "LAPTOP"
click at [976, 245] on div "Commodity Category * Laptops, Tablets, Cellular and Smart Phones" at bounding box center [804, 198] width 472 height 95
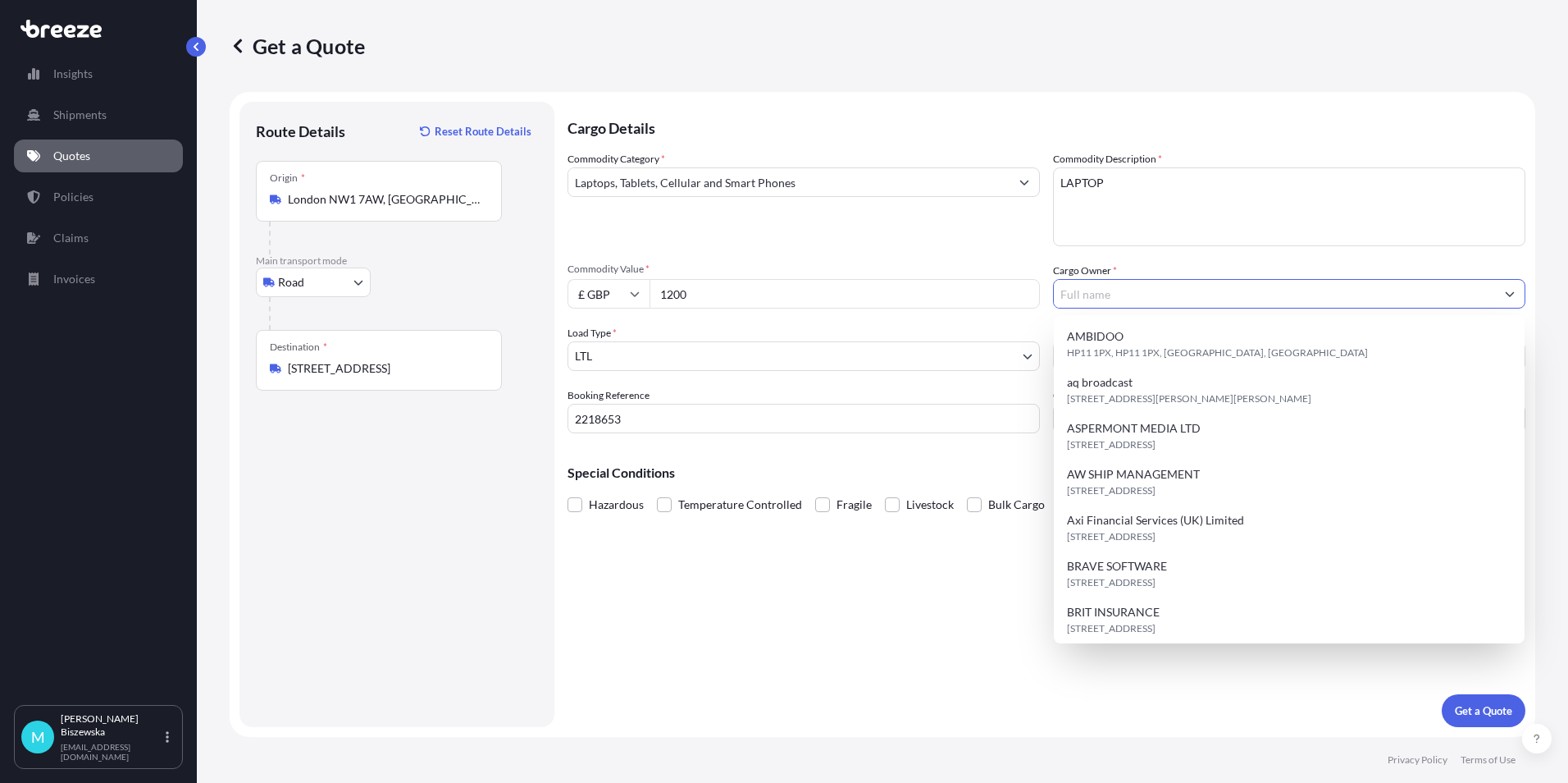
click at [1092, 297] on input "Cargo Owner *" at bounding box center [1274, 293] width 442 height 29
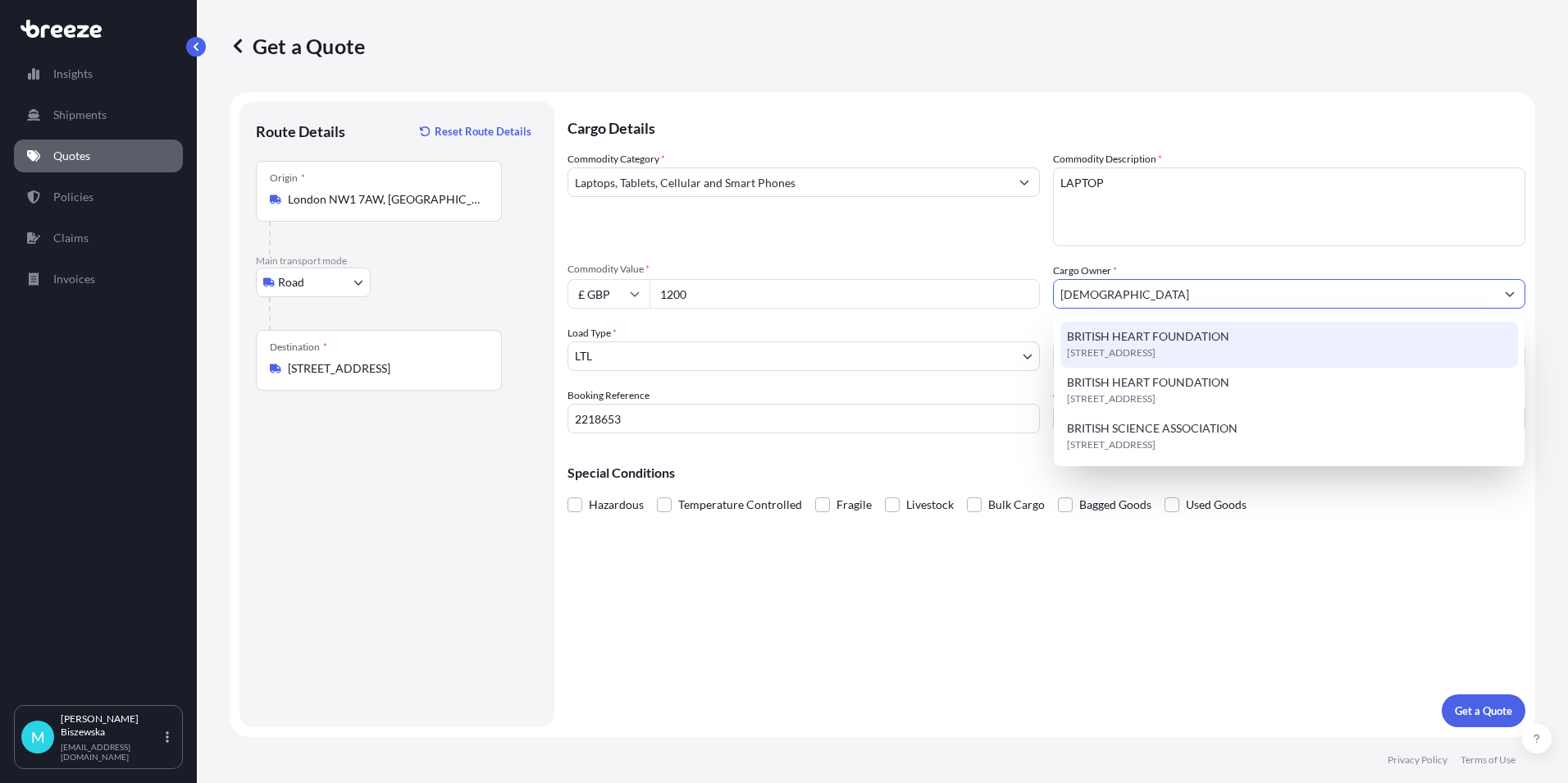
click at [1111, 341] on span "BRITISH HEART FOUNDATION" at bounding box center [1148, 336] width 162 height 17
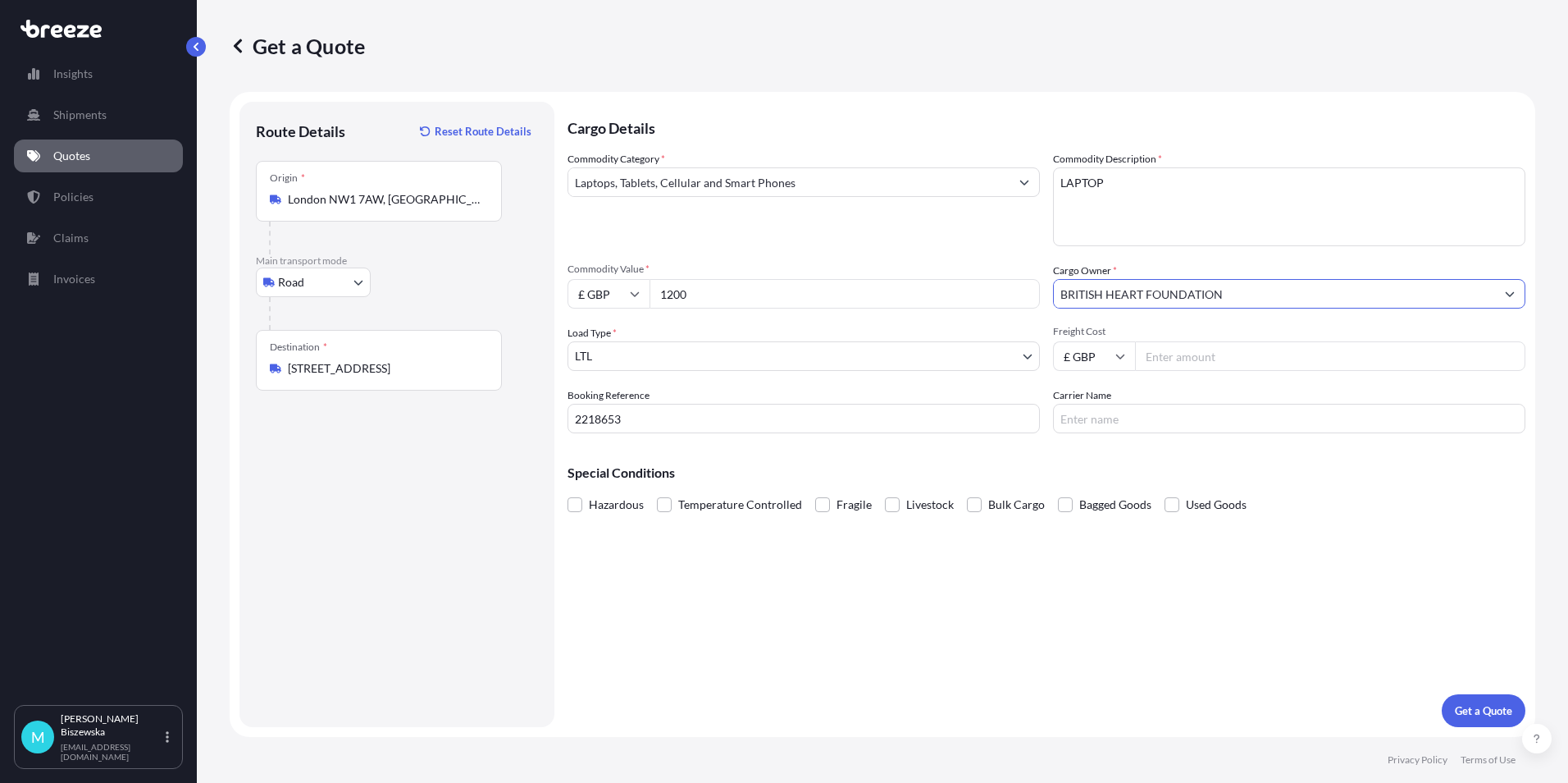
type input "BRITISH HEART FOUNDATION"
click at [1003, 242] on div "Commodity Category * Laptops, Tablets, Cellular and Smart Phones" at bounding box center [804, 198] width 472 height 95
click at [1192, 354] on input "Freight Cost" at bounding box center [1330, 355] width 390 height 29
type input "15.43"
click at [1119, 445] on div "Cargo Details Commodity Category * Laptops, Tablets, Cellular and Smart Phones …" at bounding box center [1046, 414] width 958 height 625
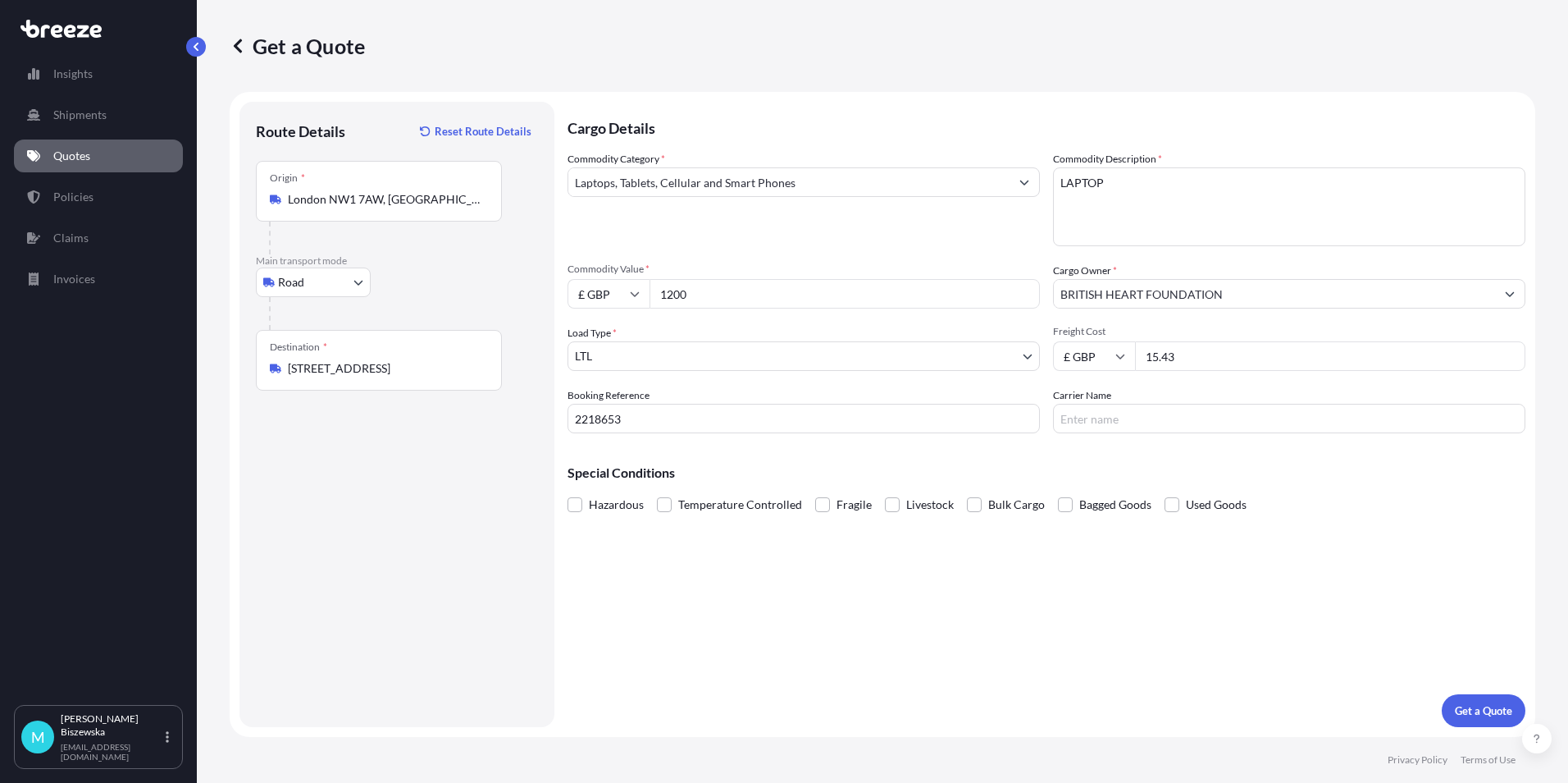
click at [1101, 455] on div "Special Conditions Hazardous Temperature Controlled Fragile Livestock Bulk Carg…" at bounding box center [1046, 481] width 958 height 71
click at [1483, 712] on p "Get a Quote" at bounding box center [1483, 711] width 57 height 17
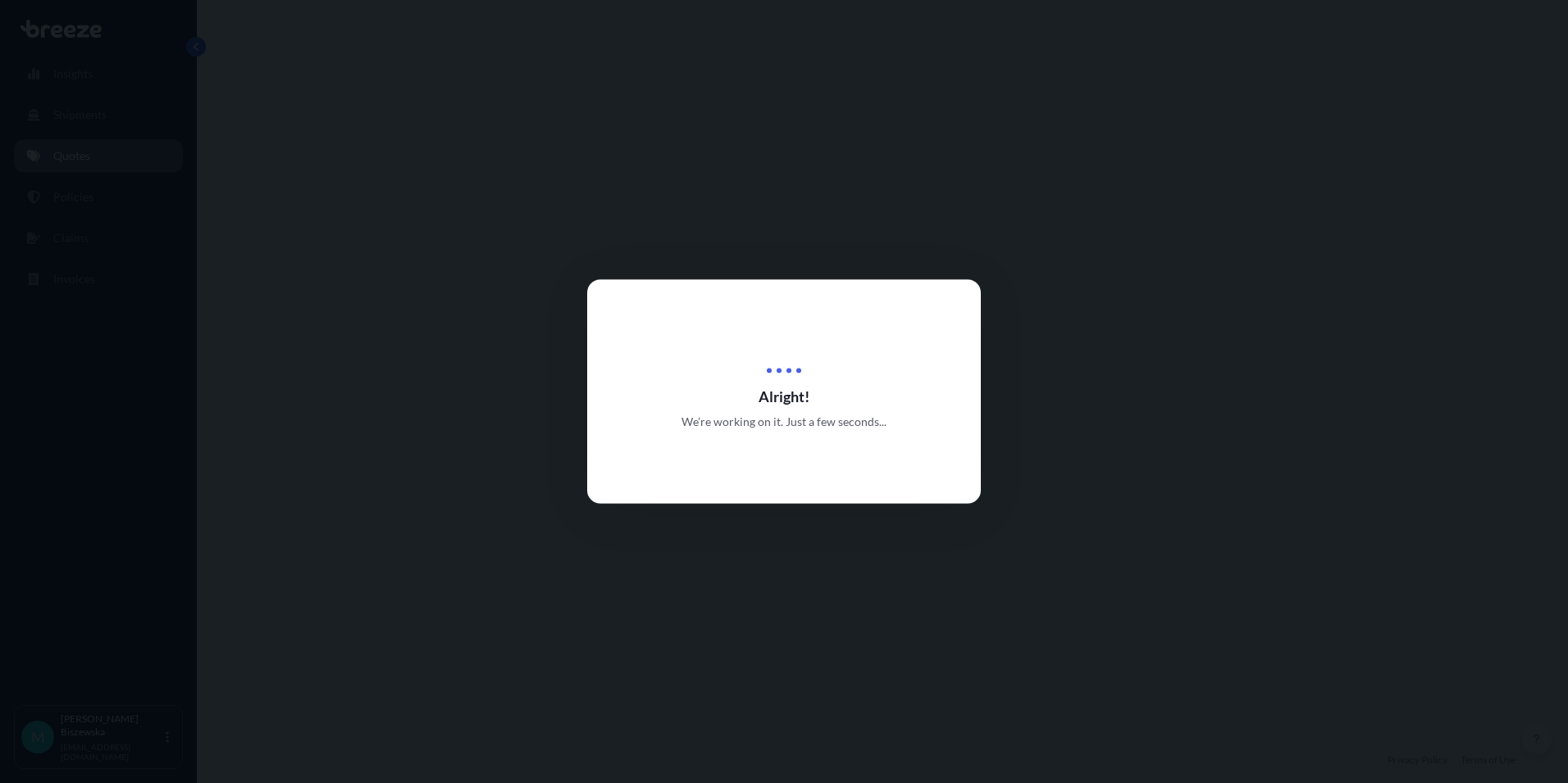
select select "Road"
select select "1"
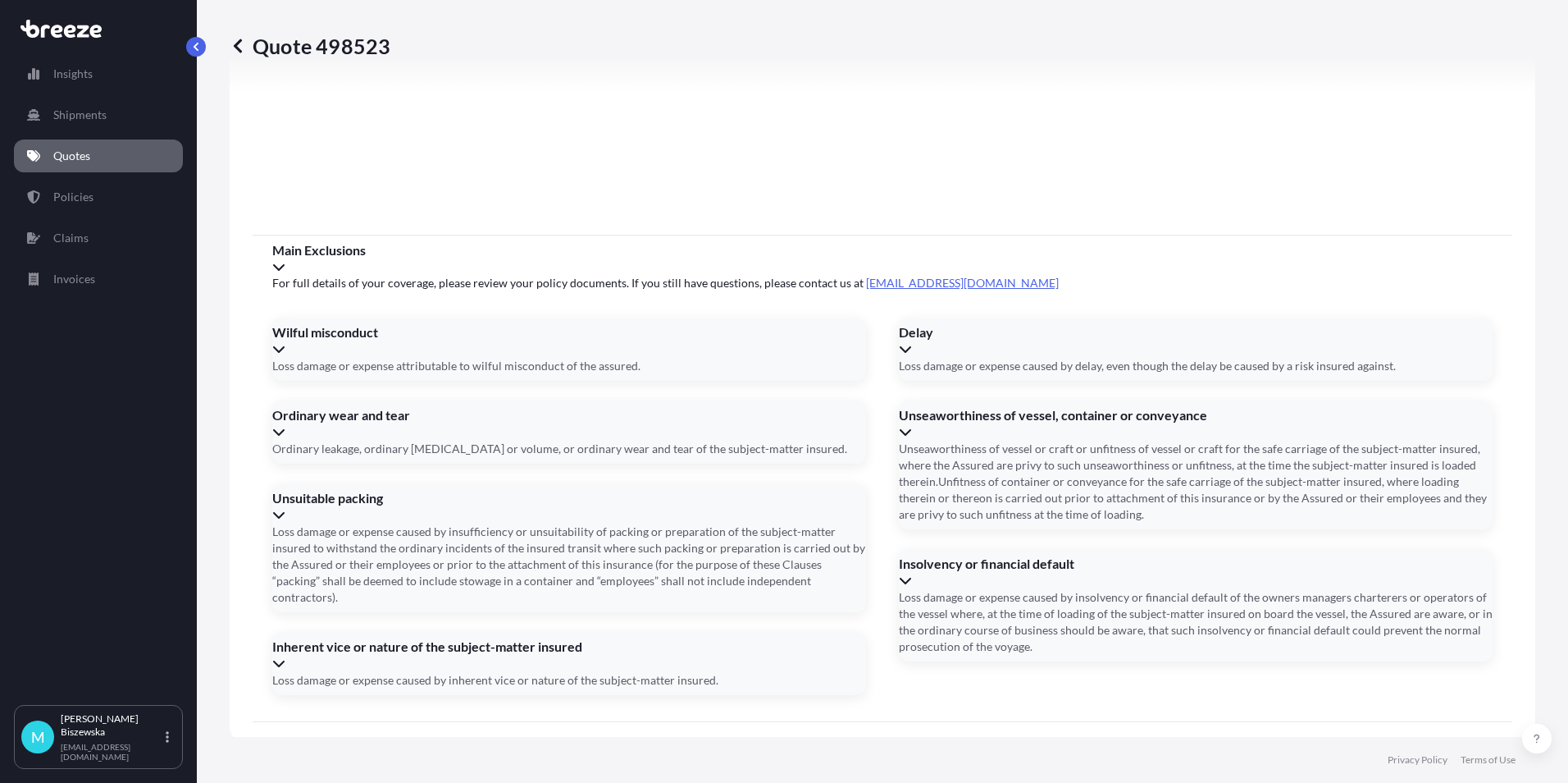
scroll to position [1822, 0]
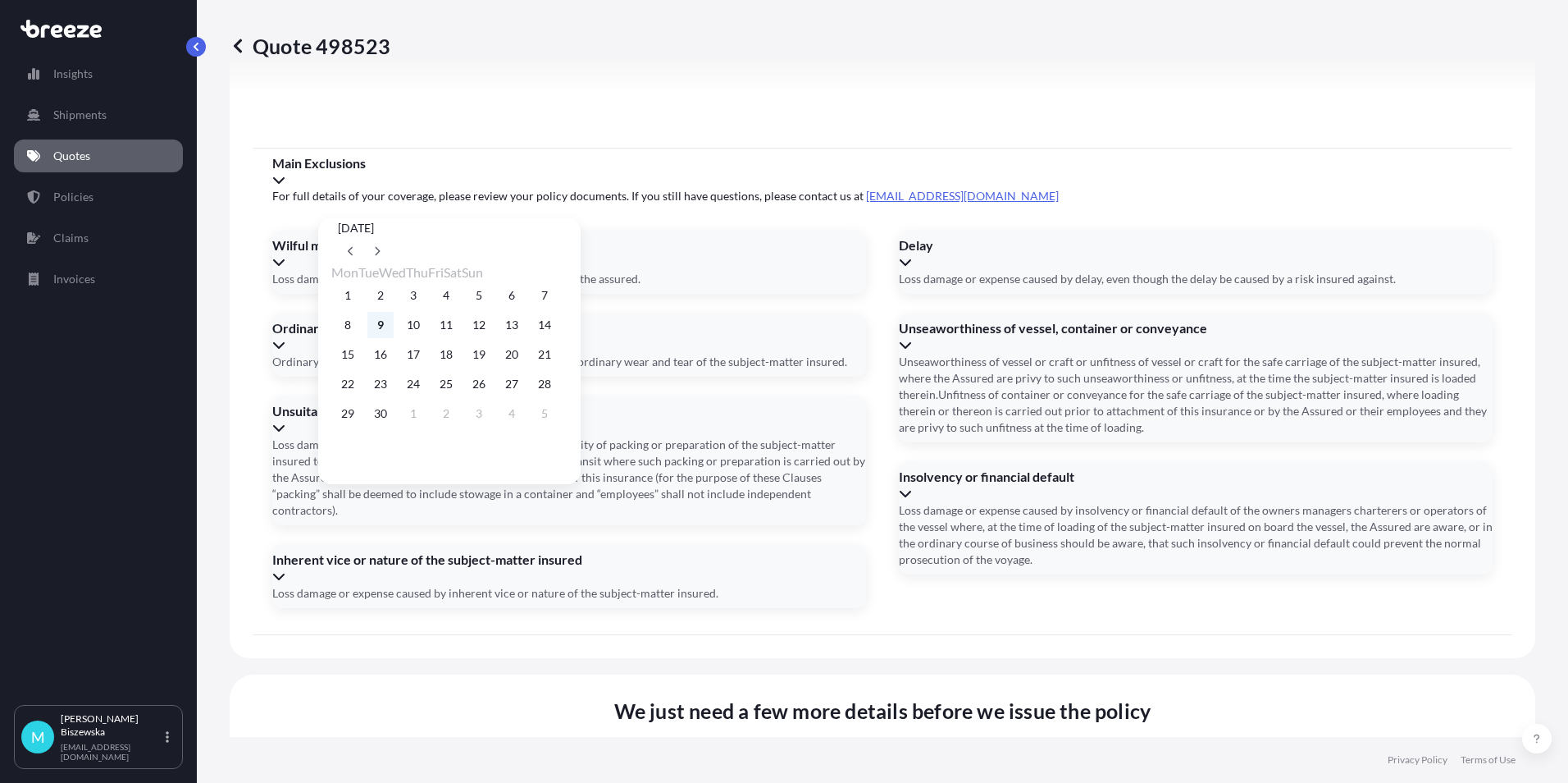
click at [390, 328] on button "9" at bounding box center [381, 325] width 26 height 26
type input "[DATE]"
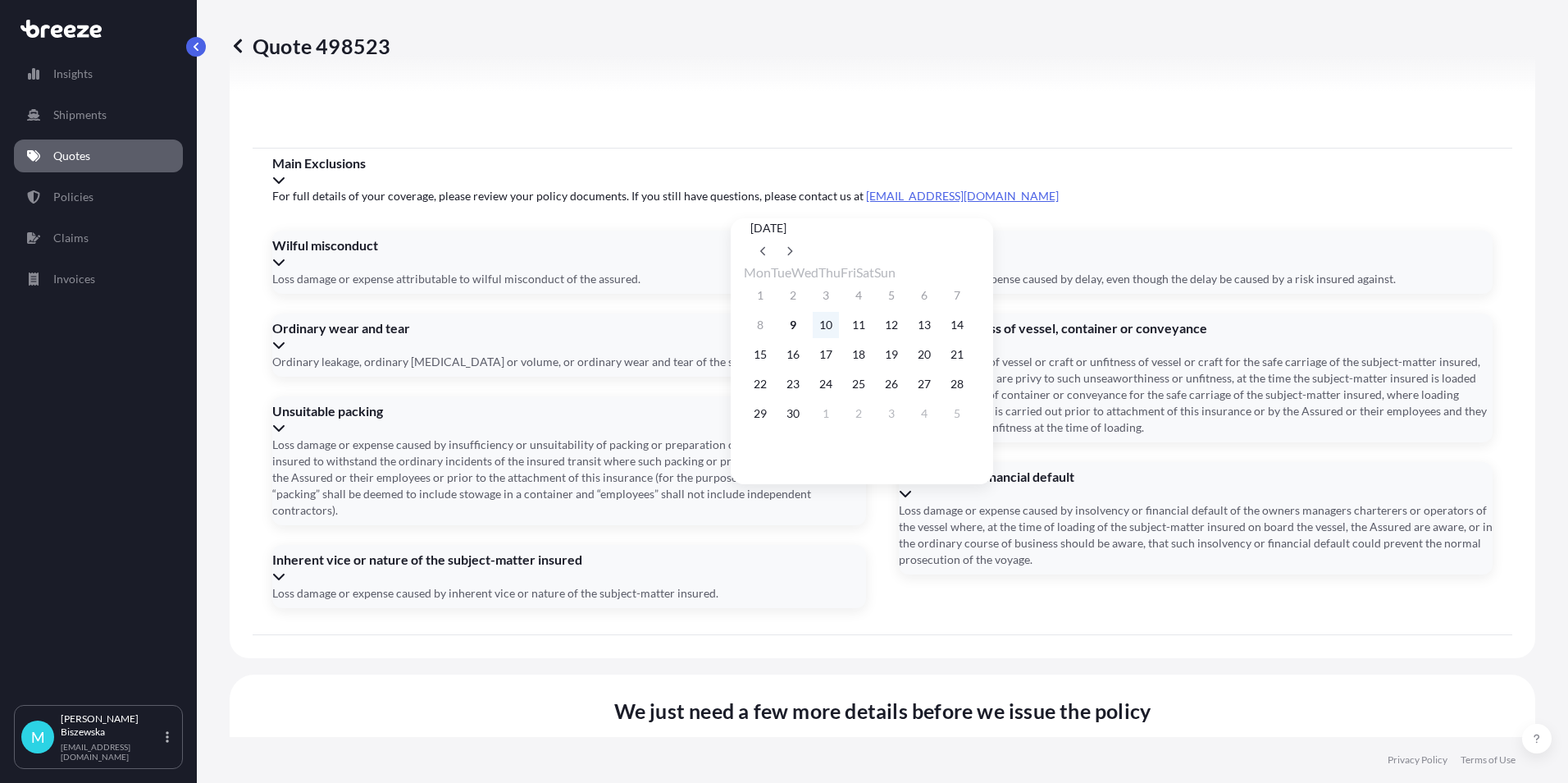
click at [838, 324] on button "10" at bounding box center [826, 325] width 26 height 26
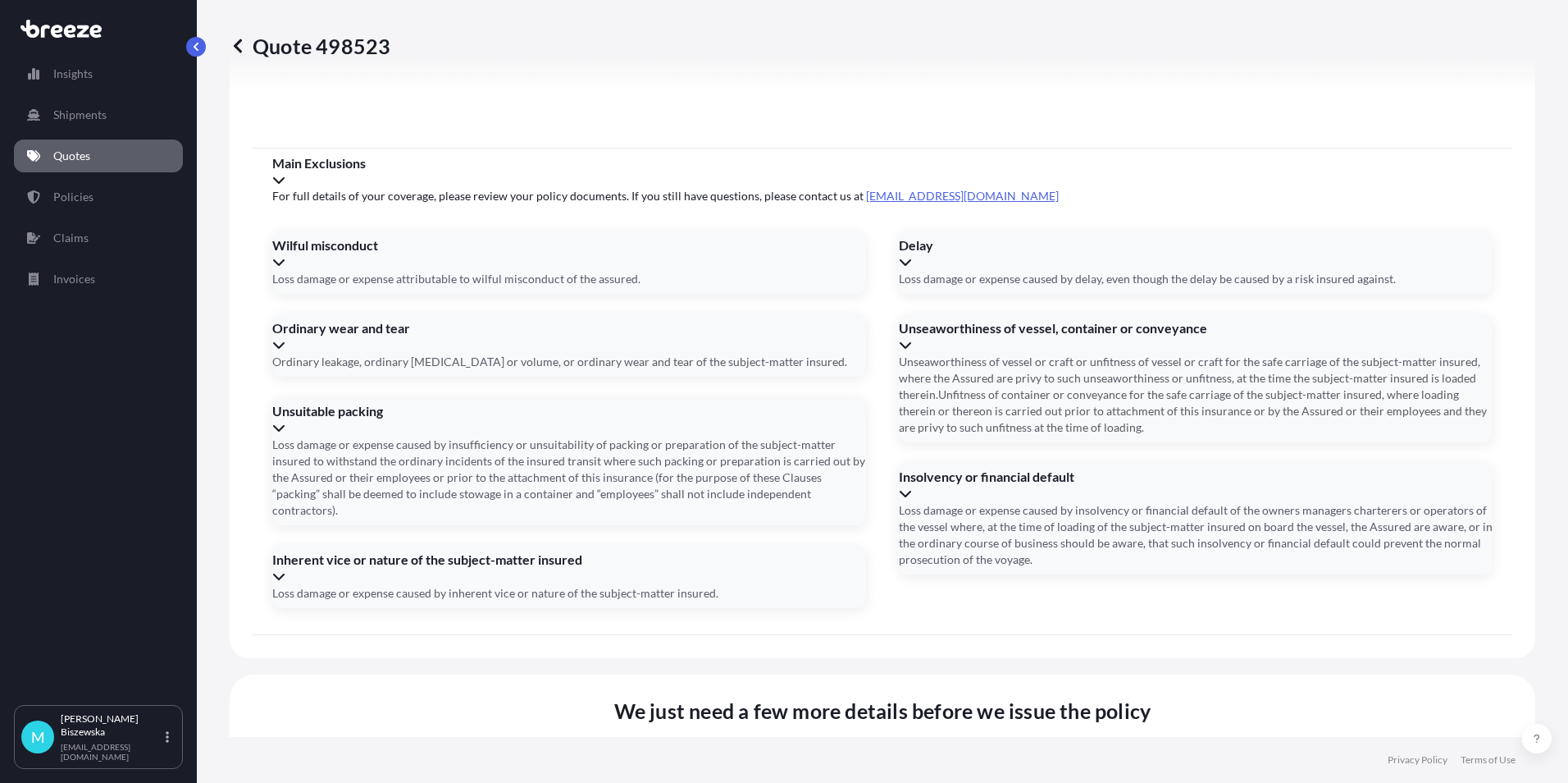
type input "[DATE]"
drag, startPoint x: 821, startPoint y: 682, endPoint x: 811, endPoint y: 667, distance: 18.0
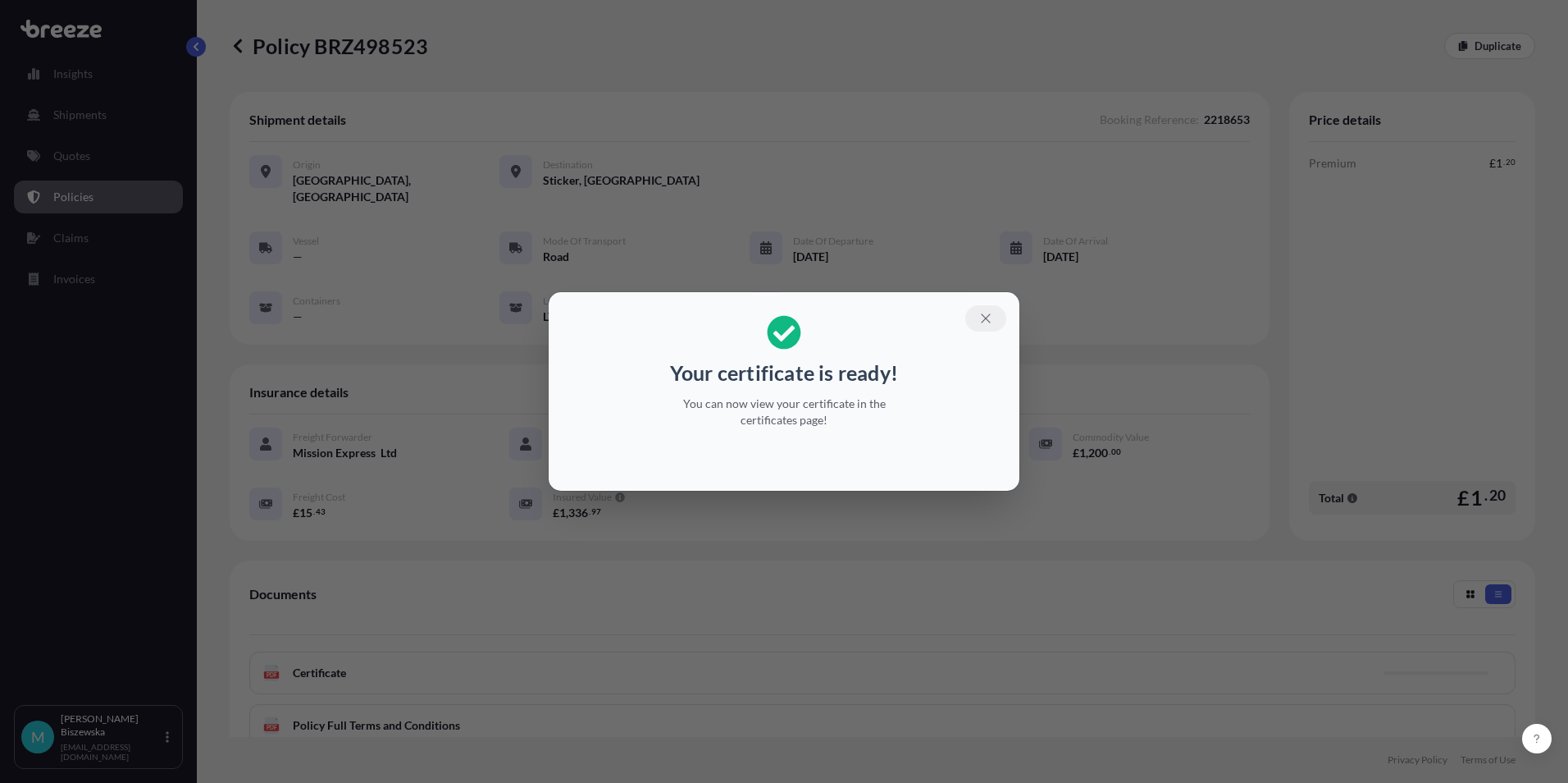
click at [985, 318] on icon "button" at bounding box center [985, 317] width 9 height 9
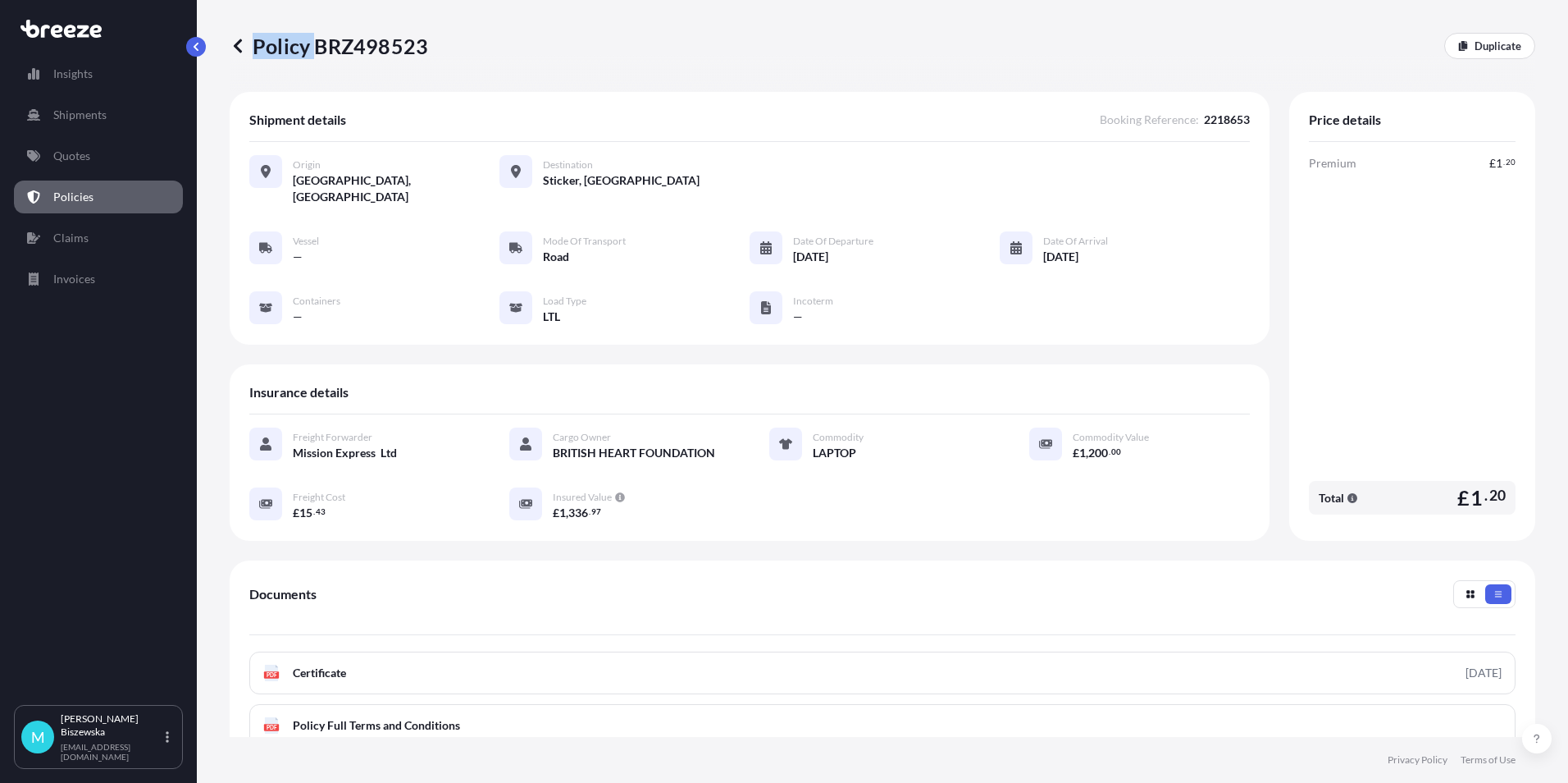
drag, startPoint x: 319, startPoint y: 45, endPoint x: 430, endPoint y: 50, distance: 111.1
click at [430, 50] on div "Policy BRZ498523 Duplicate" at bounding box center [882, 46] width 1305 height 26
drag, startPoint x: 430, startPoint y: 50, endPoint x: 339, endPoint y: 67, distance: 92.6
click at [342, 68] on div "Policy BRZ498523 Duplicate" at bounding box center [882, 46] width 1305 height 92
drag, startPoint x: 316, startPoint y: 51, endPoint x: 427, endPoint y: 50, distance: 111.0
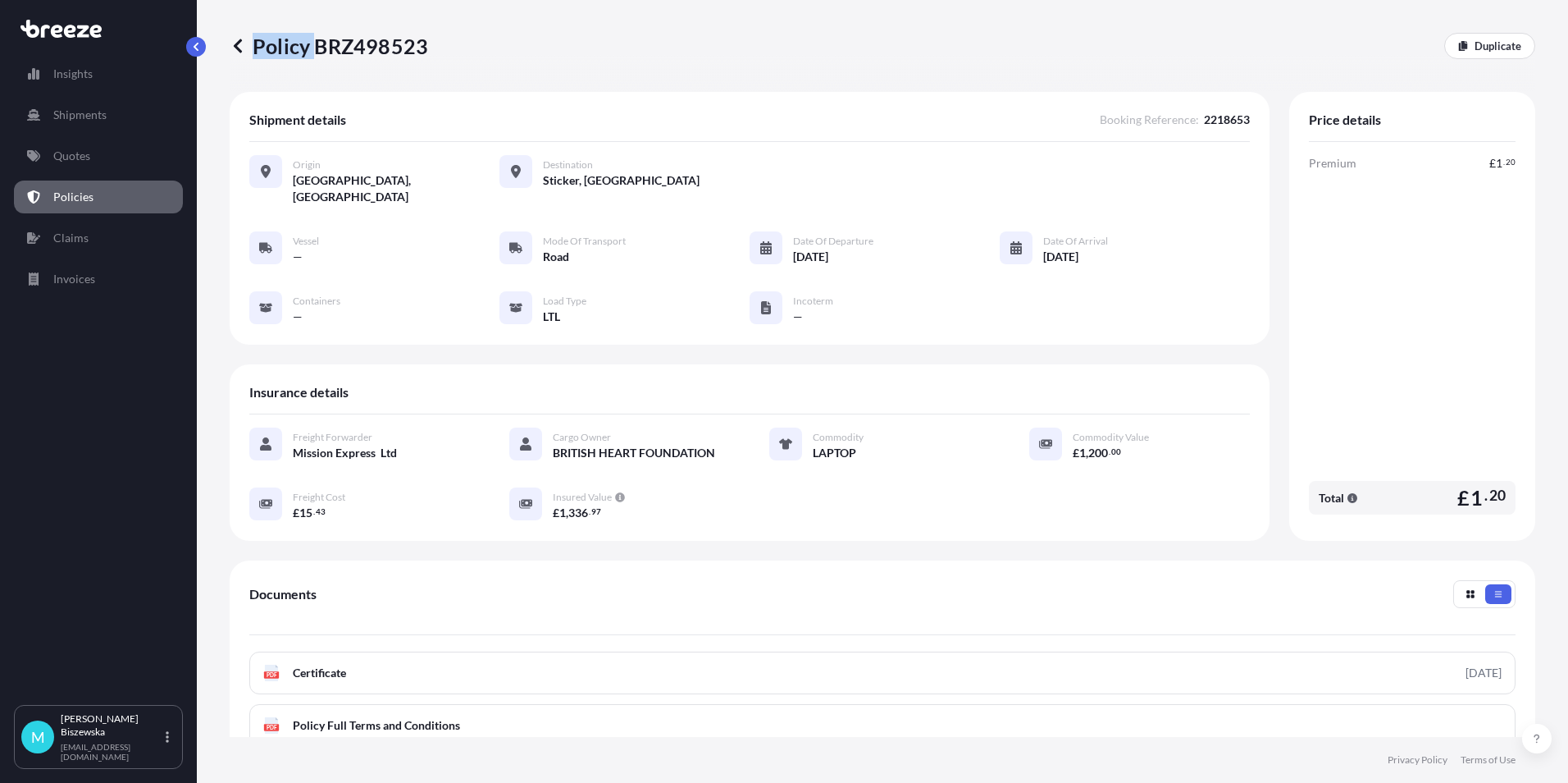
click at [427, 49] on div "Policy BRZ498523 Duplicate" at bounding box center [882, 46] width 1305 height 26
drag, startPoint x: 427, startPoint y: 50, endPoint x: 358, endPoint y: 69, distance: 71.6
click at [360, 69] on div "Policy BRZ498523 Duplicate" at bounding box center [882, 46] width 1305 height 92
drag, startPoint x: 314, startPoint y: 50, endPoint x: 413, endPoint y: 49, distance: 99.0
click at [417, 50] on p "Policy BRZ498523" at bounding box center [329, 46] width 198 height 26
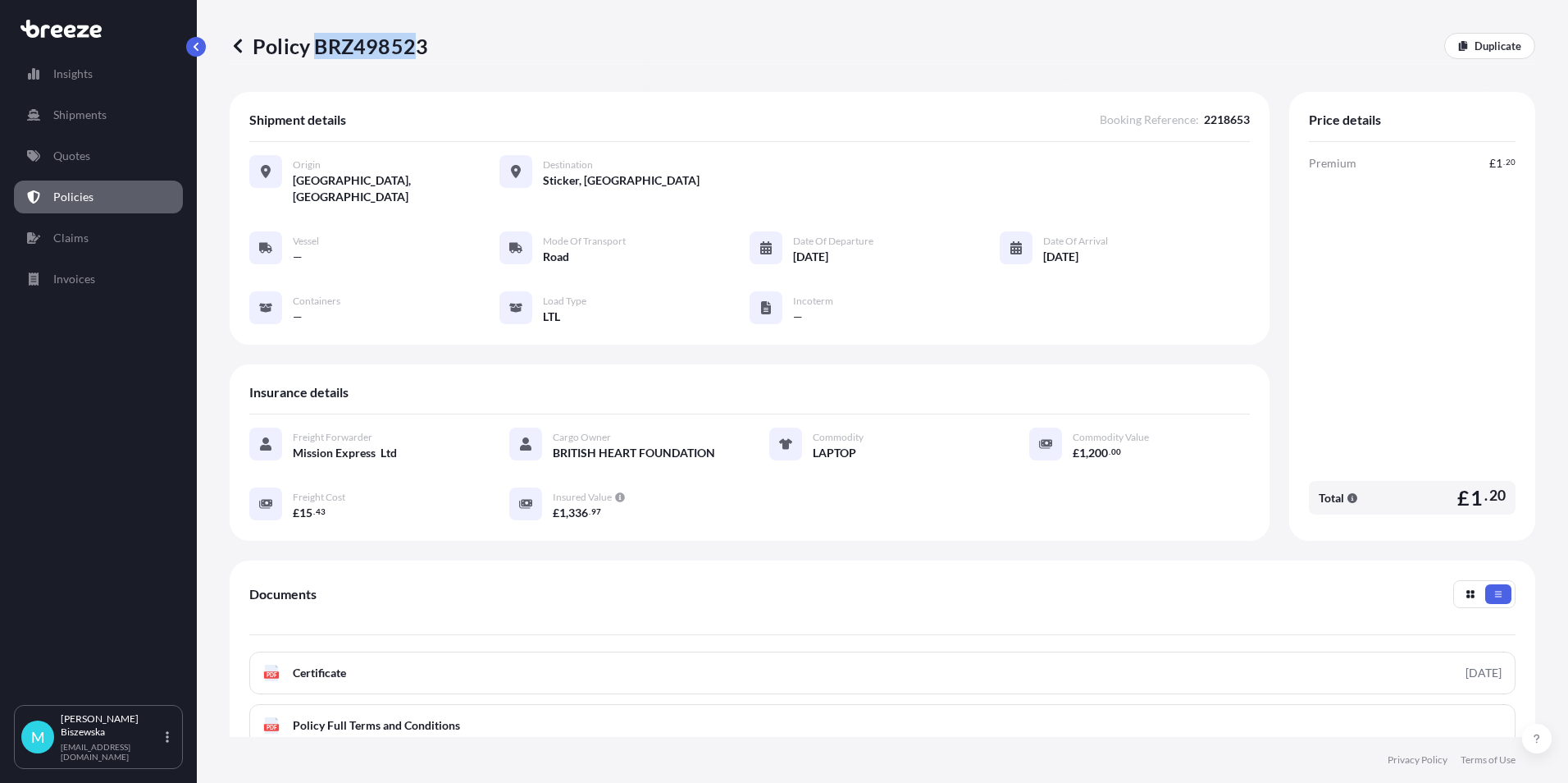
drag, startPoint x: 413, startPoint y: 49, endPoint x: 396, endPoint y: 43, distance: 18.0
drag, startPoint x: 396, startPoint y: 43, endPoint x: 319, endPoint y: 53, distance: 77.6
click at [331, 65] on div "Policy BRZ498523 Duplicate" at bounding box center [882, 46] width 1305 height 92
click at [315, 45] on p "Policy BRZ498523" at bounding box center [329, 46] width 198 height 26
drag, startPoint x: 315, startPoint y: 45, endPoint x: 424, endPoint y: 41, distance: 109.1
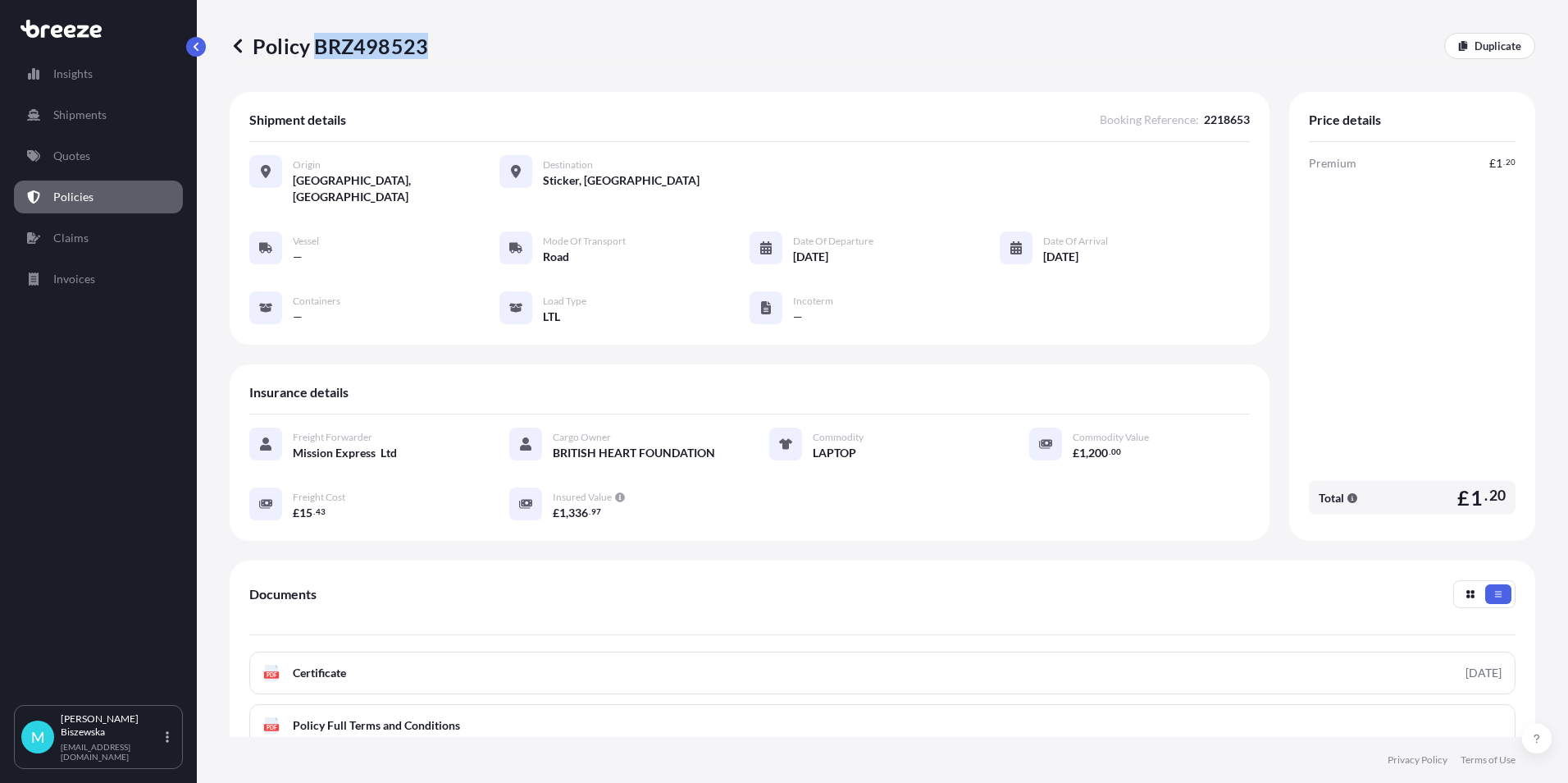
click at [424, 41] on p "Policy BRZ498523" at bounding box center [329, 46] width 198 height 26
drag, startPoint x: 424, startPoint y: 41, endPoint x: 396, endPoint y: 42, distance: 28.0
copy p "BRZ498523"
click at [74, 150] on p "Quotes" at bounding box center [71, 155] width 37 height 17
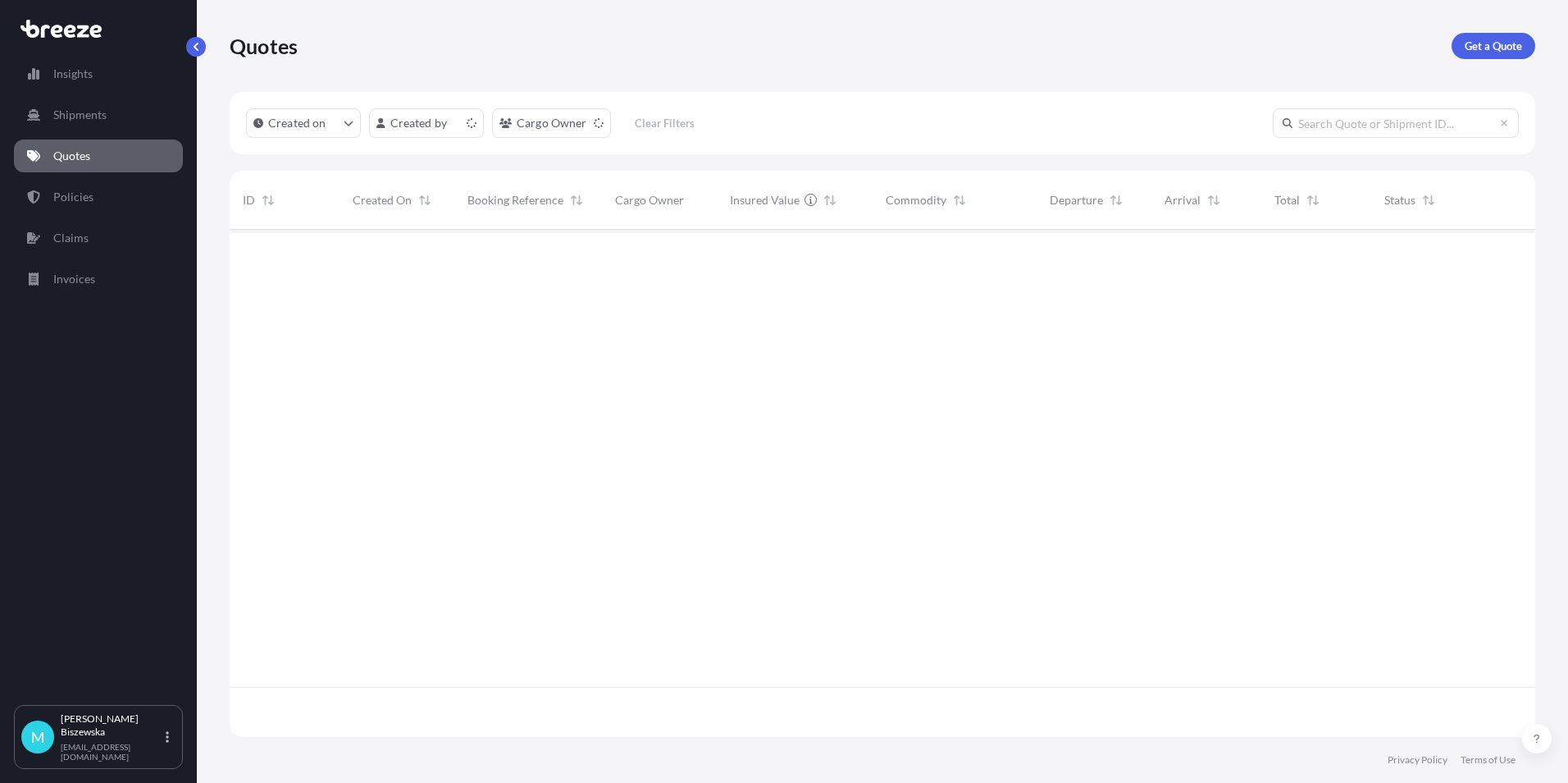
scroll to position [503, 1293]
click at [1479, 43] on p "Get a Quote" at bounding box center [1493, 46] width 57 height 17
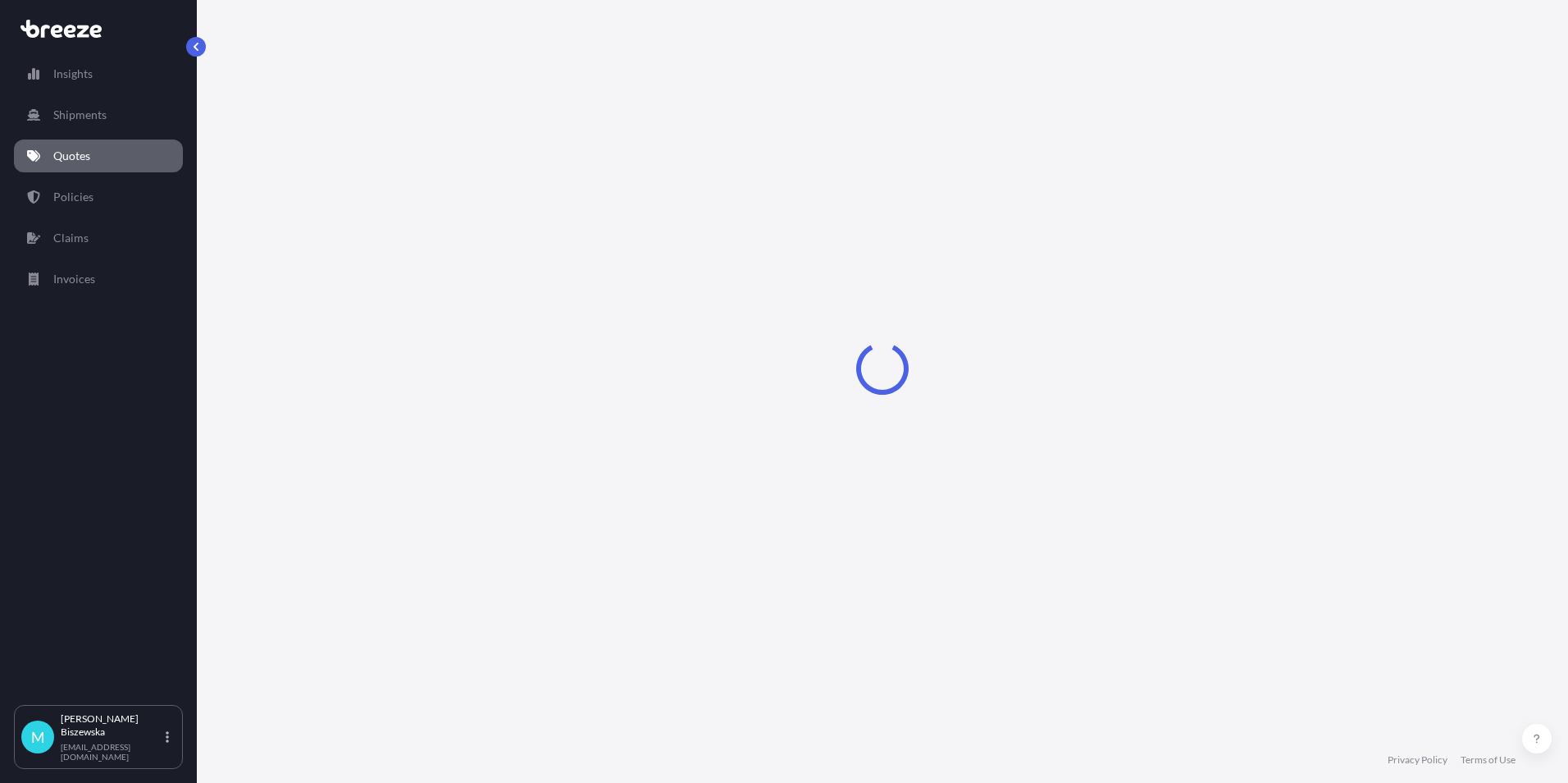
select select "Sea"
select select "1"
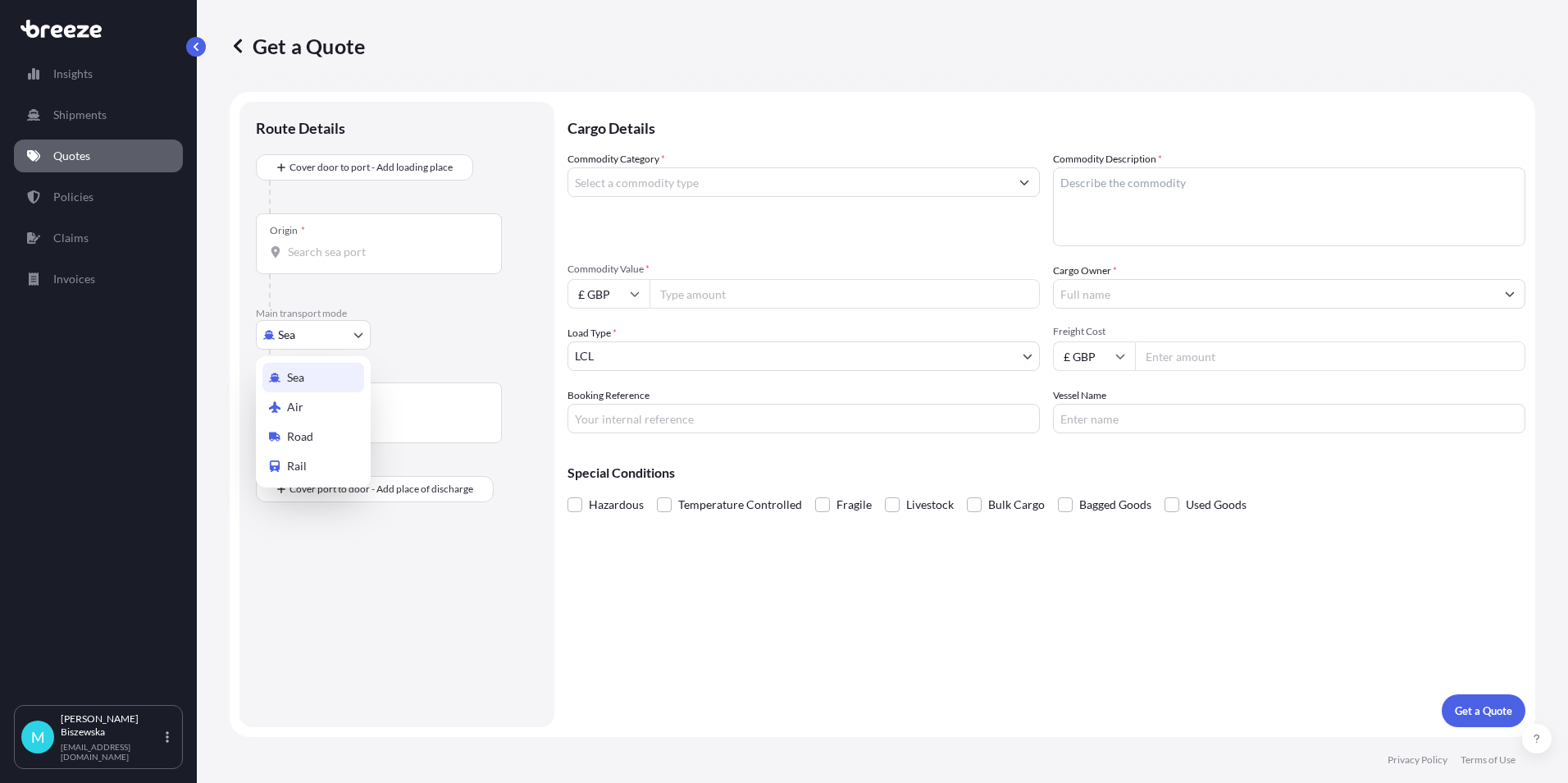
click at [322, 334] on body "Insights Shipments Quotes Policies Claims Invoices M [PERSON_NAME] [PERSON_NAME…" at bounding box center [784, 392] width 1568 height 783
click at [314, 432] on div "Road" at bounding box center [313, 436] width 101 height 29
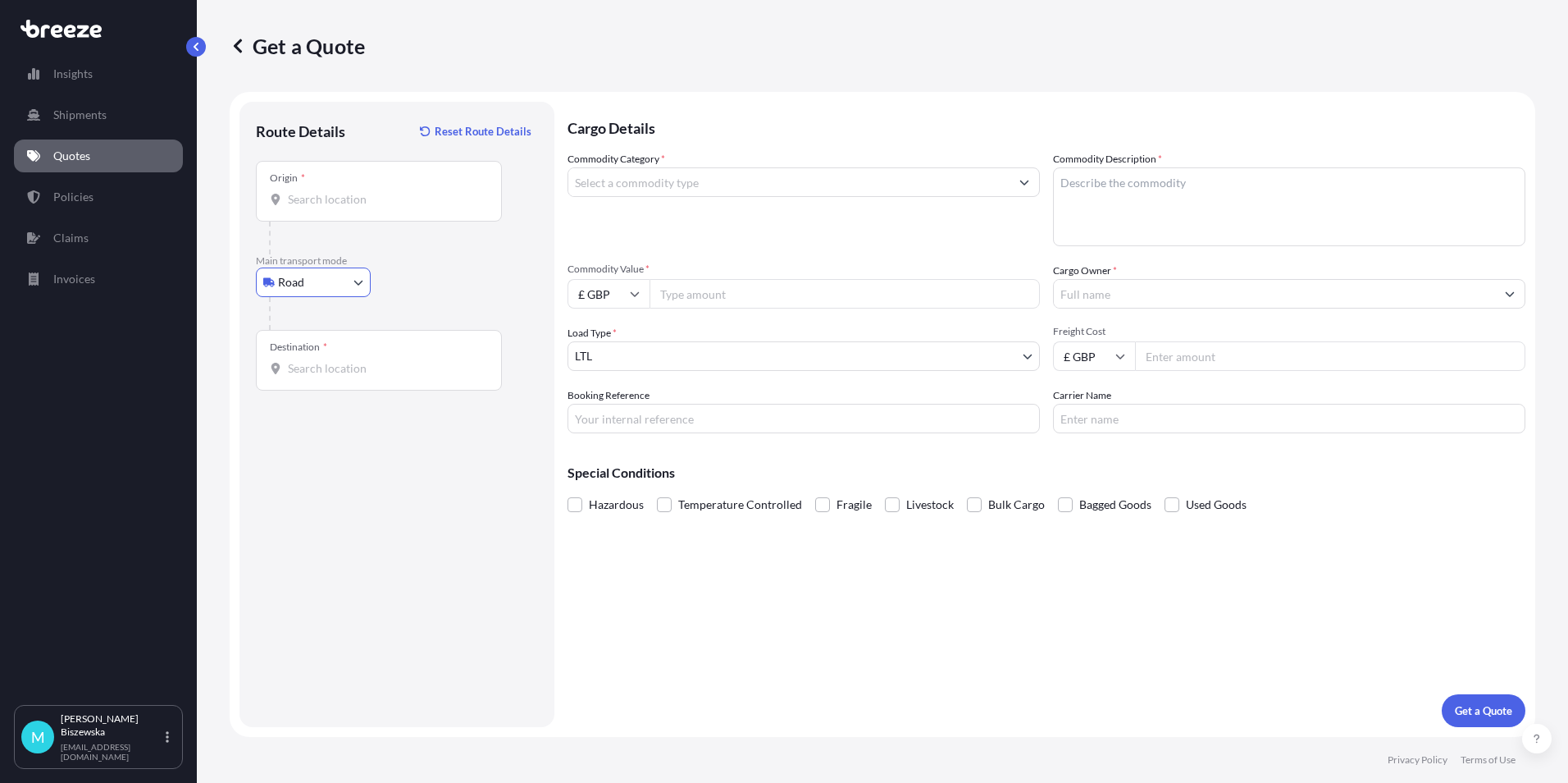
click at [308, 198] on input "Origin *" at bounding box center [385, 199] width 194 height 17
paste input "NW1 7AW"
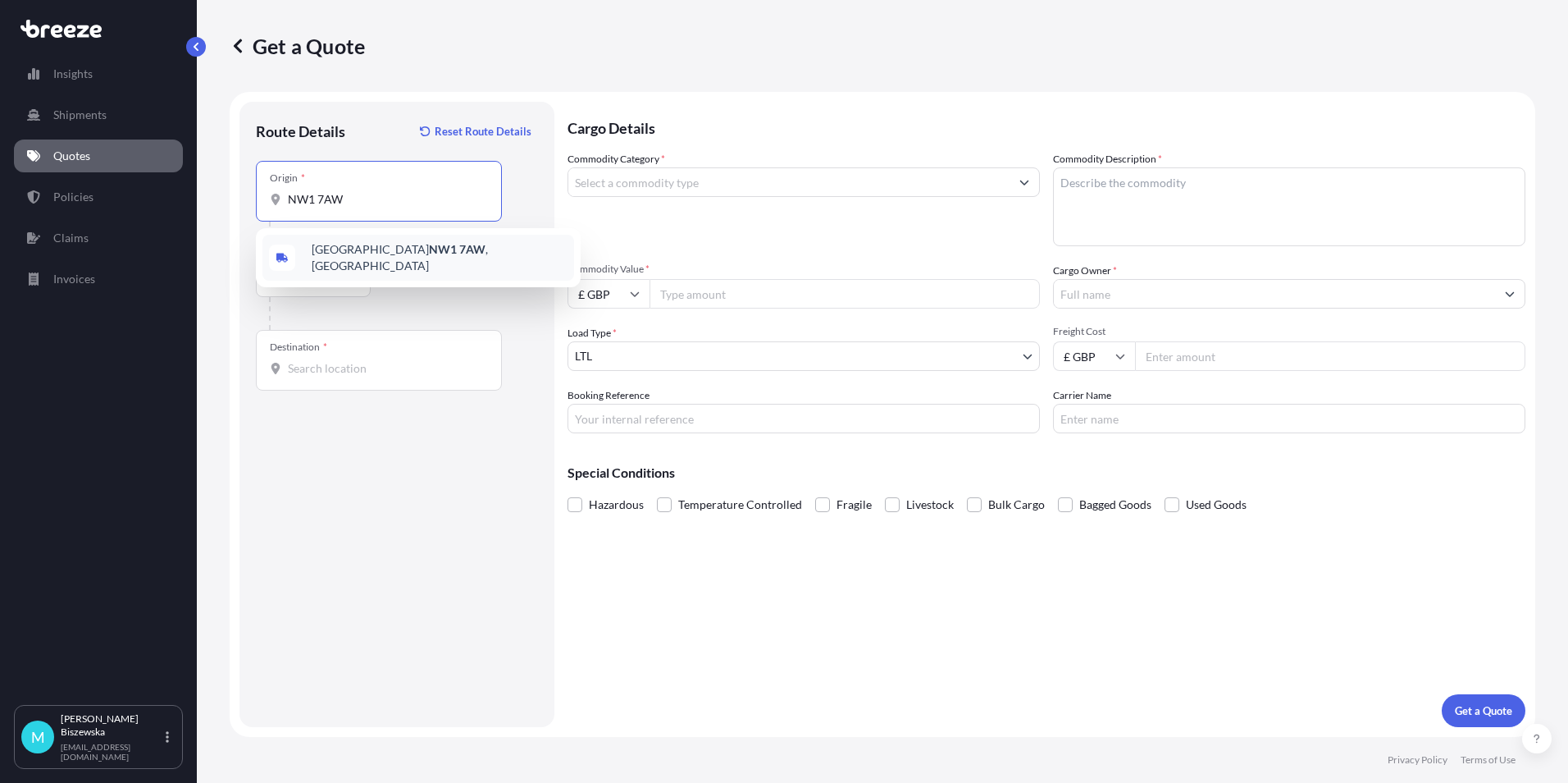
click at [414, 255] on span "London NW1 7AW , [GEOGRAPHIC_DATA]" at bounding box center [440, 257] width 256 height 33
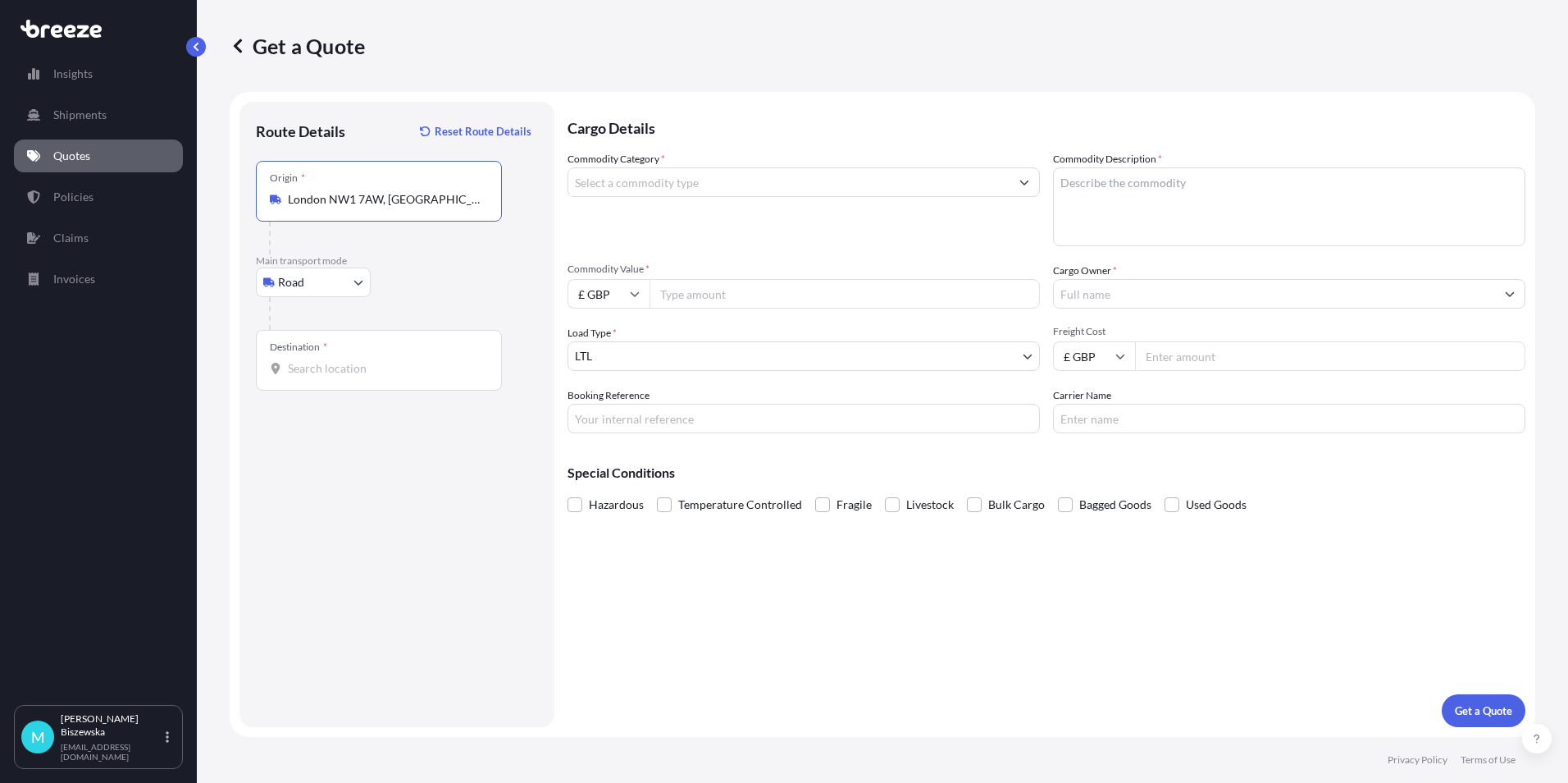
type input "London NW1 7AW, [GEOGRAPHIC_DATA]"
click at [441, 273] on div "Road Sea Air Road Rail" at bounding box center [397, 281] width 282 height 29
click at [308, 369] on input "Destination *" at bounding box center [385, 368] width 194 height 17
paste input "B37 7YE"
click at [376, 437] on div "[STREET_ADDRESS]" at bounding box center [419, 427] width 312 height 46
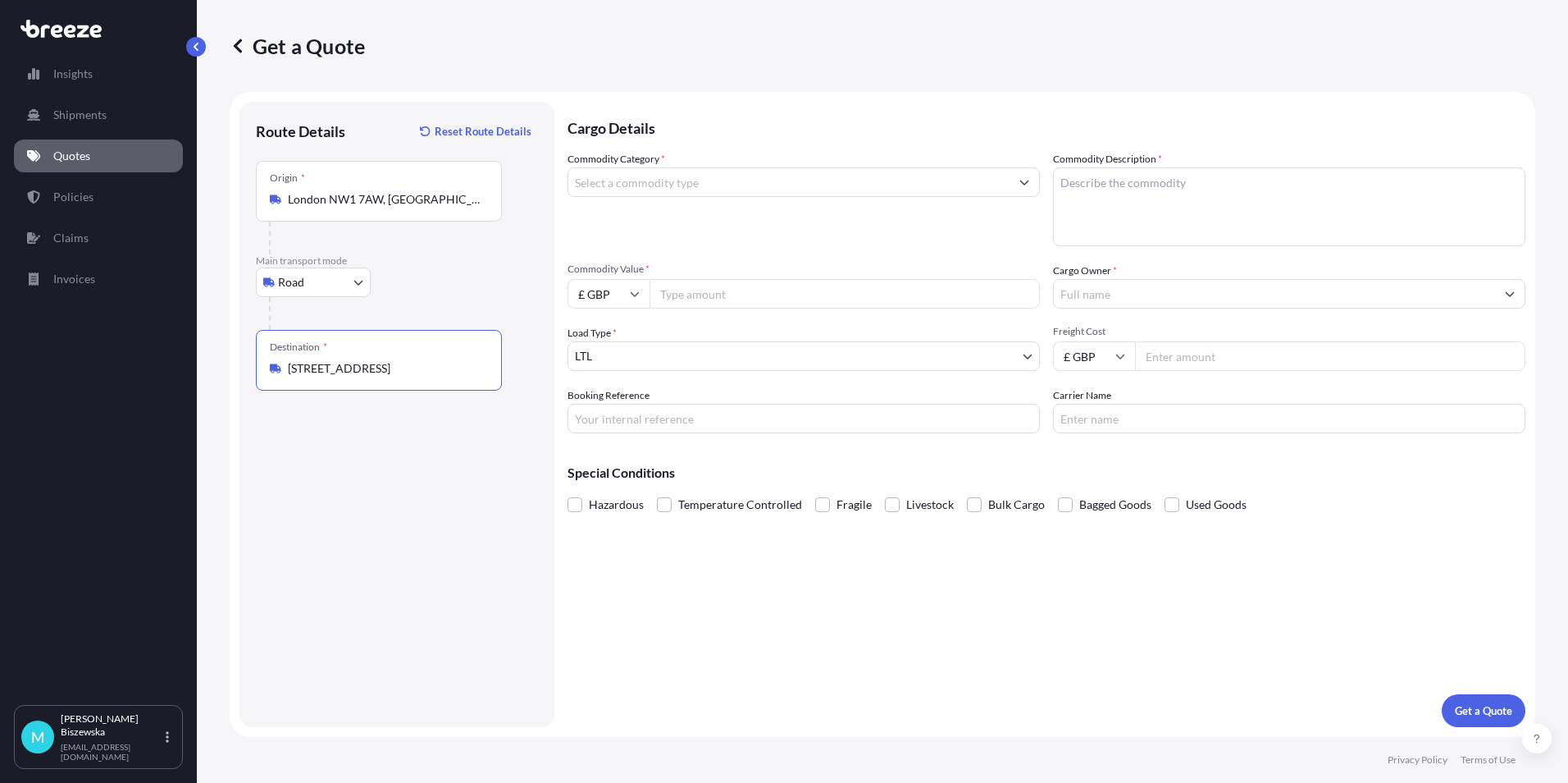
type input "[STREET_ADDRESS]"
drag, startPoint x: 680, startPoint y: 623, endPoint x: 675, endPoint y: 582, distance: 41.3
click at [681, 622] on div "Cargo Details Commodity Category * Commodity Description * Commodity Value * £ …" at bounding box center [1046, 414] width 958 height 625
click at [713, 182] on input "Commodity Category *" at bounding box center [789, 182] width 442 height 29
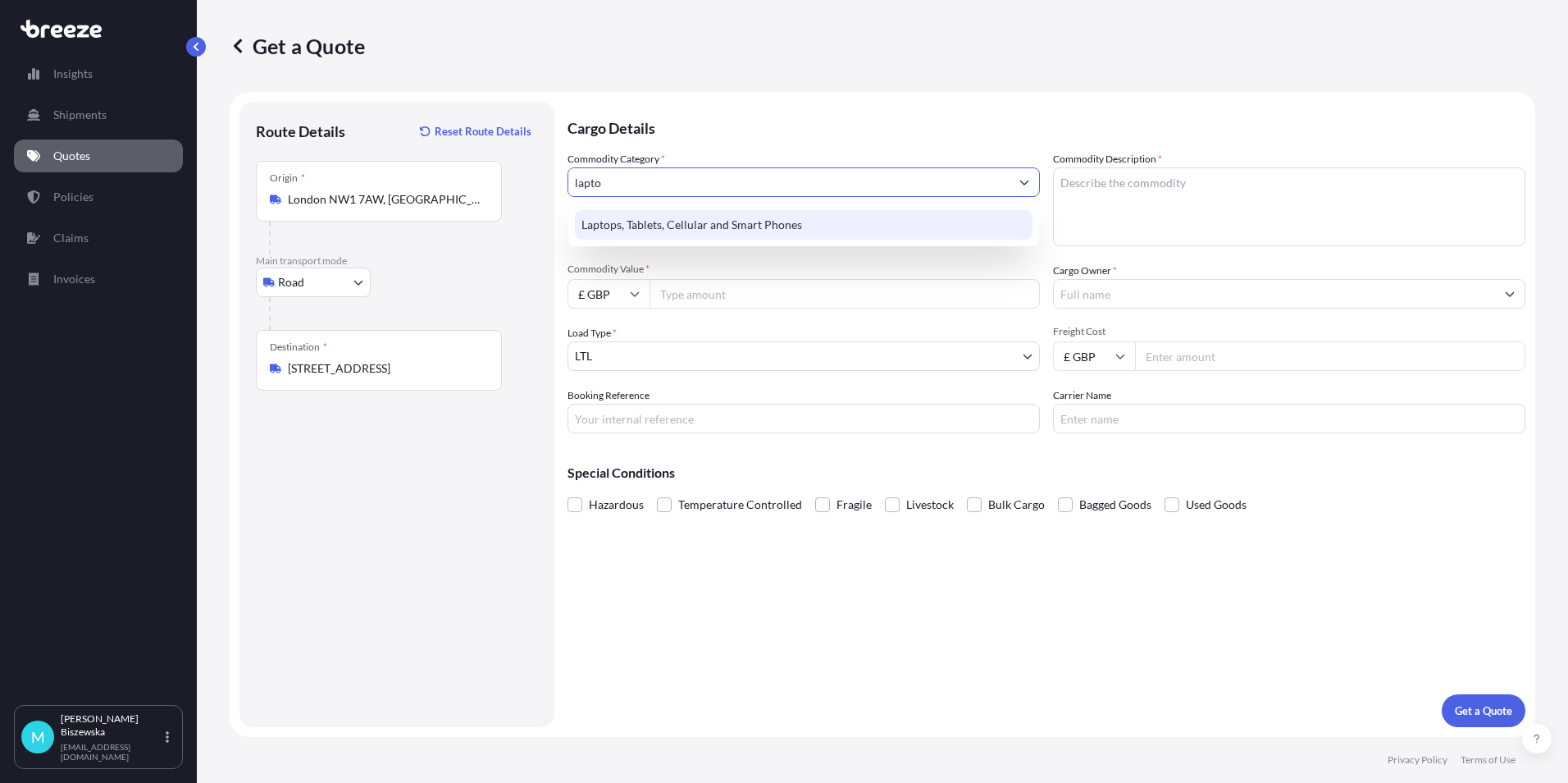
click at [708, 227] on div "Laptops, Tablets, Cellular and Smart Phones" at bounding box center [803, 224] width 457 height 29
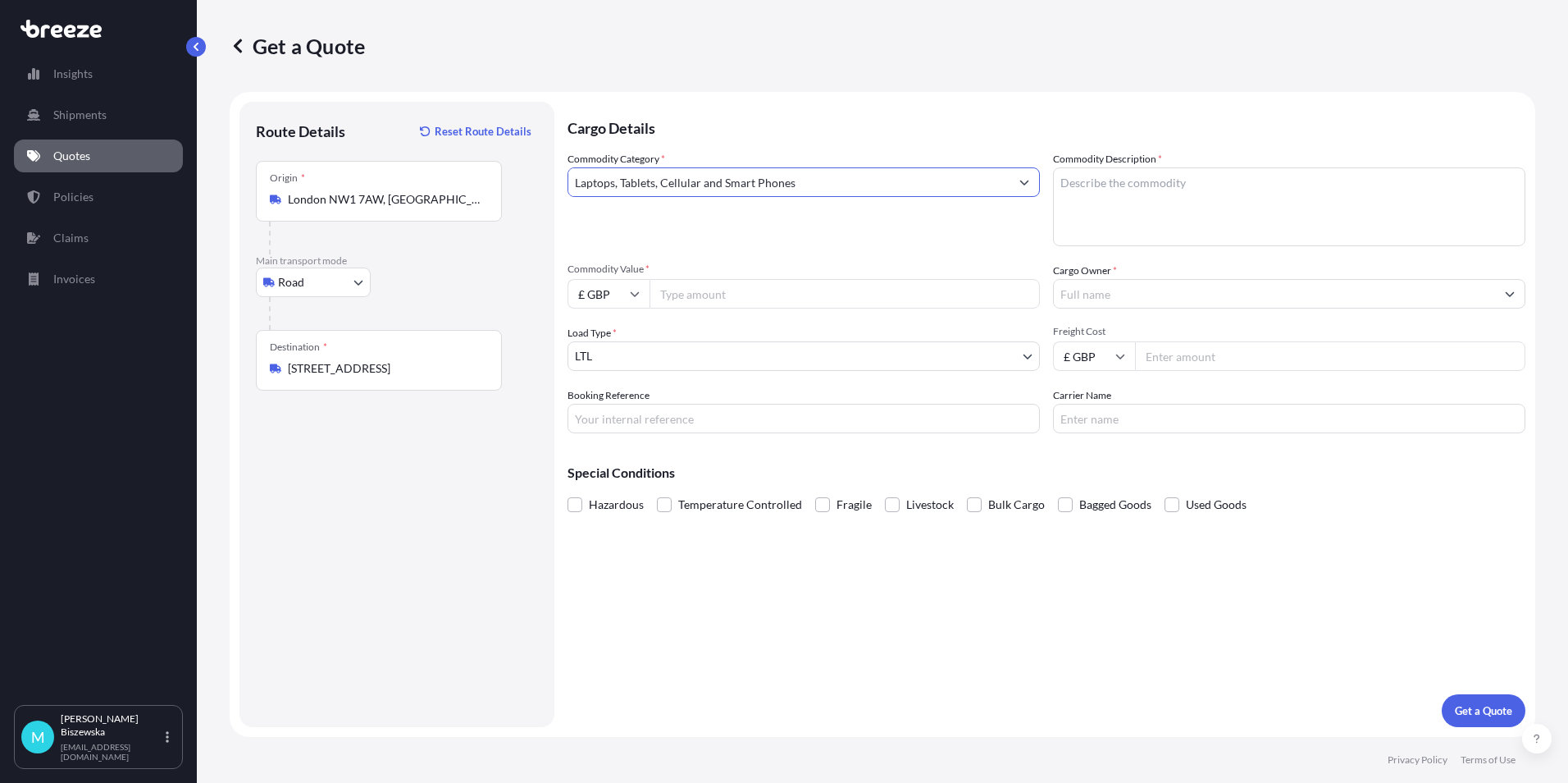
type input "Laptops, Tablets, Cellular and Smart Phones"
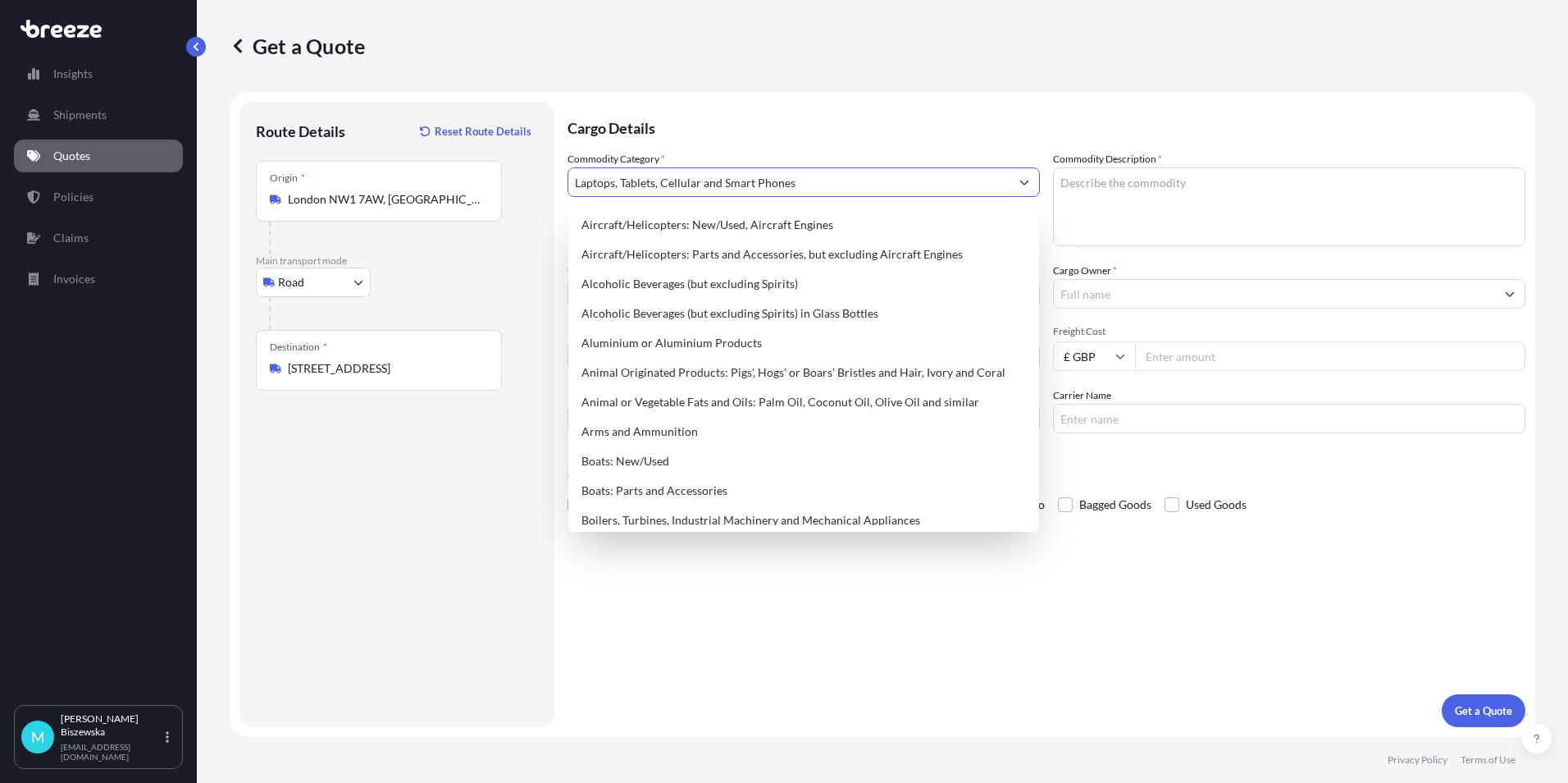
click at [734, 126] on p "Cargo Details" at bounding box center [1046, 126] width 958 height 49
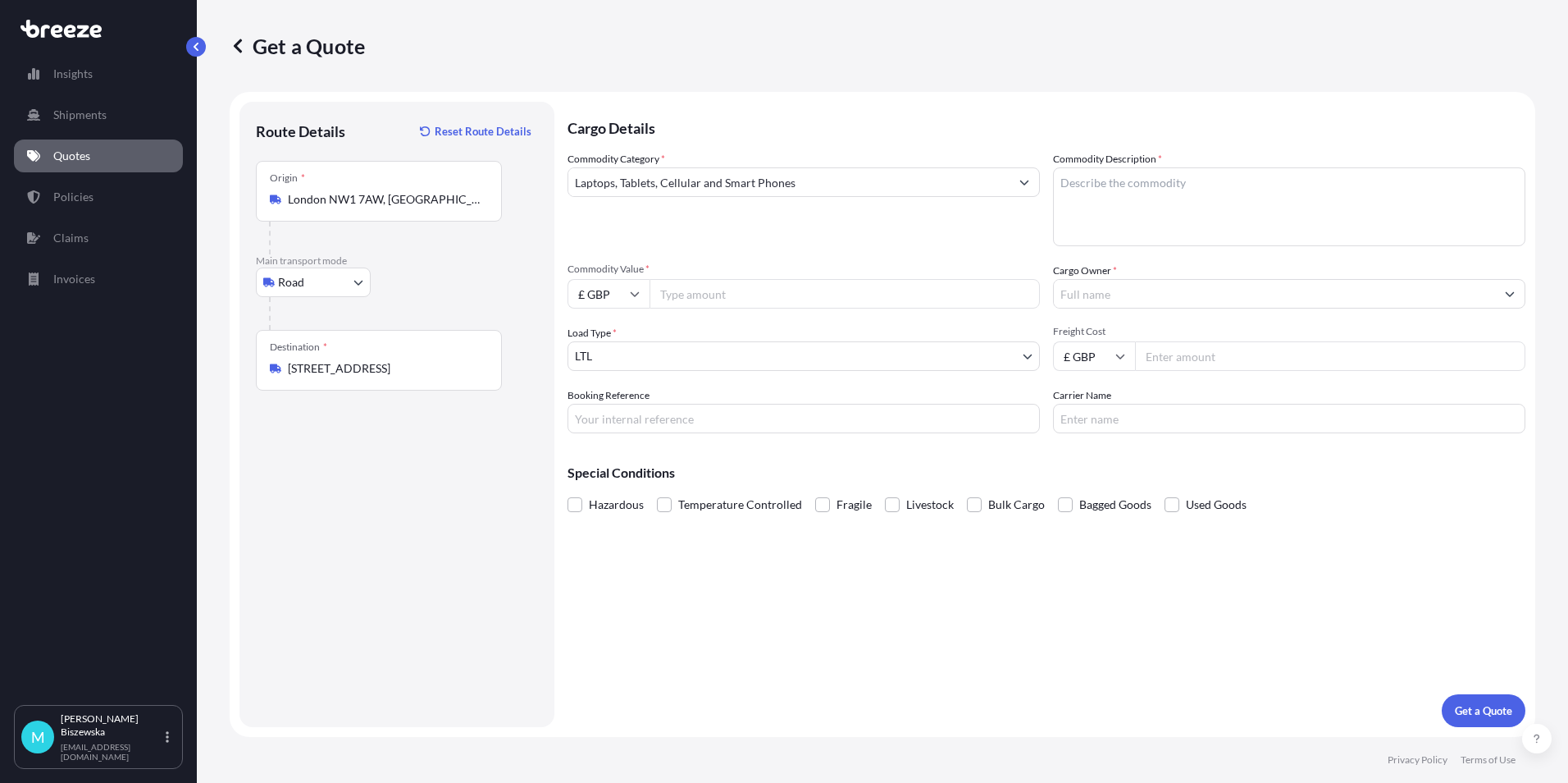
click at [702, 289] on input "Commodity Value *" at bounding box center [844, 293] width 390 height 29
type input "850"
click at [717, 244] on div "Commodity Category * Laptops, Tablets, Cellular and Smart Phones" at bounding box center [804, 198] width 472 height 95
click at [615, 414] on input "Booking Reference" at bounding box center [804, 418] width 472 height 29
paste input "2218080"
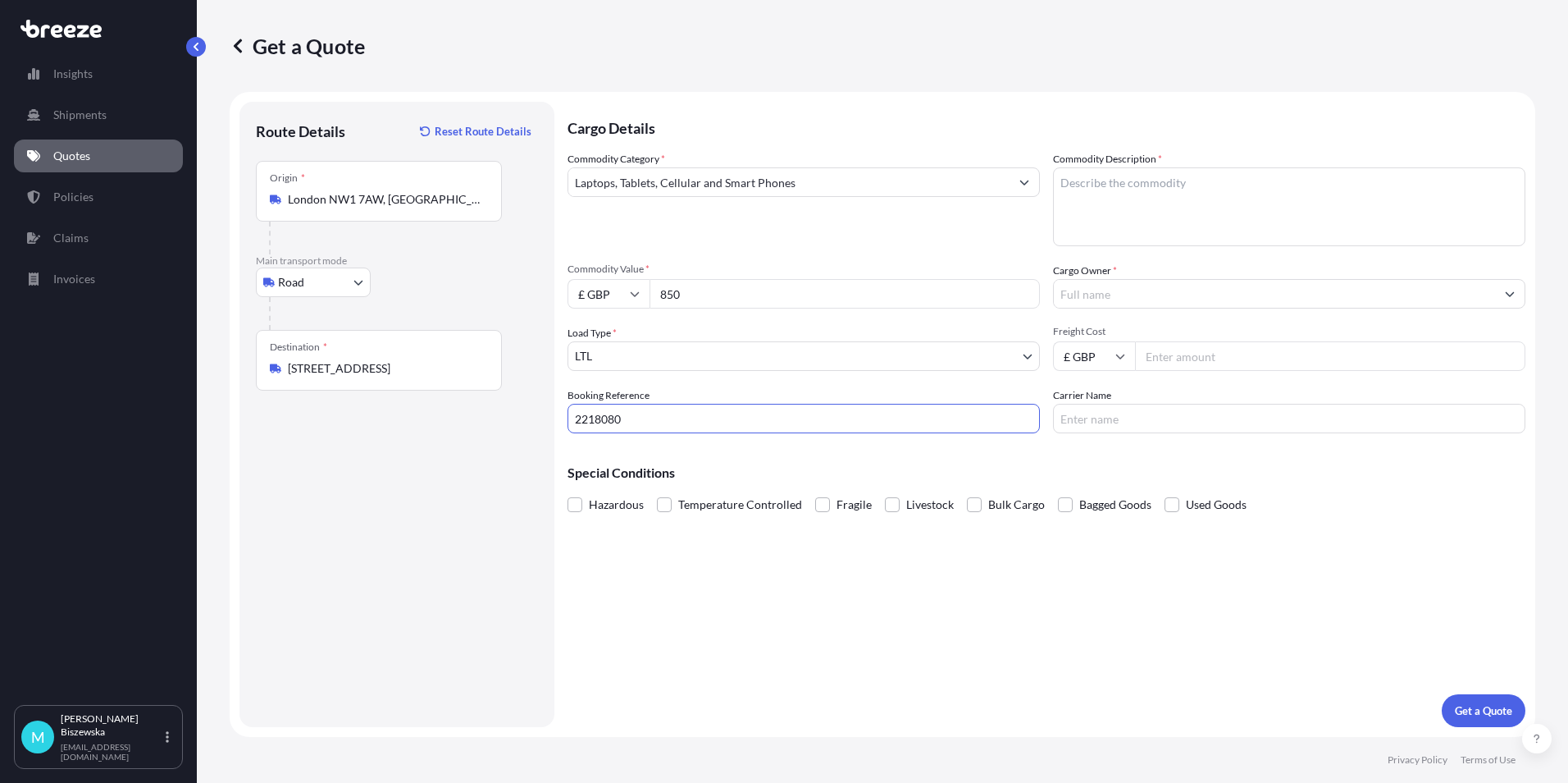
type input "2218080"
drag, startPoint x: 672, startPoint y: 596, endPoint x: 598, endPoint y: 160, distance: 442.2
click at [673, 596] on div "Cargo Details Commodity Category * Laptops, Tablets, Cellular and Smart Phones …" at bounding box center [1046, 414] width 958 height 625
click at [1080, 194] on textarea "Commodity Description *" at bounding box center [1289, 206] width 472 height 78
paste textarea "laptop"
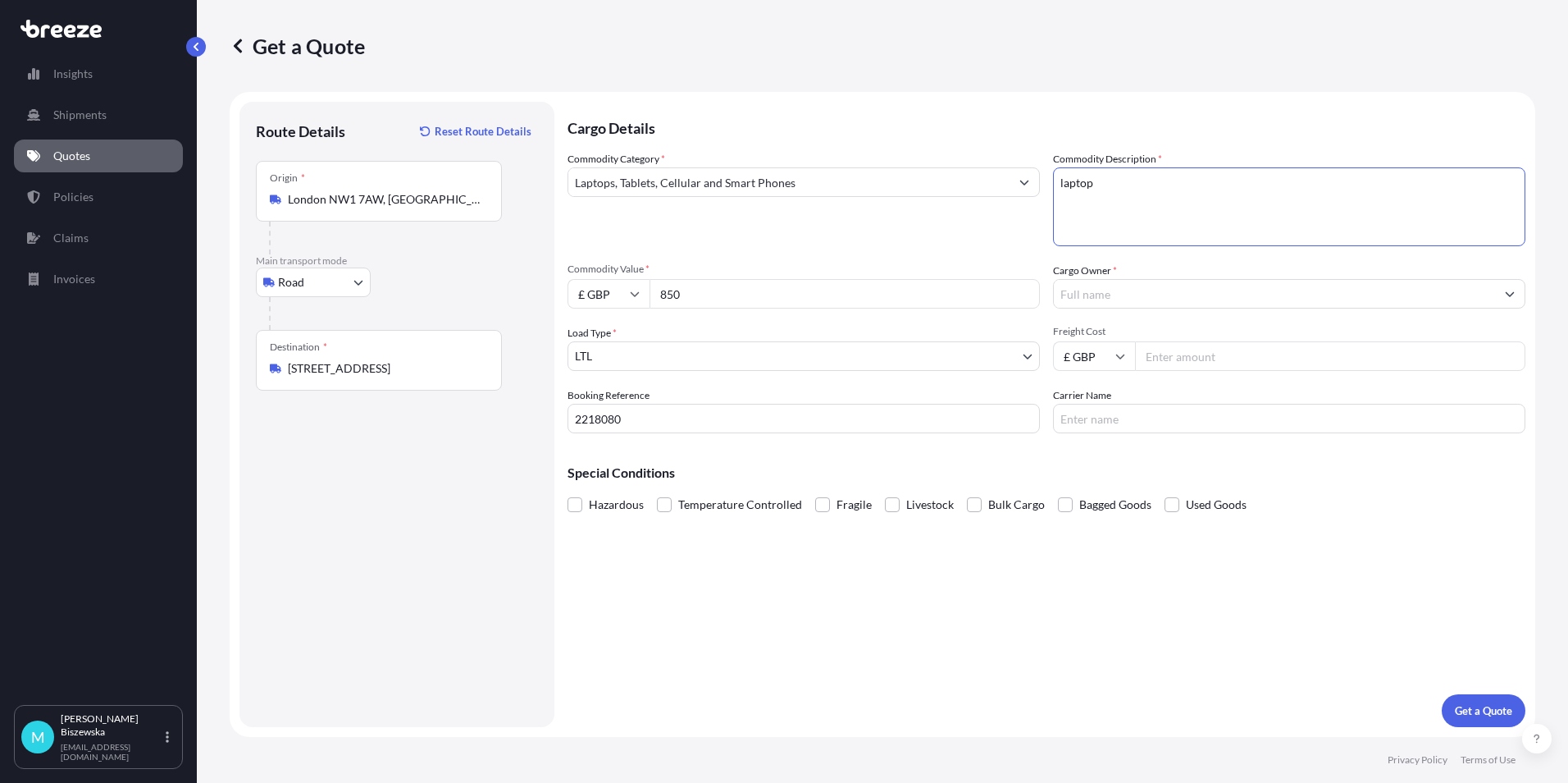
type textarea "laptop"
click at [985, 244] on div "Commodity Category * Laptops, Tablets, Cellular and Smart Phones" at bounding box center [804, 198] width 472 height 95
click at [1112, 294] on input "Cargo Owner *" at bounding box center [1274, 293] width 442 height 29
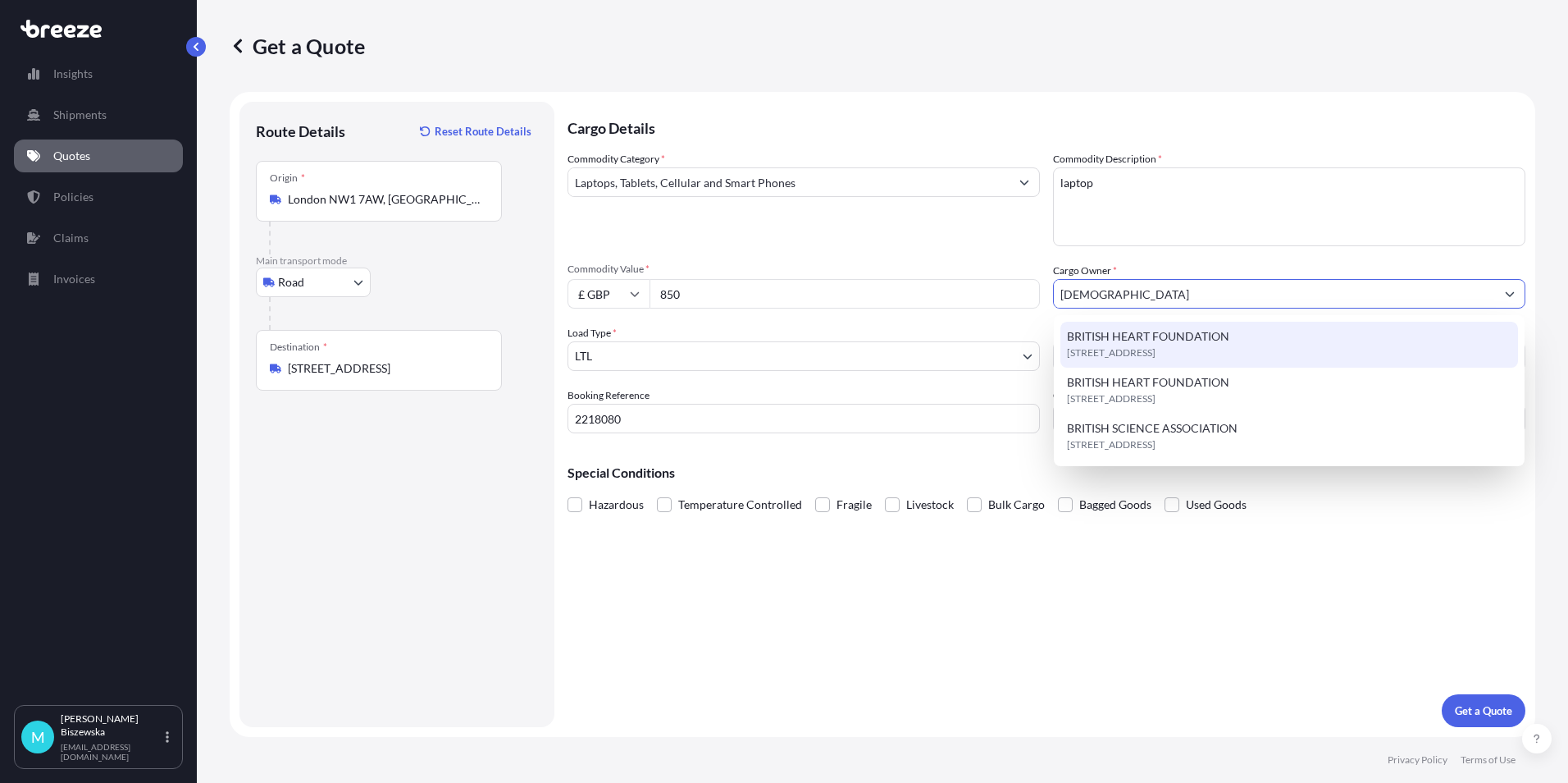
click at [1120, 345] on span "[STREET_ADDRESS]" at bounding box center [1111, 353] width 88 height 17
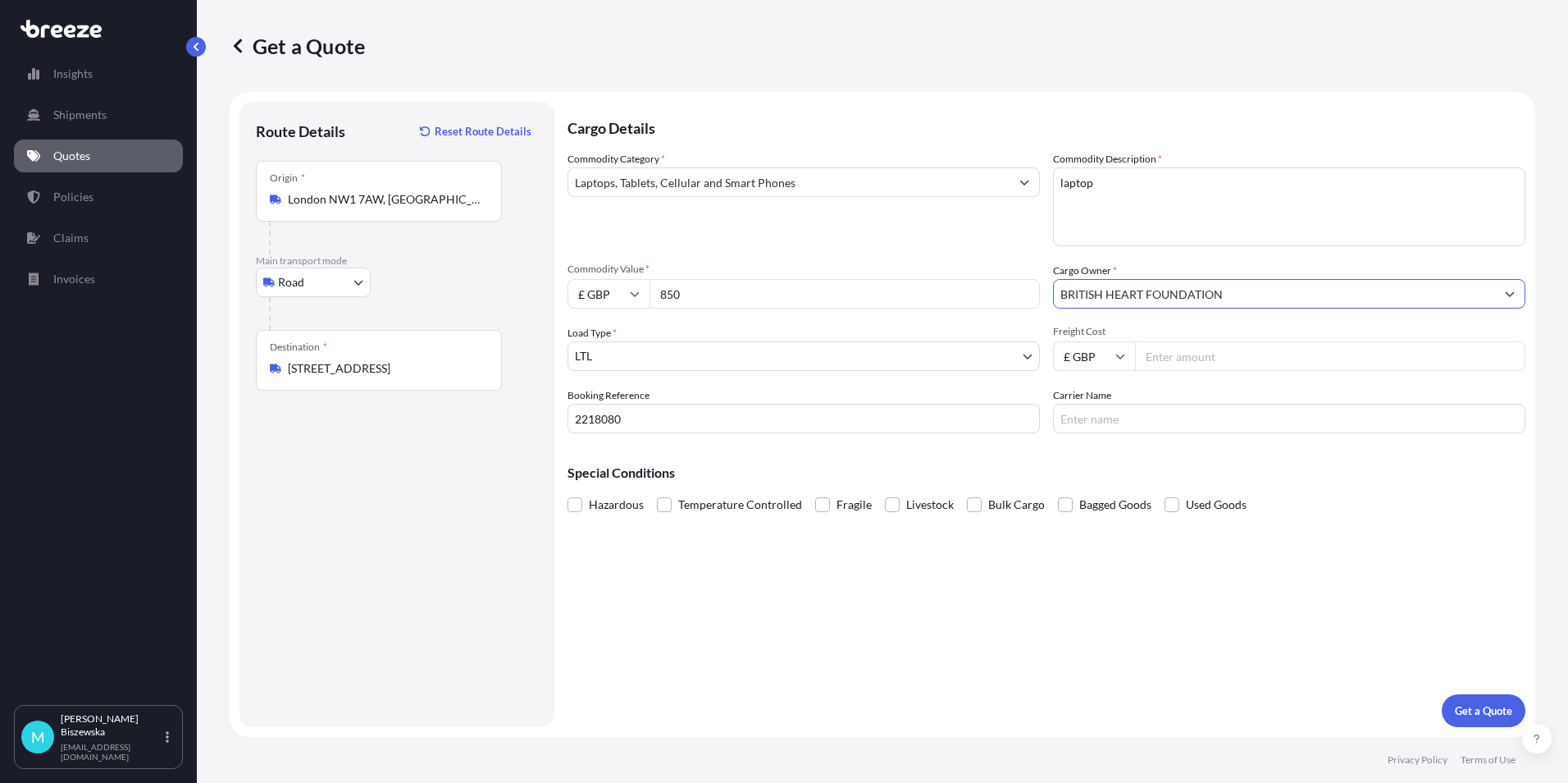
type input "BRITISH HEART FOUNDATION"
click at [1000, 261] on div "Commodity Category * Laptops, Tablets, Cellular and Smart Phones Commodity Desc…" at bounding box center [1046, 292] width 958 height 282
click at [1216, 357] on input "Freight Cost" at bounding box center [1330, 355] width 390 height 29
type input "15.43"
click at [1188, 456] on div "Special Conditions Hazardous Temperature Controlled Fragile Livestock Bulk Carg…" at bounding box center [1046, 481] width 958 height 71
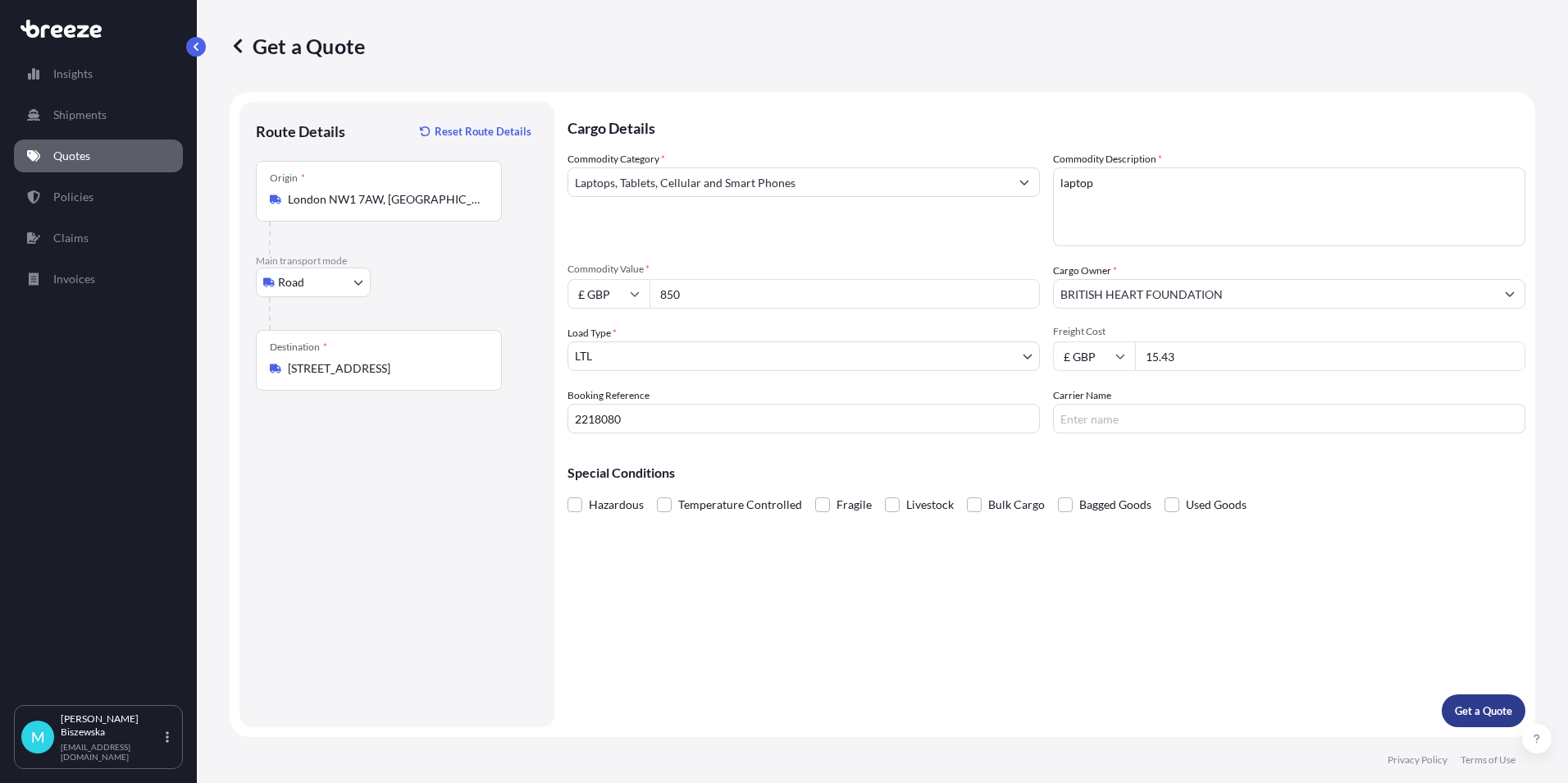
click at [1489, 707] on p "Get a Quote" at bounding box center [1483, 711] width 57 height 17
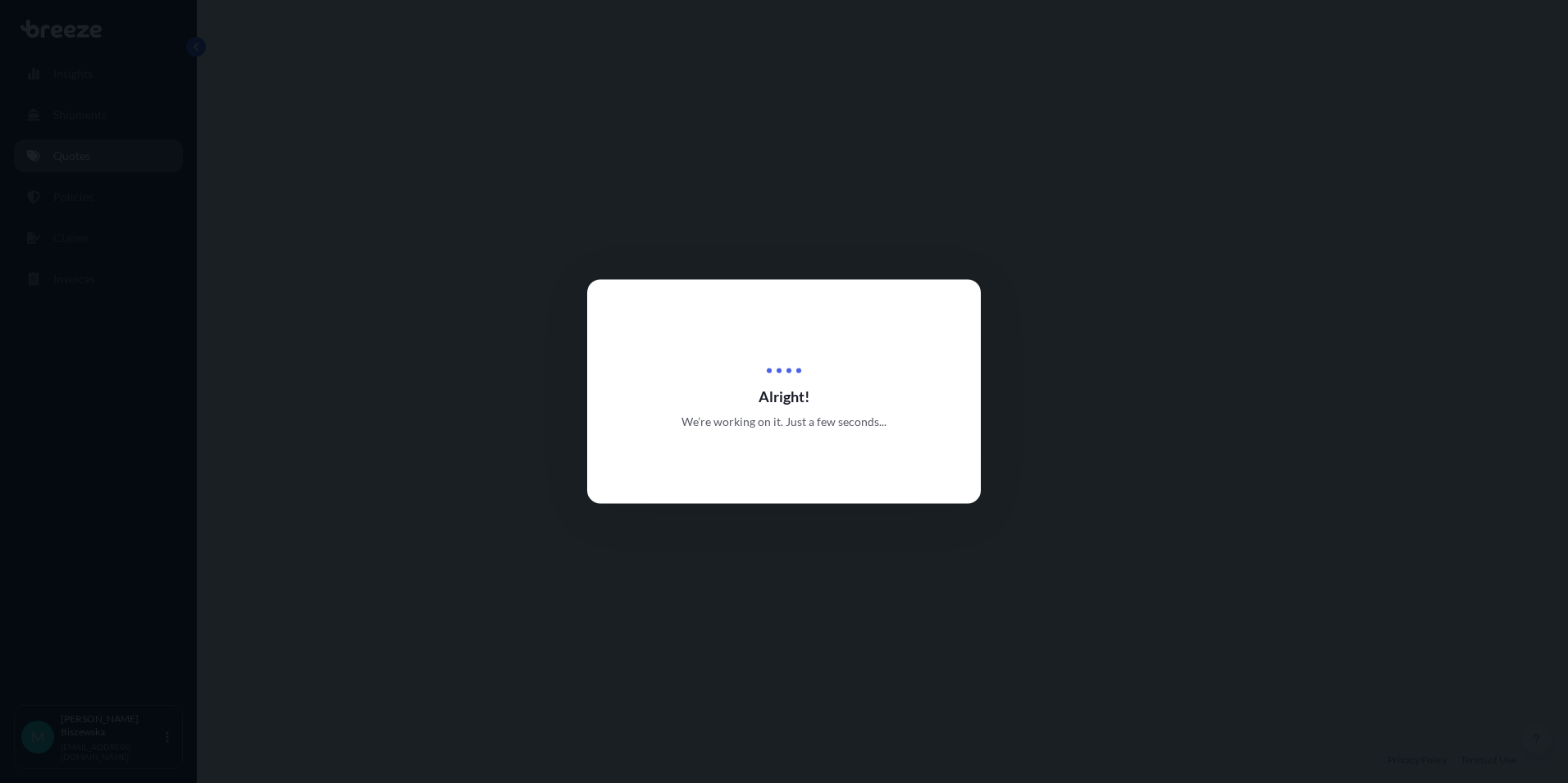
select select "Road"
select select "1"
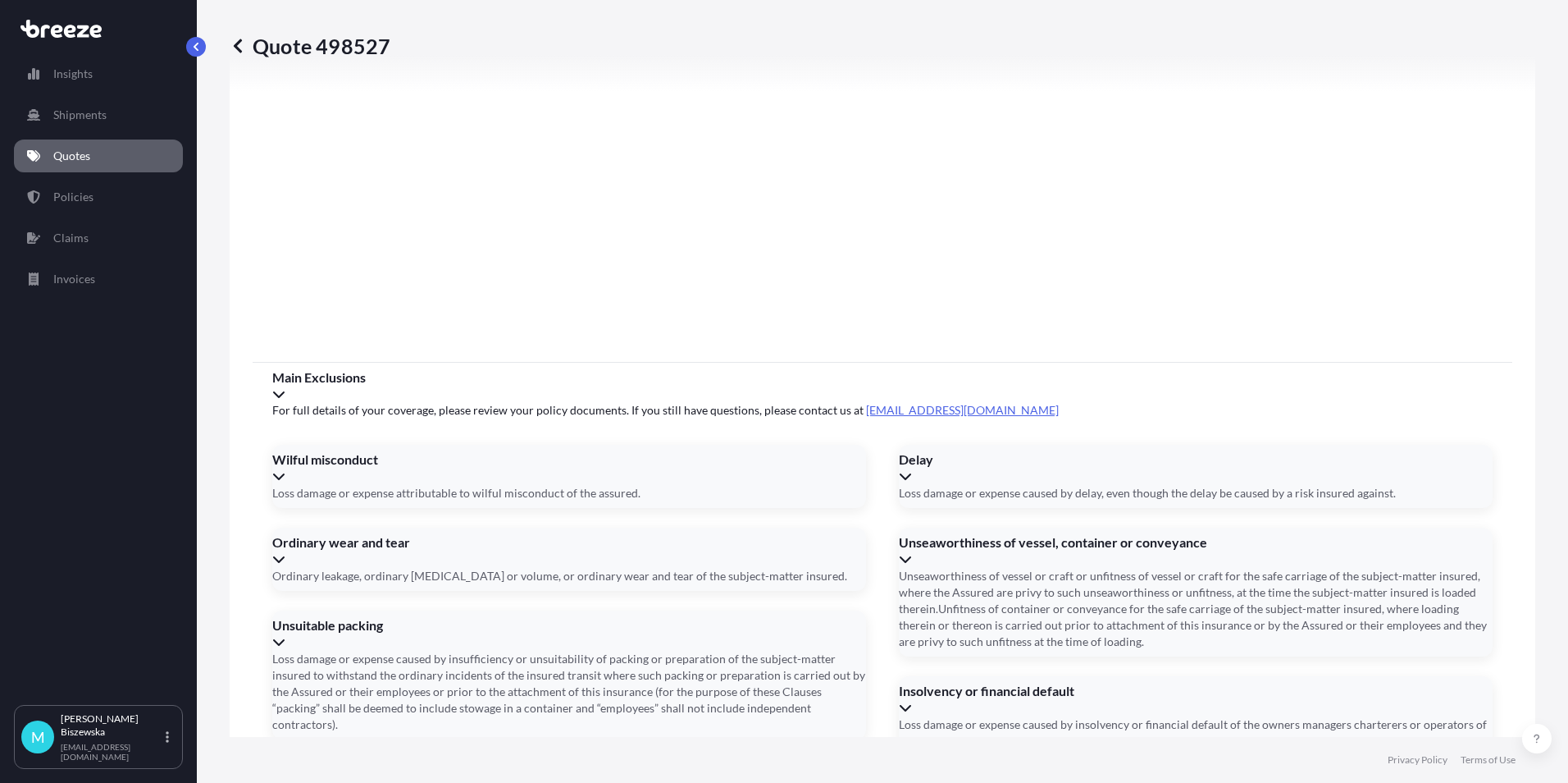
scroll to position [1822, 0]
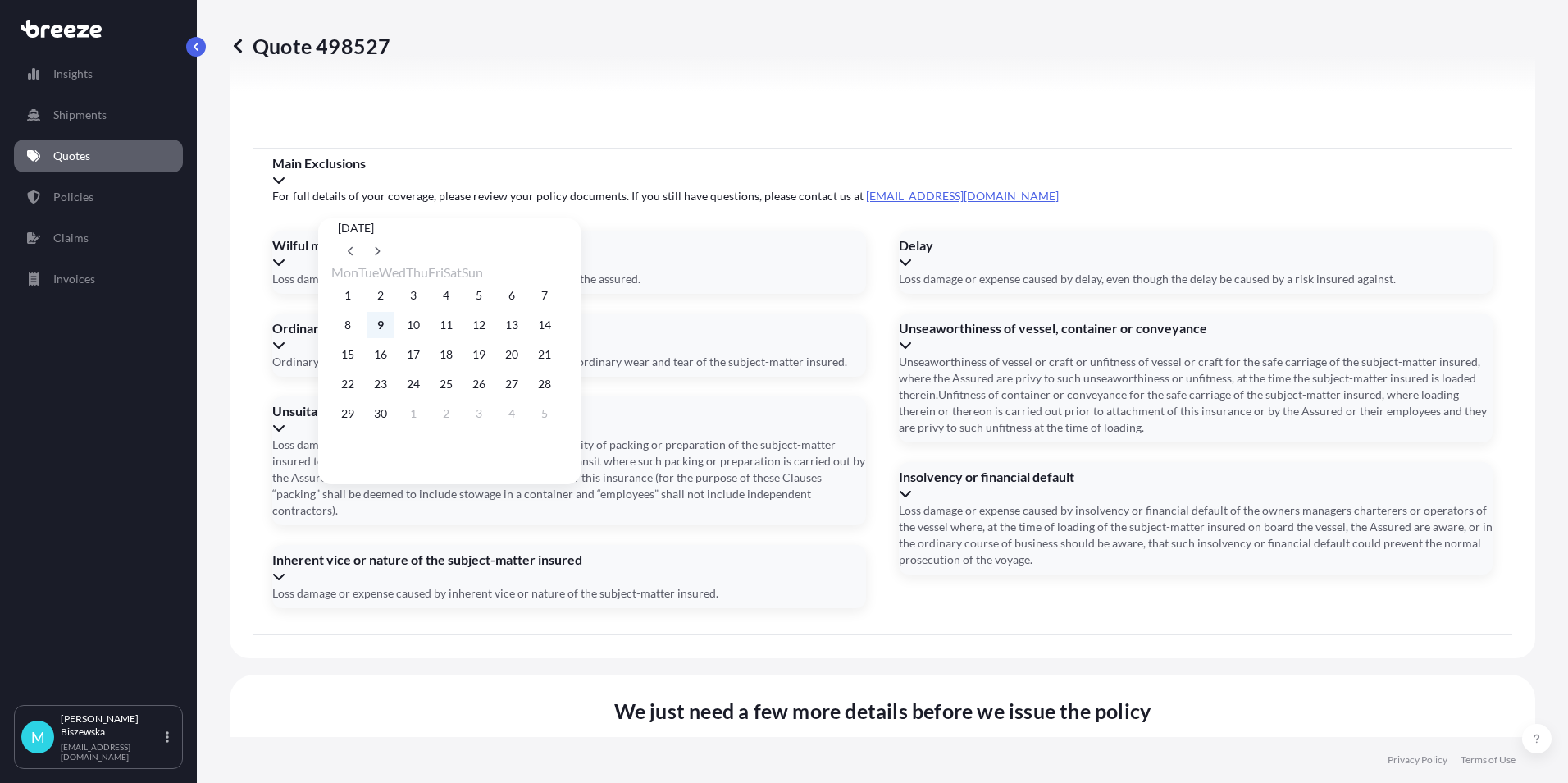
click at [390, 328] on button "9" at bounding box center [381, 325] width 26 height 26
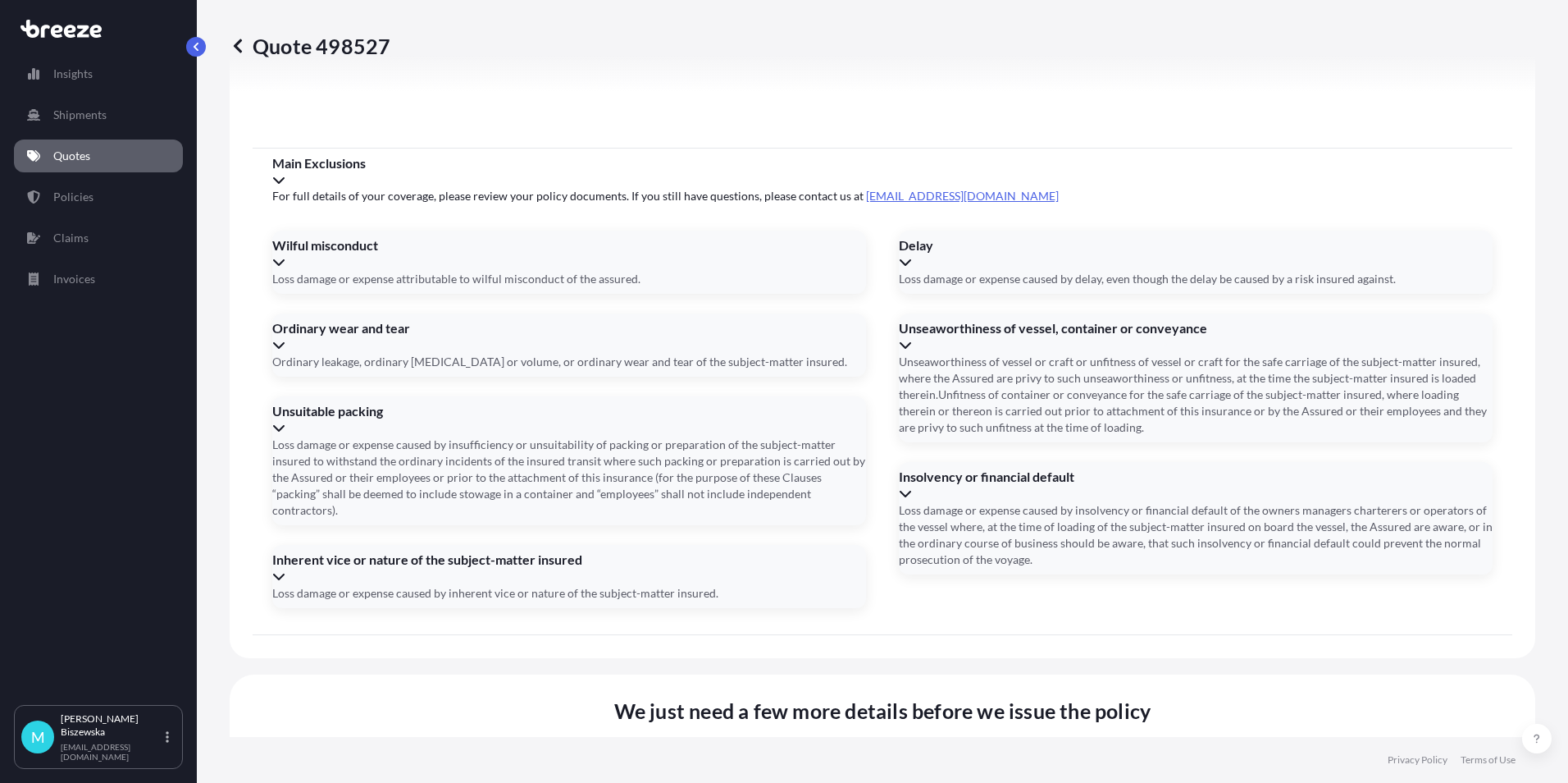
type input "[DATE]"
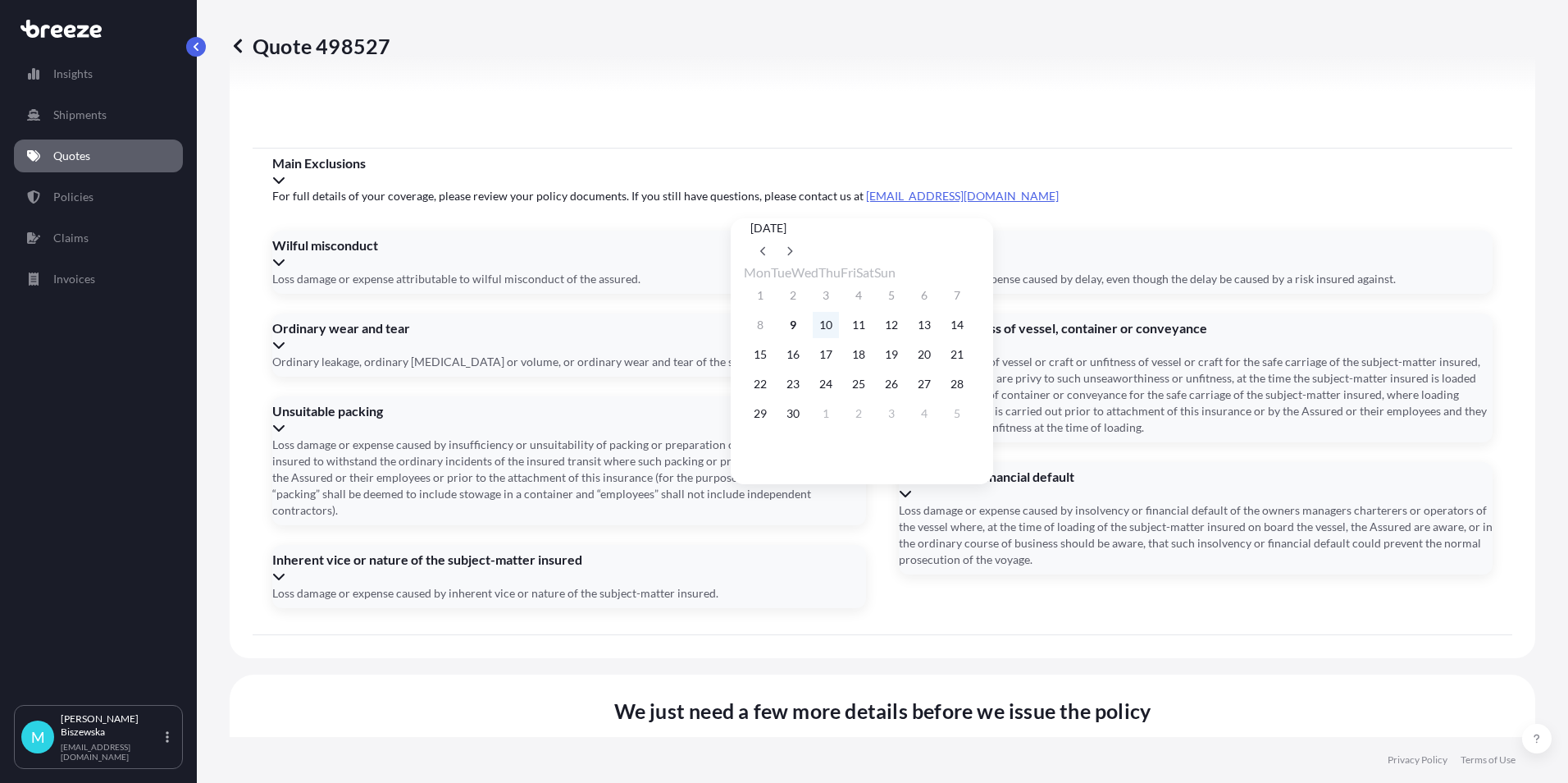
click at [835, 323] on button "10" at bounding box center [826, 325] width 26 height 26
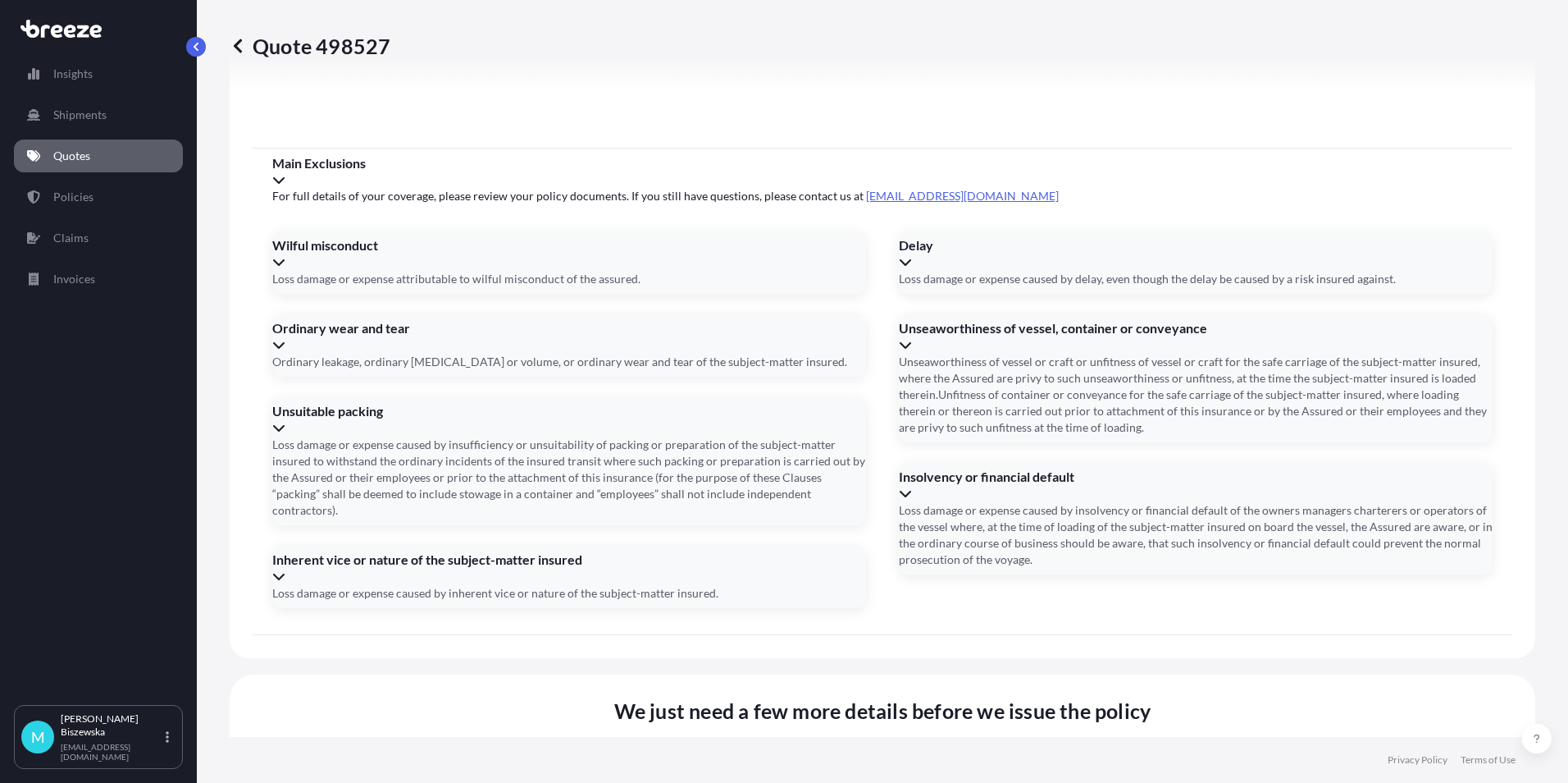
type input "[DATE]"
drag, startPoint x: 834, startPoint y: 653, endPoint x: 892, endPoint y: 685, distance: 66.2
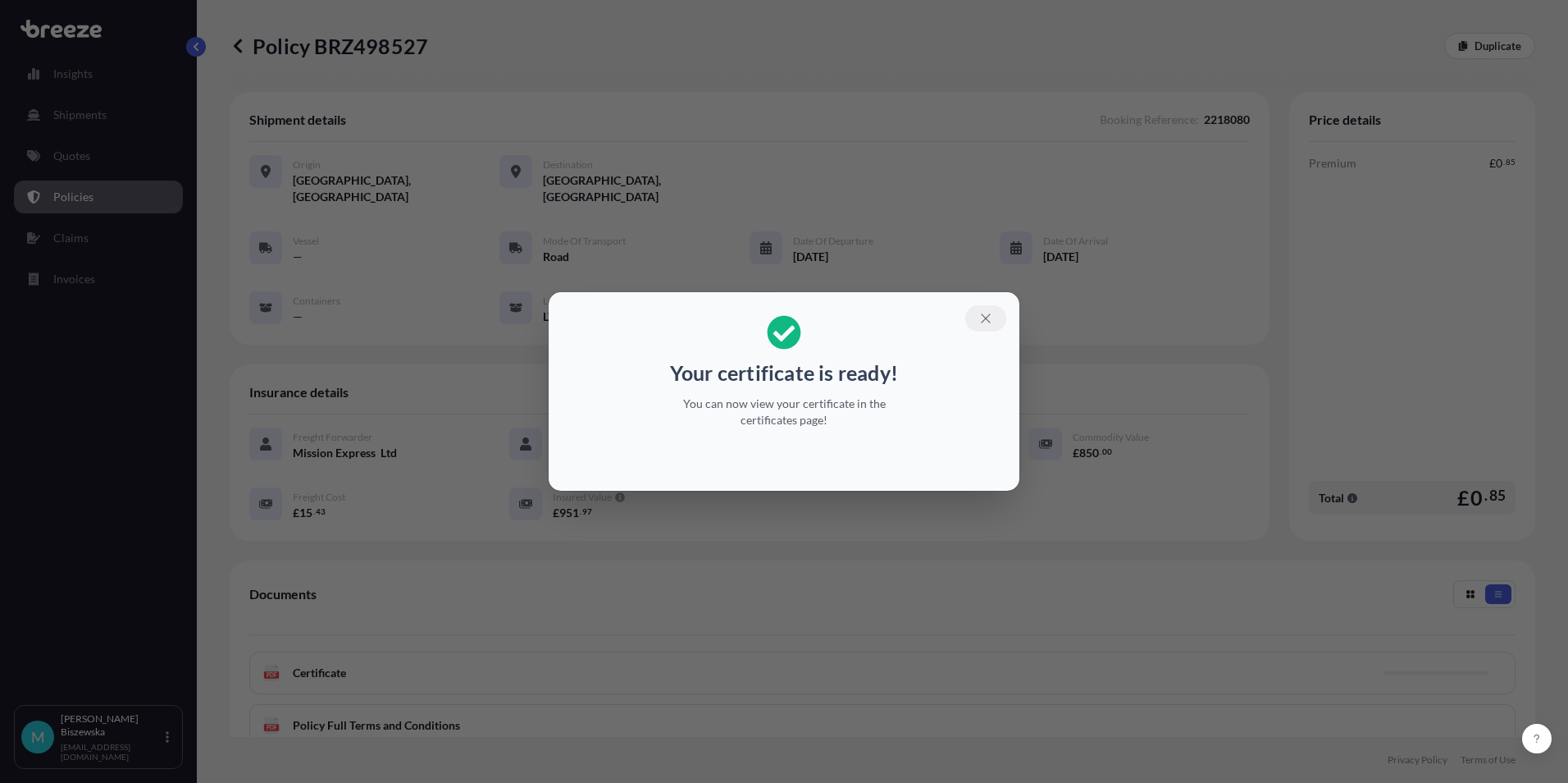
click at [986, 314] on icon "button" at bounding box center [985, 318] width 15 height 15
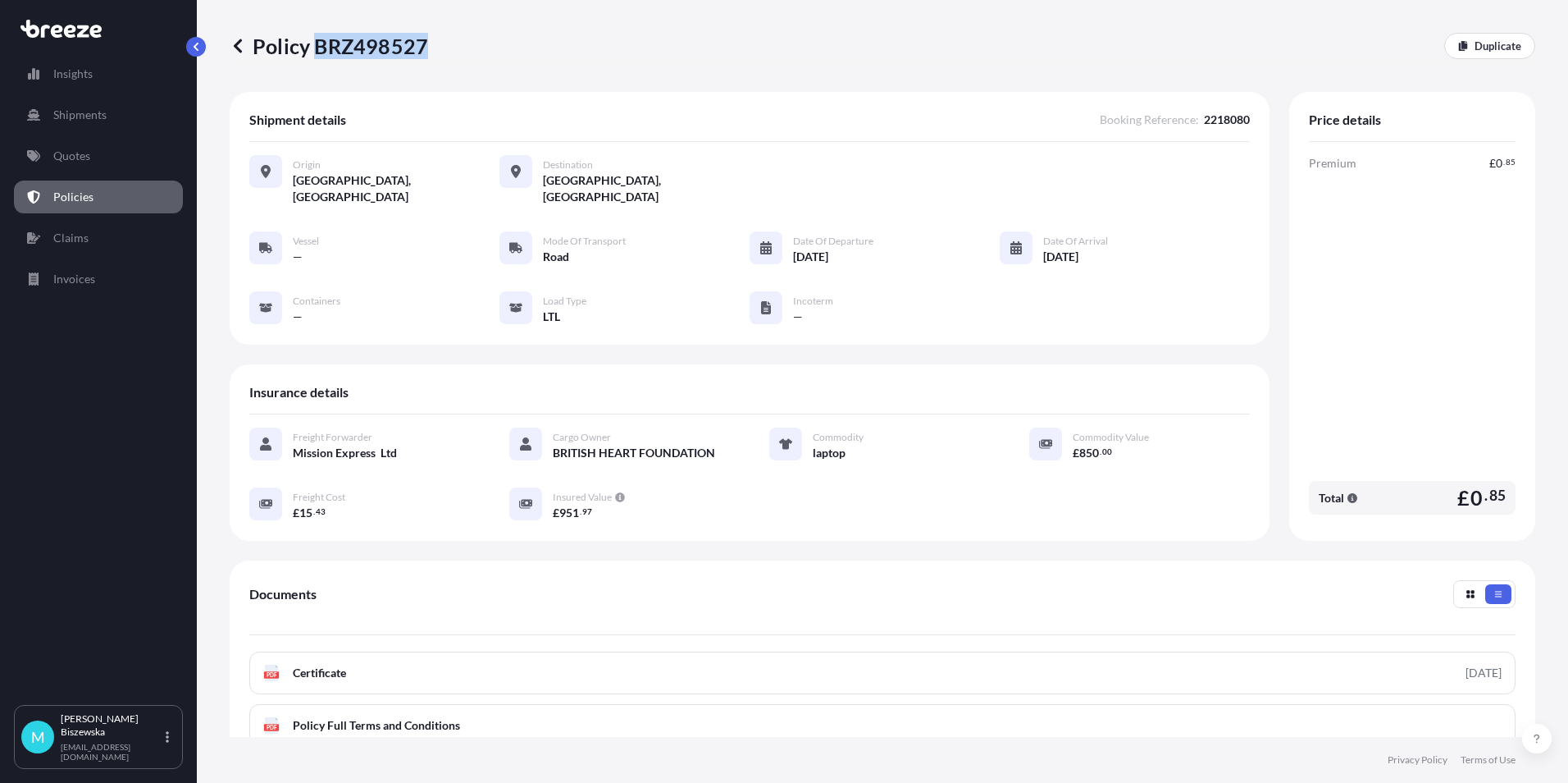
drag, startPoint x: 317, startPoint y: 47, endPoint x: 421, endPoint y: 42, distance: 104.1
click at [421, 42] on p "Policy BRZ498527" at bounding box center [329, 46] width 198 height 26
drag, startPoint x: 421, startPoint y: 42, endPoint x: 395, endPoint y: 40, distance: 26.1
copy p "BRZ498527"
click at [92, 155] on link "Quotes" at bounding box center [99, 155] width 169 height 33
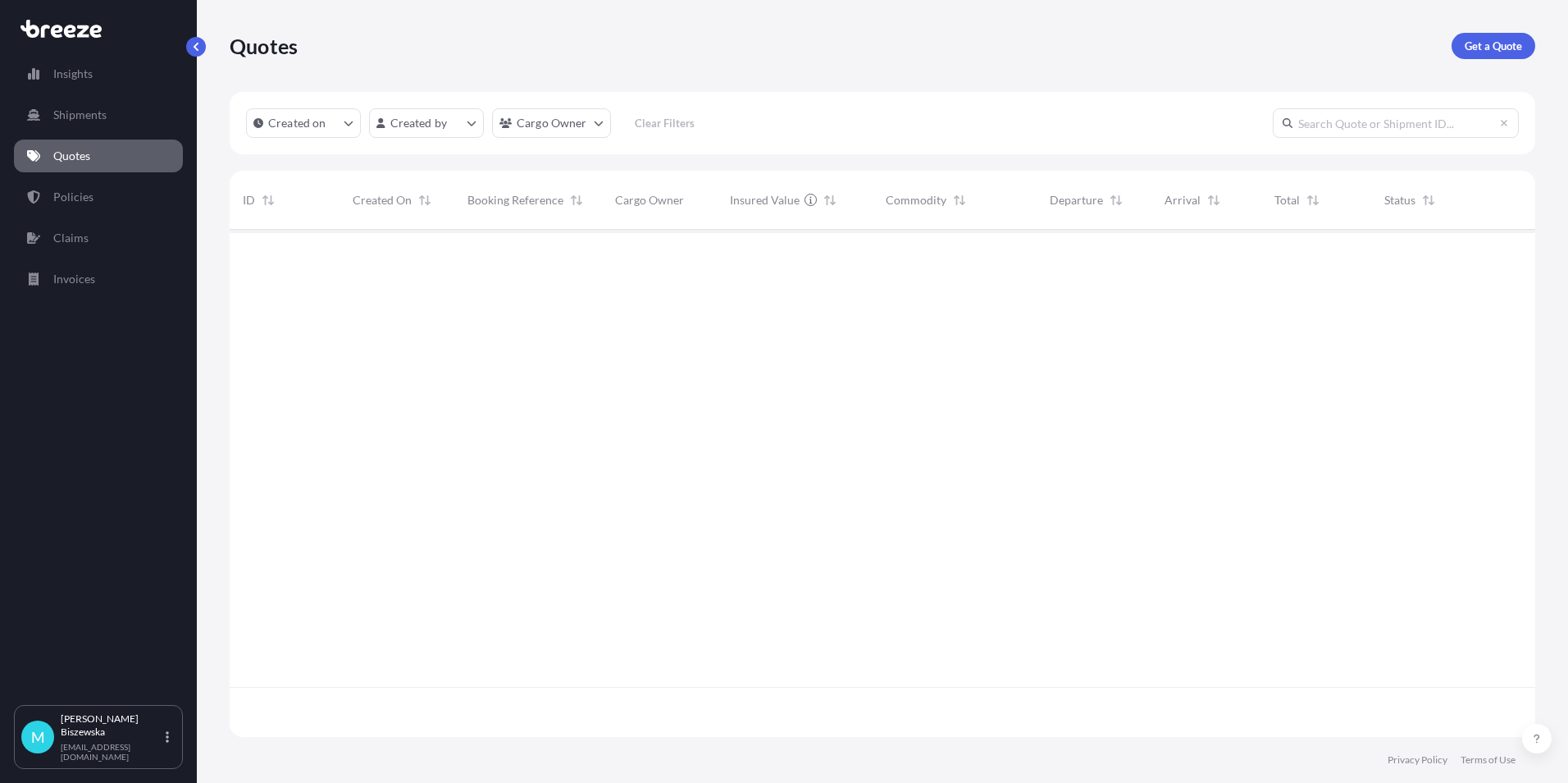
scroll to position [503, 1293]
click at [1489, 46] on p "Get a Quote" at bounding box center [1493, 46] width 57 height 17
select select "Sea"
select select "1"
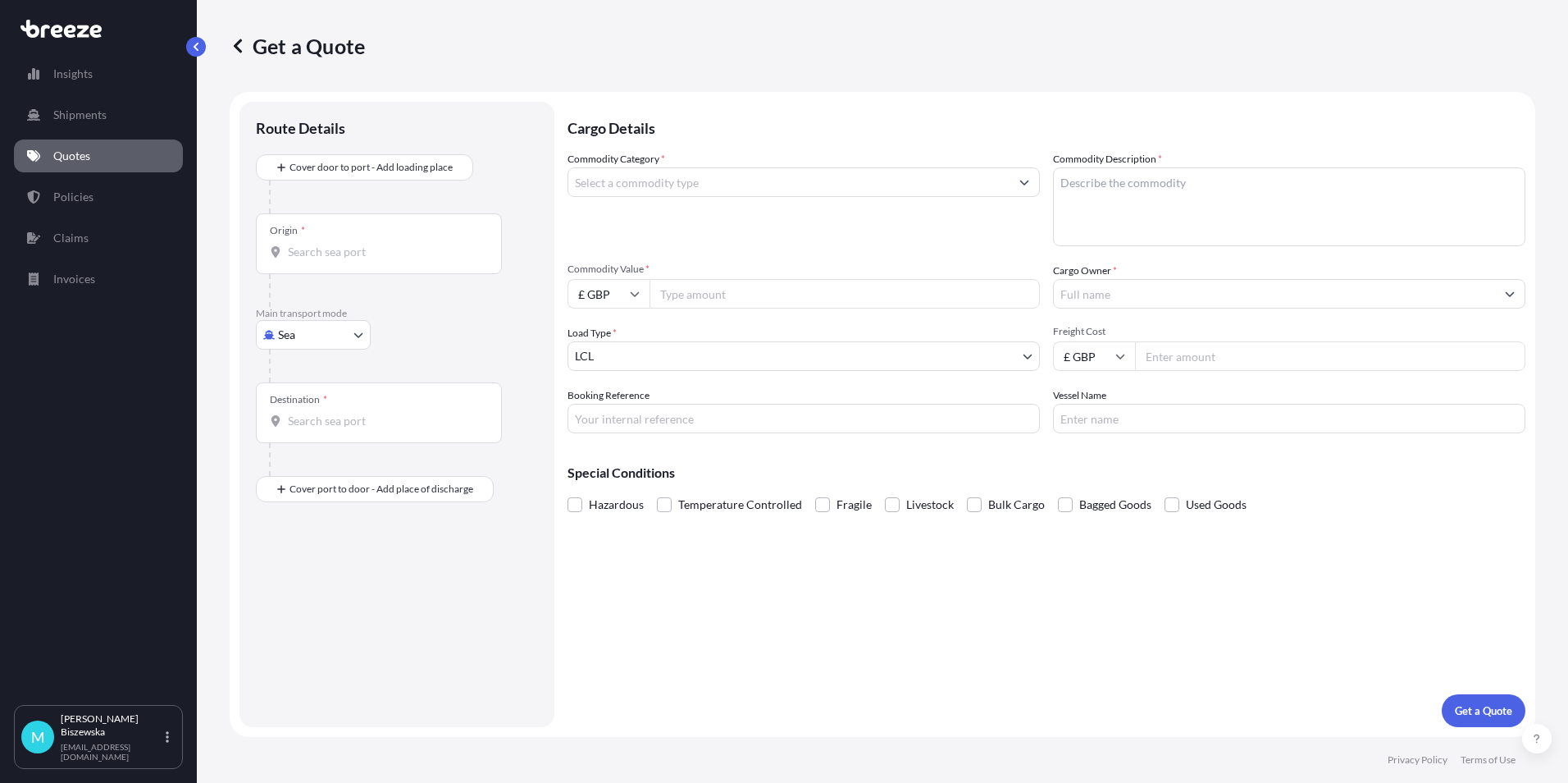
click at [328, 343] on body "Insights Shipments Quotes Policies Claims Invoices M [PERSON_NAME] [PERSON_NAME…" at bounding box center [784, 392] width 1568 height 783
click at [329, 433] on div "Road" at bounding box center [313, 436] width 101 height 29
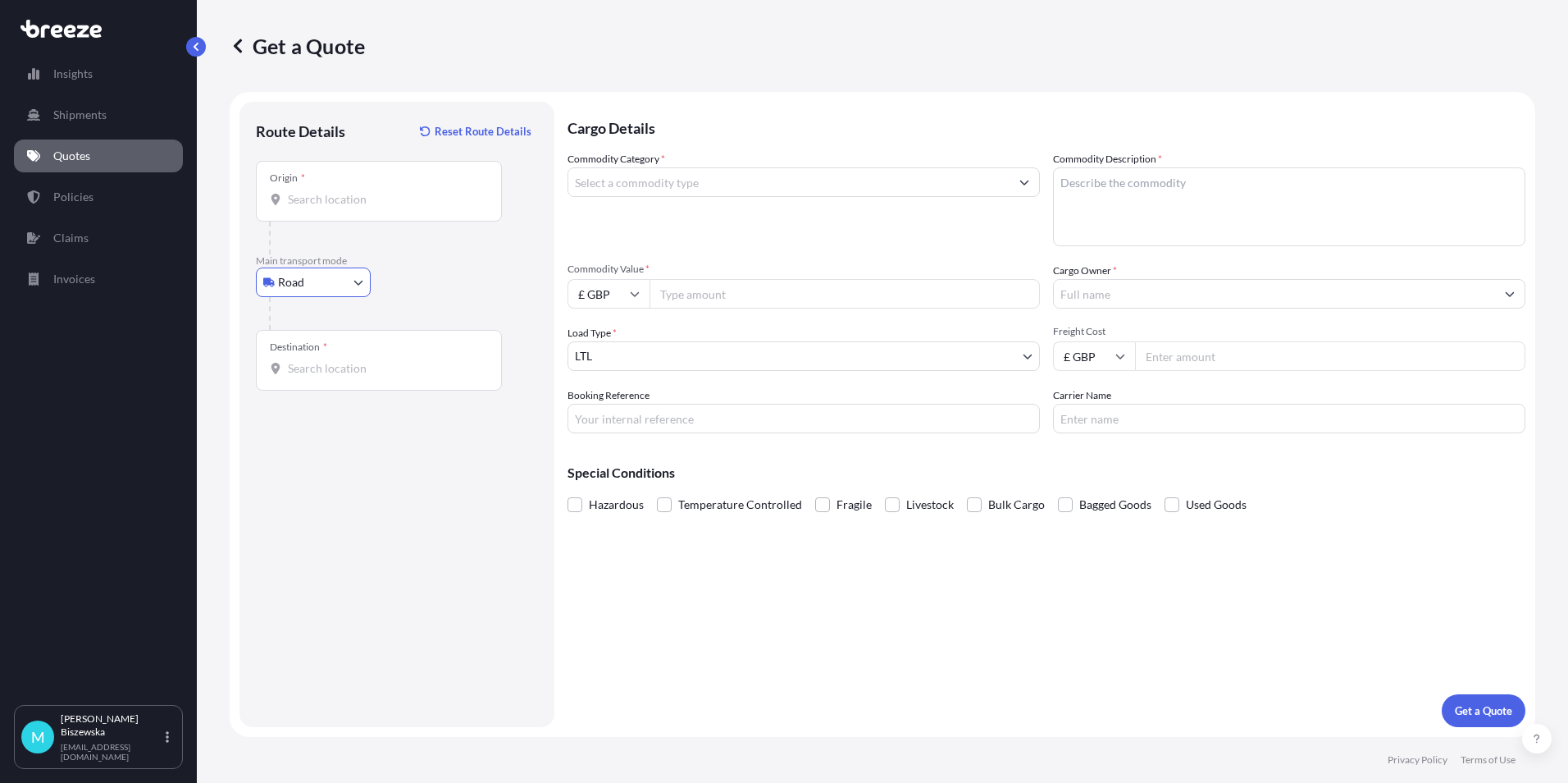
drag, startPoint x: 421, startPoint y: 283, endPoint x: 396, endPoint y: 249, distance: 42.2
click at [421, 282] on div "Road Sea Air Road Rail" at bounding box center [397, 281] width 282 height 29
click at [317, 199] on input "Origin *" at bounding box center [385, 199] width 194 height 17
paste input "EC1R 5HL"
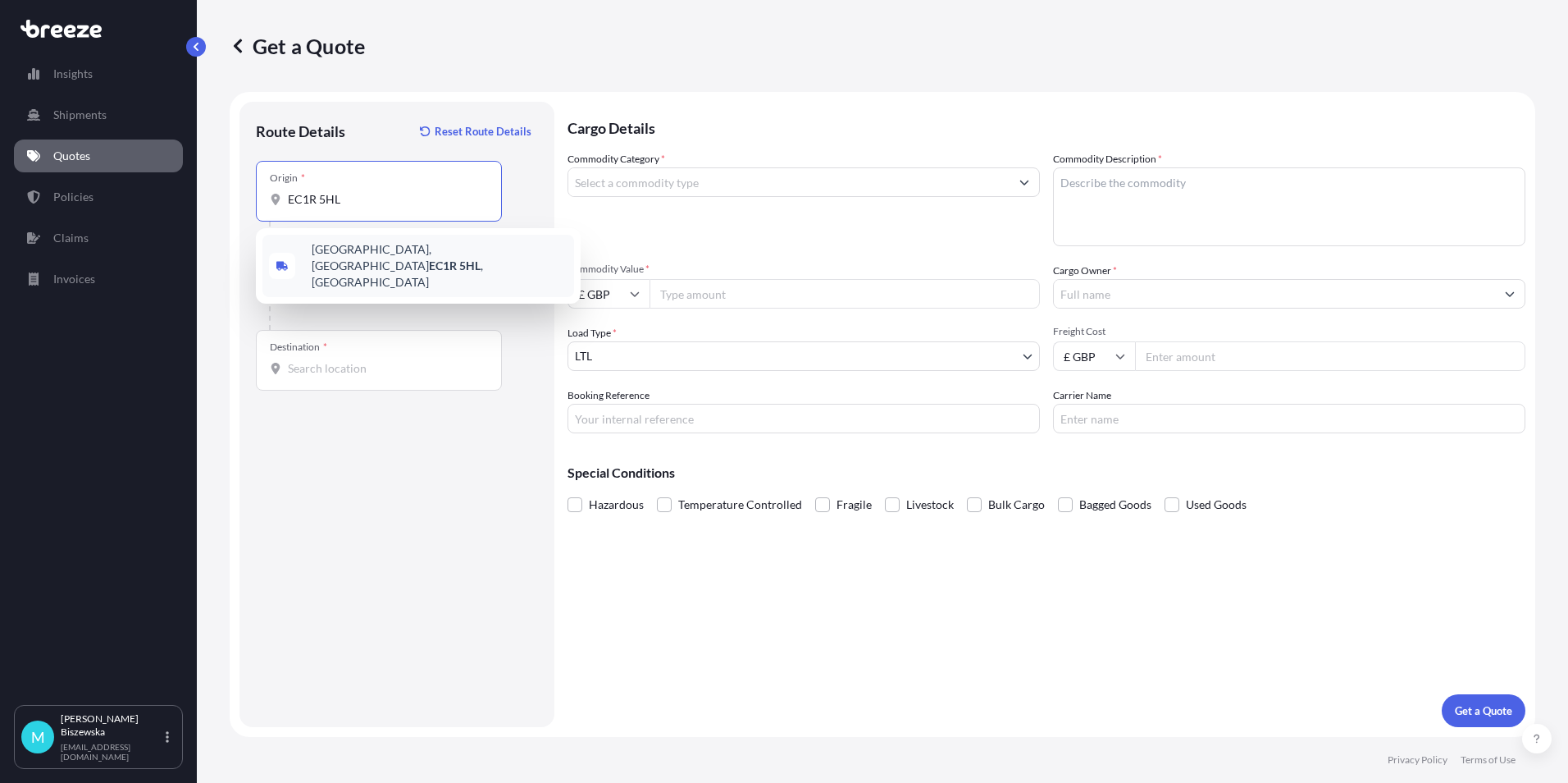
click at [433, 254] on span "[STREET_ADDRESS]" at bounding box center [440, 266] width 256 height 49
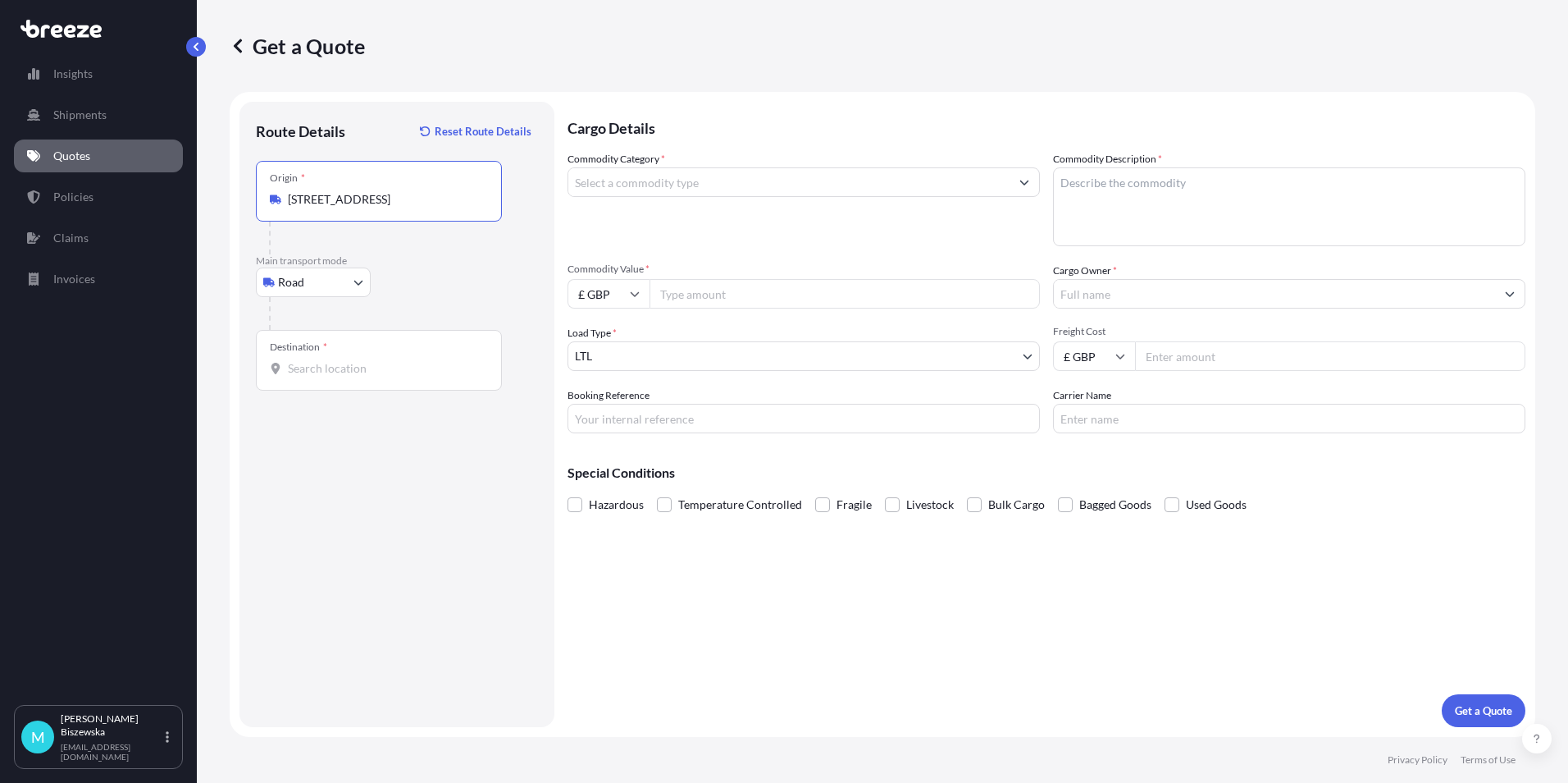
type input "[STREET_ADDRESS]"
click at [459, 302] on div at bounding box center [403, 313] width 269 height 33
click at [296, 362] on input "Destination *" at bounding box center [385, 368] width 194 height 17
paste input "M139WL"
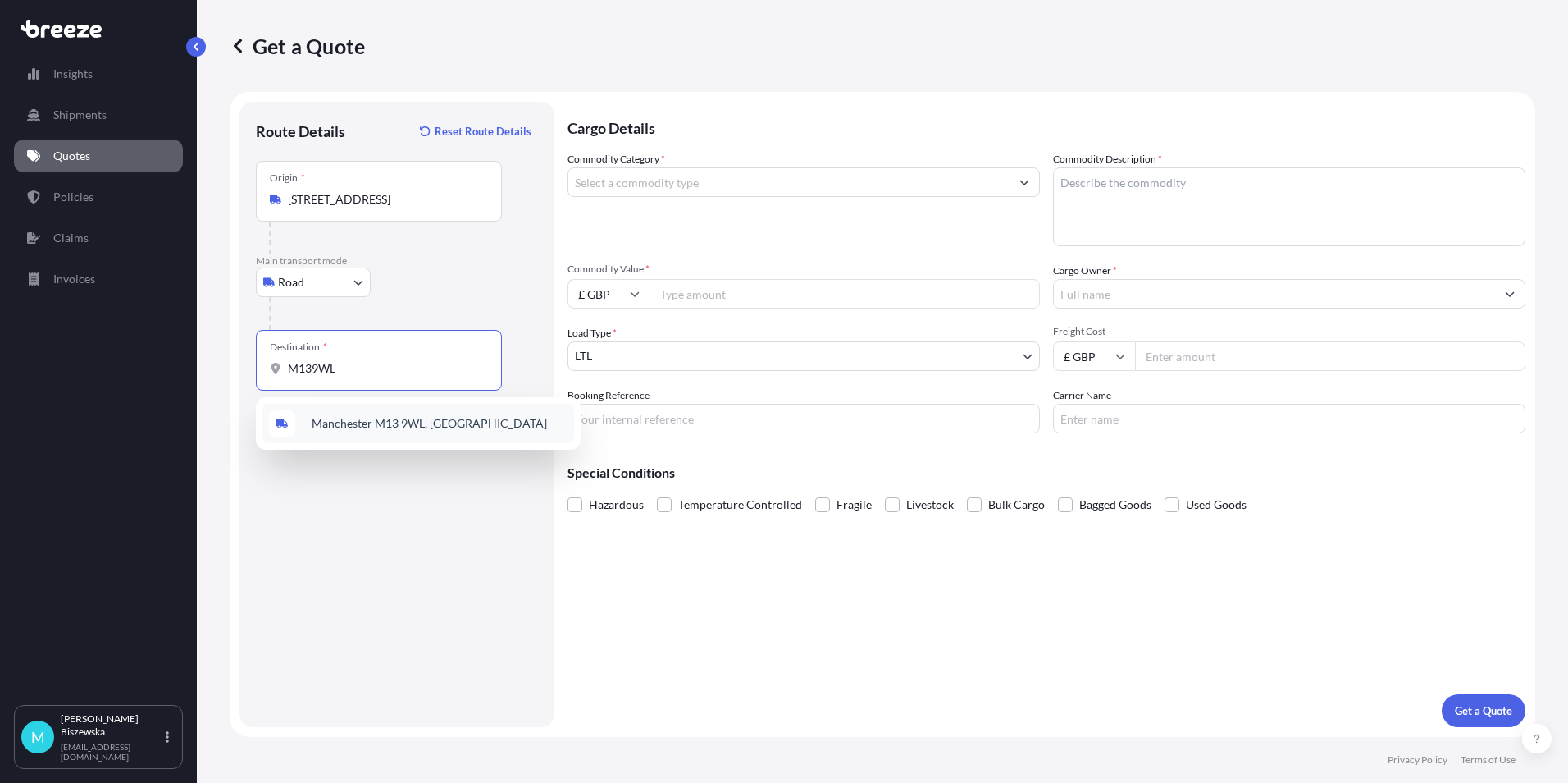
click at [398, 423] on span "Manchester M13 9WL, [GEOGRAPHIC_DATA]" at bounding box center [429, 423] width 235 height 17
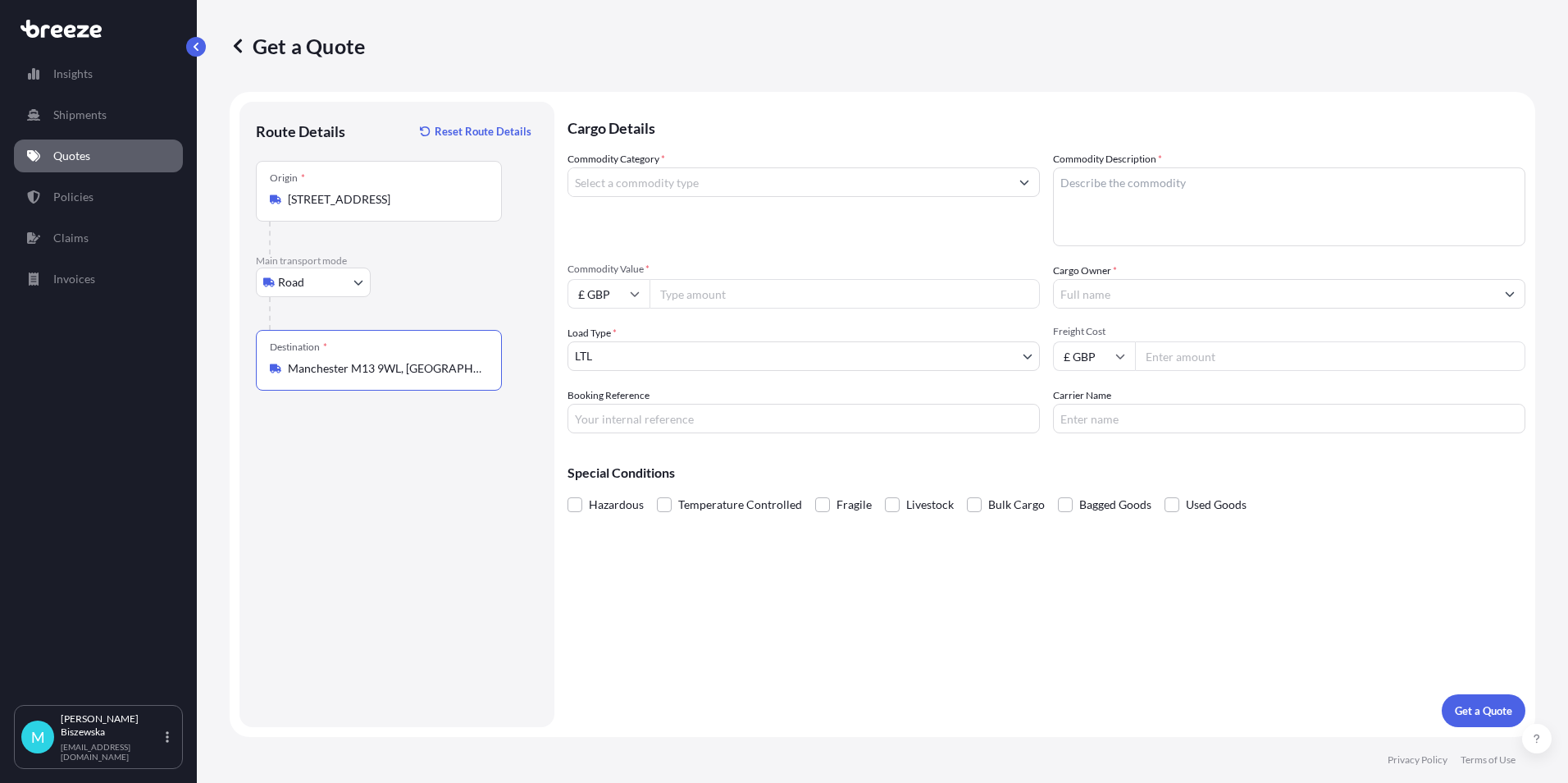
type input "Manchester M13 9WL, [GEOGRAPHIC_DATA]"
click at [739, 591] on div "Cargo Details Commodity Category * Commodity Description * Commodity Value * £ …" at bounding box center [1046, 414] width 958 height 625
click at [712, 189] on input "Commodity Category *" at bounding box center [789, 182] width 442 height 29
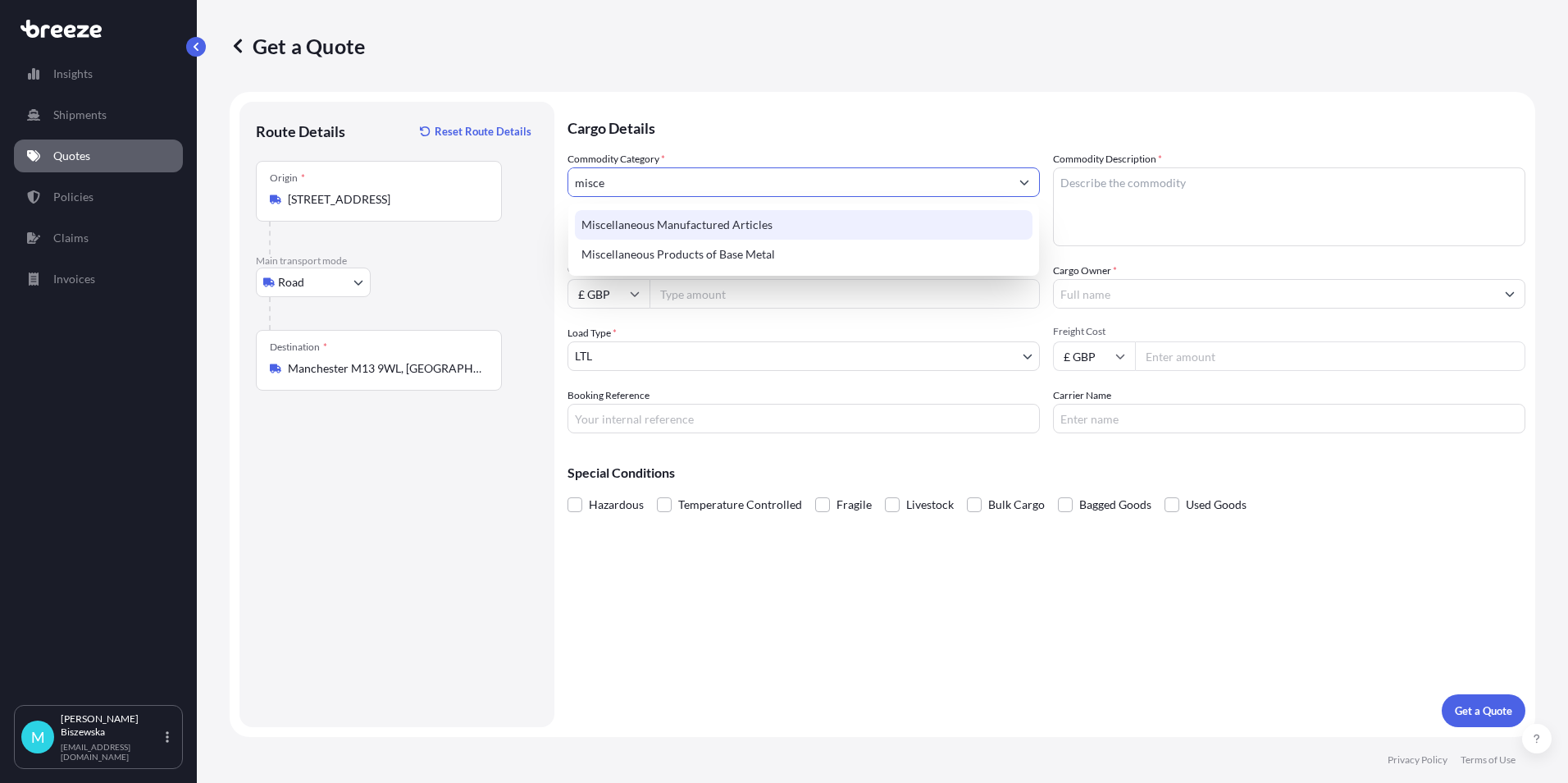
click at [710, 230] on div "Miscellaneous Manufactured Articles" at bounding box center [803, 224] width 457 height 29
type input "Miscellaneous Manufactured Articles"
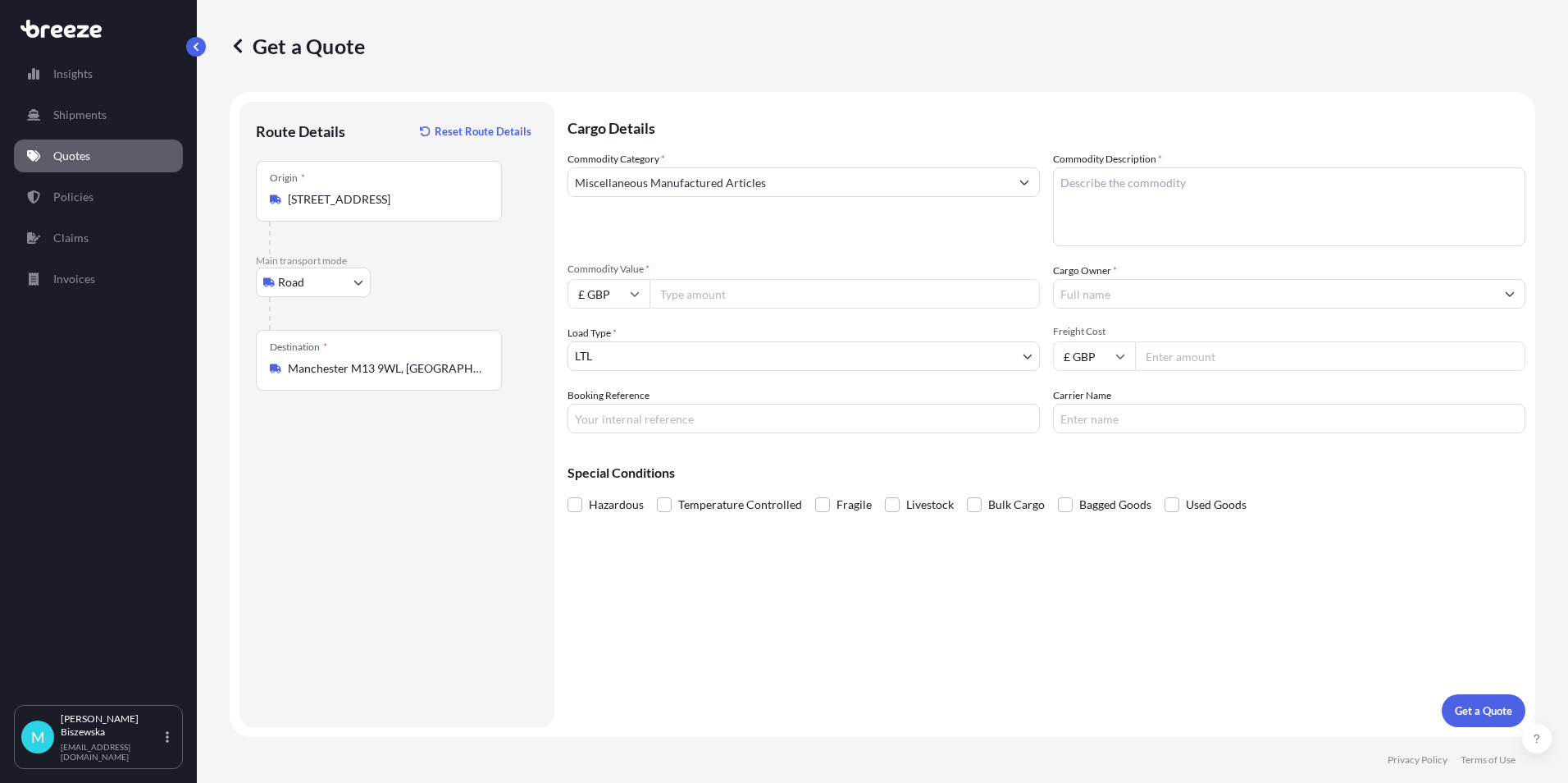
click at [710, 112] on p "Cargo Details" at bounding box center [1046, 126] width 958 height 49
click at [710, 289] on input "Commodity Value *" at bounding box center [844, 293] width 390 height 29
type input "1000"
click at [724, 258] on div "Commodity Category * Miscellaneous Manufactured Articles Commodity Description …" at bounding box center [1046, 292] width 958 height 282
click at [608, 421] on input "Booking Reference" at bounding box center [804, 418] width 472 height 29
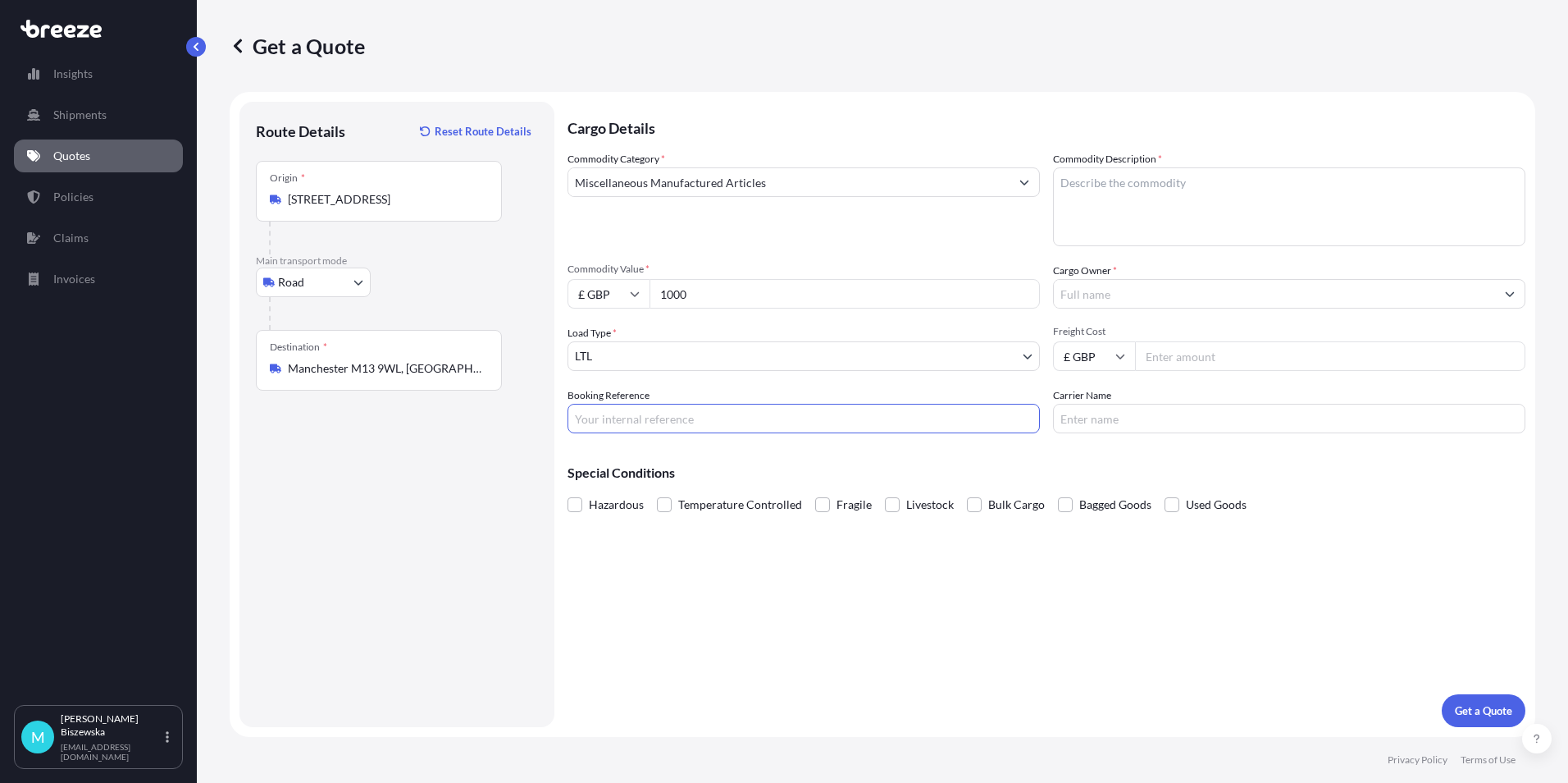
paste input "2218699"
type input "2218699"
click at [658, 585] on div "Cargo Details Commodity Category * Miscellaneous Manufactured Articles Commodit…" at bounding box center [1046, 414] width 958 height 625
click at [1076, 195] on textarea "Commodity Description *" at bounding box center [1289, 206] width 472 height 78
paste textarea "2x VR Headsets"
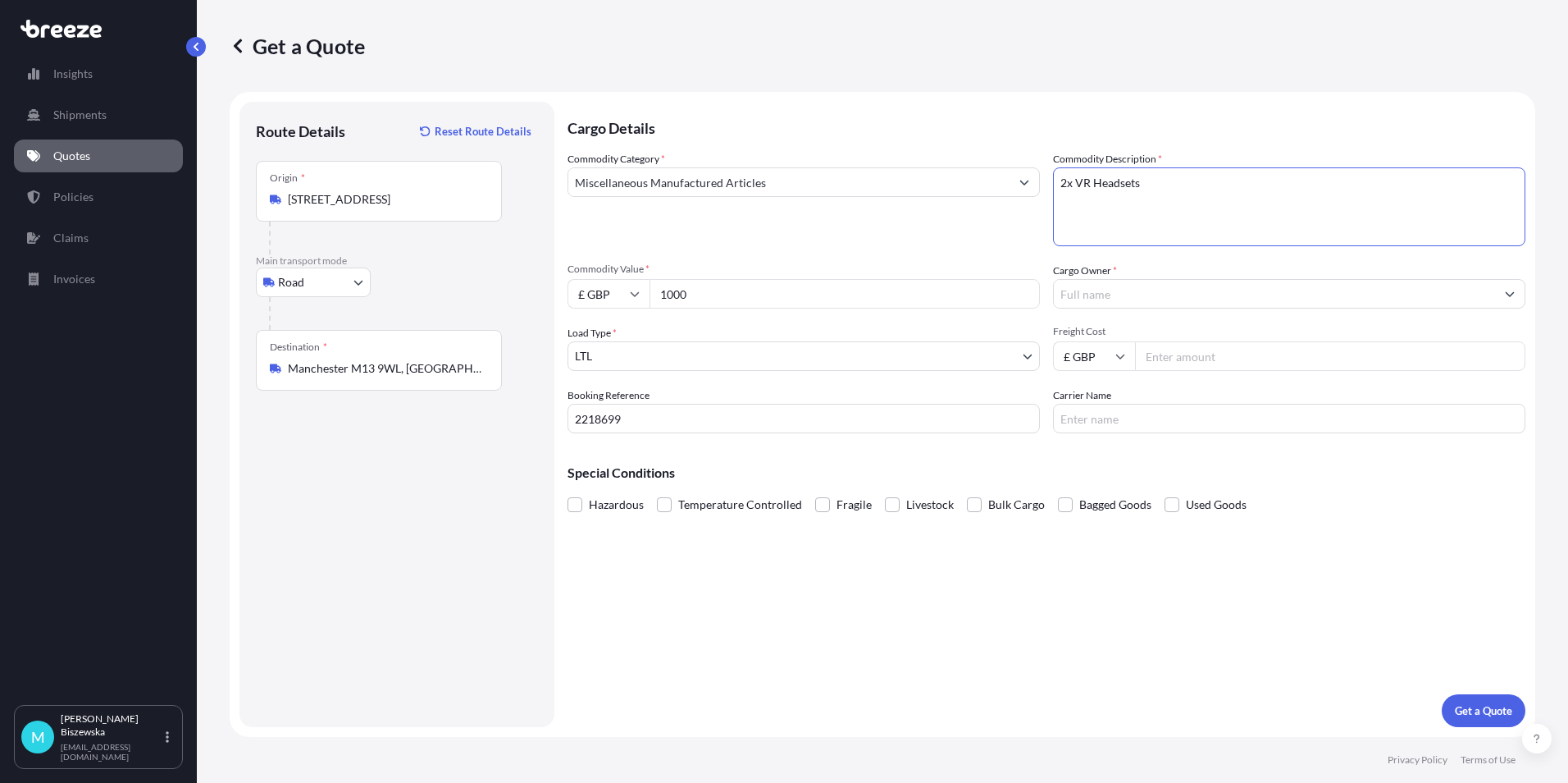
type textarea "2x VR Headsets"
click at [976, 271] on span "Commodity Value *" at bounding box center [804, 269] width 472 height 13
click at [976, 279] on input "1000" at bounding box center [844, 293] width 390 height 29
click at [1124, 293] on input "Cargo Owner *" at bounding box center [1274, 293] width 442 height 29
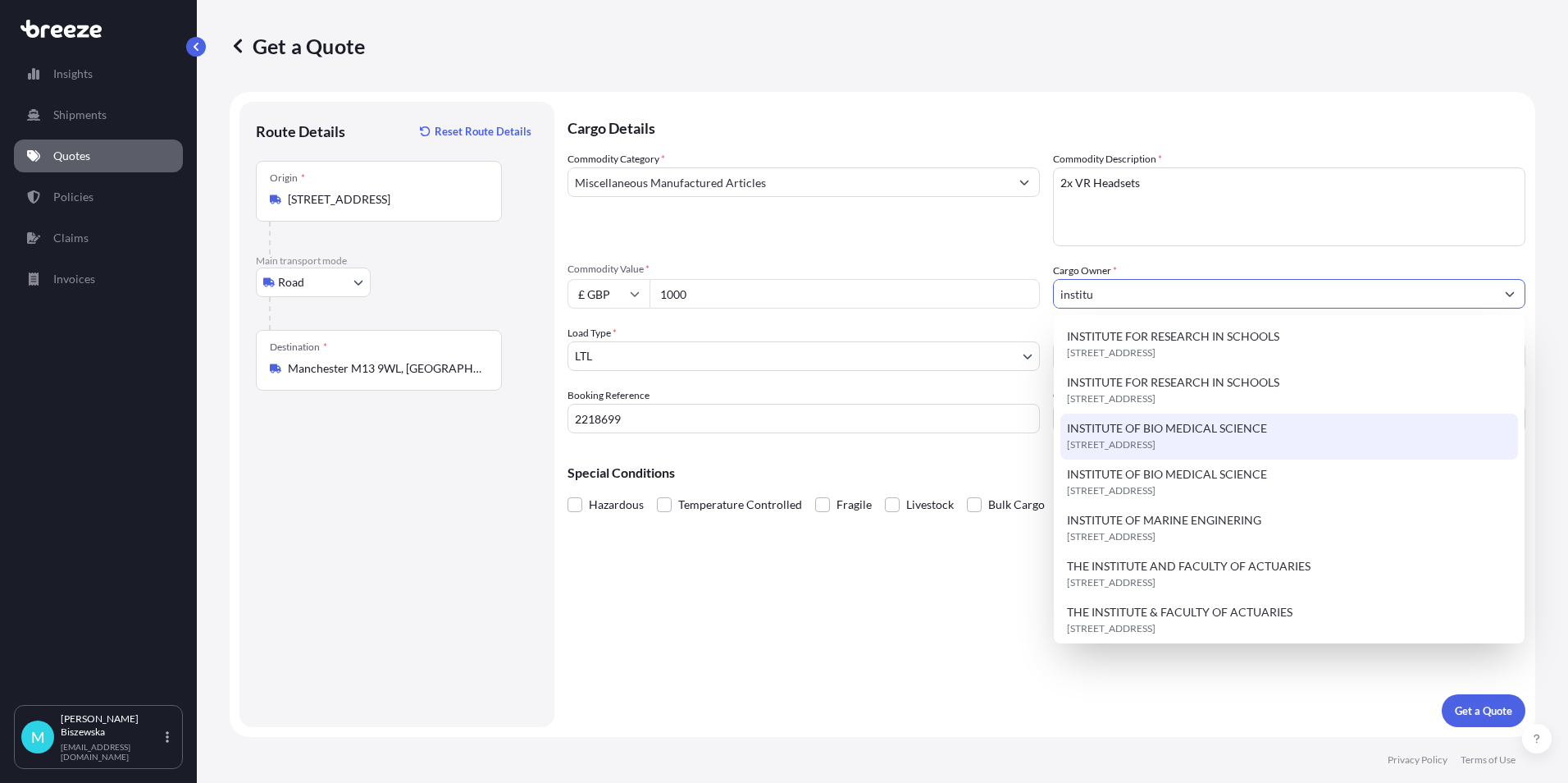
click at [1174, 429] on span "INSTITUTE OF BIO MEDICAL SCIENCE" at bounding box center [1167, 428] width 200 height 17
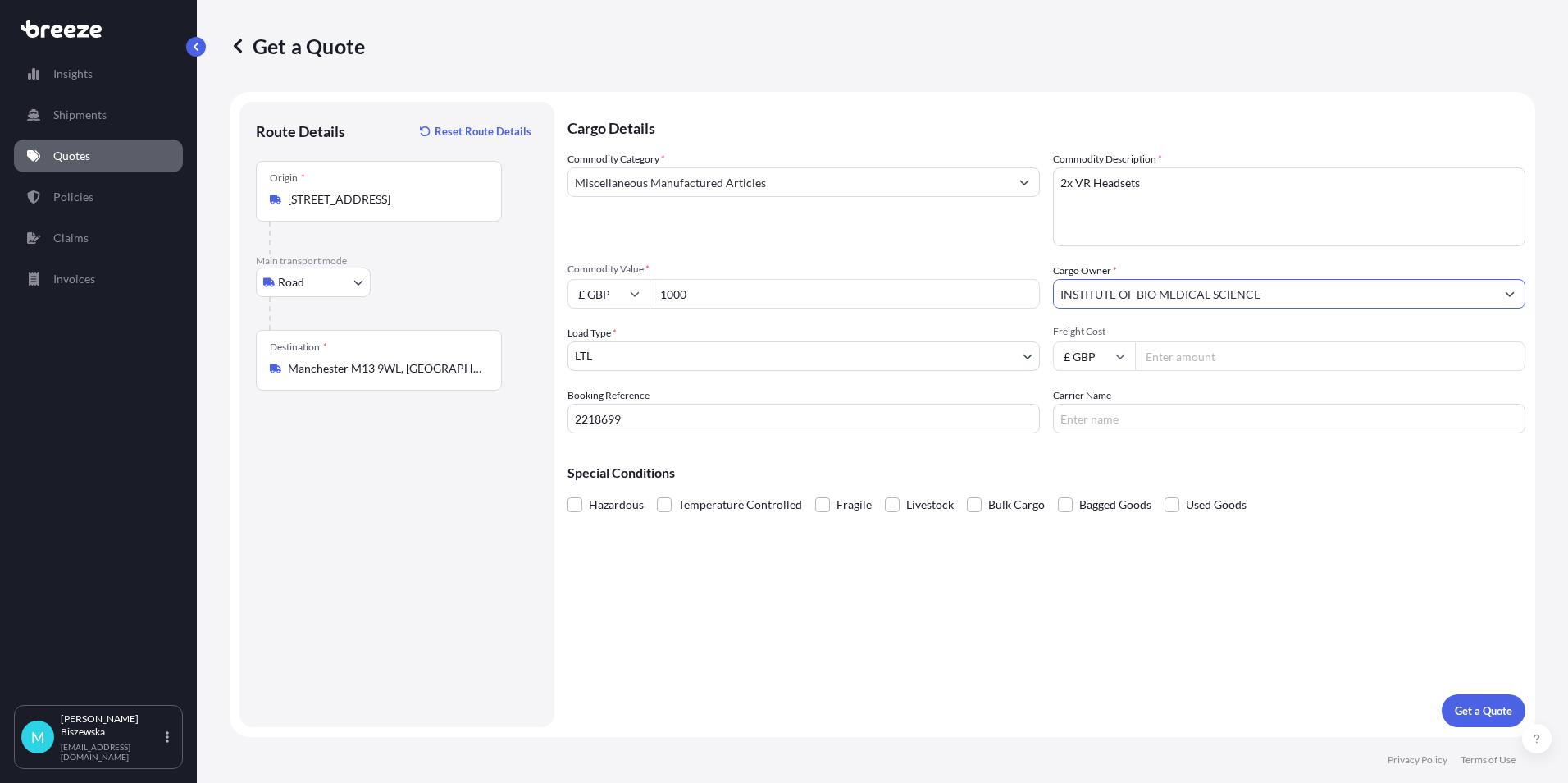
type input "INSTITUTE OF BIO MEDICAL SCIENCE"
click at [1015, 234] on div "Commodity Category * Miscellaneous Manufactured Articles" at bounding box center [804, 198] width 472 height 95
click at [1172, 360] on input "Freight Cost" at bounding box center [1330, 355] width 390 height 29
type input "18.48"
click at [1151, 443] on div "Cargo Details Commodity Category * Miscellaneous Manufactured Articles Commodit…" at bounding box center [1046, 414] width 958 height 625
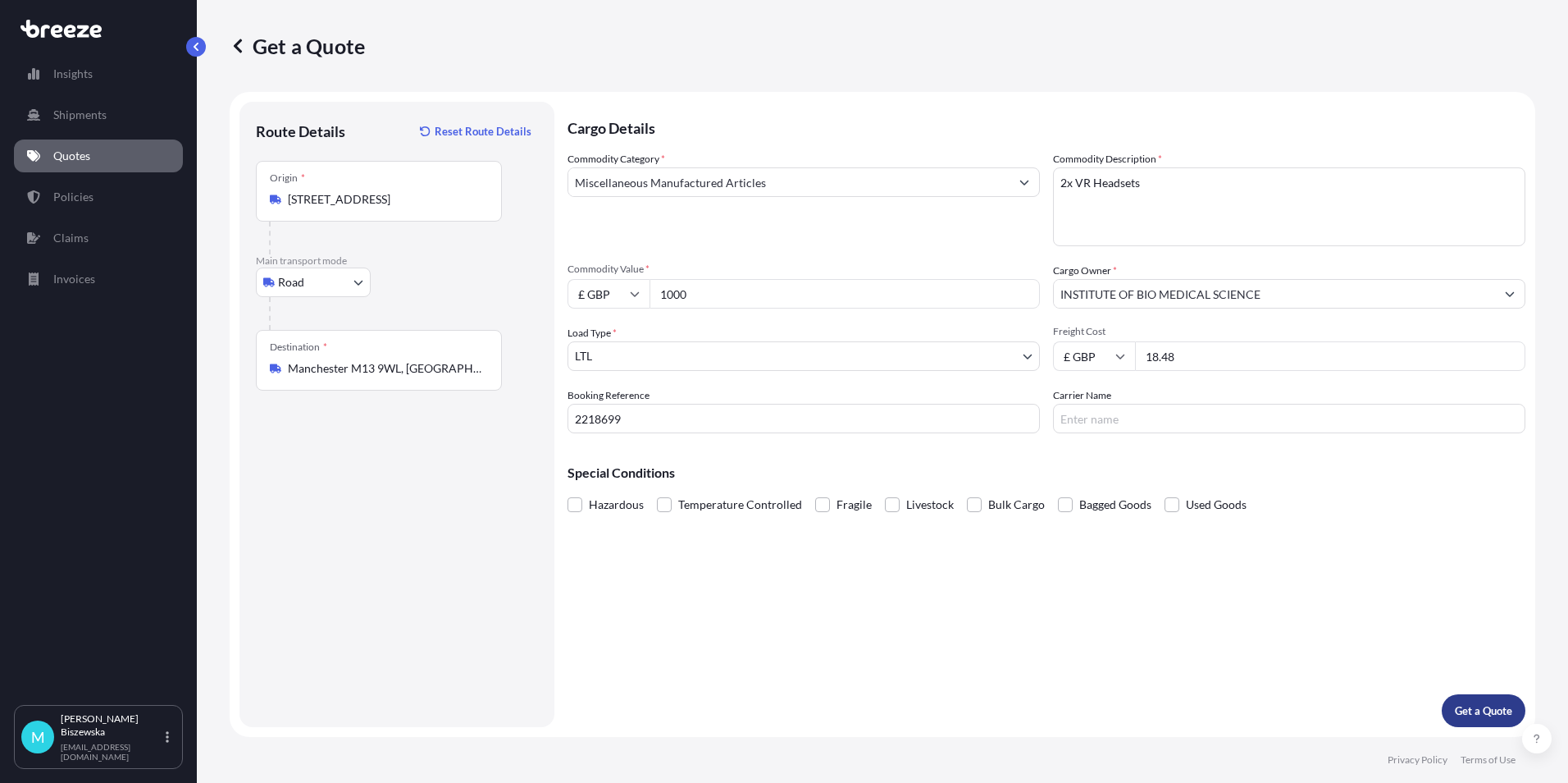
click at [1482, 711] on p "Get a Quote" at bounding box center [1483, 711] width 57 height 17
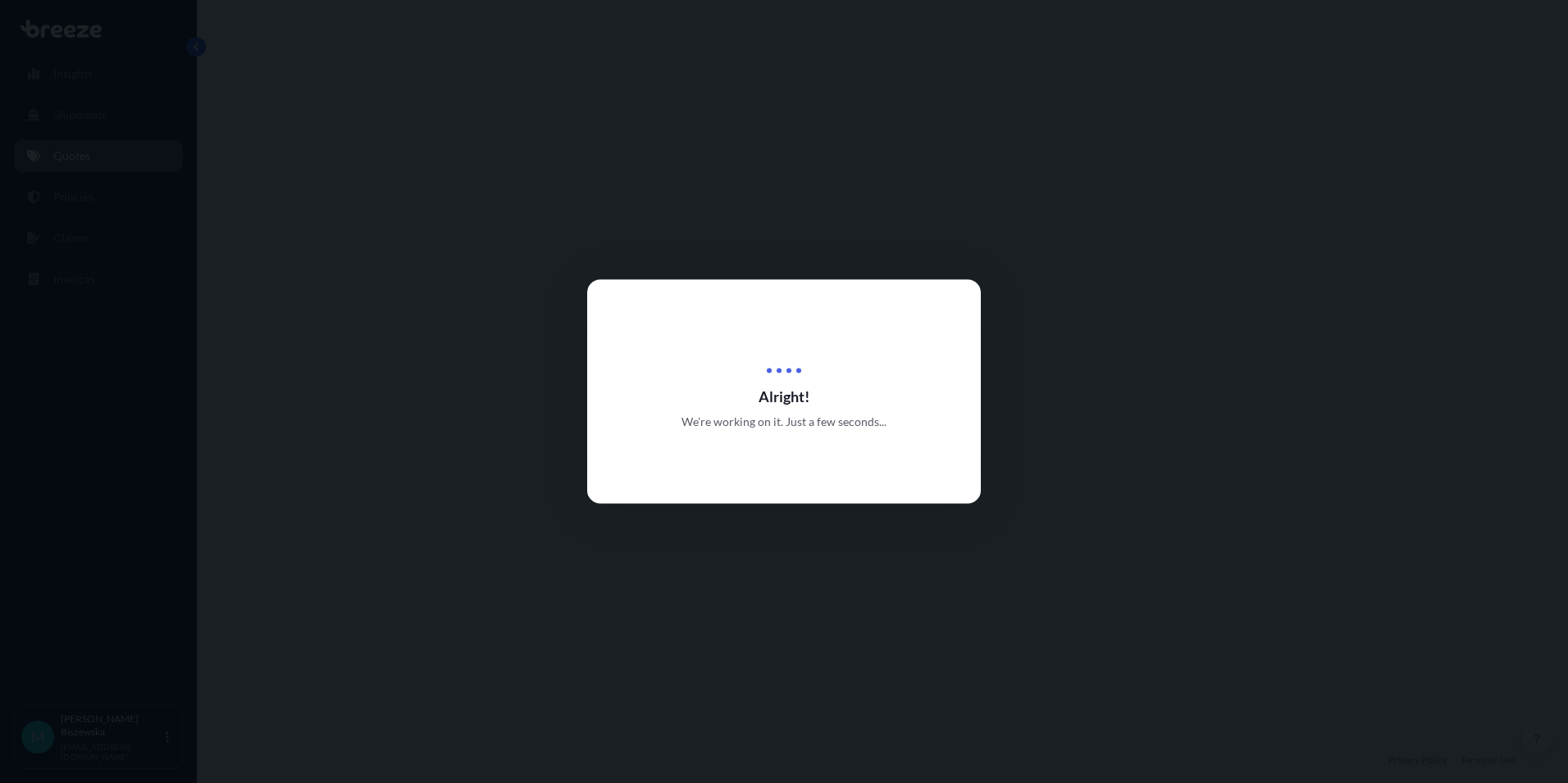
select select "Road"
select select "1"
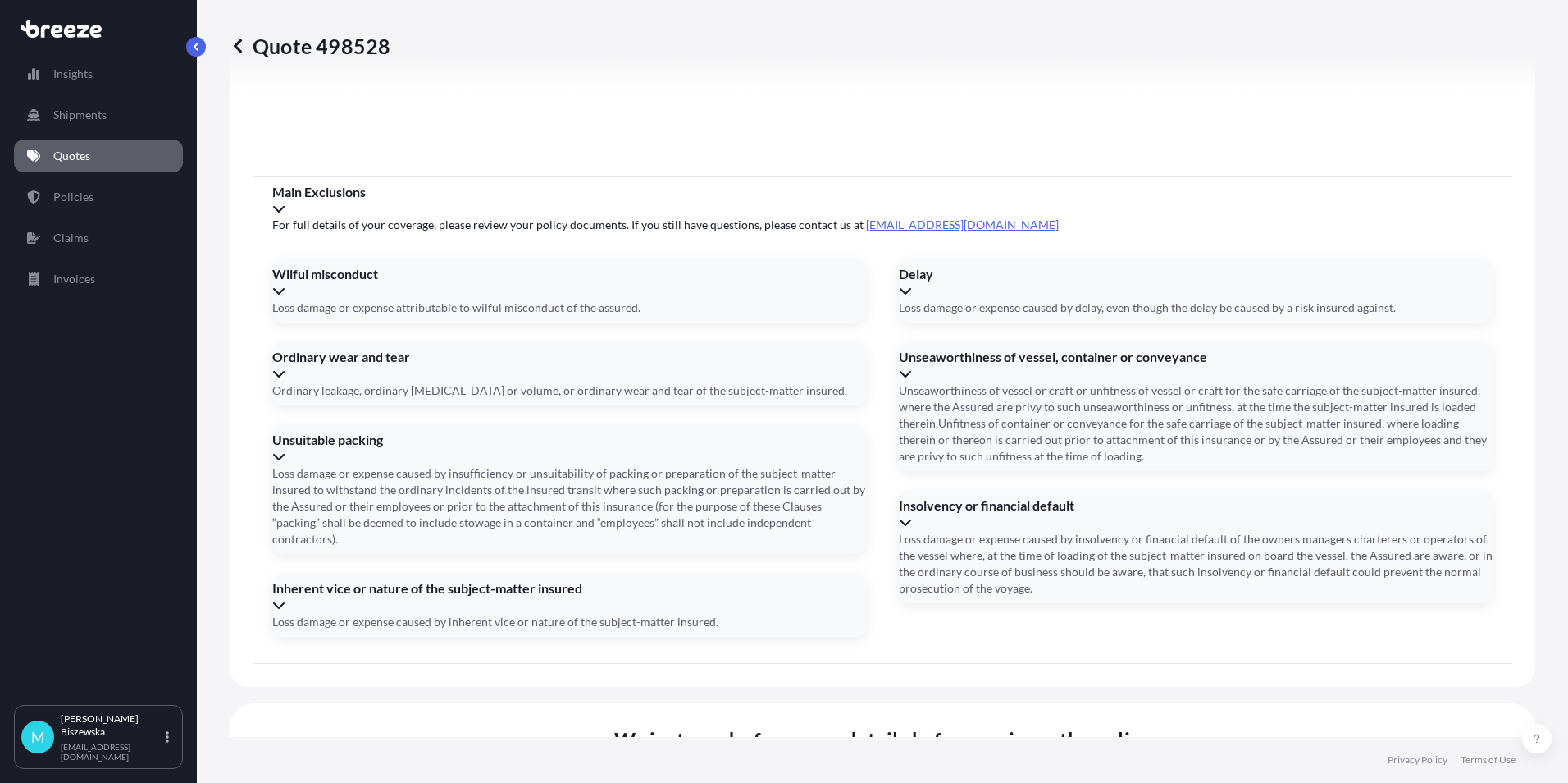
scroll to position [1822, 0]
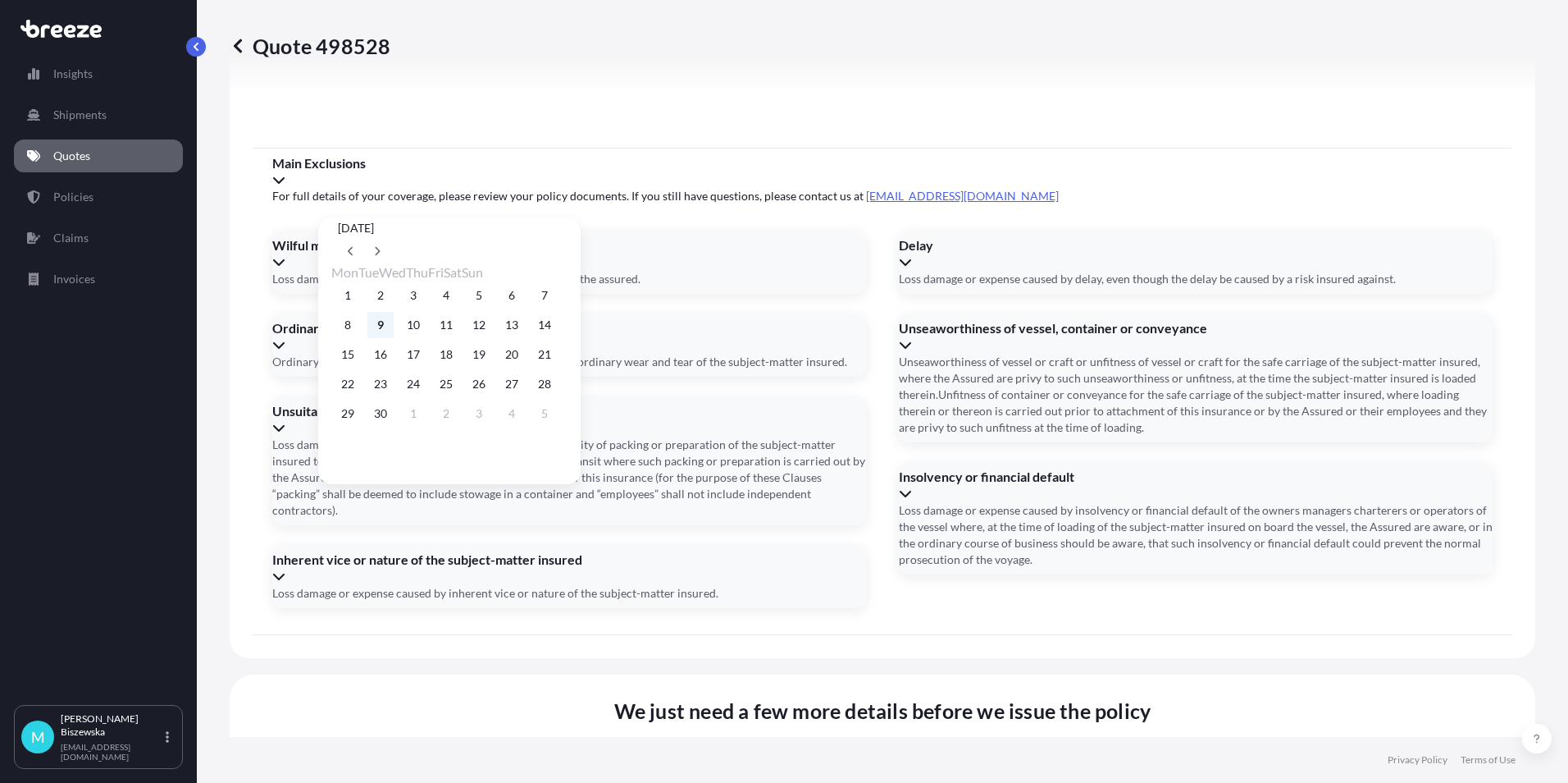
click at [388, 327] on button "9" at bounding box center [381, 325] width 26 height 26
type input "[DATE]"
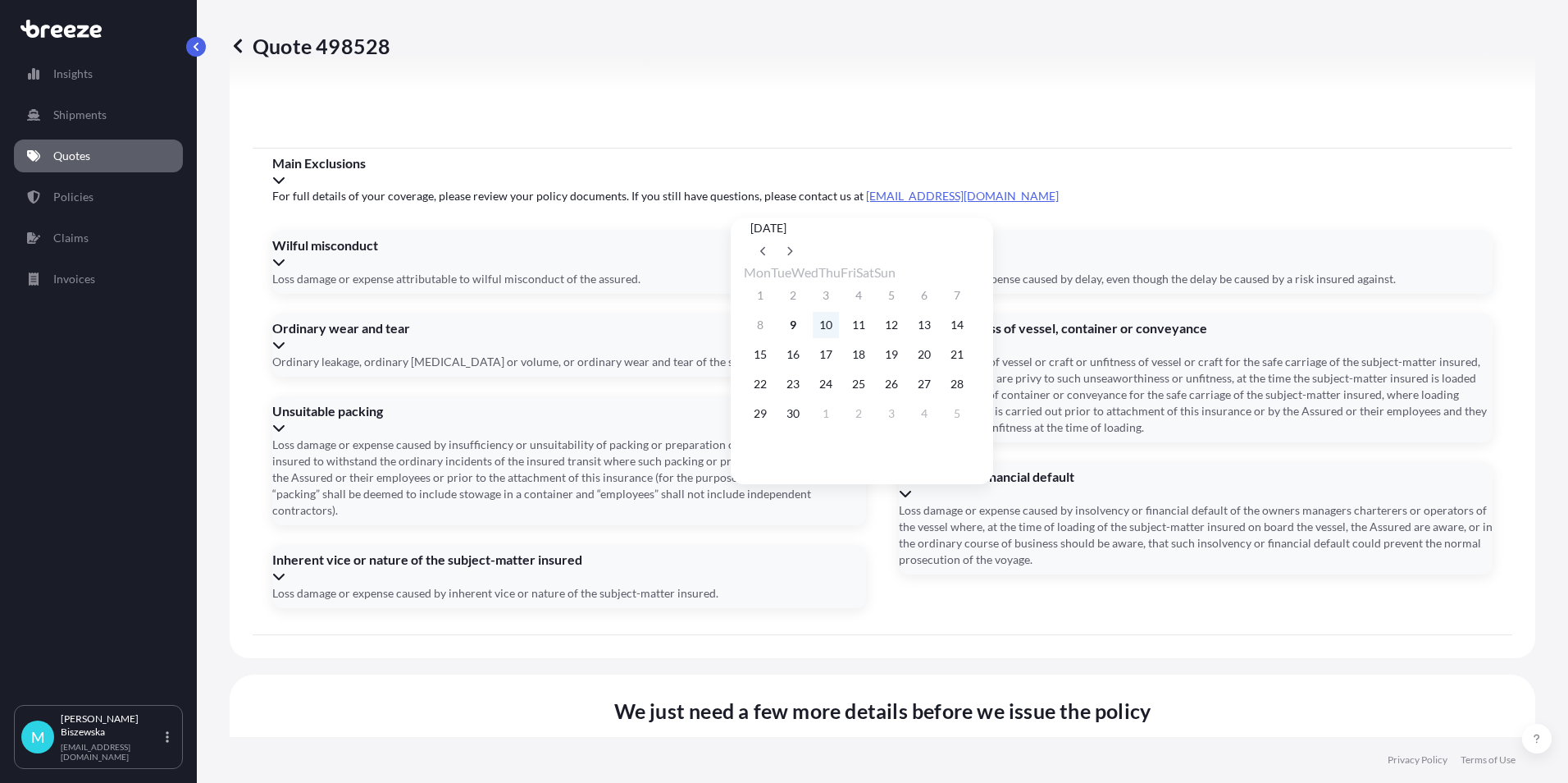
click at [838, 325] on button "10" at bounding box center [826, 325] width 26 height 26
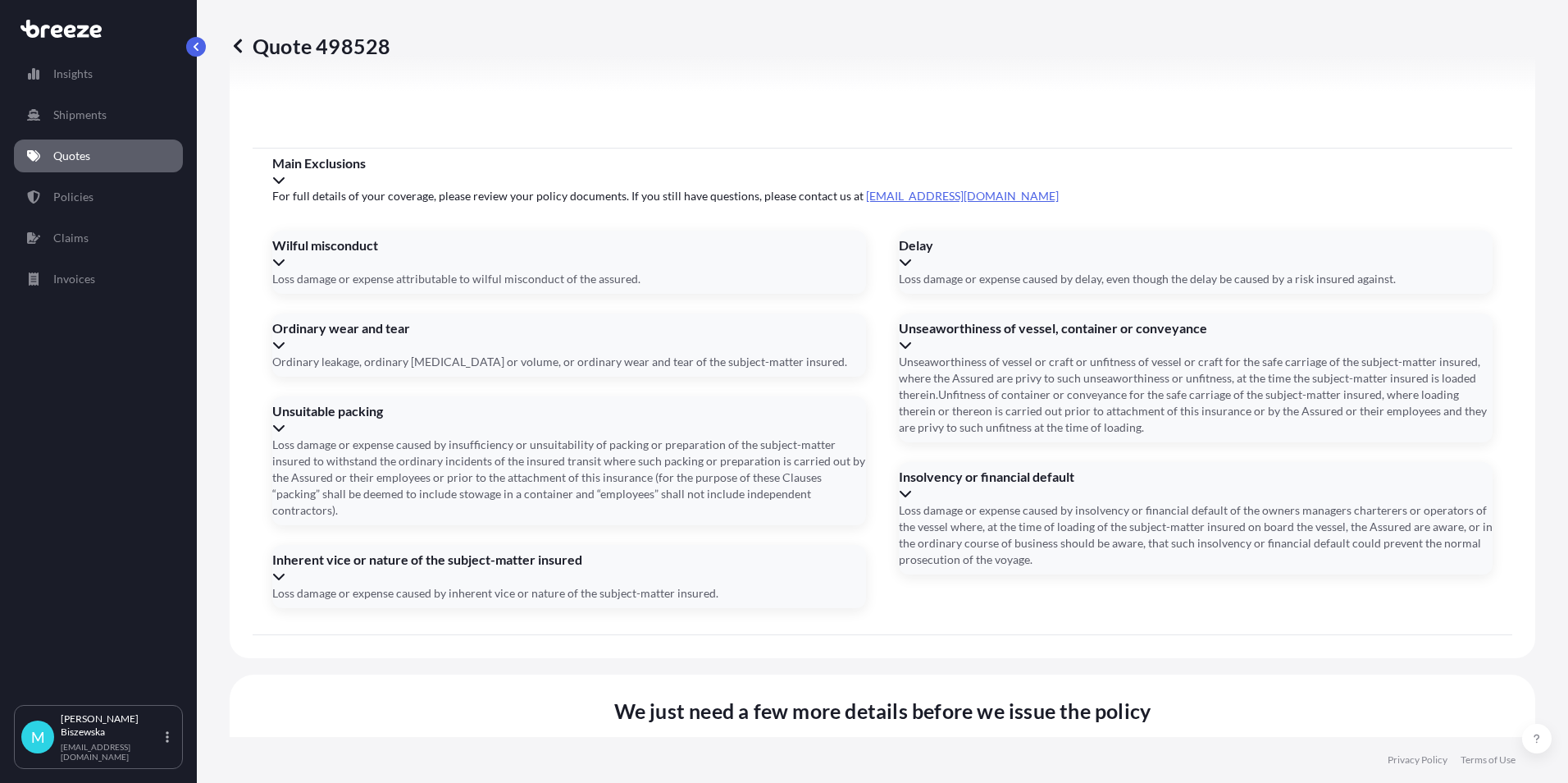
type input "[DATE]"
drag, startPoint x: 860, startPoint y: 661, endPoint x: 950, endPoint y: 691, distance: 94.9
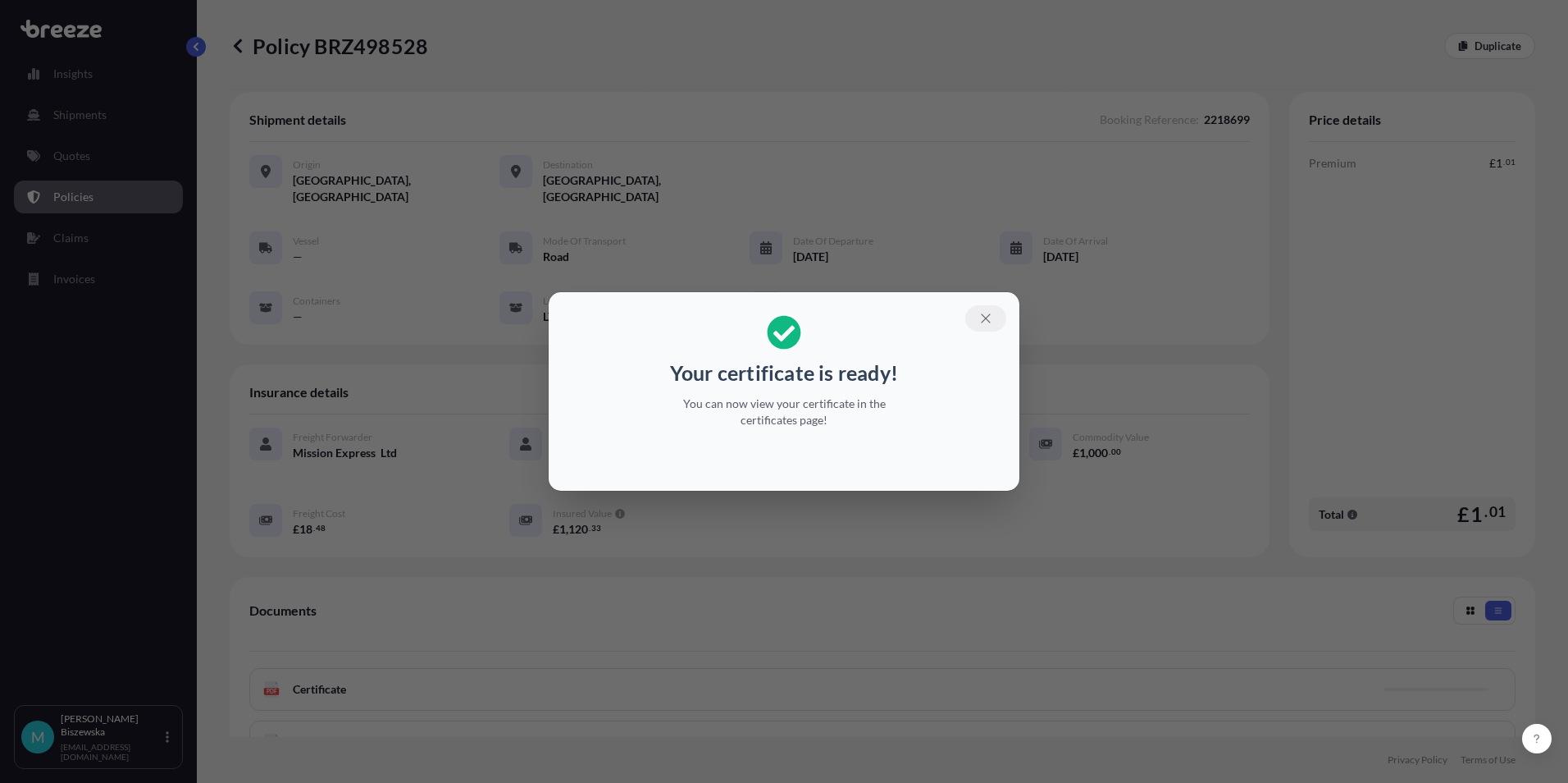
click at [986, 319] on icon "button" at bounding box center [985, 317] width 9 height 9
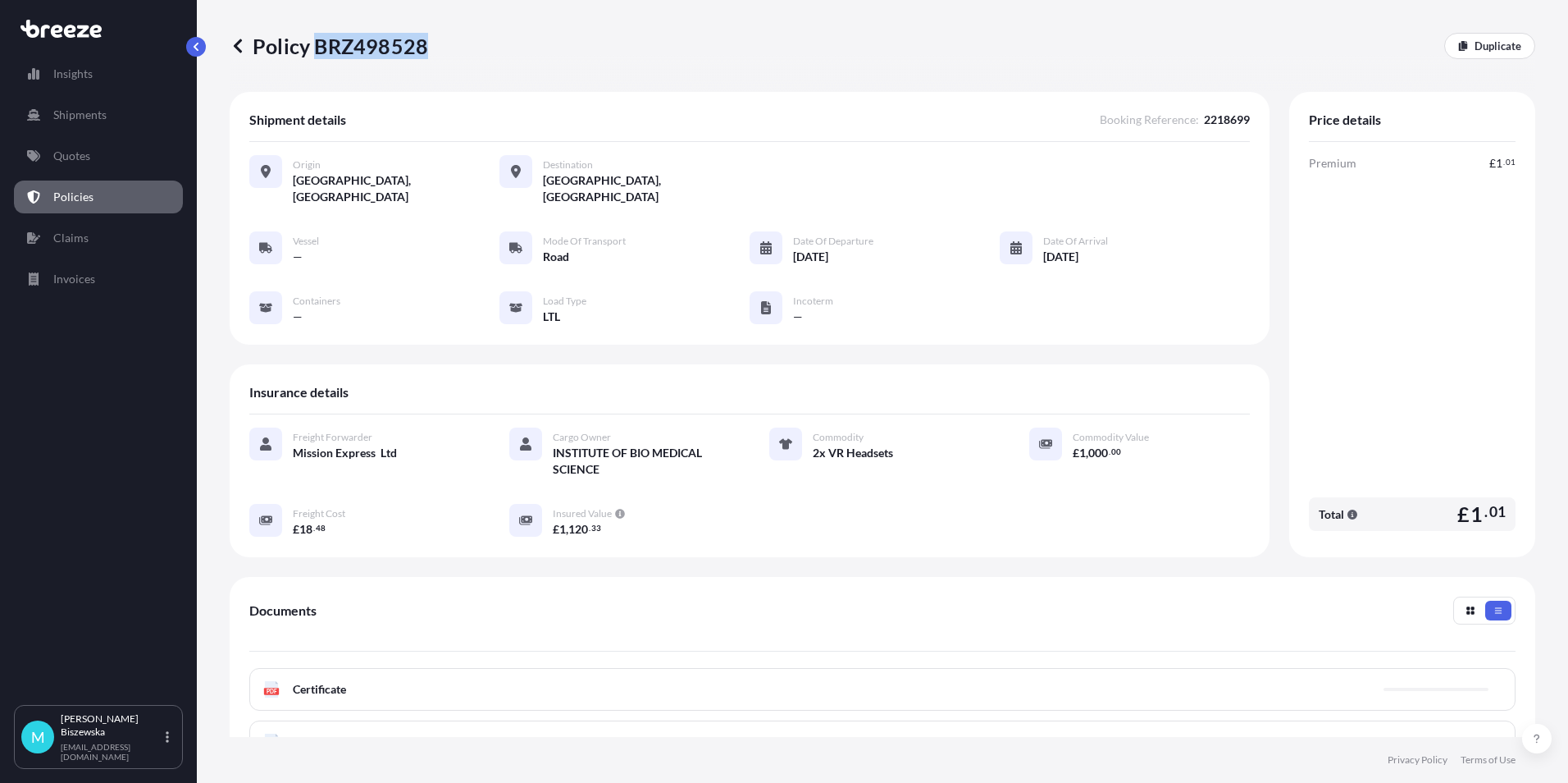
drag, startPoint x: 320, startPoint y: 43, endPoint x: 421, endPoint y: 43, distance: 101.0
click at [421, 43] on p "Policy BRZ498528" at bounding box center [329, 46] width 198 height 26
drag, startPoint x: 421, startPoint y: 43, endPoint x: 407, endPoint y: 41, distance: 14.1
copy p "BRZ498528"
